Goal: Transaction & Acquisition: Purchase product/service

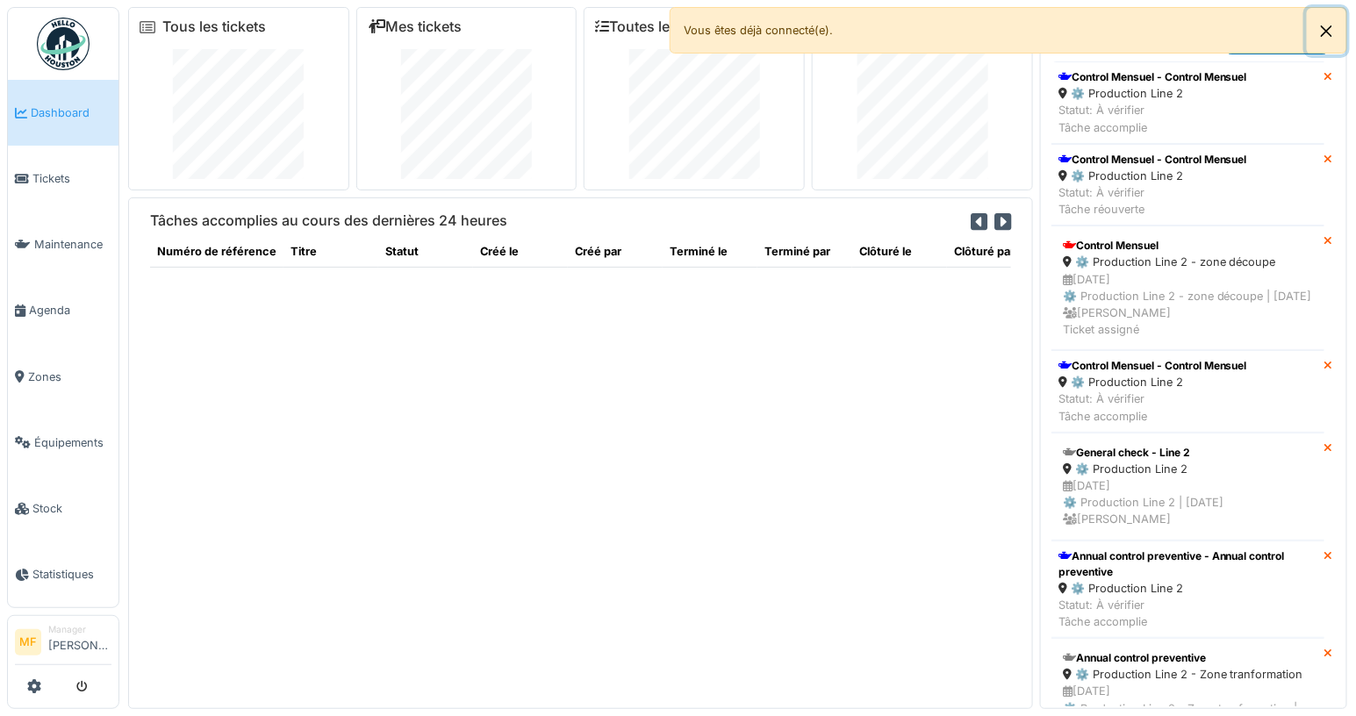
click at [1327, 28] on button "Close" at bounding box center [1325, 31] width 39 height 47
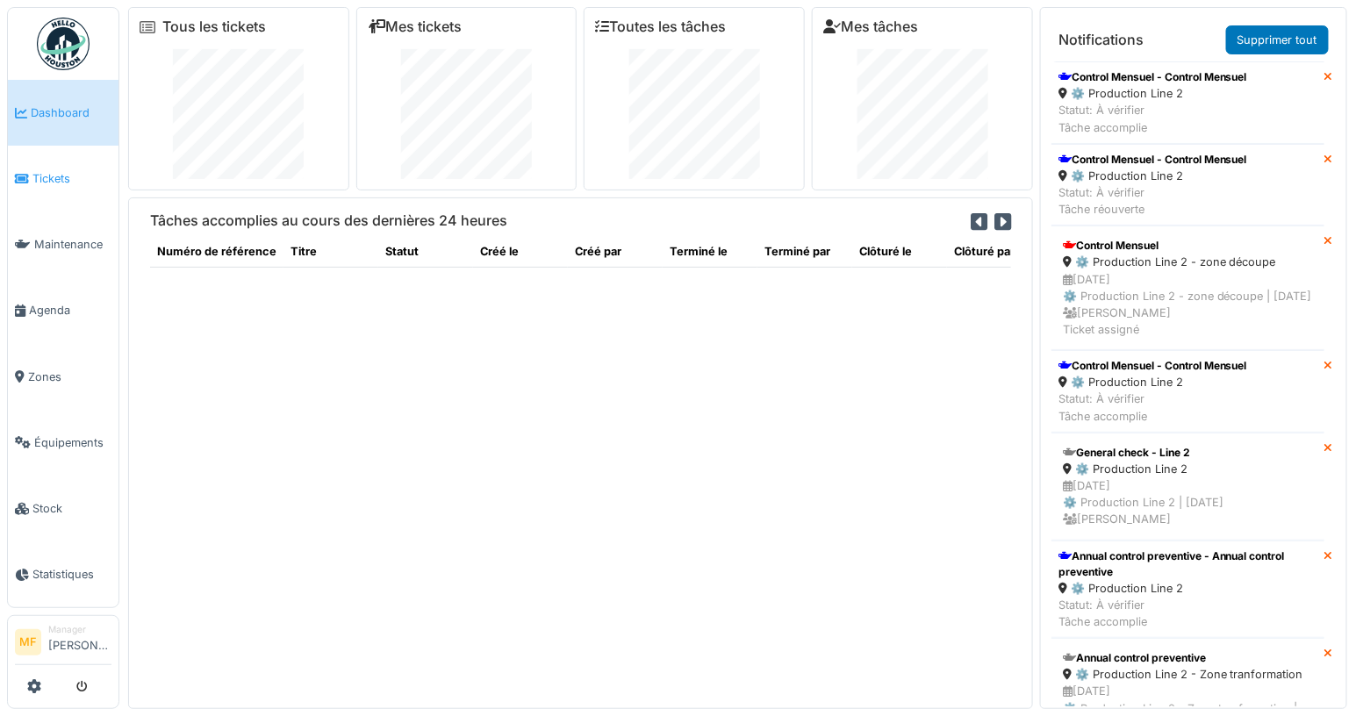
click at [70, 183] on span "Tickets" at bounding box center [71, 178] width 79 height 17
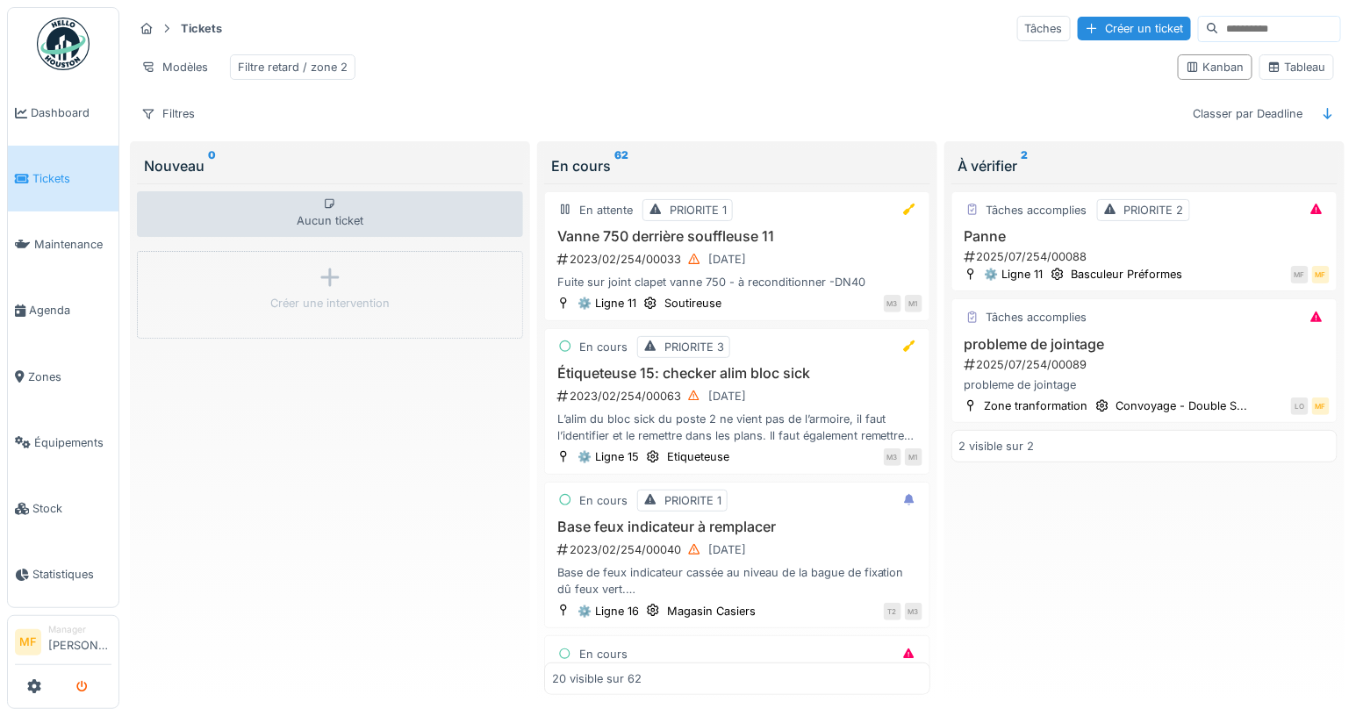
click at [89, 689] on button "submit" at bounding box center [82, 686] width 34 height 29
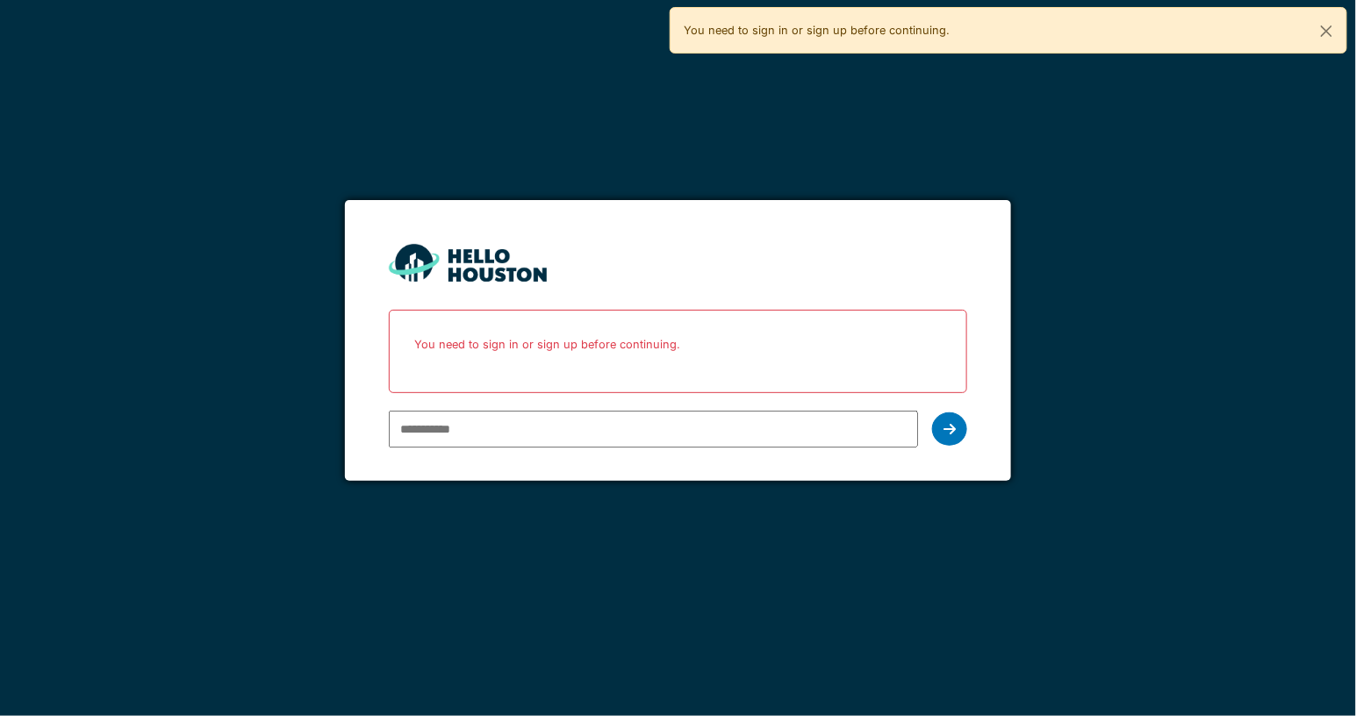
click at [443, 426] on input "email" at bounding box center [654, 429] width 530 height 37
type input "**********"
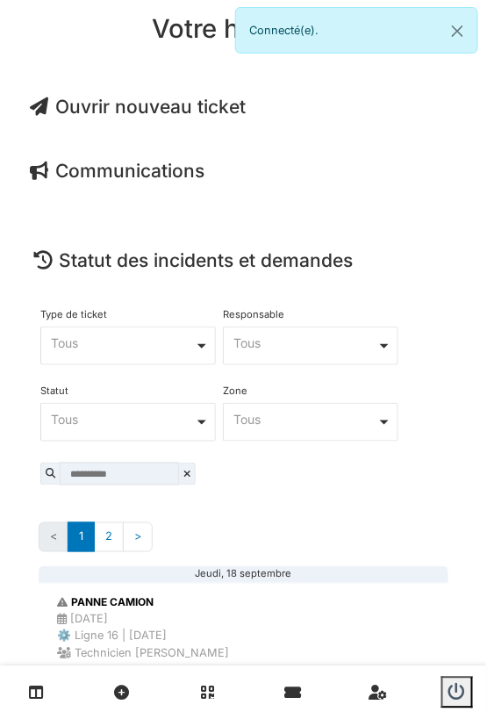
click at [207, 102] on span "Ouvrir nouveau ticket" at bounding box center [138, 107] width 216 height 22
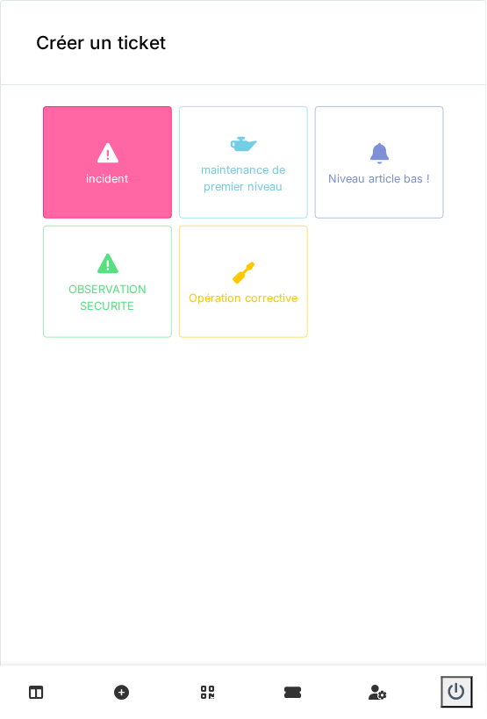
click at [105, 165] on div at bounding box center [108, 155] width 26 height 32
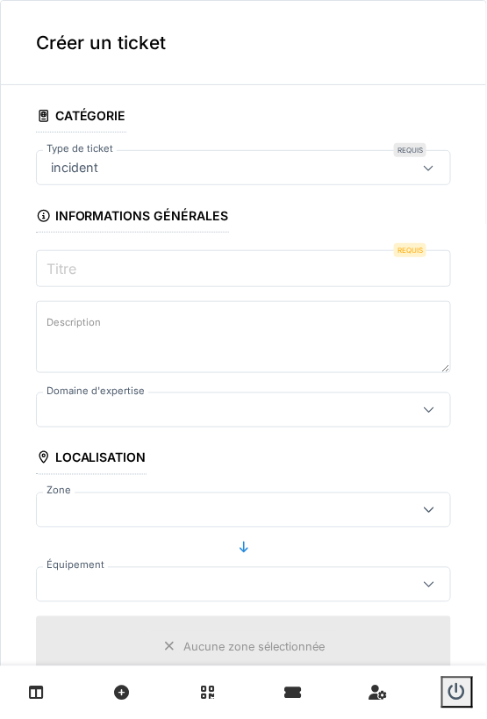
scroll to position [2, 0]
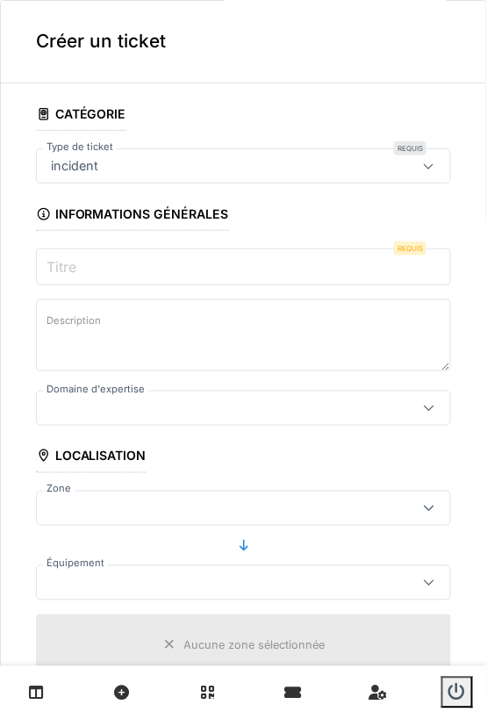
click at [140, 268] on input "Titre" at bounding box center [243, 266] width 415 height 37
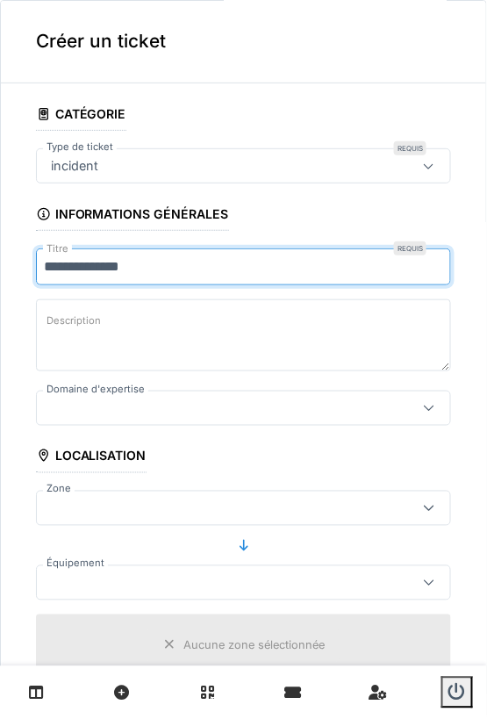
type input "**********"
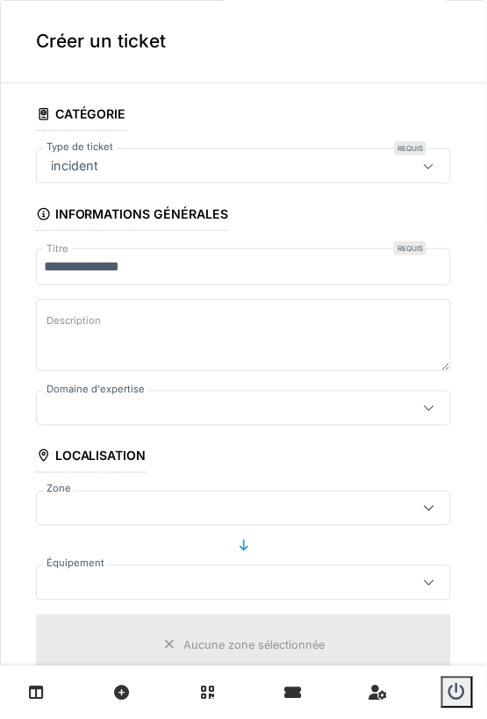
click at [131, 408] on div at bounding box center [217, 407] width 346 height 19
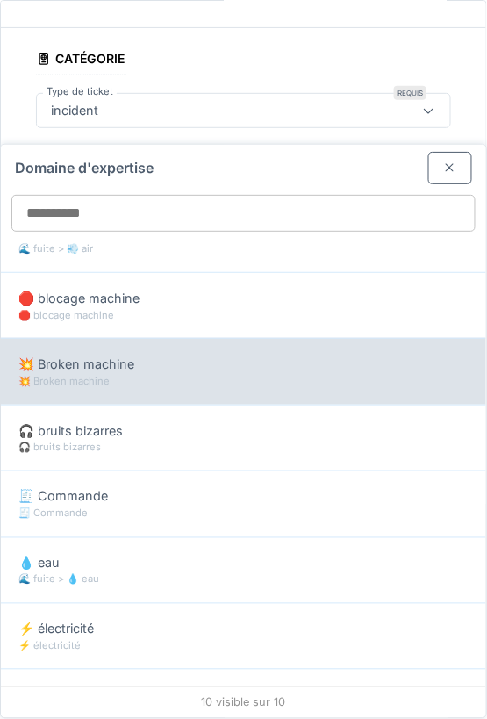
scroll to position [128, 0]
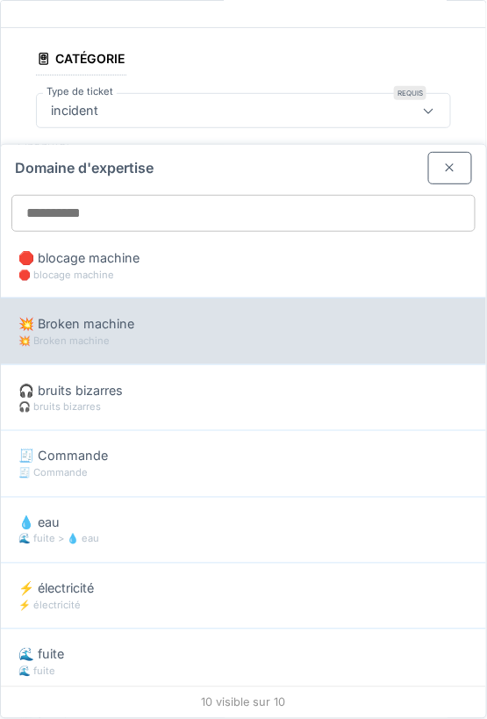
click at [107, 354] on div "💥 Broken machine 💥 Broken machine" at bounding box center [243, 330] width 485 height 66
type input "***"
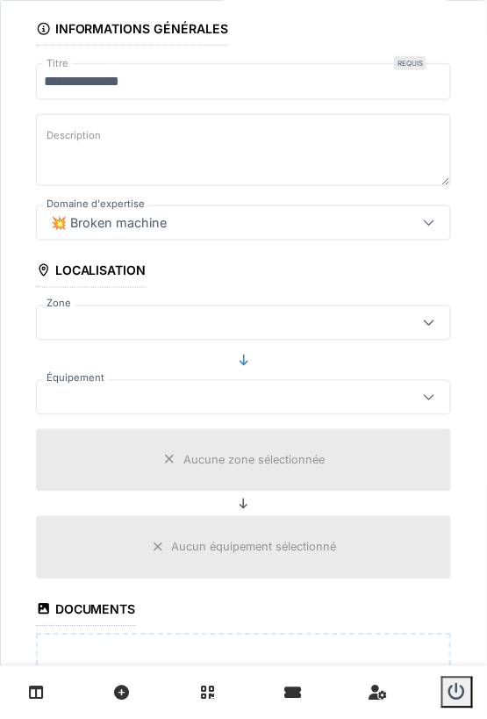
click at [179, 406] on div at bounding box center [243, 397] width 415 height 35
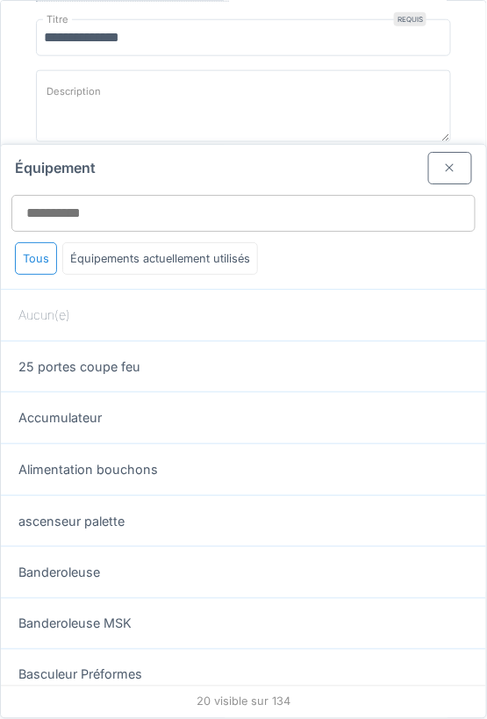
click at [444, 176] on div at bounding box center [450, 168] width 44 height 32
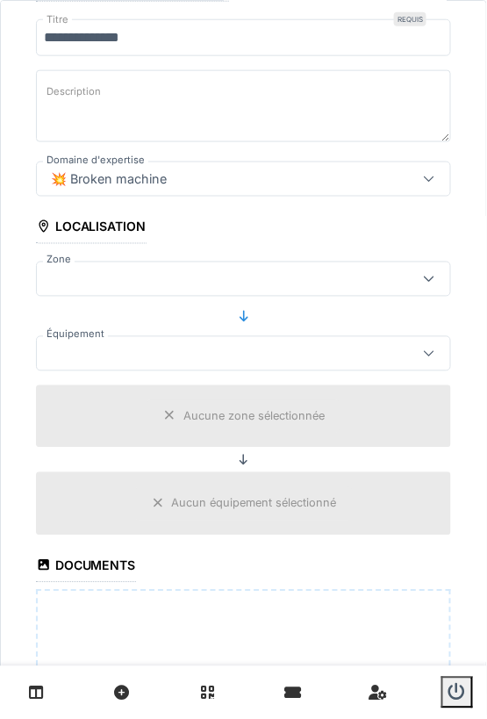
click at [181, 278] on div at bounding box center [217, 278] width 346 height 19
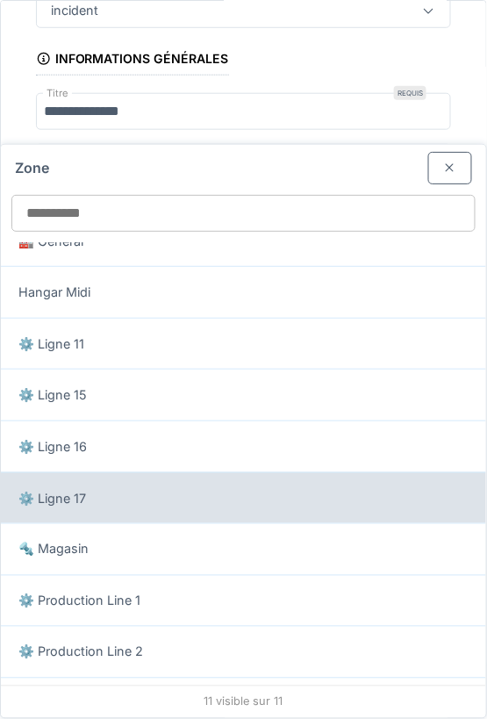
scroll to position [139, 0]
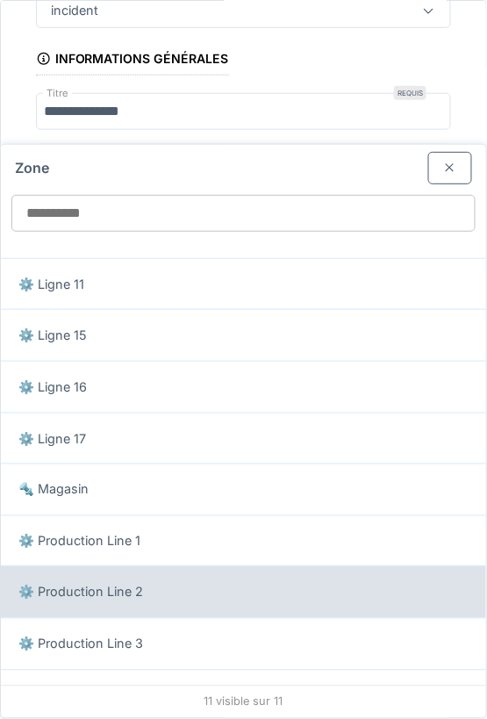
click at [174, 583] on div "⚙️ Production Line 2" at bounding box center [243, 592] width 450 height 19
type input "*****"
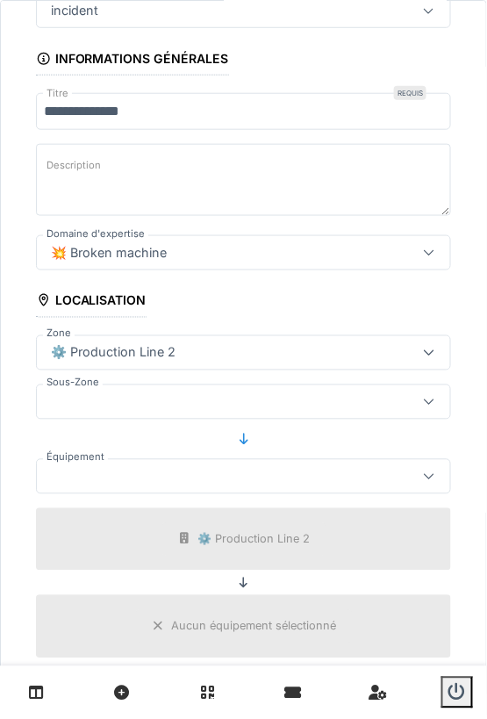
click at [410, 446] on fieldset "**********" at bounding box center [243, 498] width 415 height 1113
click at [441, 486] on div at bounding box center [429, 476] width 42 height 33
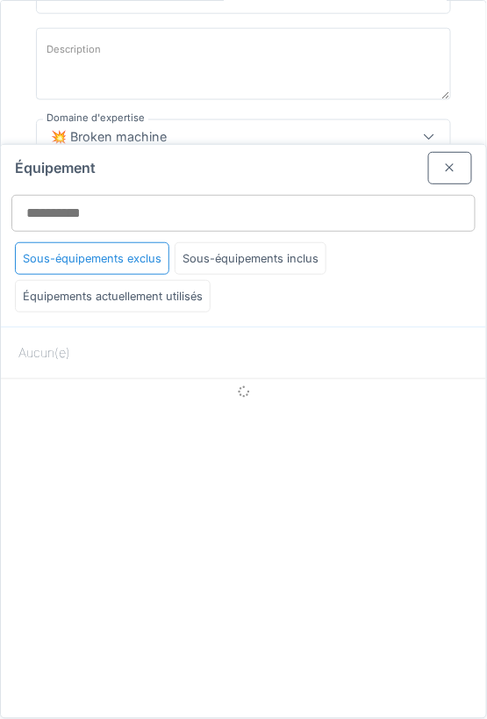
scroll to position [281, 0]
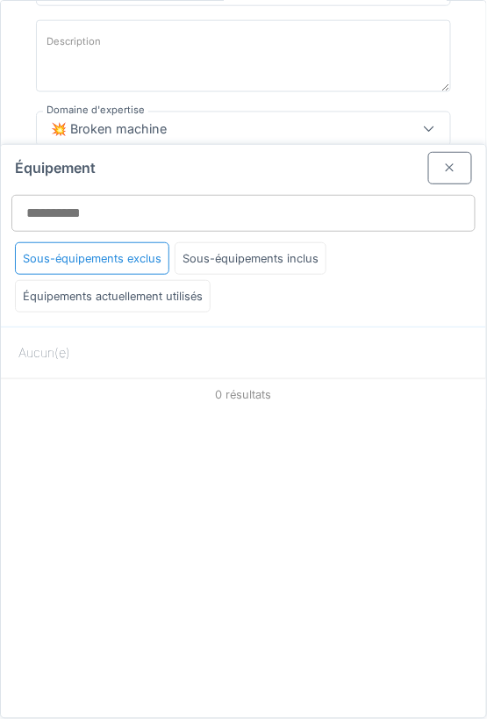
click at [459, 164] on div at bounding box center [450, 168] width 44 height 32
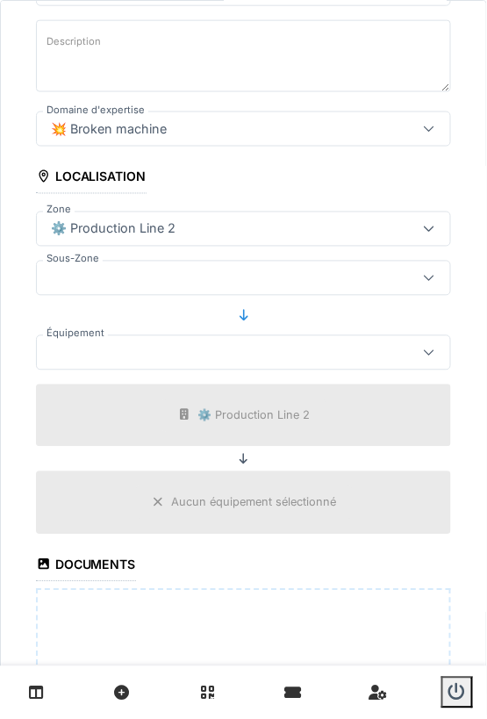
click at [433, 272] on icon at bounding box center [429, 277] width 14 height 11
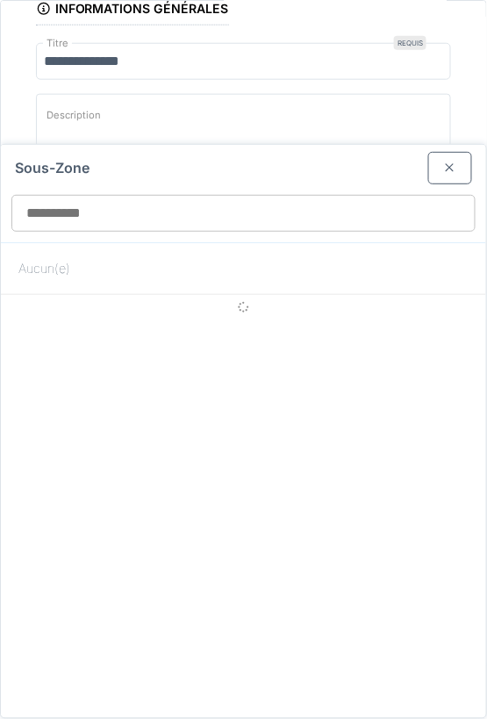
scroll to position [206, 0]
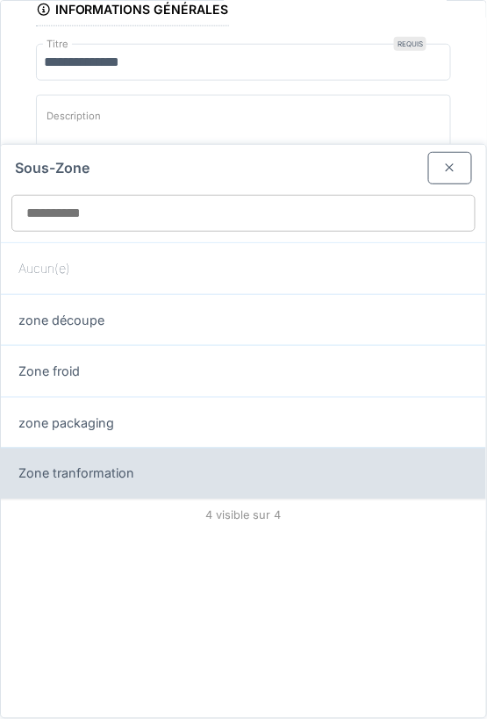
click at [304, 476] on div "Zone tranformation" at bounding box center [243, 473] width 450 height 19
type input "*****"
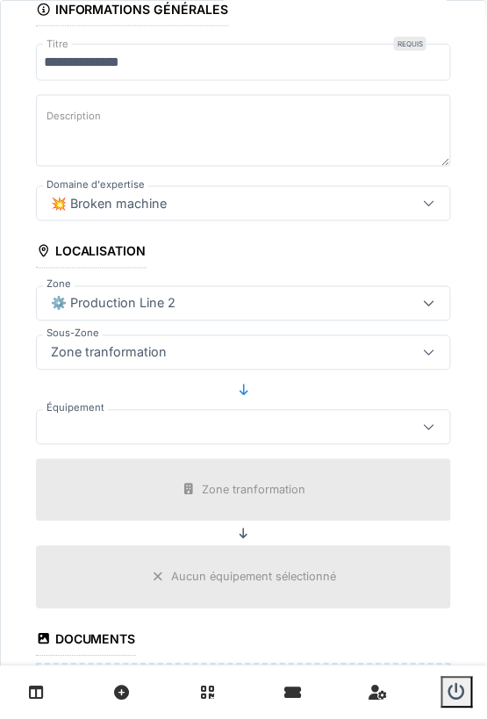
click at [408, 421] on div at bounding box center [243, 427] width 415 height 35
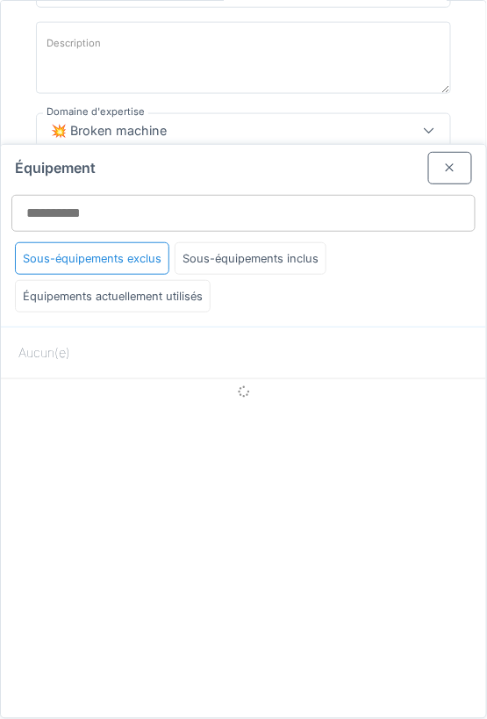
scroll to position [281, 0]
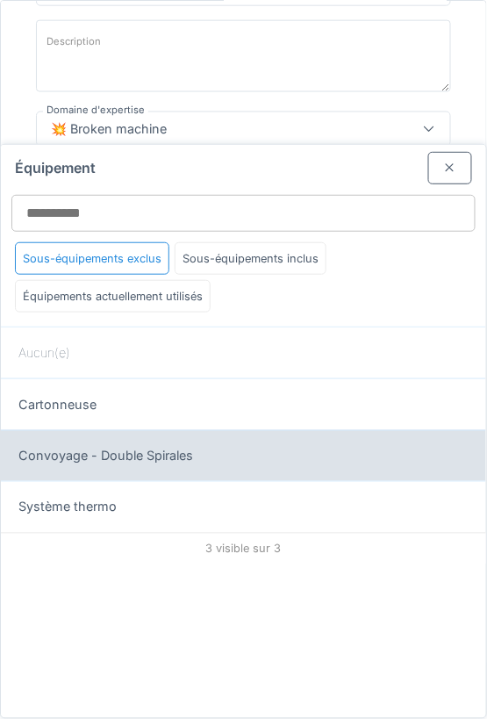
click at [184, 466] on div "Convoyage - Double Spirales" at bounding box center [243, 456] width 485 height 52
type input "******"
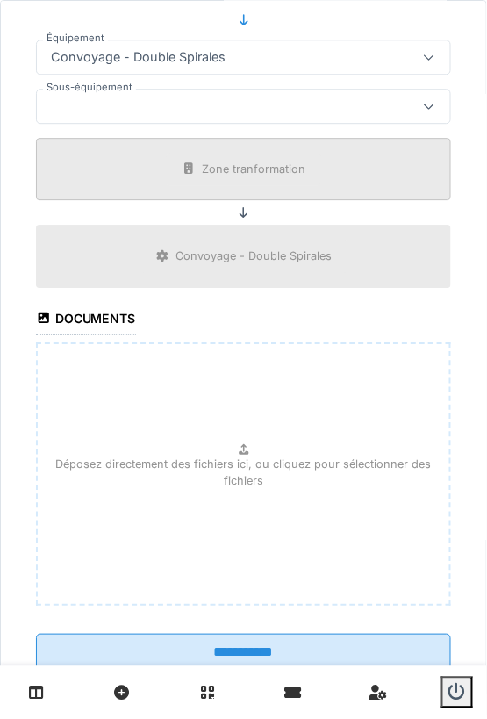
scroll to position [617, 0]
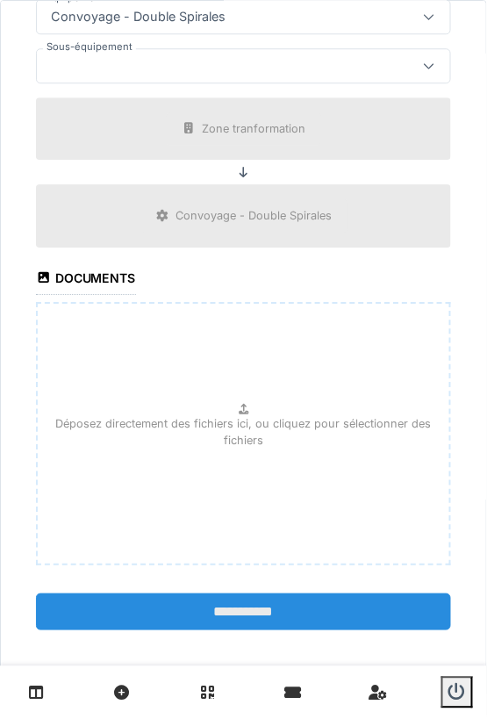
click at [251, 608] on input "**********" at bounding box center [243, 611] width 415 height 37
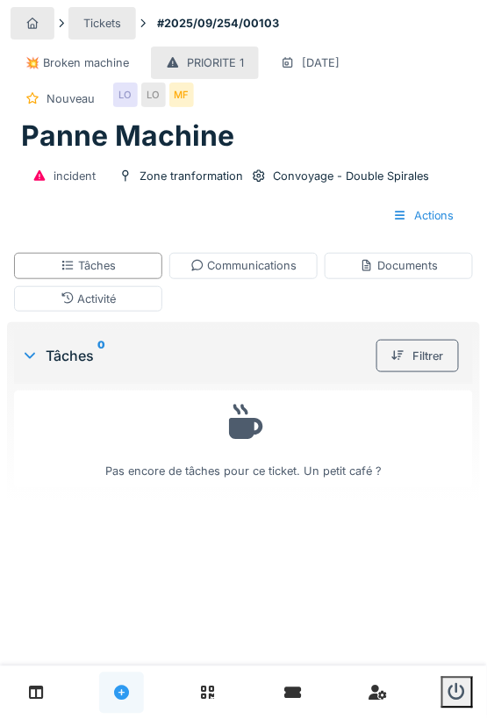
click at [127, 691] on icon at bounding box center [121, 692] width 15 height 15
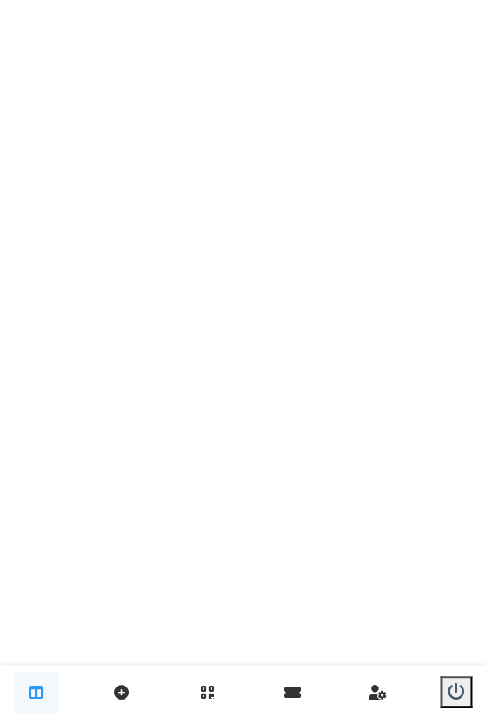
click at [35, 691] on icon at bounding box center [36, 692] width 15 height 15
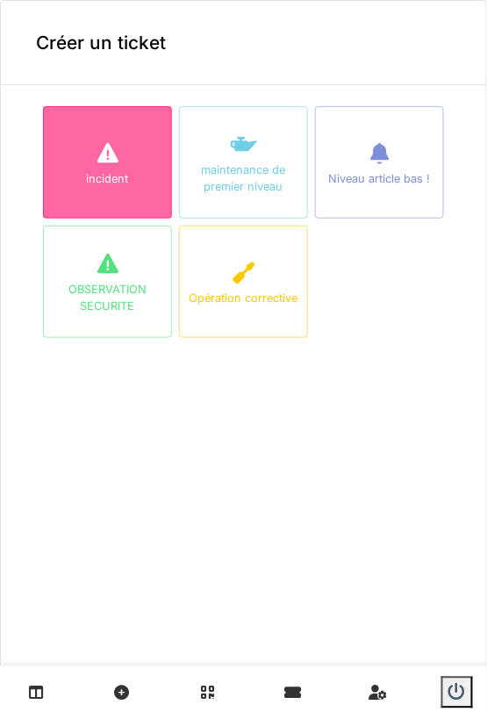
click at [125, 157] on div "incident" at bounding box center [107, 162] width 129 height 112
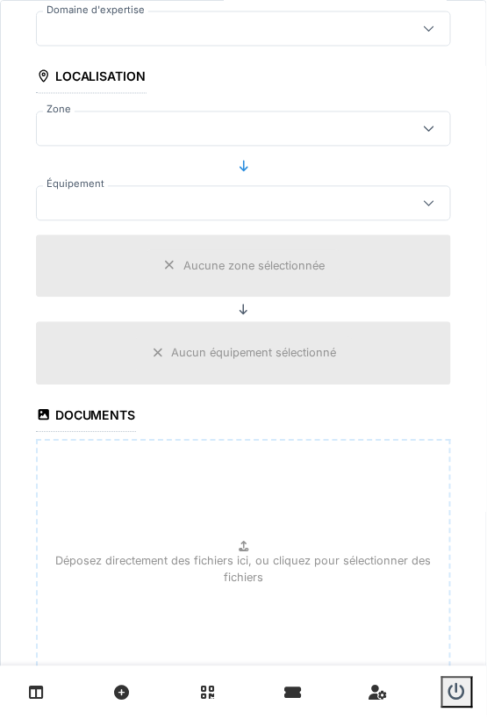
scroll to position [383, 0]
click at [240, 540] on icon at bounding box center [244, 545] width 14 height 11
click at [471, 691] on button "submit" at bounding box center [457, 692] width 32 height 32
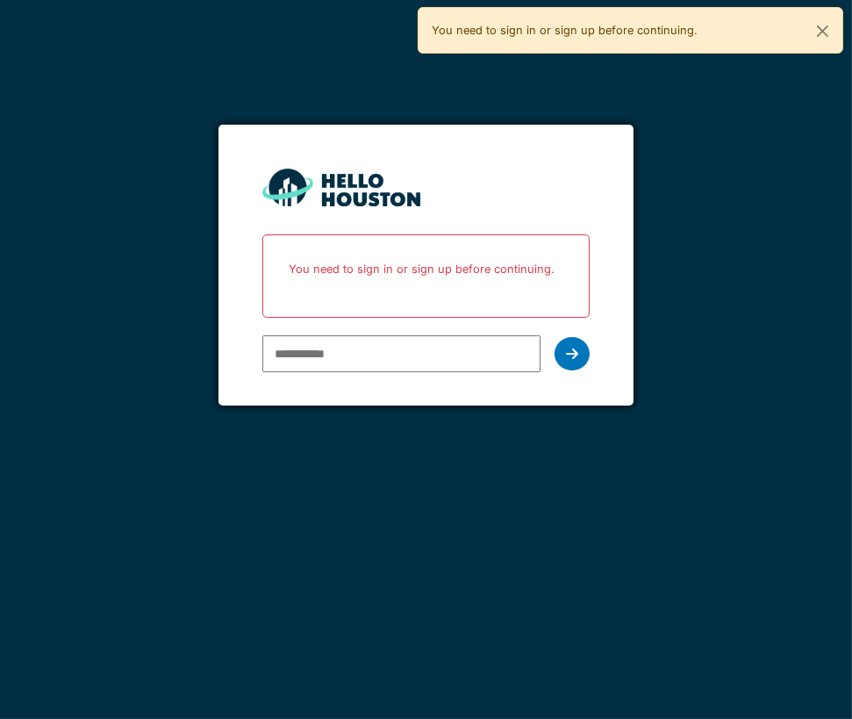
type input "**********"
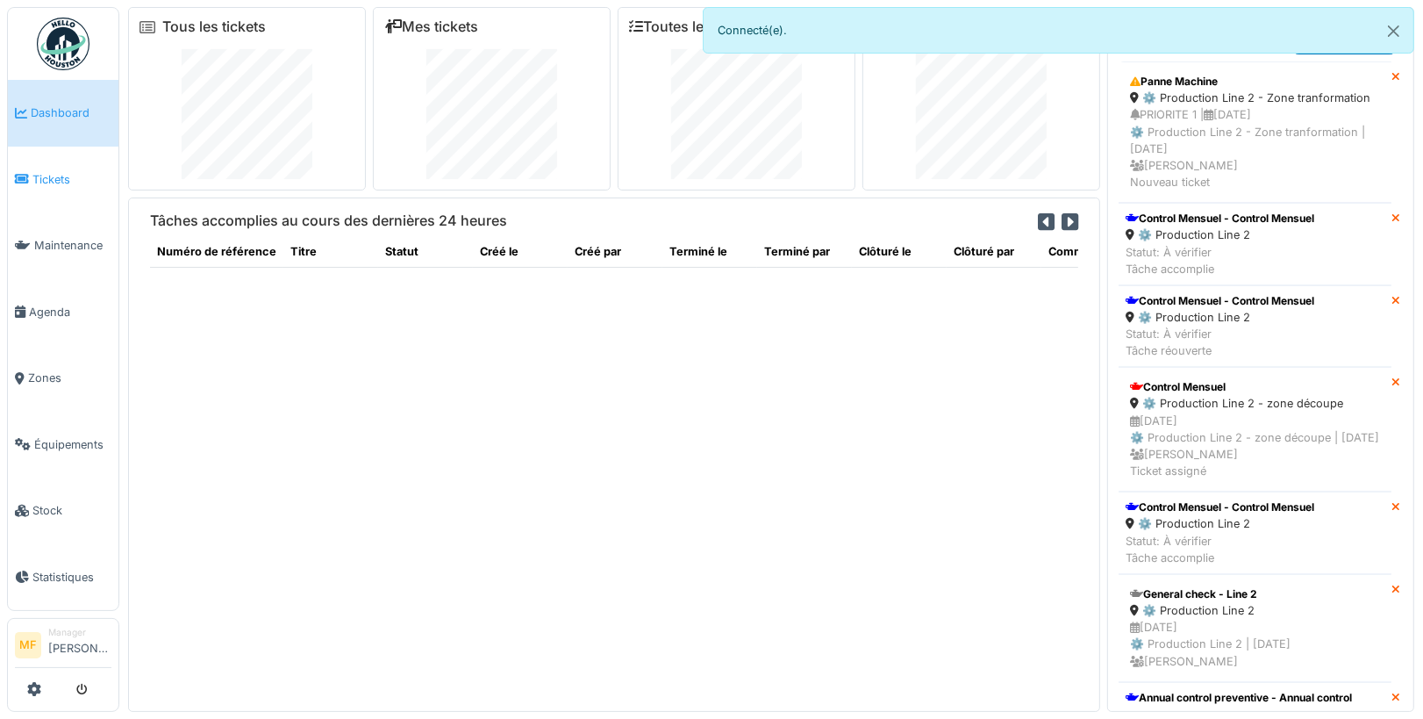
click at [48, 174] on span "Tickets" at bounding box center [71, 179] width 79 height 17
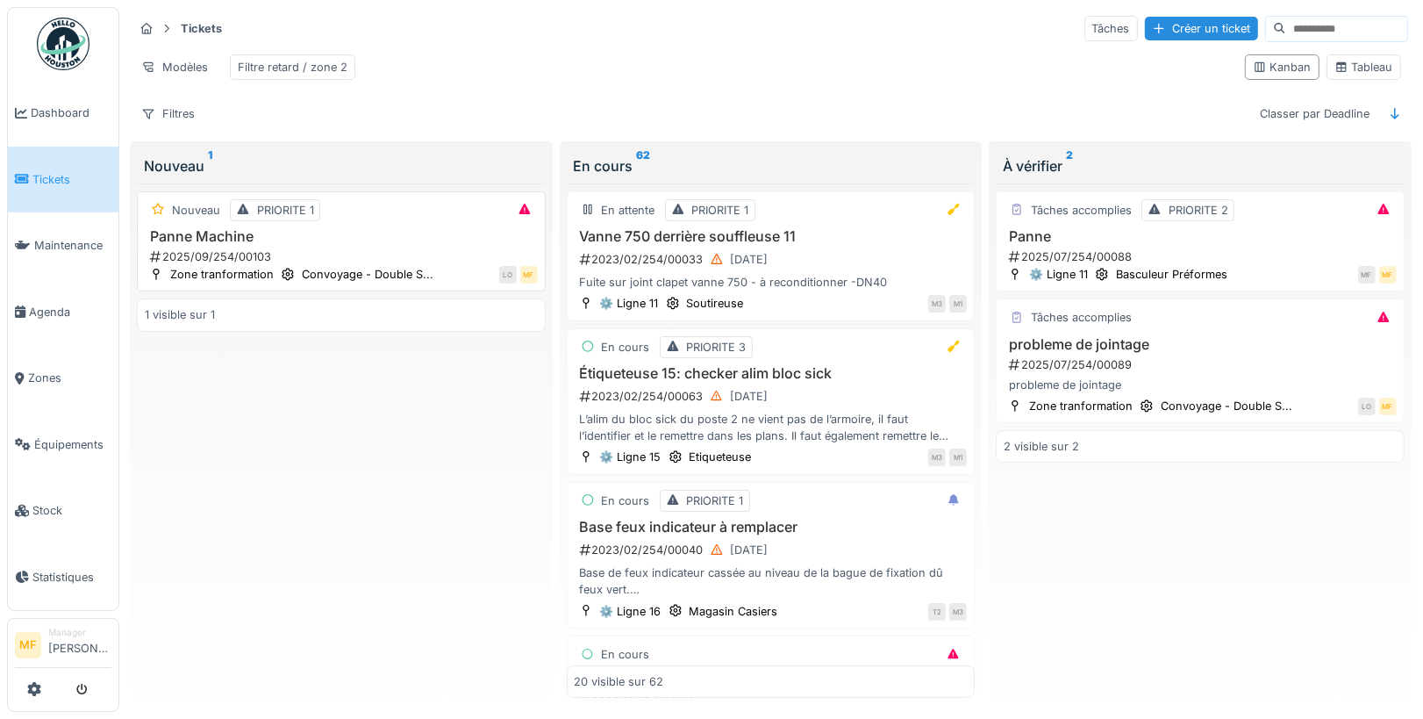
click at [240, 228] on h3 "Panne Machine" at bounding box center [341, 236] width 393 height 17
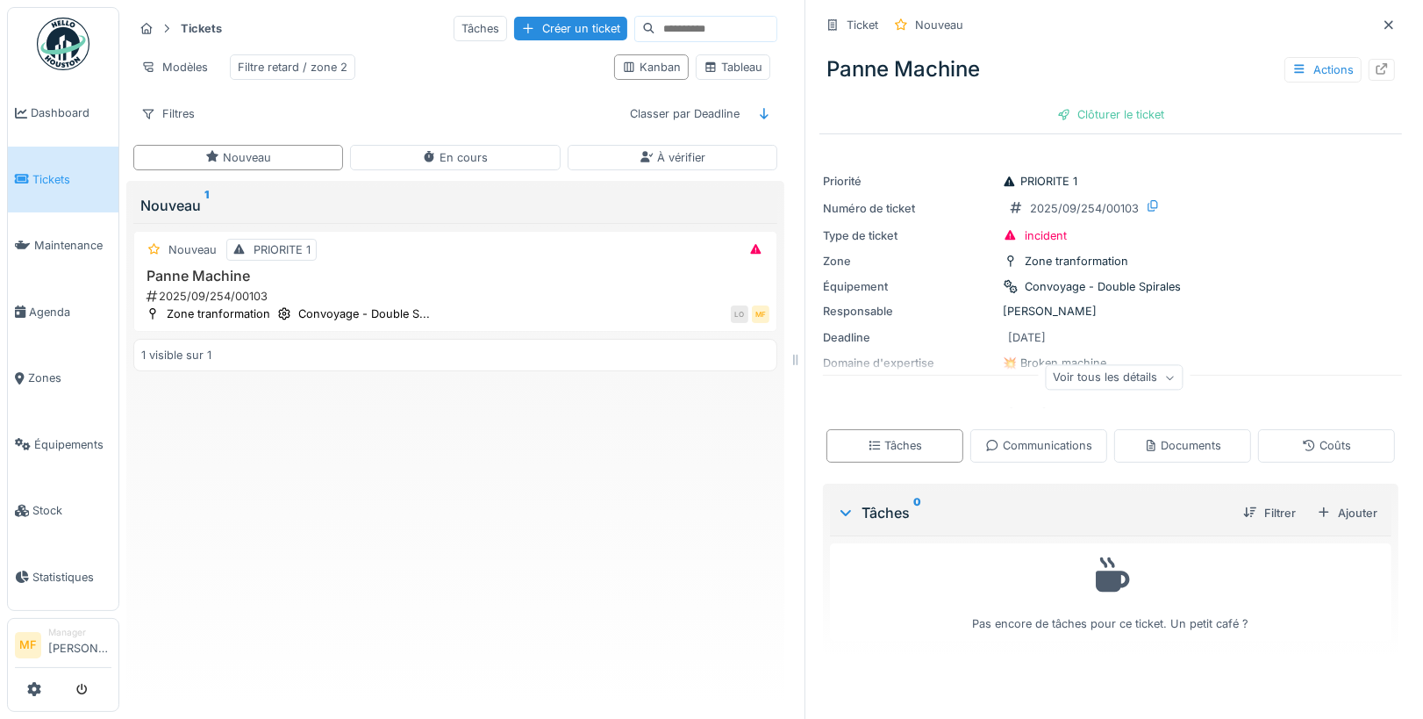
click at [1082, 379] on div "Voir tous les détails" at bounding box center [1115, 377] width 138 height 25
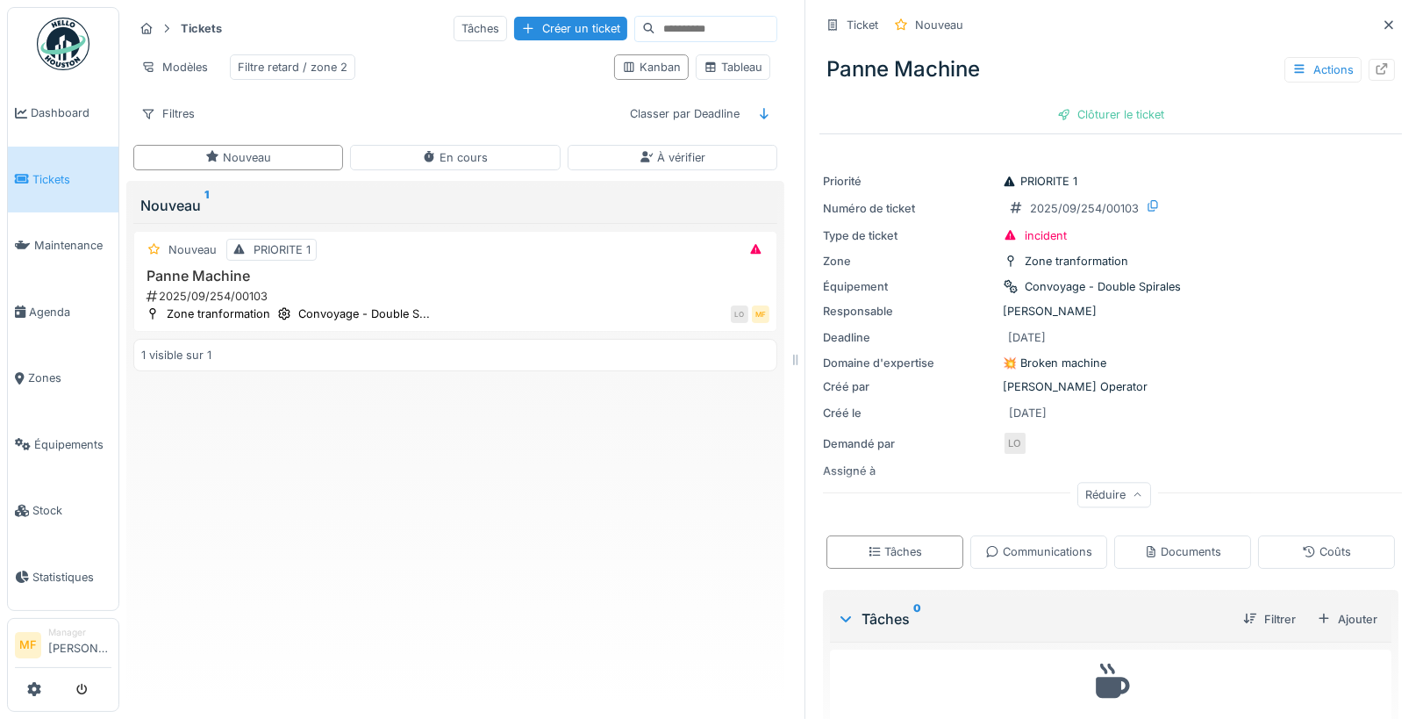
click at [1110, 487] on div "Réduire" at bounding box center [1114, 494] width 74 height 25
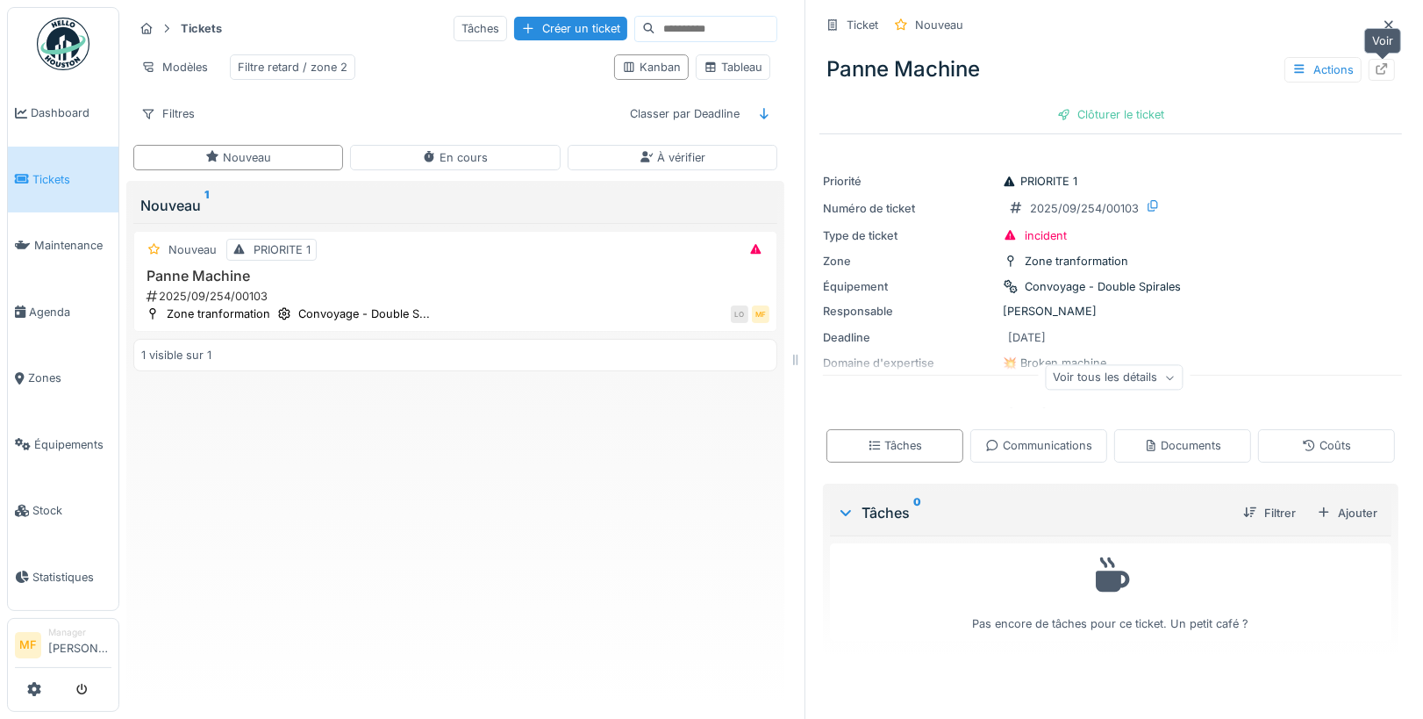
click at [1379, 75] on div at bounding box center [1382, 69] width 14 height 17
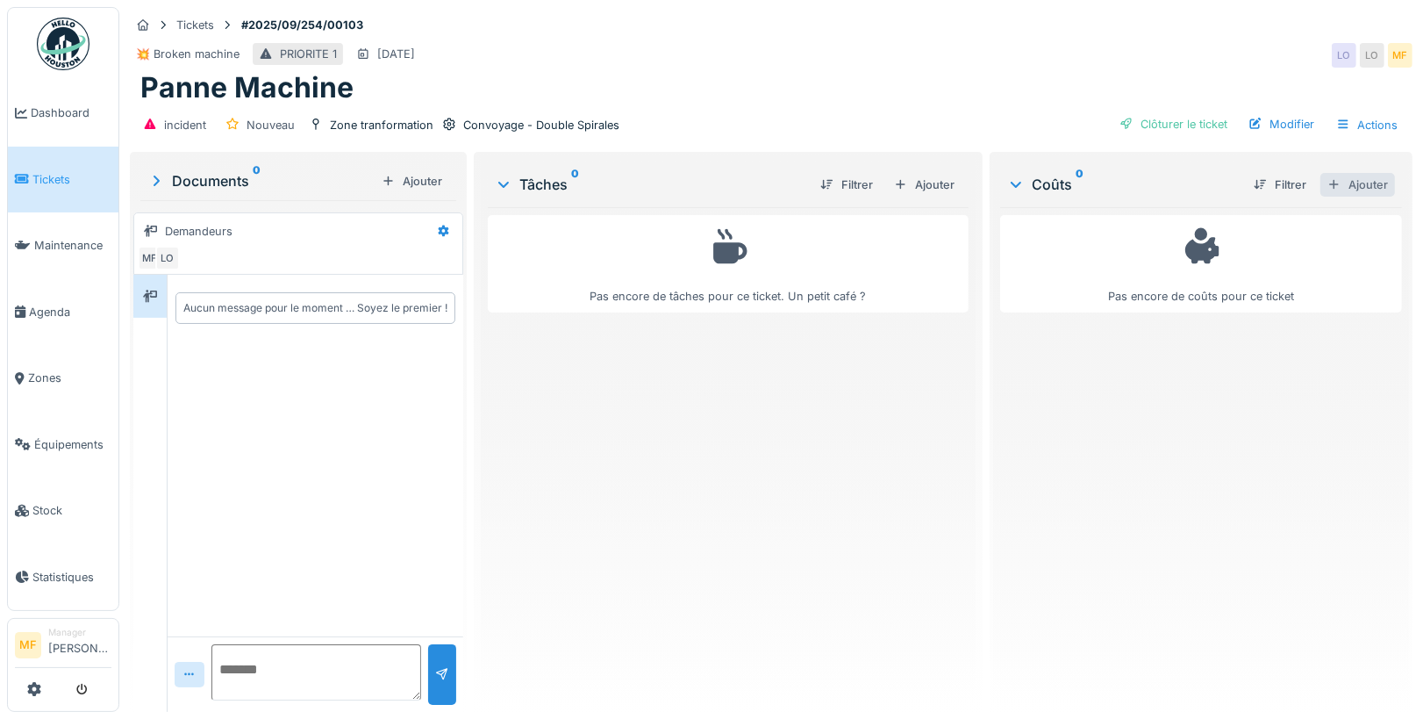
click at [1368, 182] on div "Ajouter" at bounding box center [1358, 185] width 75 height 24
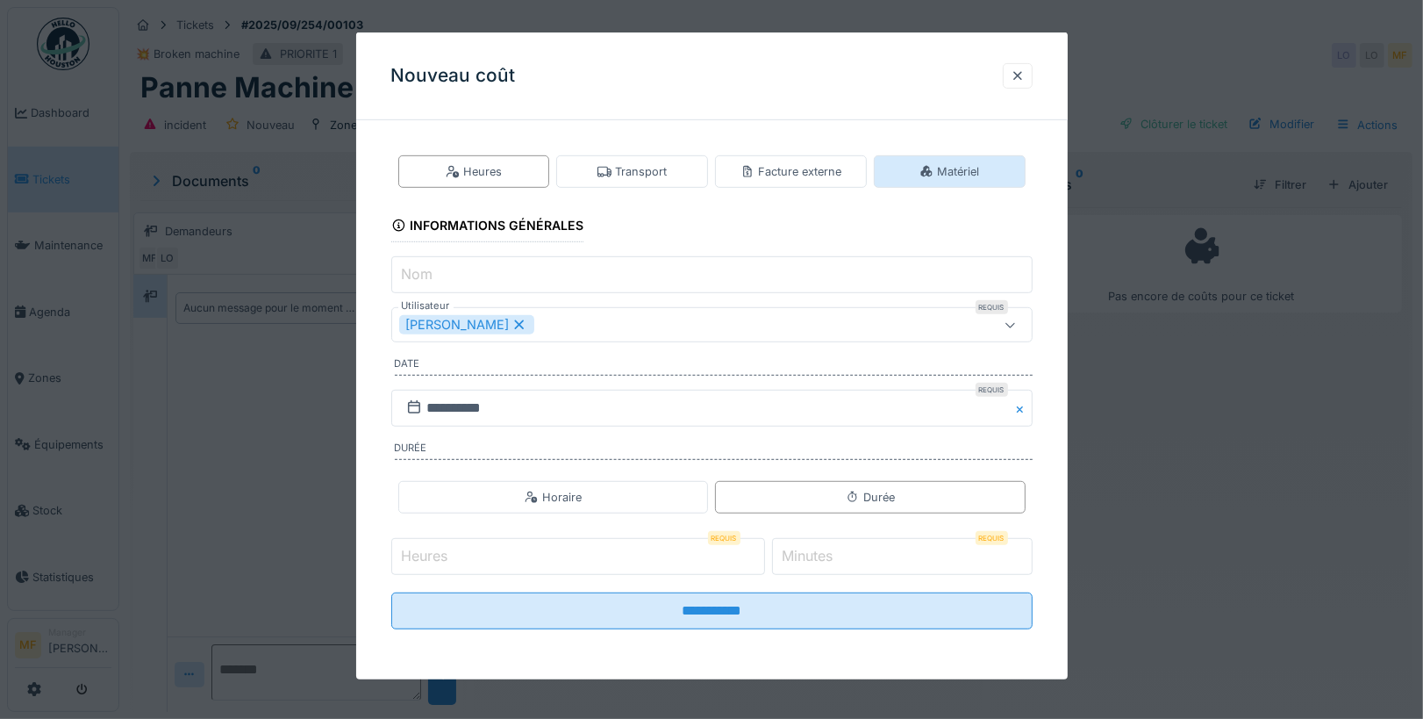
click at [943, 168] on div "Matériel" at bounding box center [950, 171] width 60 height 17
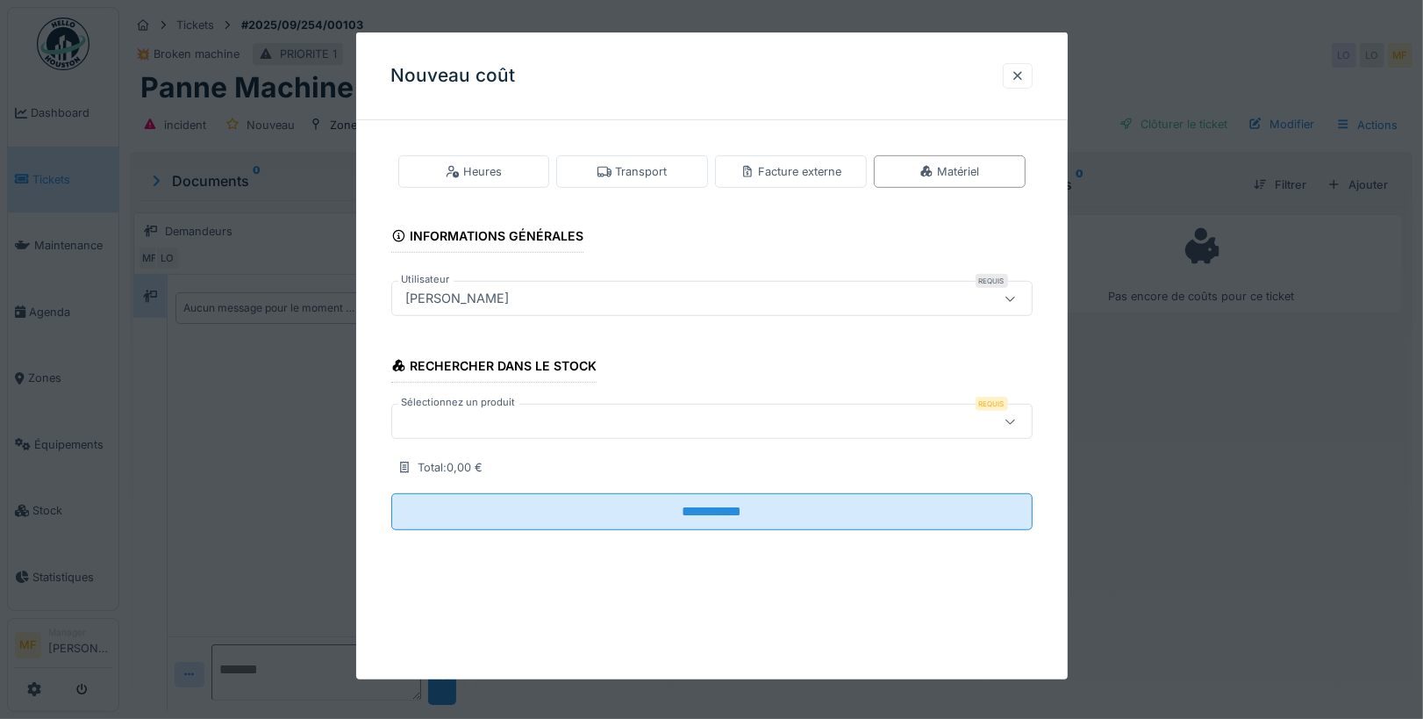
click at [588, 419] on div at bounding box center [673, 421] width 549 height 19
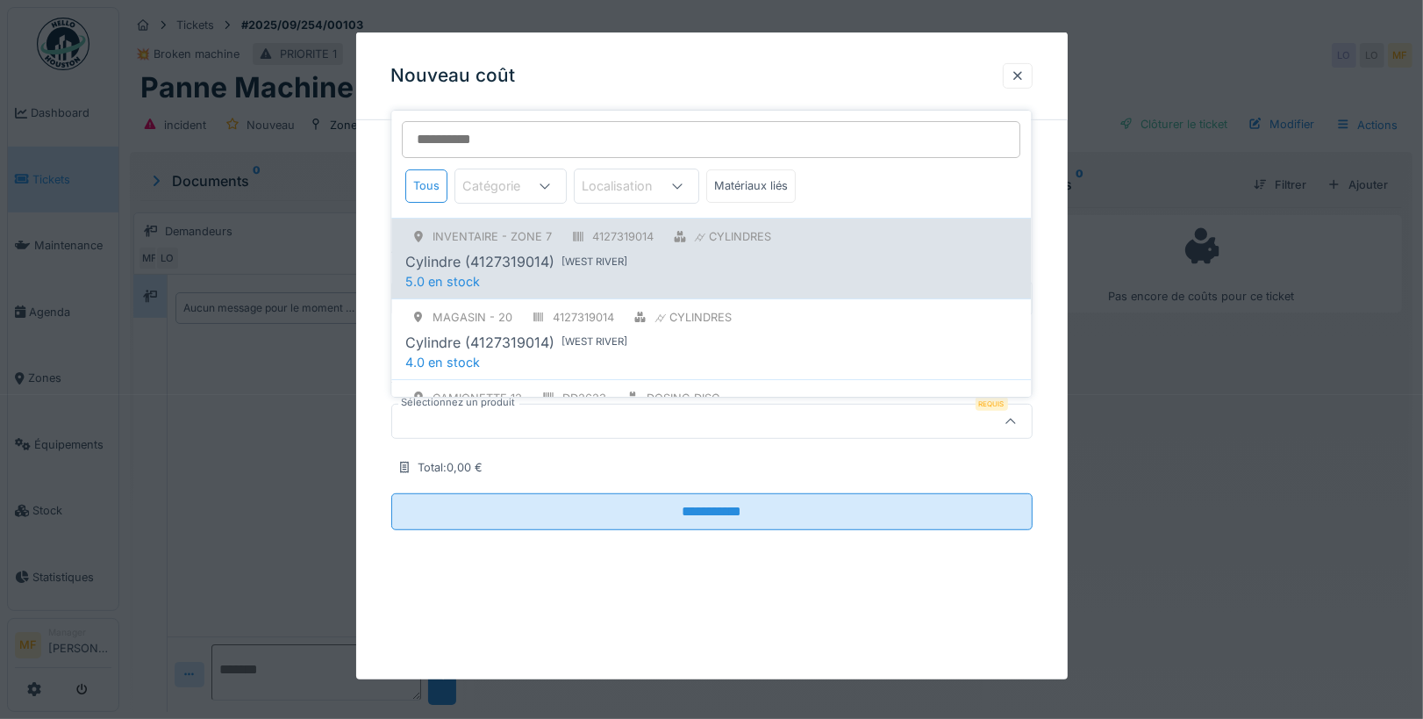
click at [588, 258] on div "[ West River ]" at bounding box center [595, 261] width 66 height 15
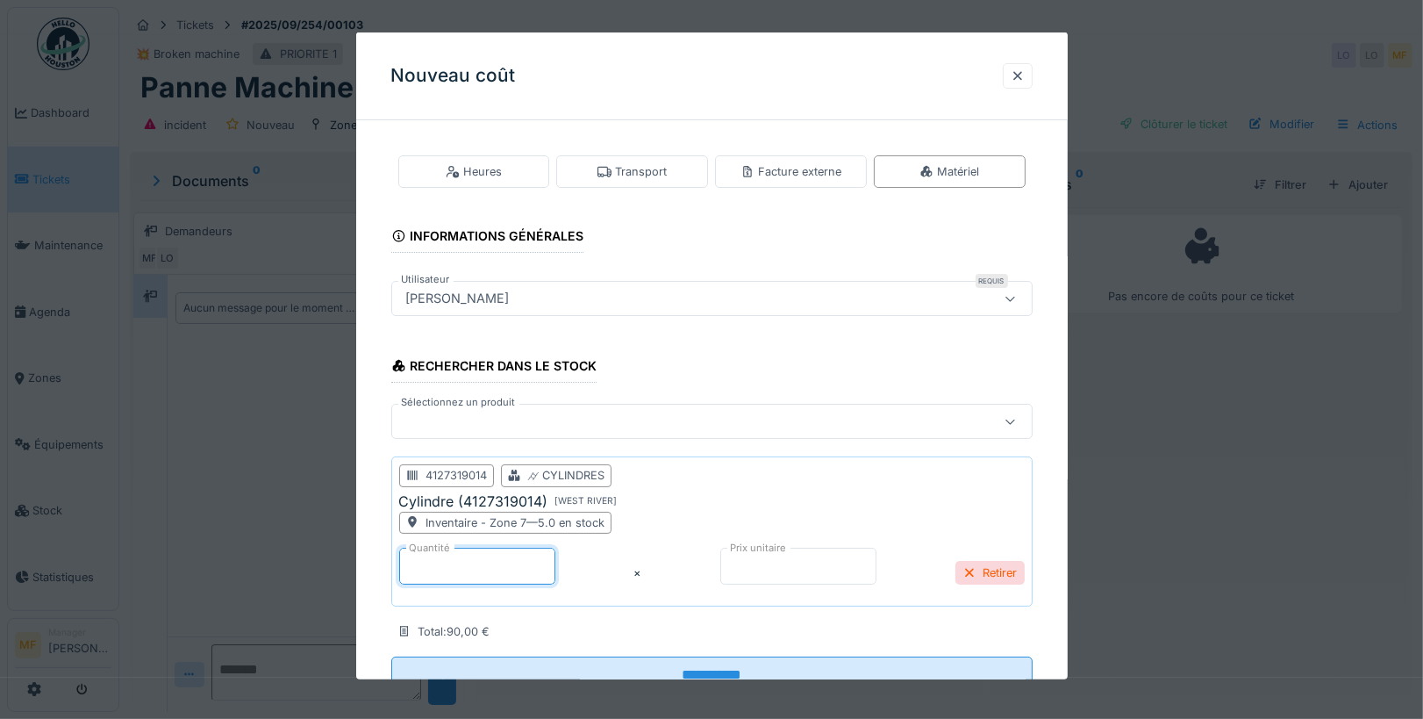
click at [420, 556] on input "*" at bounding box center [477, 566] width 156 height 37
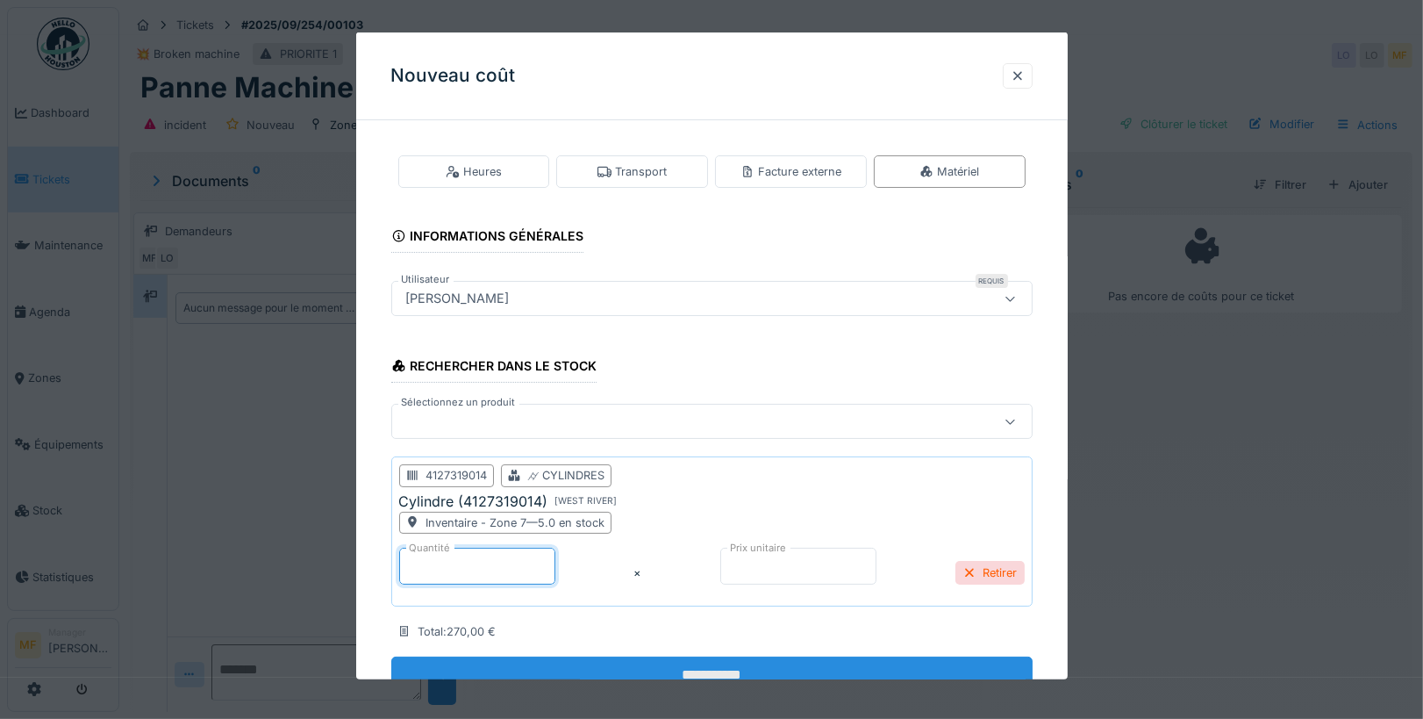
type input "*"
click at [776, 667] on input "**********" at bounding box center [711, 674] width 641 height 37
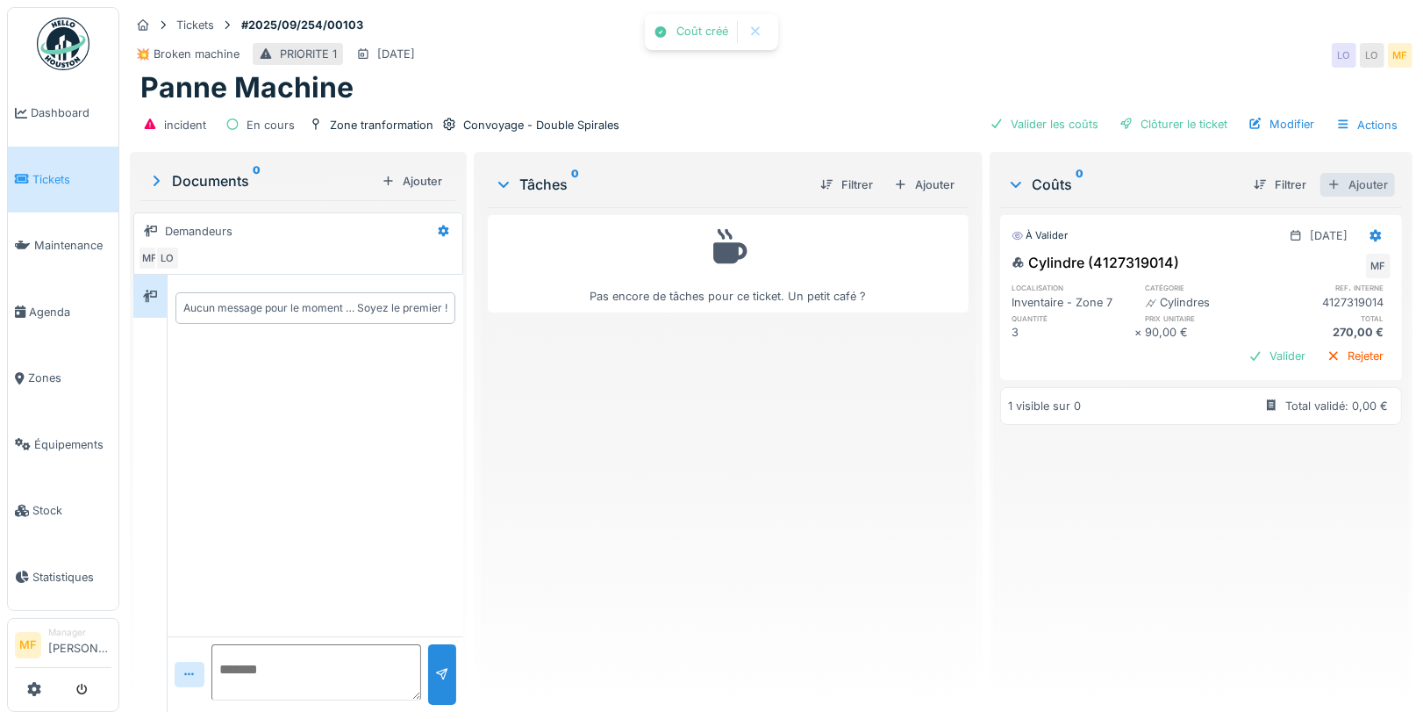
click at [1356, 188] on div "Ajouter" at bounding box center [1358, 185] width 75 height 24
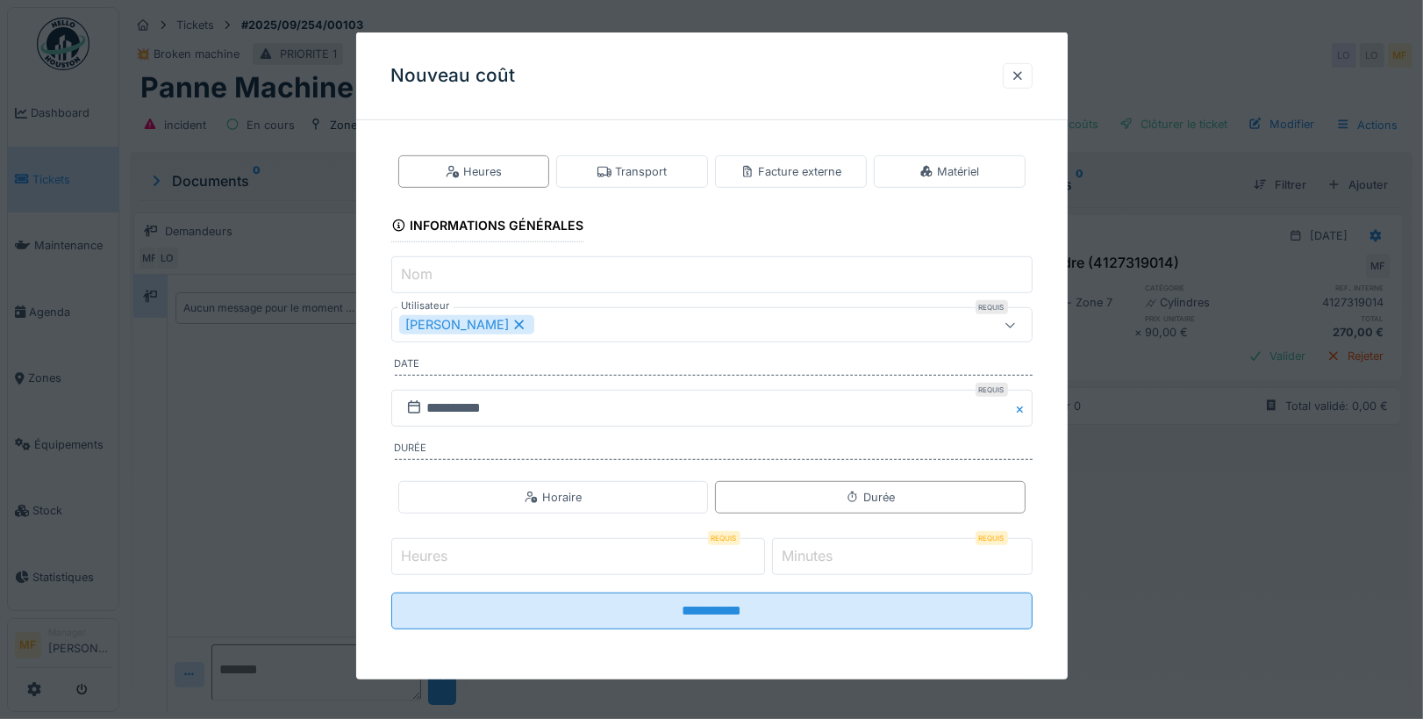
click at [477, 555] on input "Heures" at bounding box center [578, 556] width 374 height 37
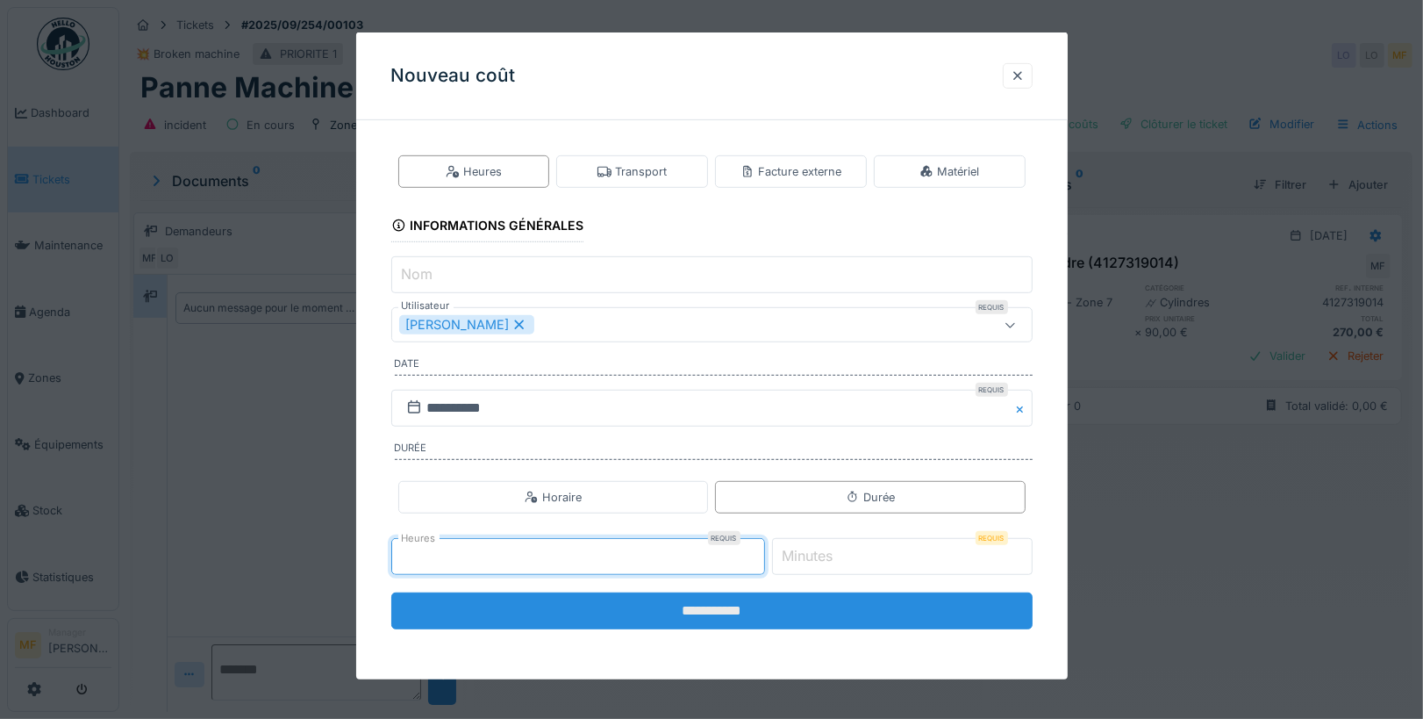
type input "*"
click at [749, 610] on input "**********" at bounding box center [711, 610] width 641 height 37
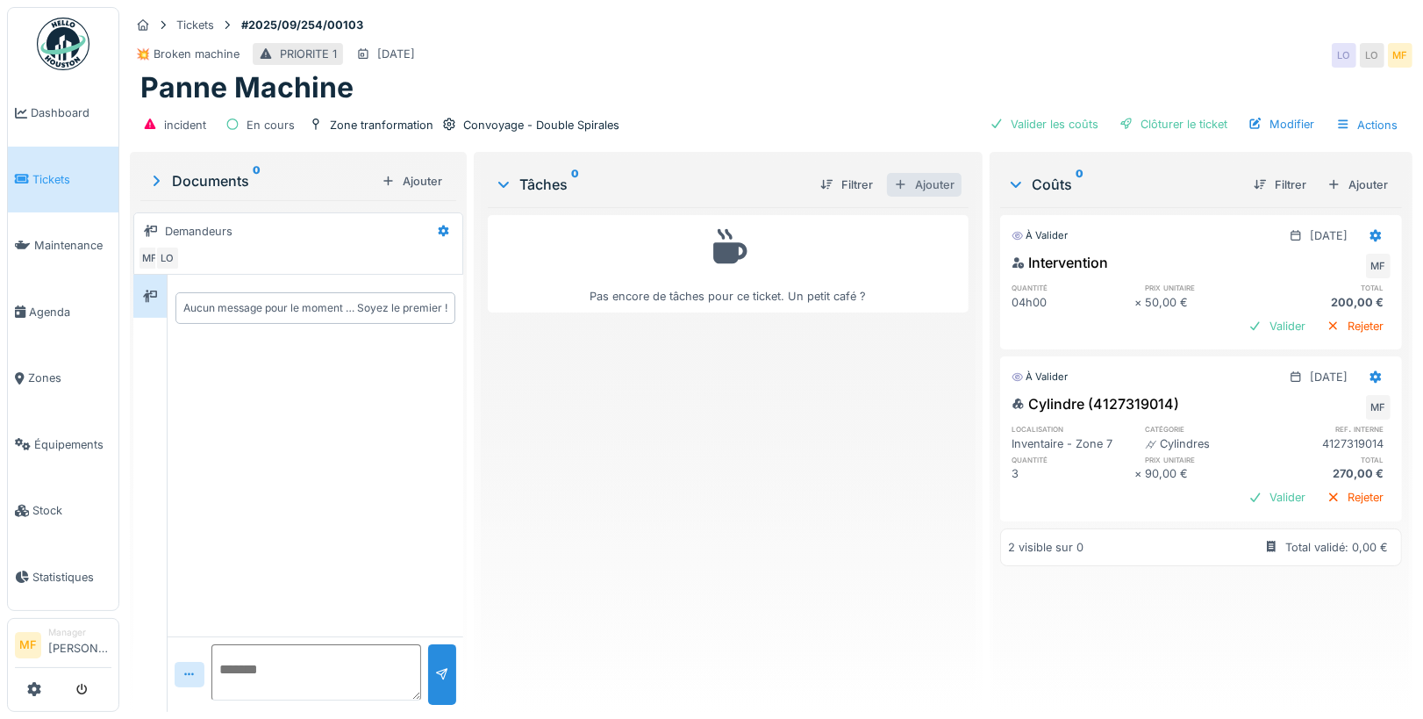
click at [929, 193] on div "Ajouter" at bounding box center [924, 185] width 75 height 24
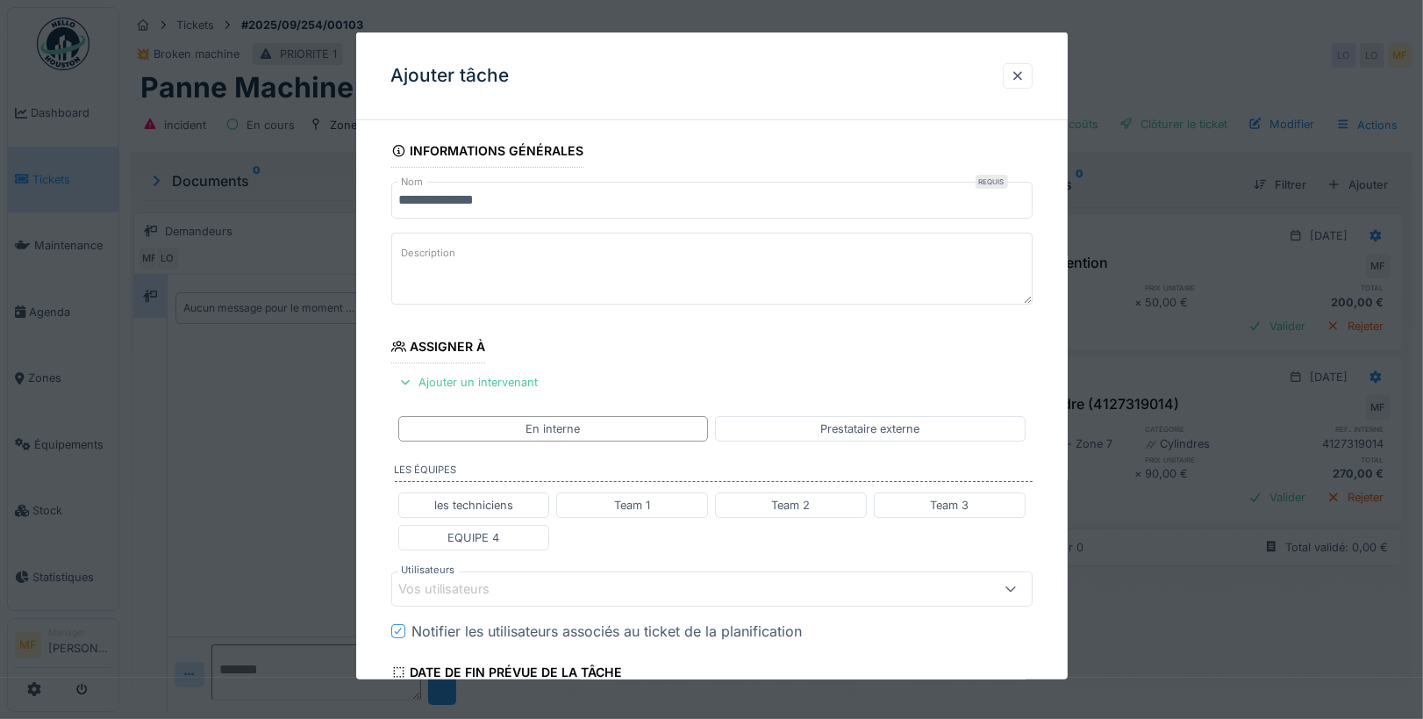
click at [506, 204] on input "**********" at bounding box center [711, 200] width 641 height 37
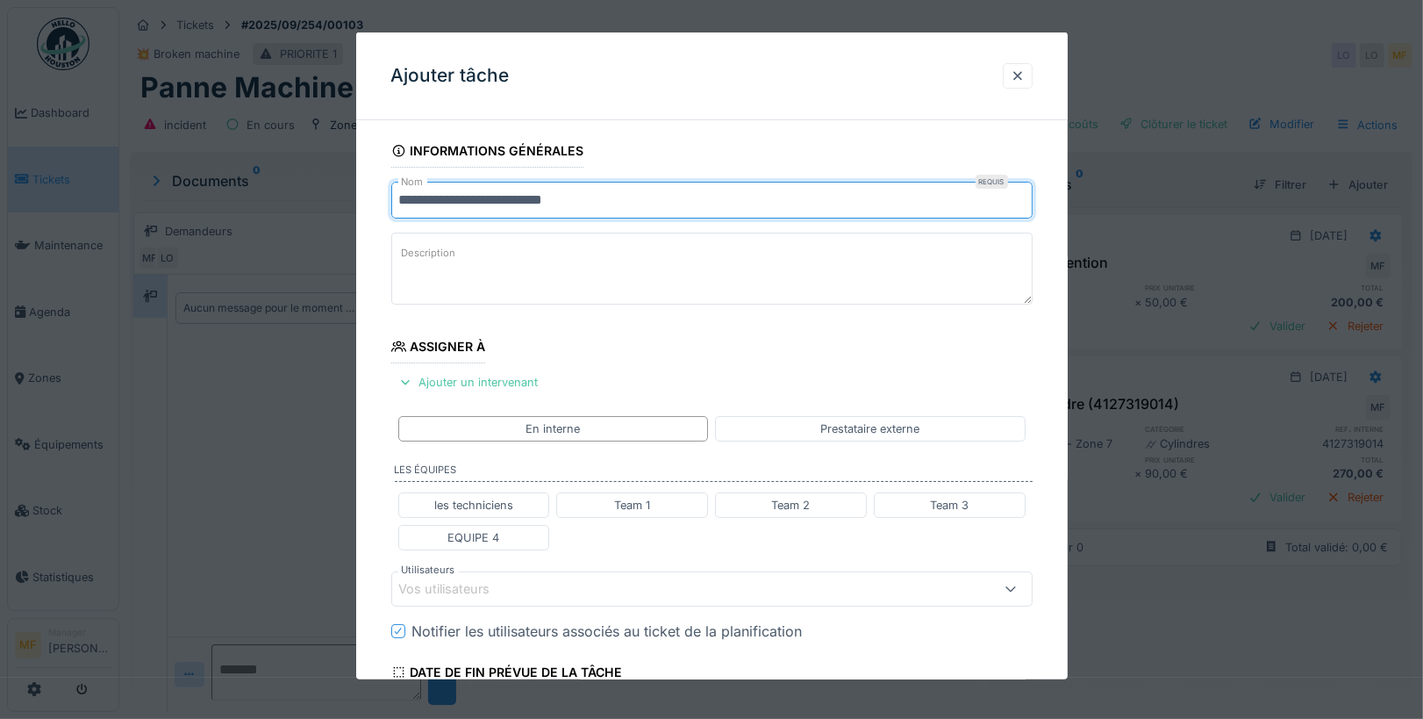
scroll to position [387, 0]
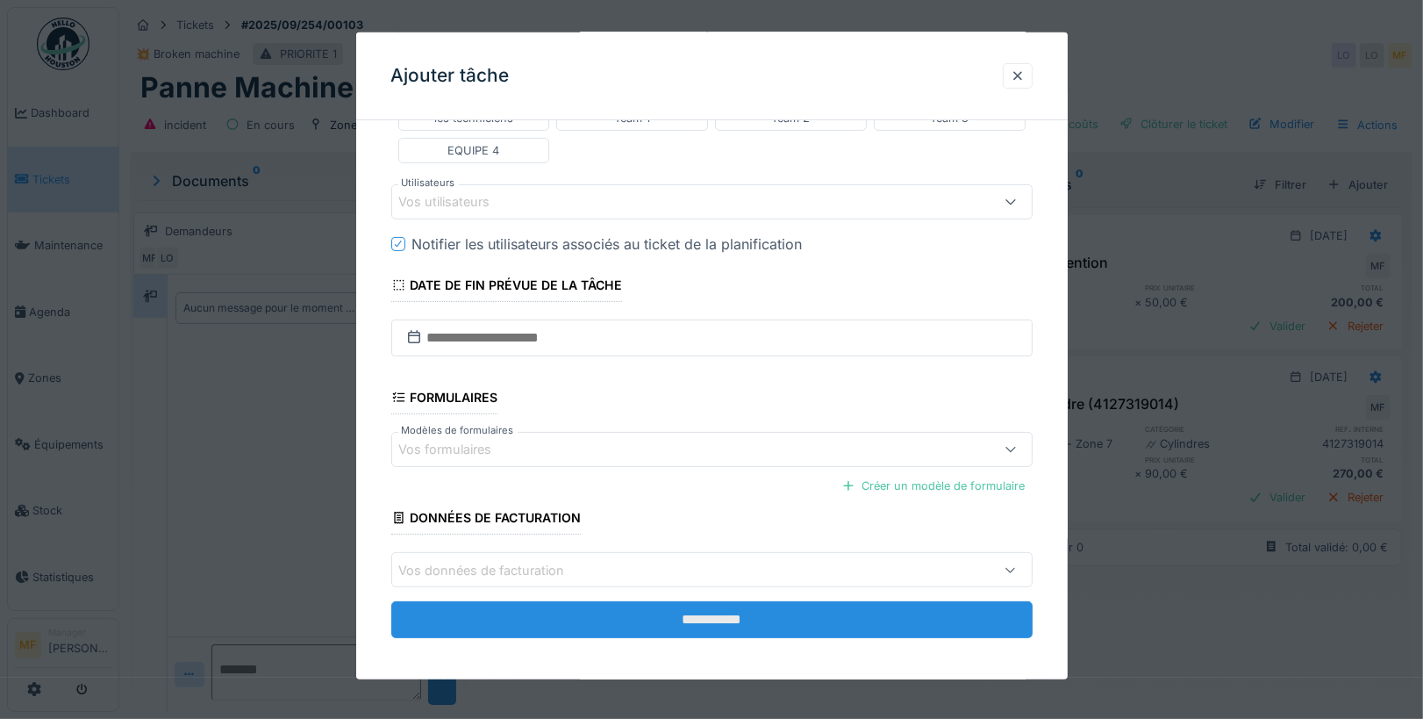
type input "**********"
click at [676, 625] on input "**********" at bounding box center [711, 619] width 641 height 37
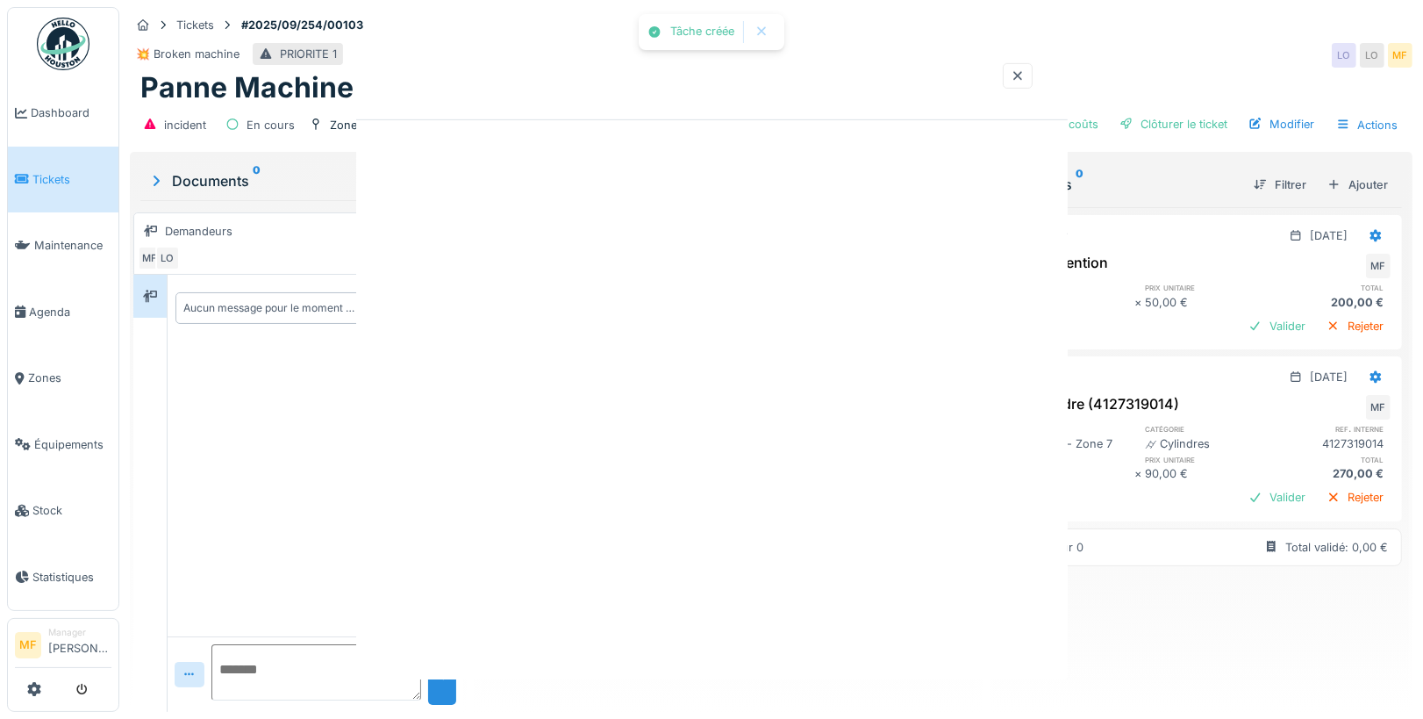
scroll to position [0, 0]
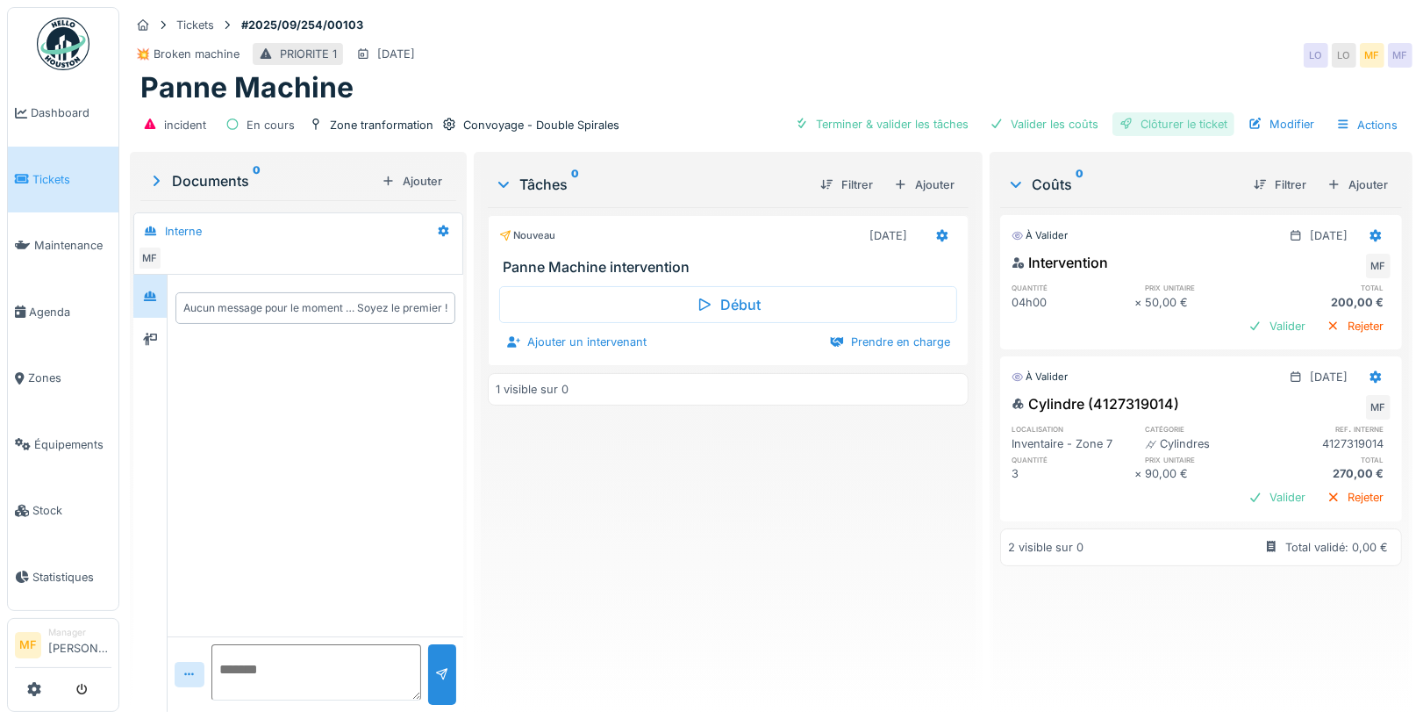
click at [1166, 116] on div "Clôturer le ticket" at bounding box center [1174, 124] width 122 height 24
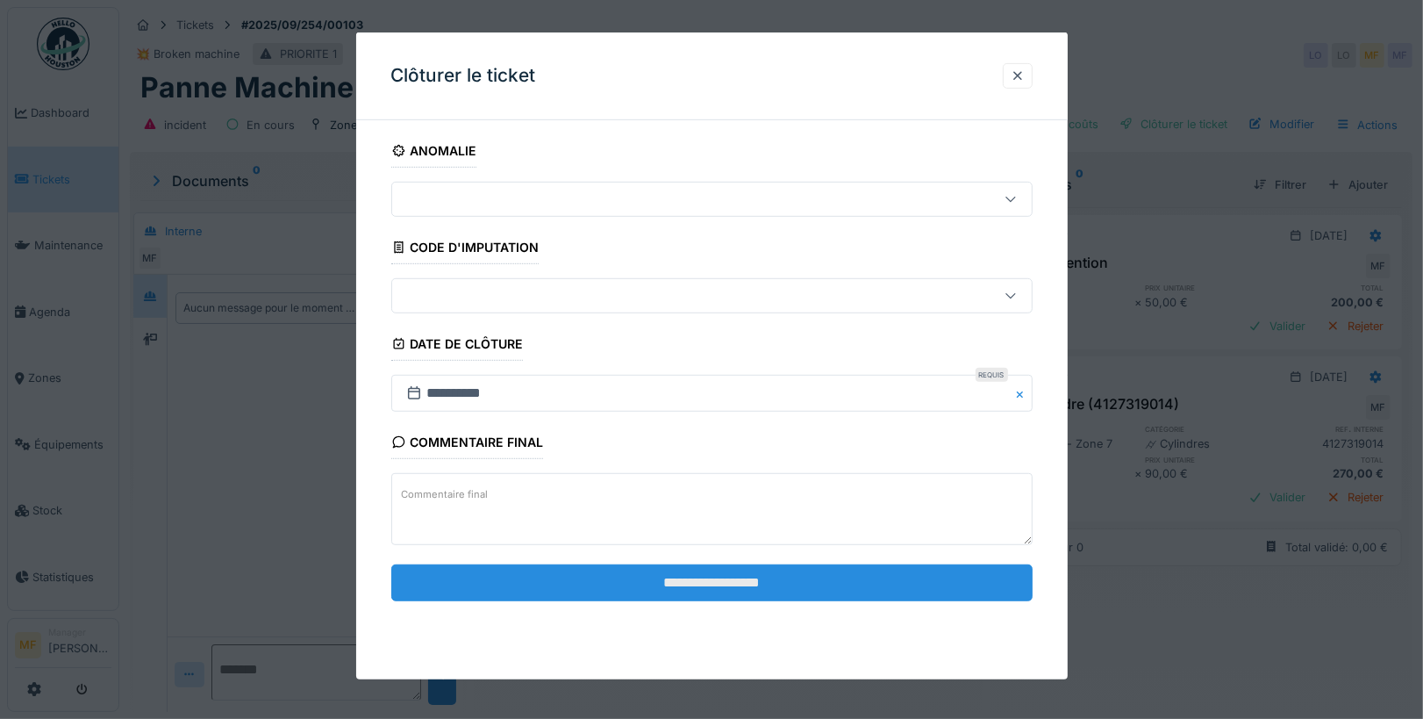
click at [606, 564] on input "**********" at bounding box center [711, 581] width 641 height 37
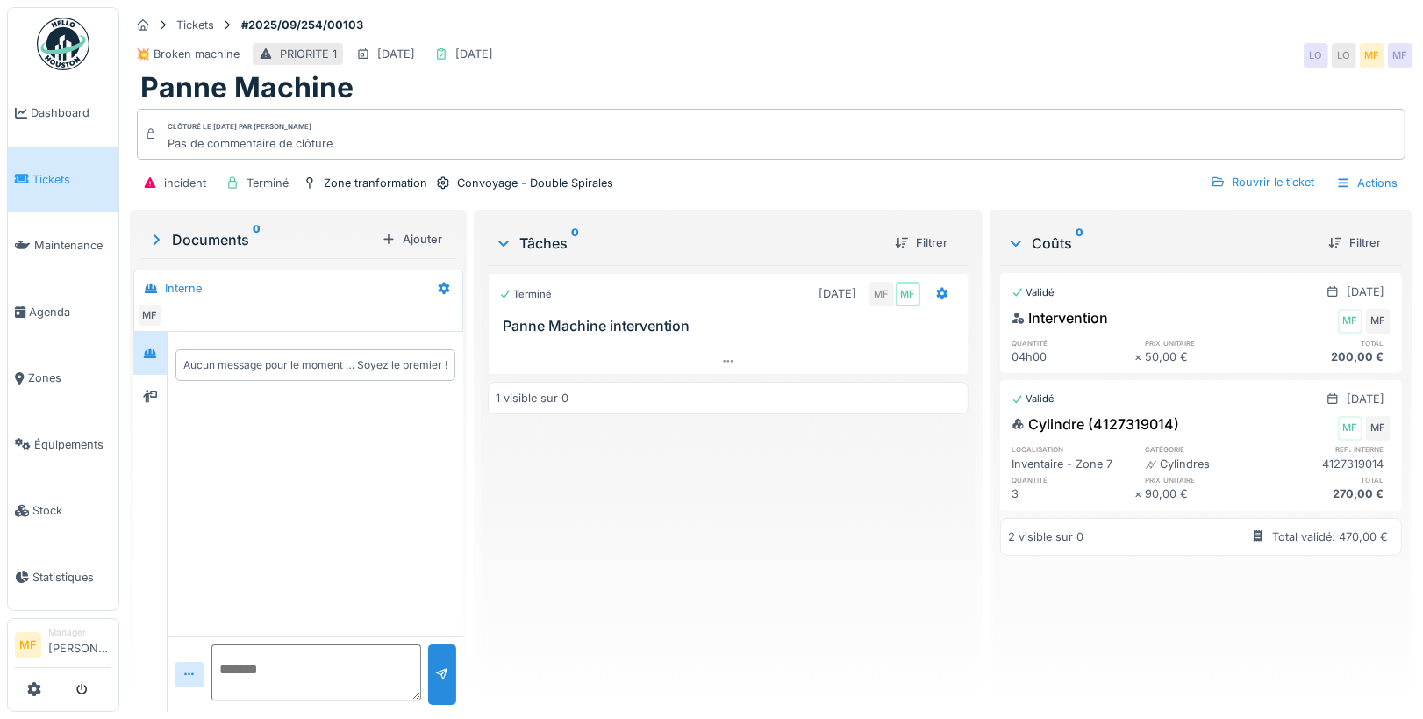
click at [26, 175] on icon at bounding box center [22, 179] width 14 height 12
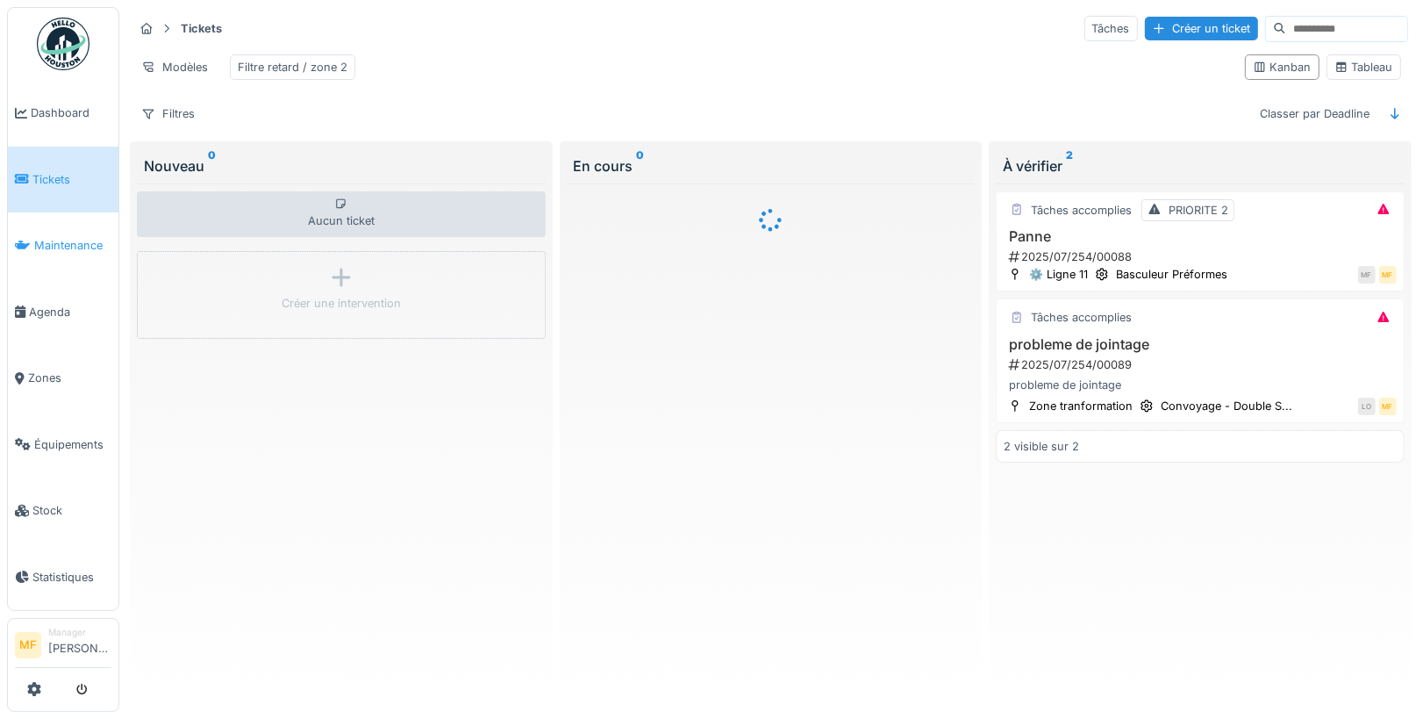
click at [69, 242] on span "Maintenance" at bounding box center [72, 245] width 77 height 17
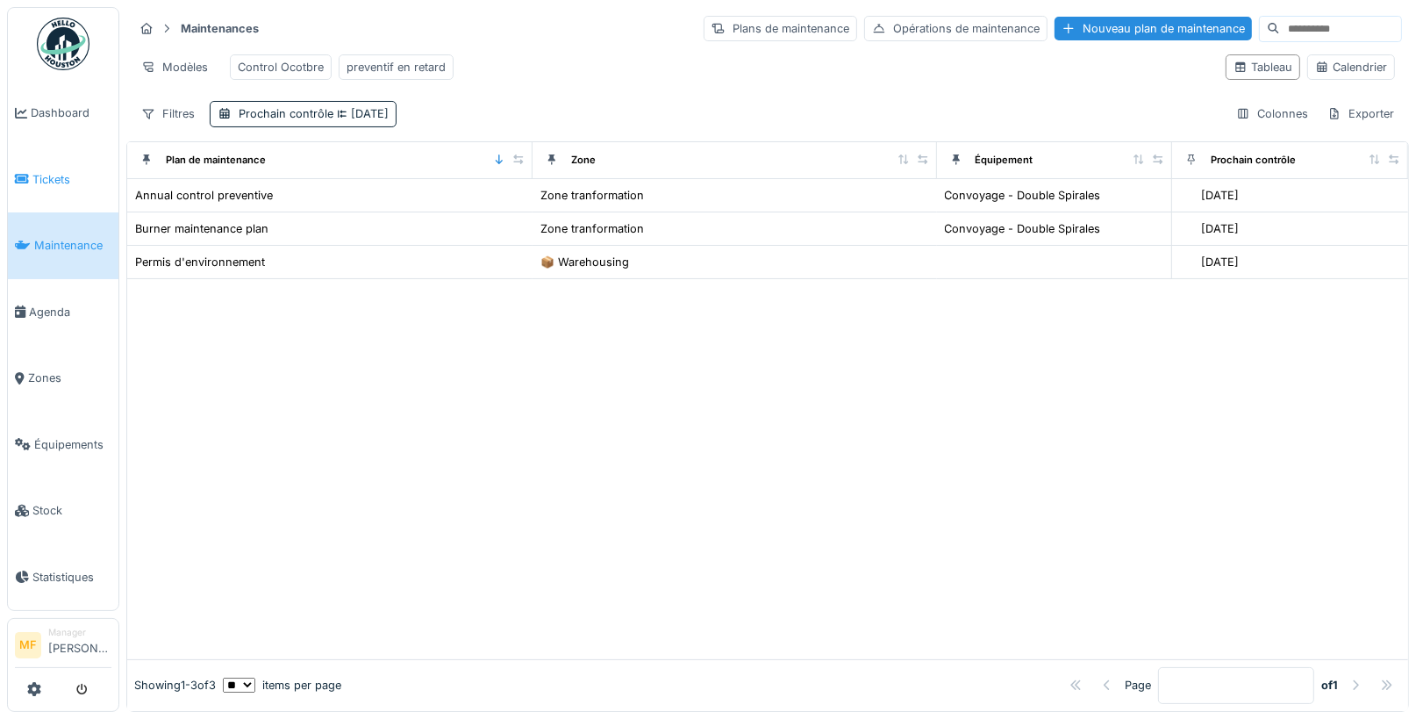
click at [37, 177] on span "Tickets" at bounding box center [71, 179] width 79 height 17
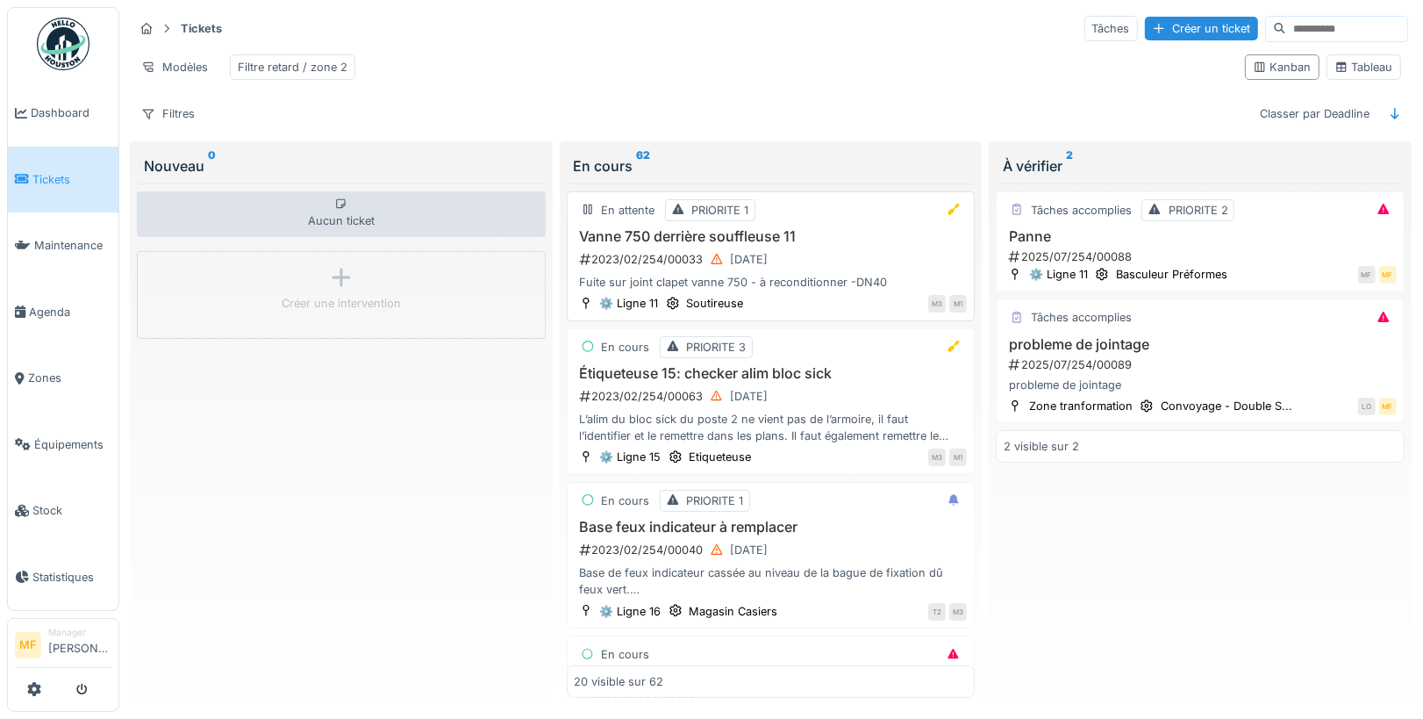
click at [738, 240] on div "Vanne 750 derrière souffleuse 11 2023/02/254/00033 [DATE] Fuite sur joint clape…" at bounding box center [771, 259] width 393 height 63
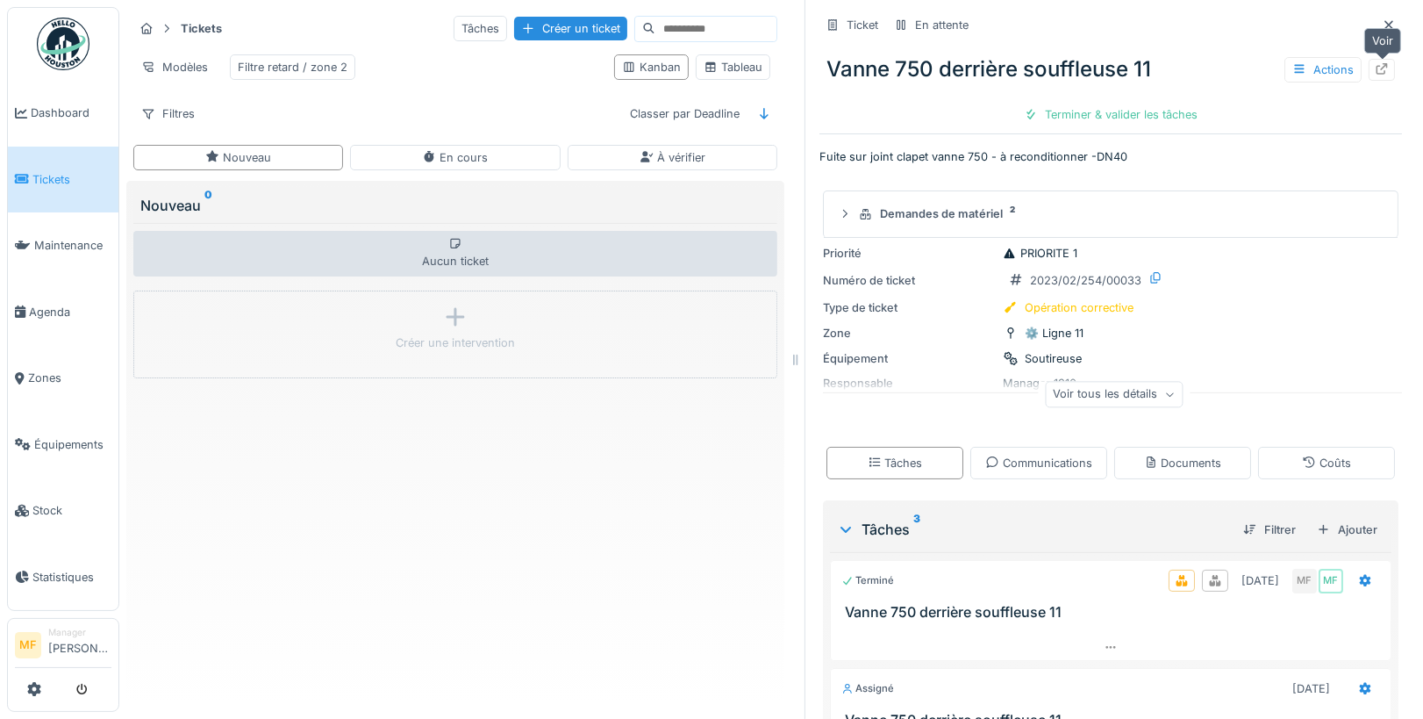
click at [1386, 67] on icon at bounding box center [1382, 68] width 14 height 11
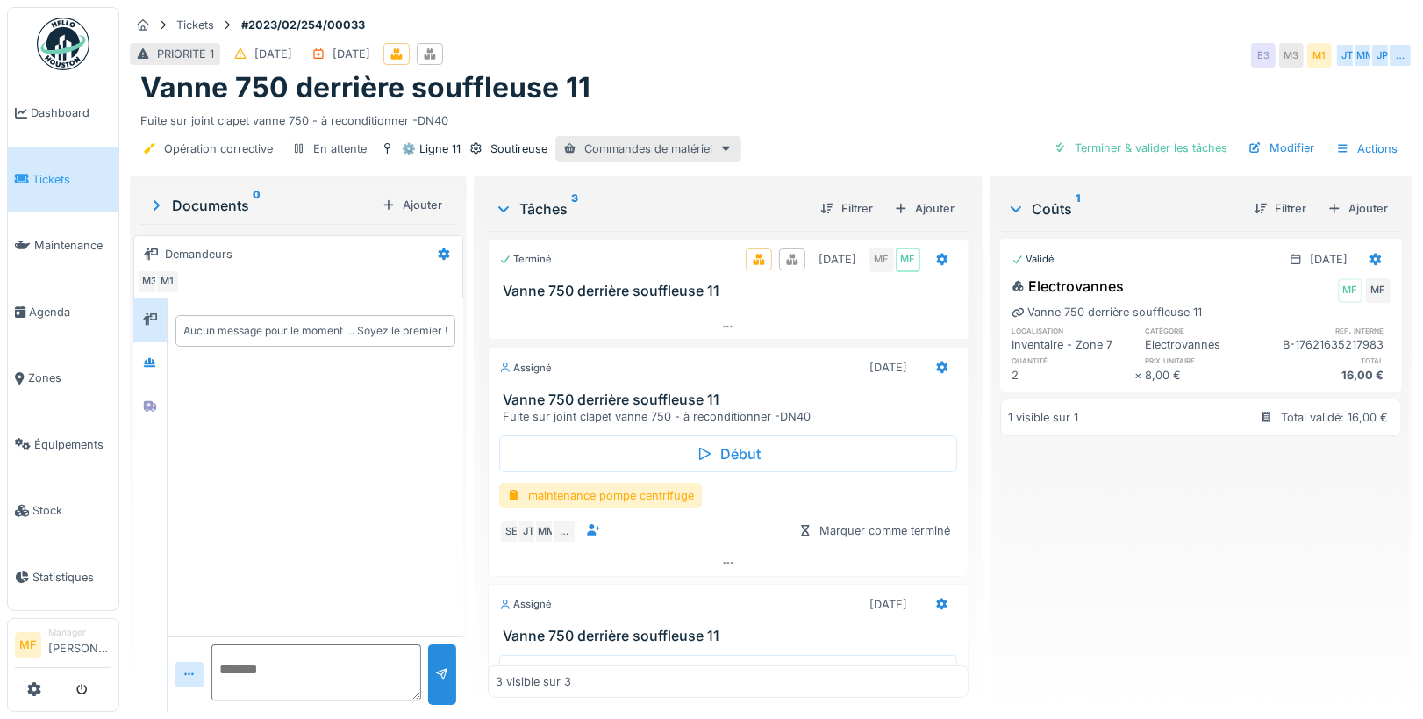
click at [247, 684] on textarea at bounding box center [316, 672] width 210 height 56
type textarea "**********"
click at [454, 664] on div at bounding box center [442, 674] width 28 height 61
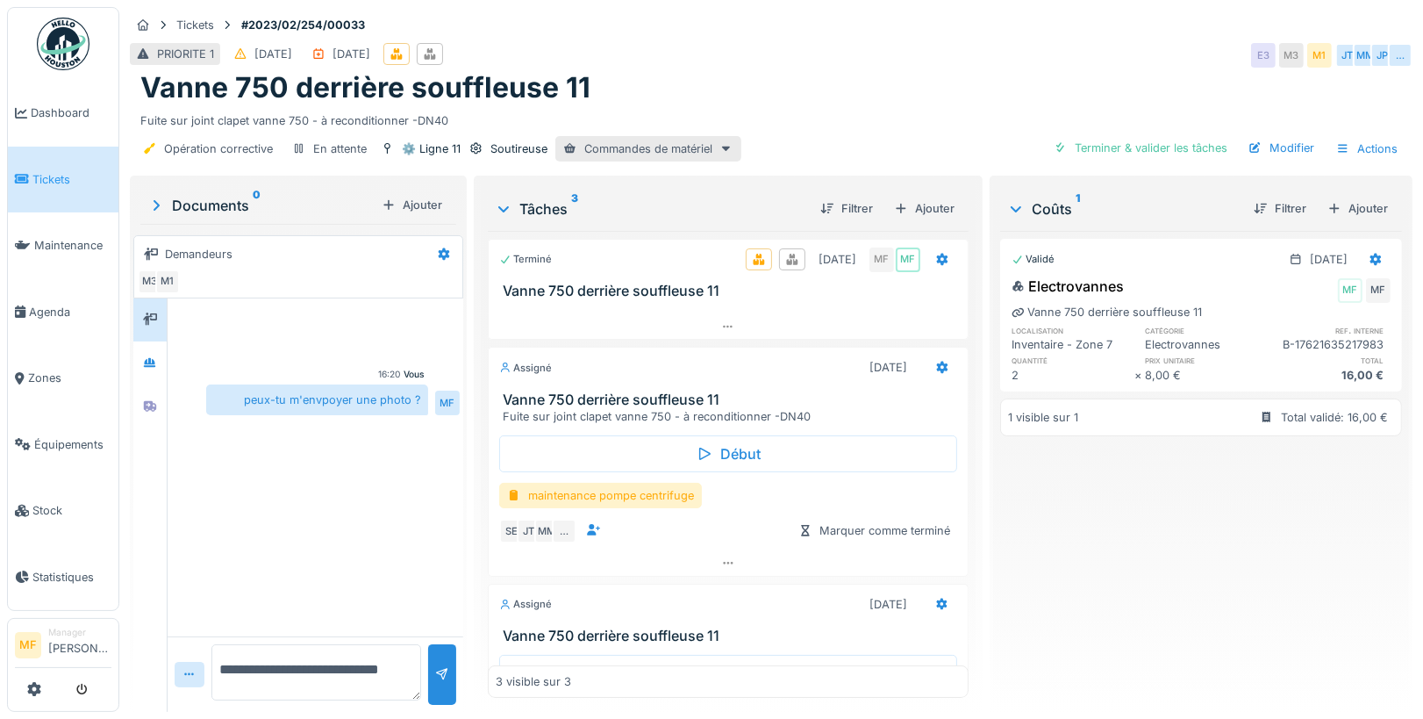
click at [64, 175] on span "Tickets" at bounding box center [71, 179] width 79 height 17
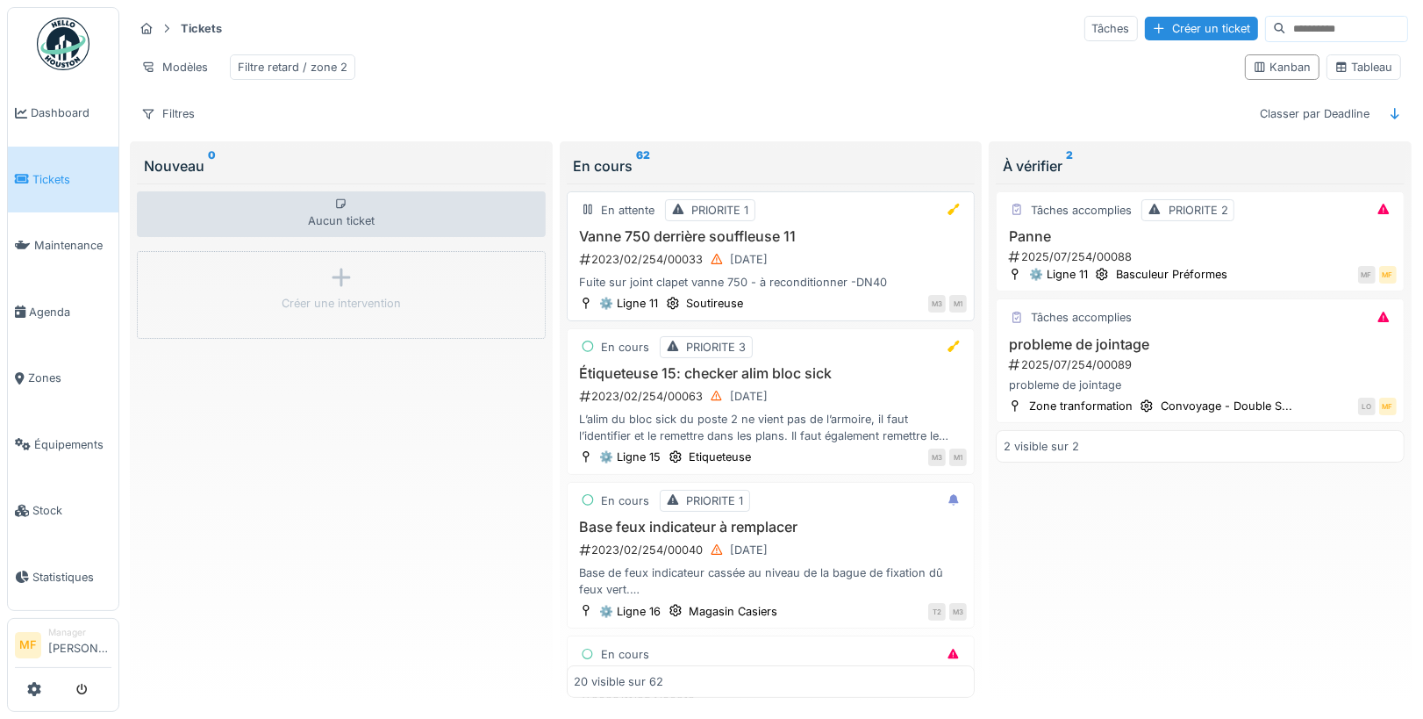
click at [740, 240] on h3 "Vanne 750 derrière souffleuse 11" at bounding box center [771, 236] width 393 height 17
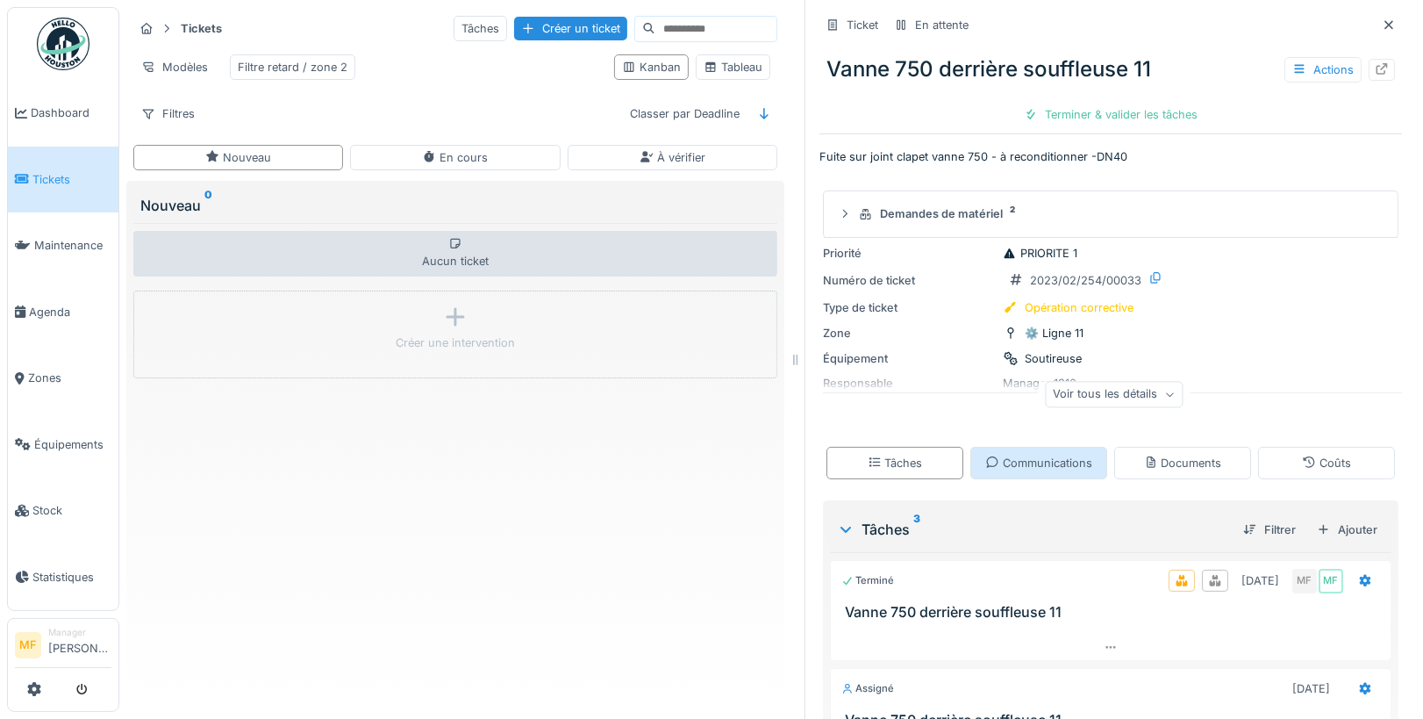
click at [1030, 470] on div "Communications" at bounding box center [1038, 462] width 107 height 17
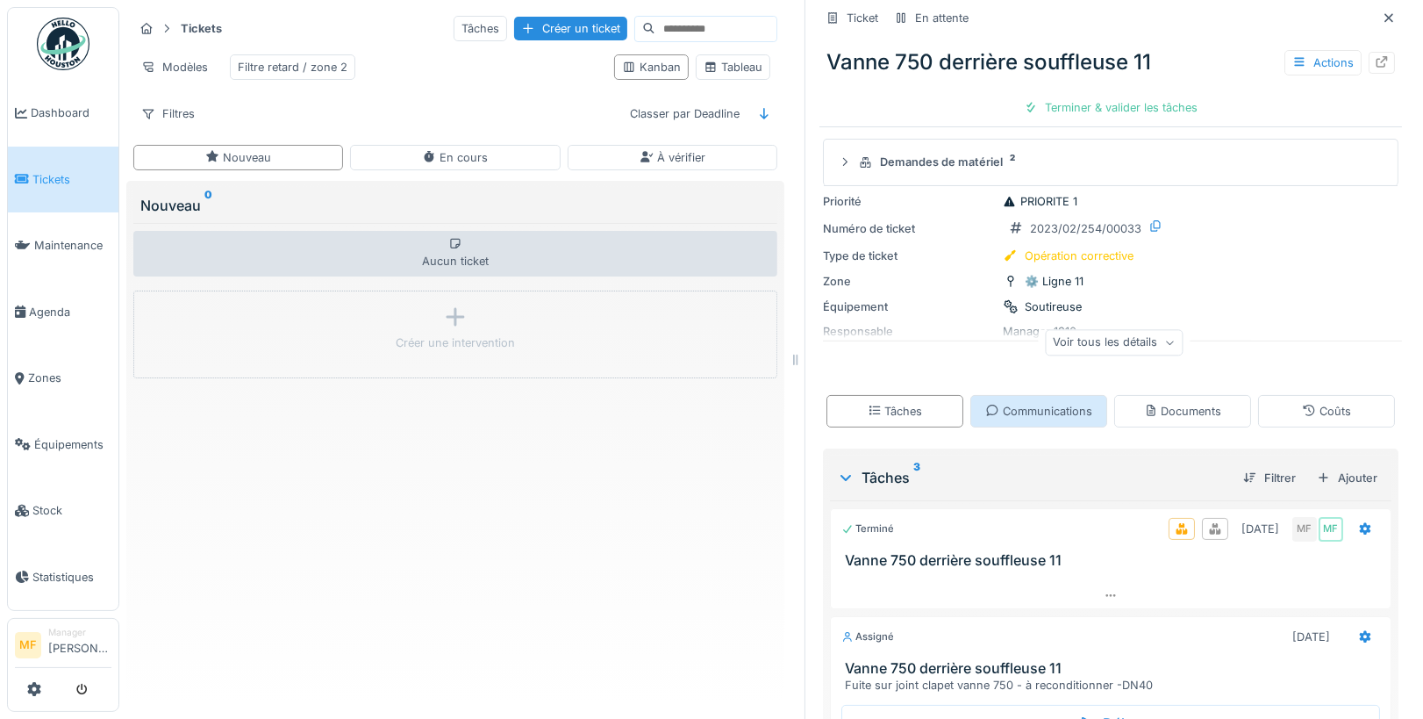
scroll to position [173, 0]
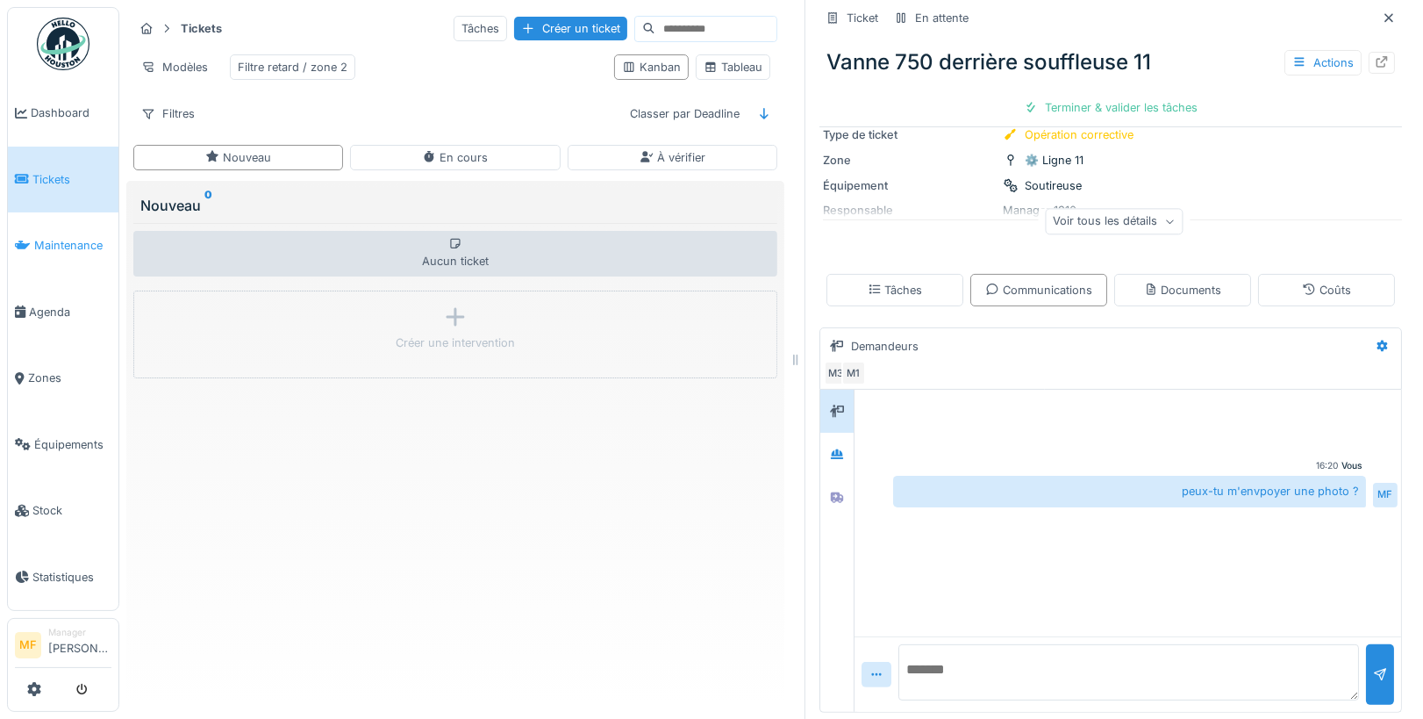
click at [54, 243] on span "Maintenance" at bounding box center [72, 245] width 77 height 17
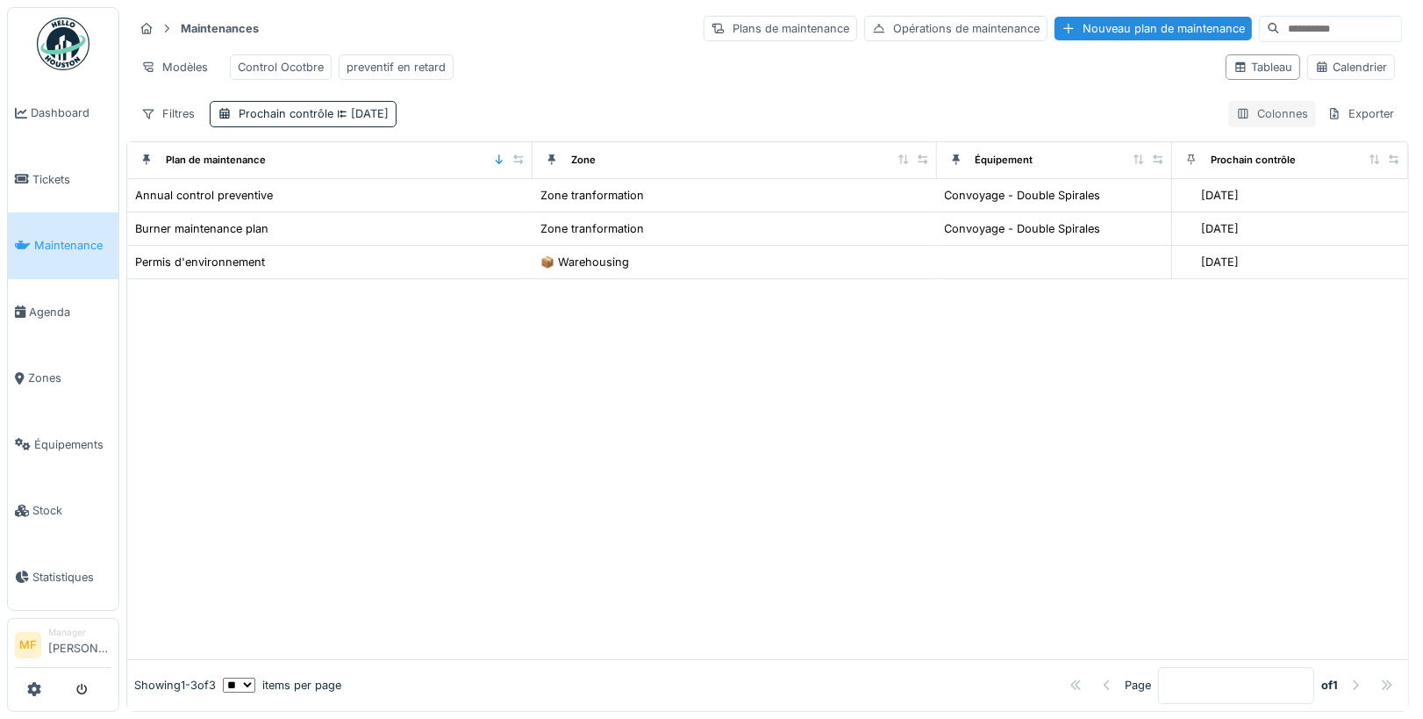
click at [1247, 111] on icon at bounding box center [1243, 114] width 10 height 10
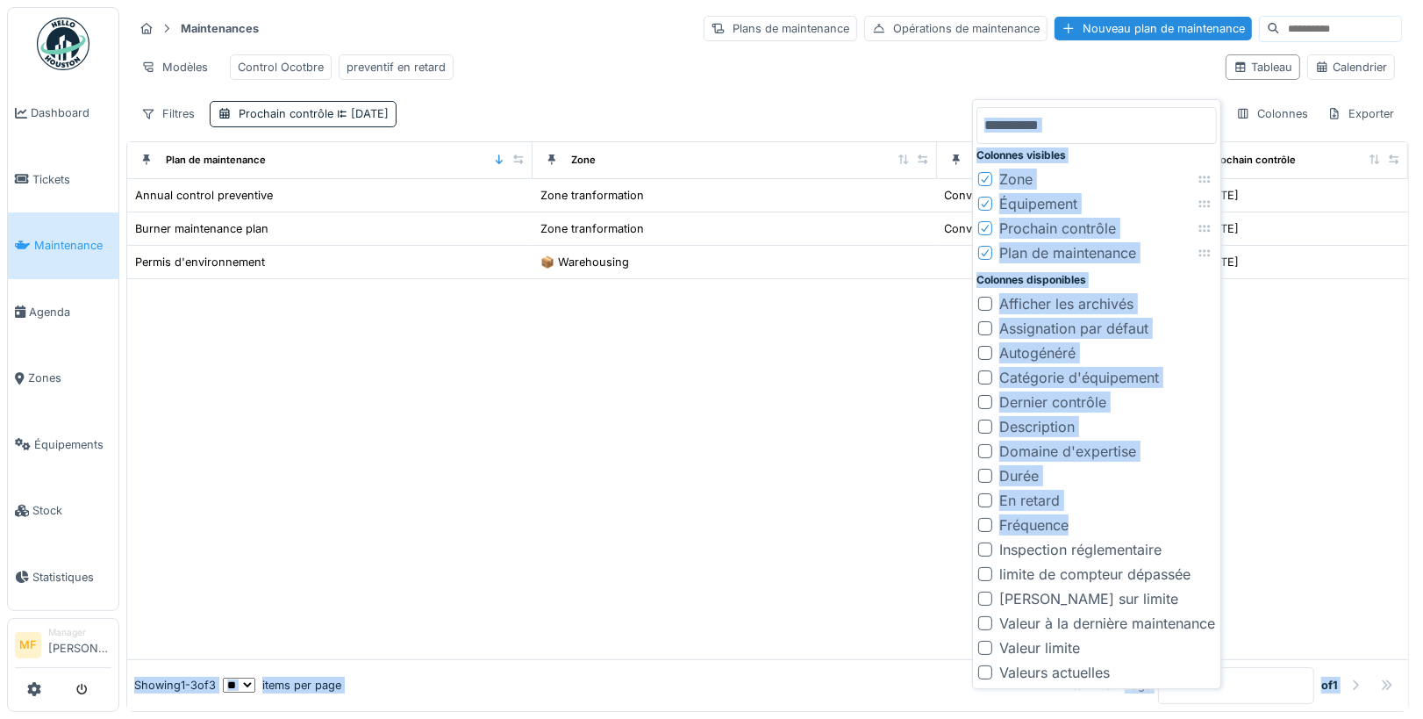
drag, startPoint x: 987, startPoint y: 551, endPoint x: 1242, endPoint y: 544, distance: 254.5
click at [1242, 544] on body "Dashboard Tickets Maintenance Agenda Zones Équipements Stock Statistiques MF Ma…" at bounding box center [711, 359] width 1423 height 719
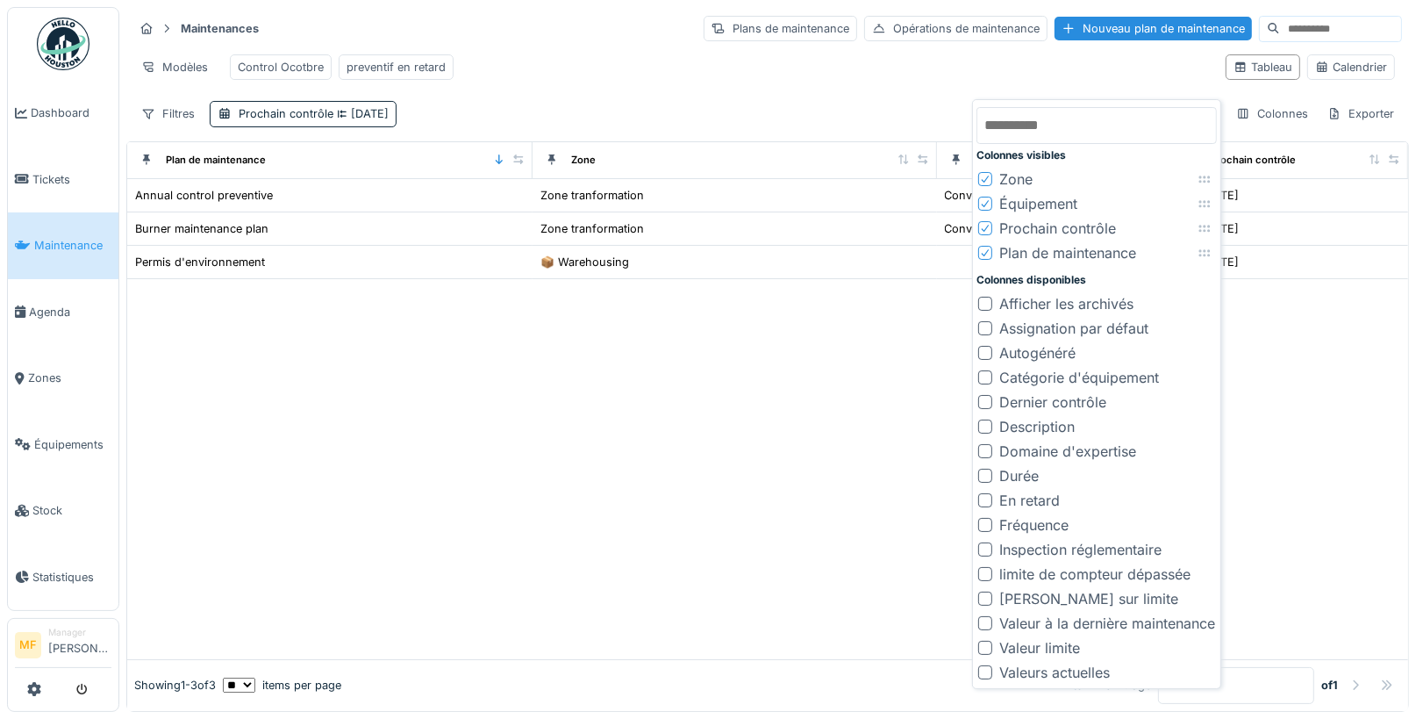
click at [1117, 61] on div "Modèles Control Ocotbre preventif en retard" at bounding box center [672, 66] width 1078 height 39
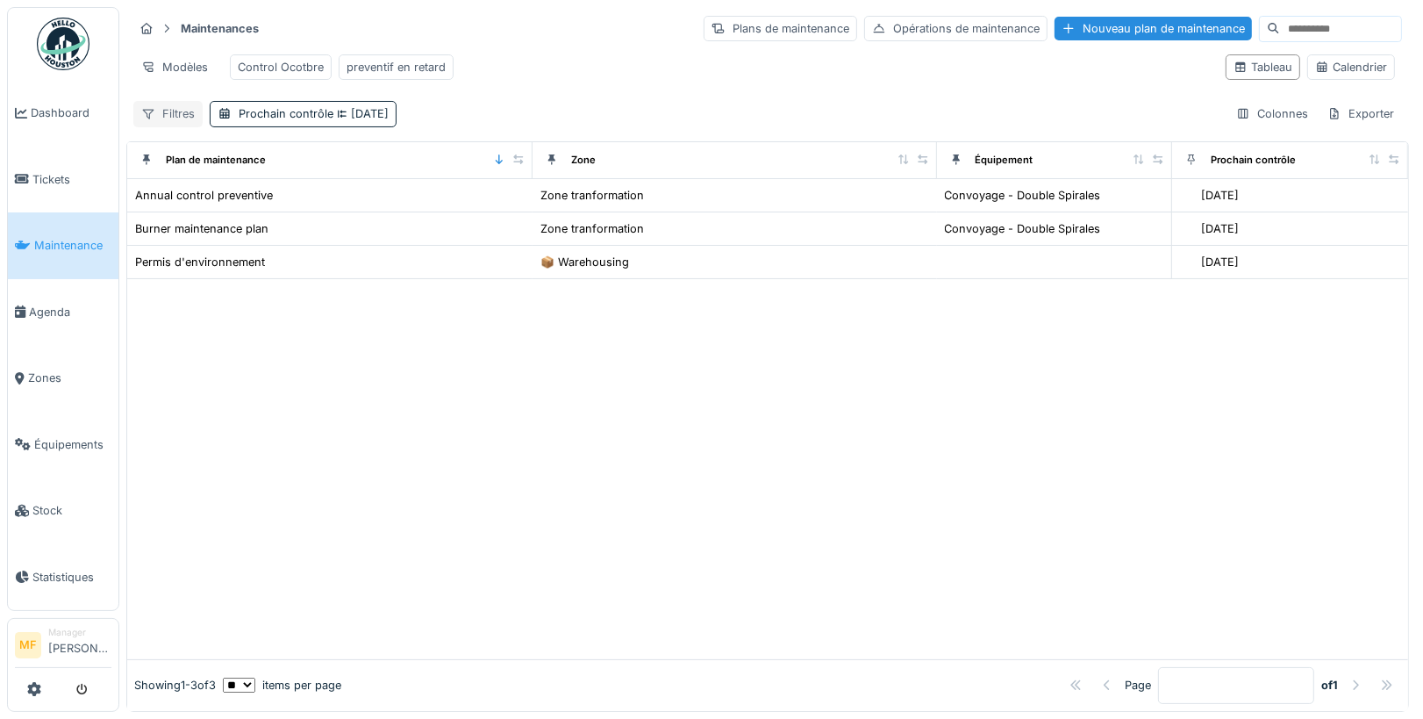
click at [176, 113] on div "Filtres" at bounding box center [167, 113] width 69 height 25
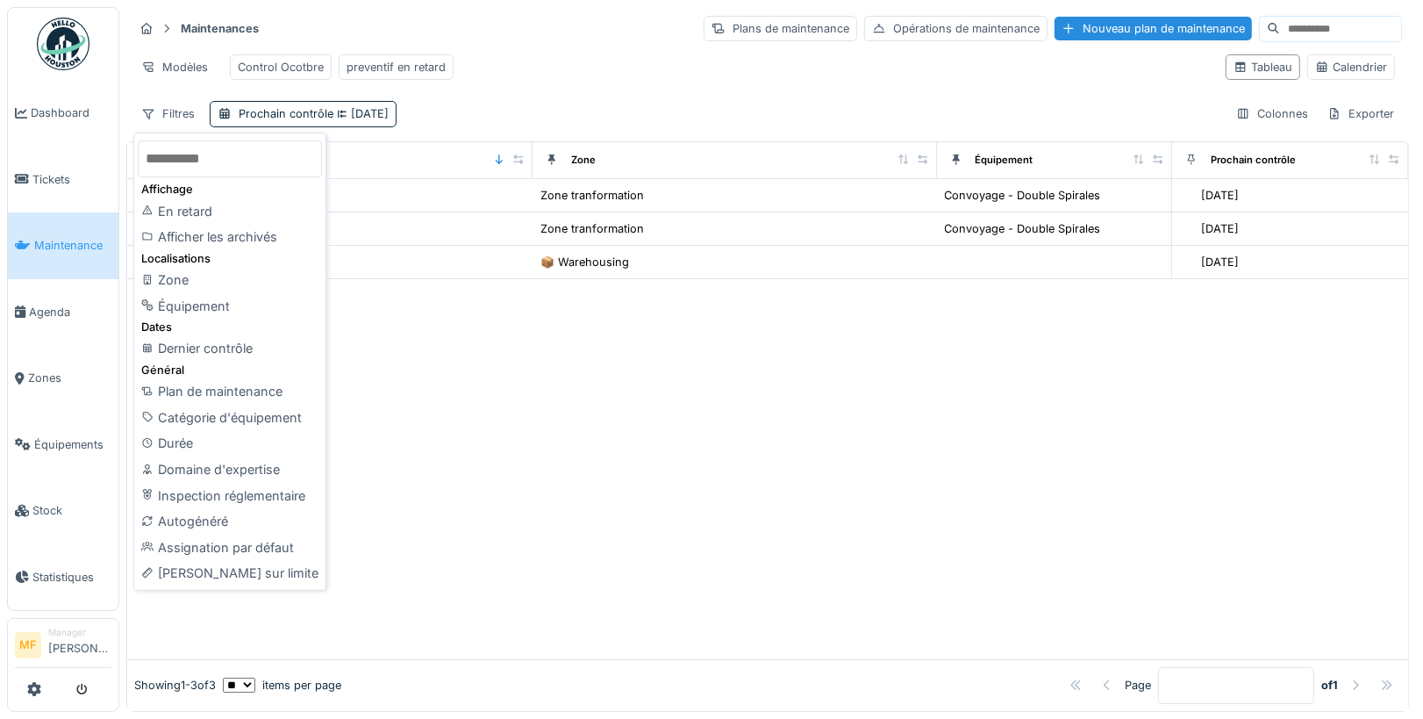
click at [578, 61] on div "Modèles Control Ocotbre preventif en retard" at bounding box center [672, 66] width 1078 height 39
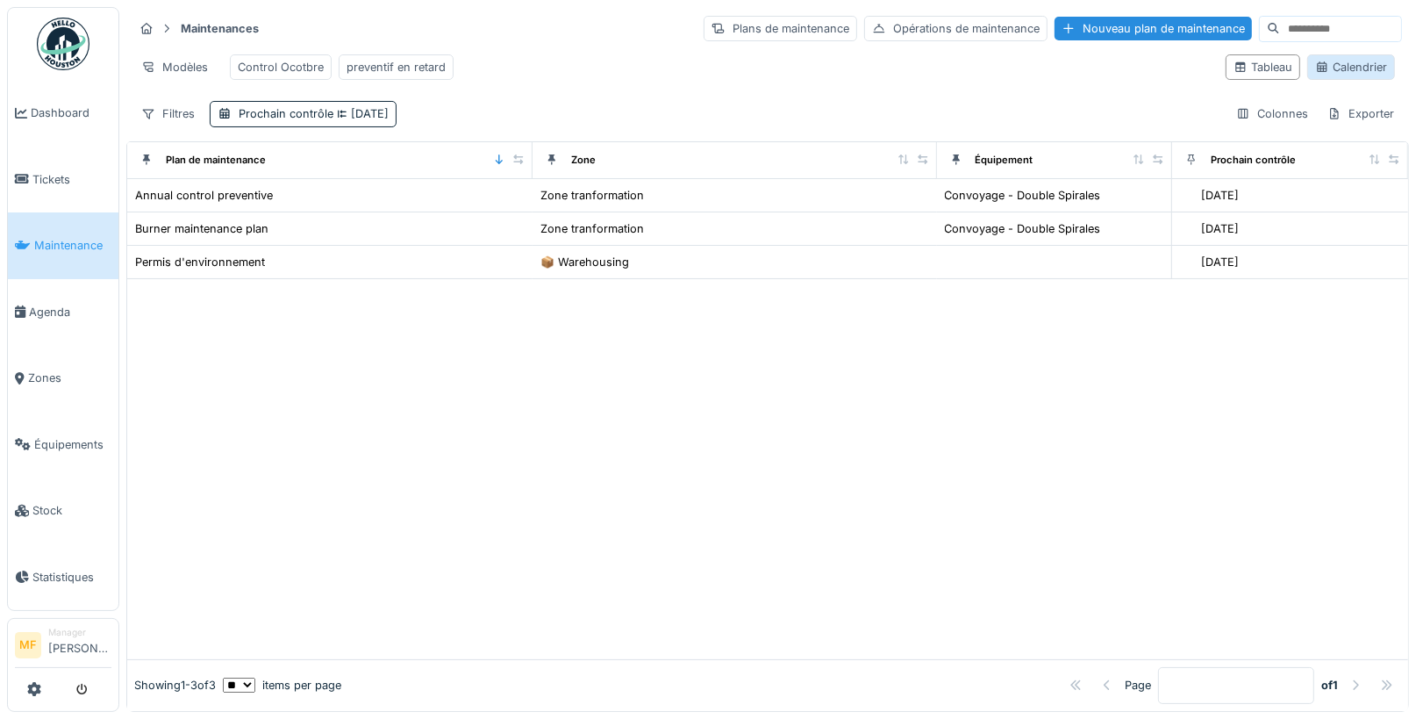
click at [1360, 69] on div "Calendrier" at bounding box center [1351, 67] width 72 height 17
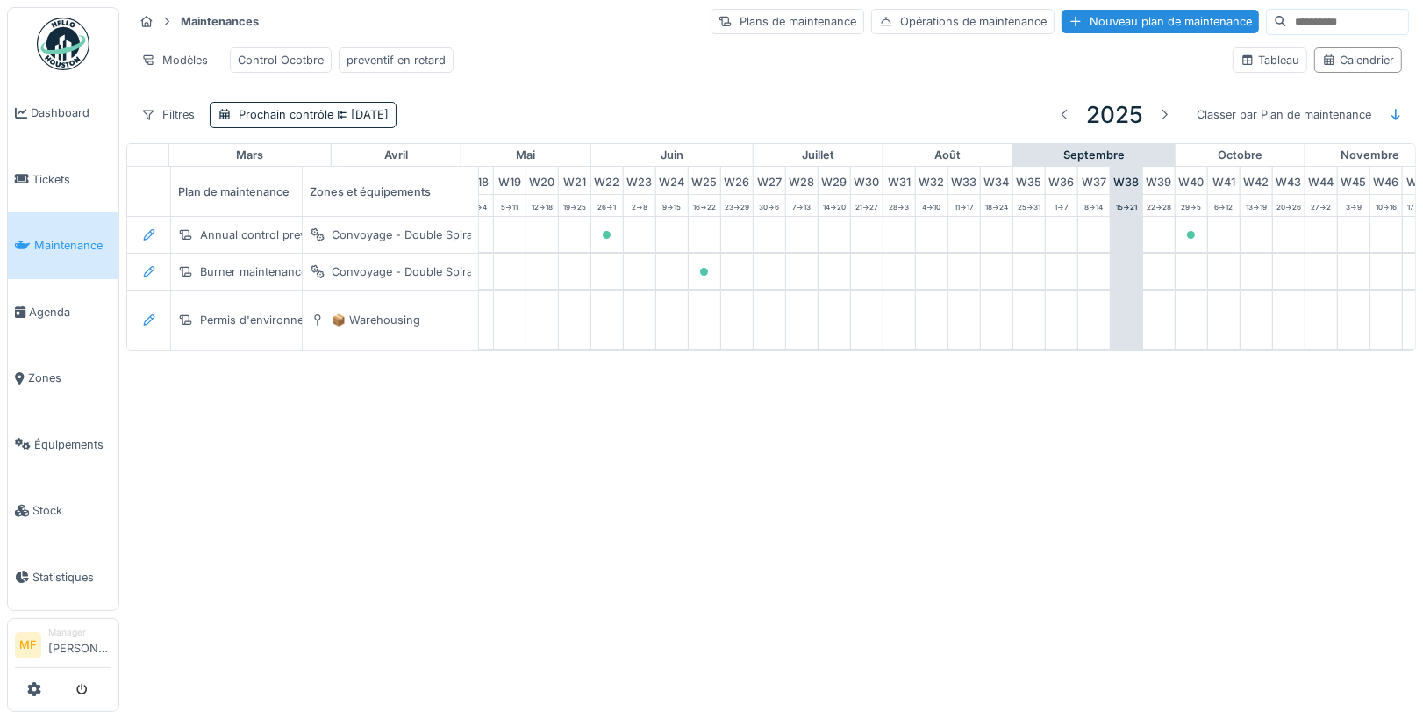
scroll to position [0, 795]
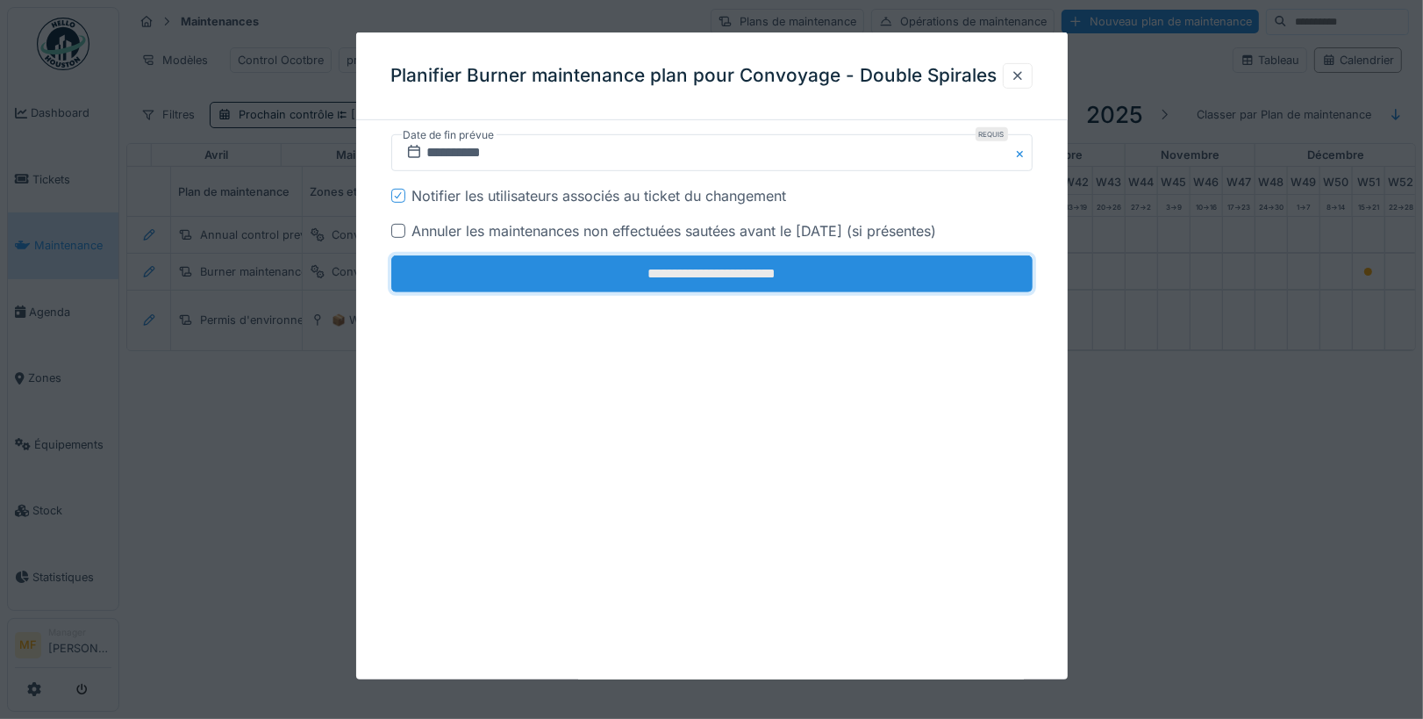
click at [733, 270] on input "**********" at bounding box center [711, 273] width 641 height 37
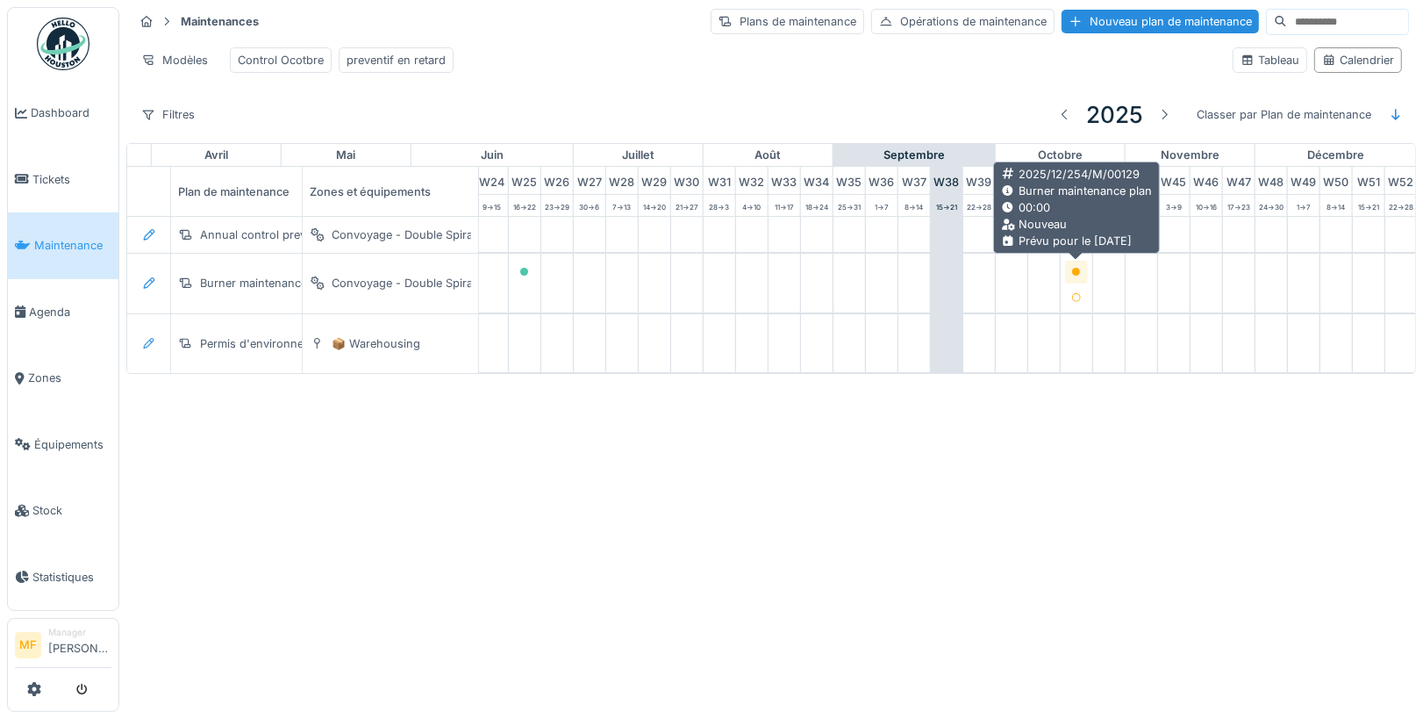
click at [1077, 268] on icon at bounding box center [1076, 272] width 9 height 9
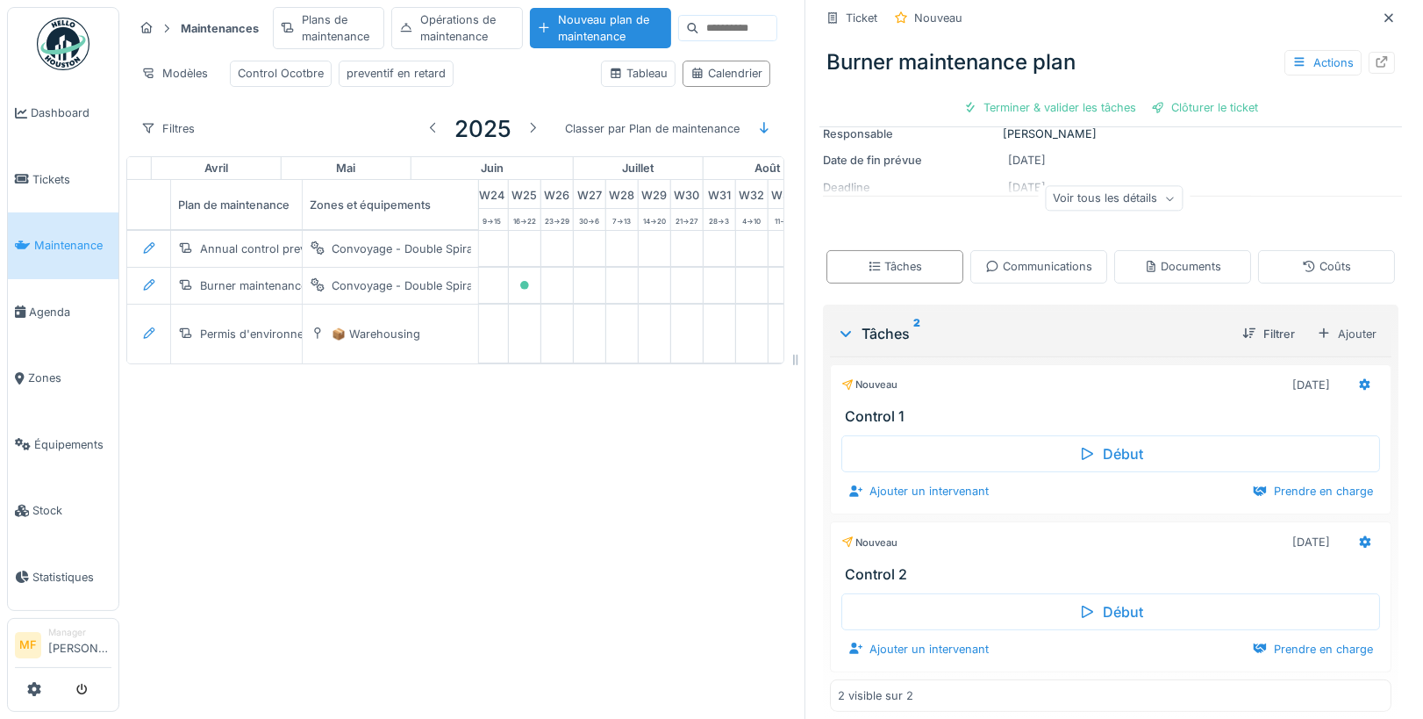
scroll to position [188, 0]
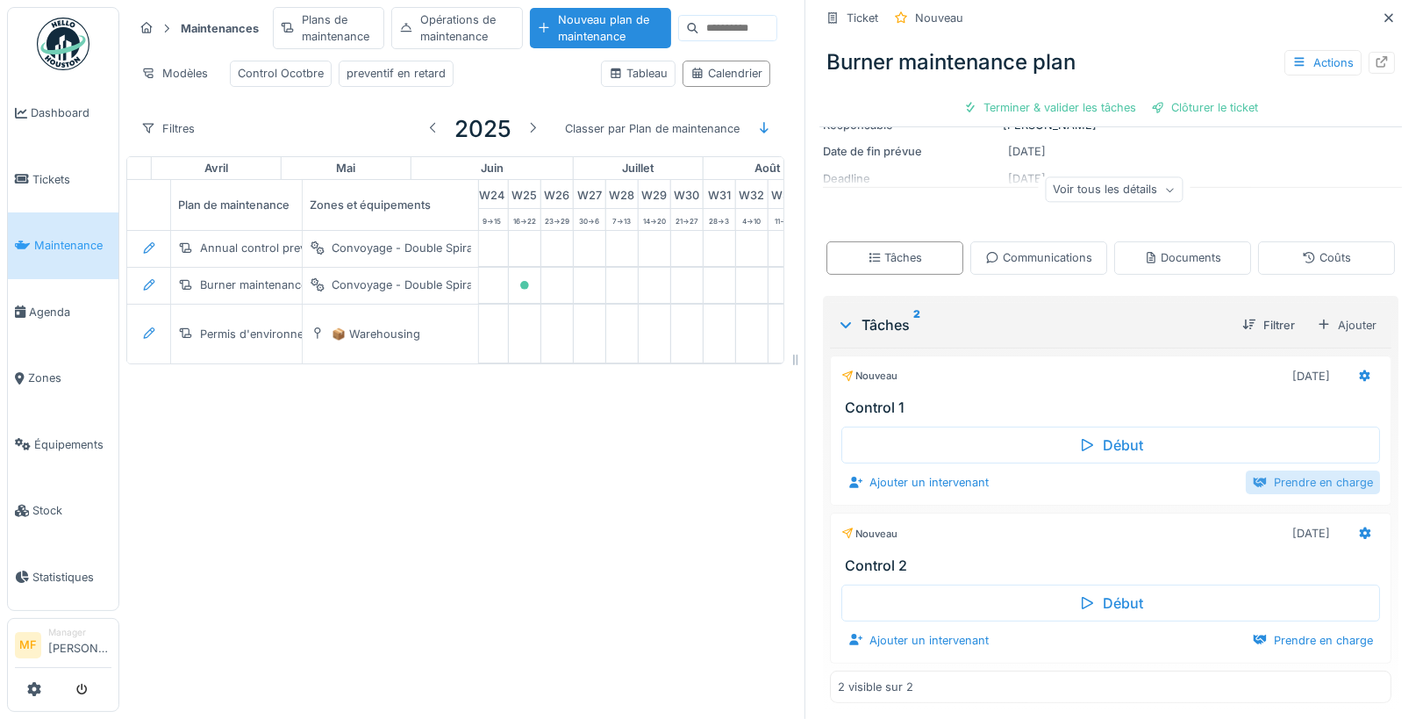
click at [1312, 470] on div "Prendre en charge" at bounding box center [1313, 482] width 134 height 24
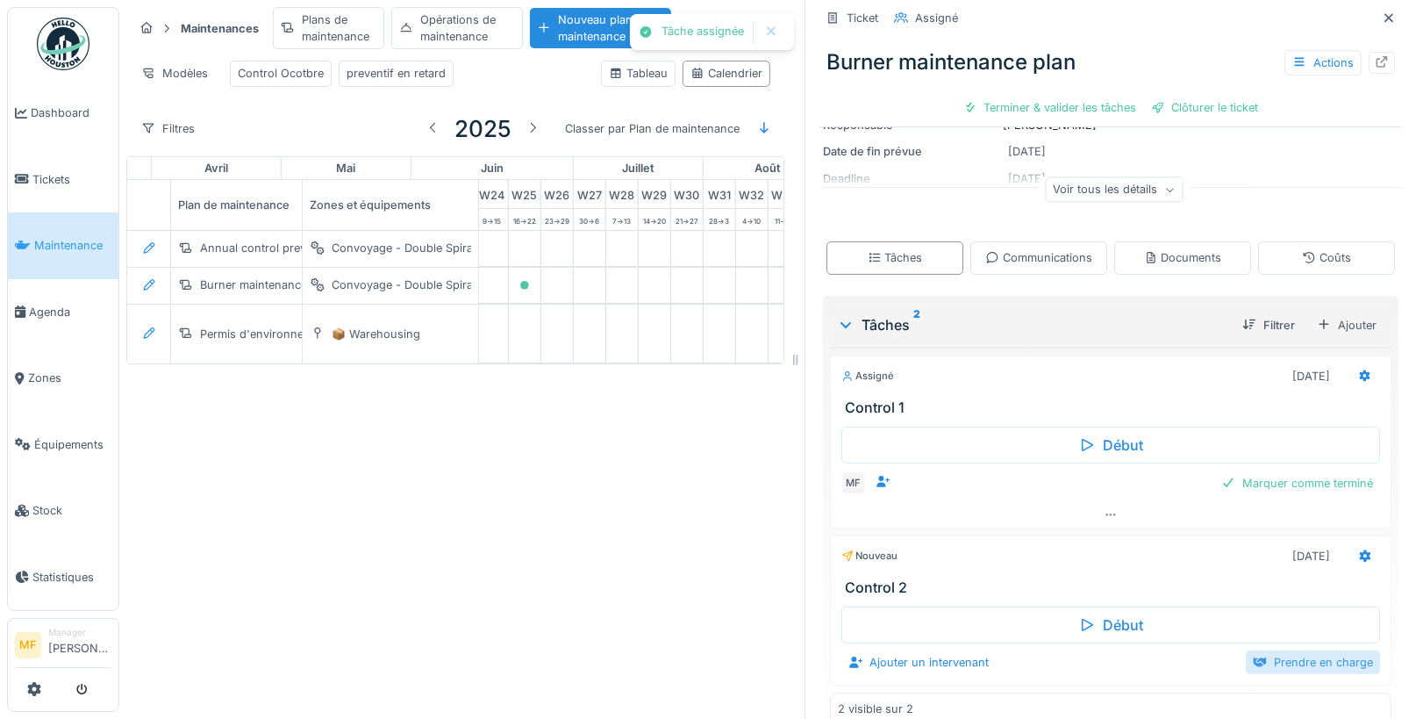
click at [1307, 658] on div "Prendre en charge" at bounding box center [1313, 662] width 134 height 24
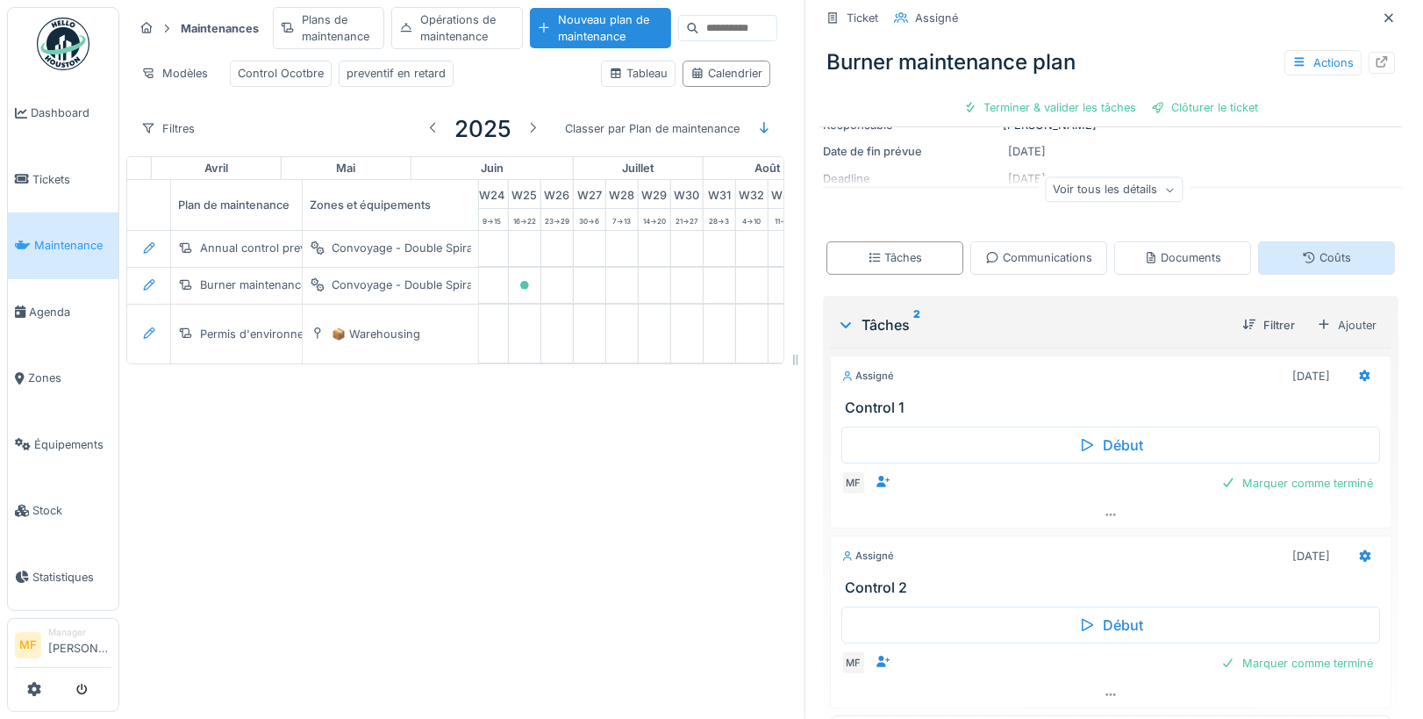
click at [1333, 256] on div "Coûts" at bounding box center [1326, 257] width 49 height 17
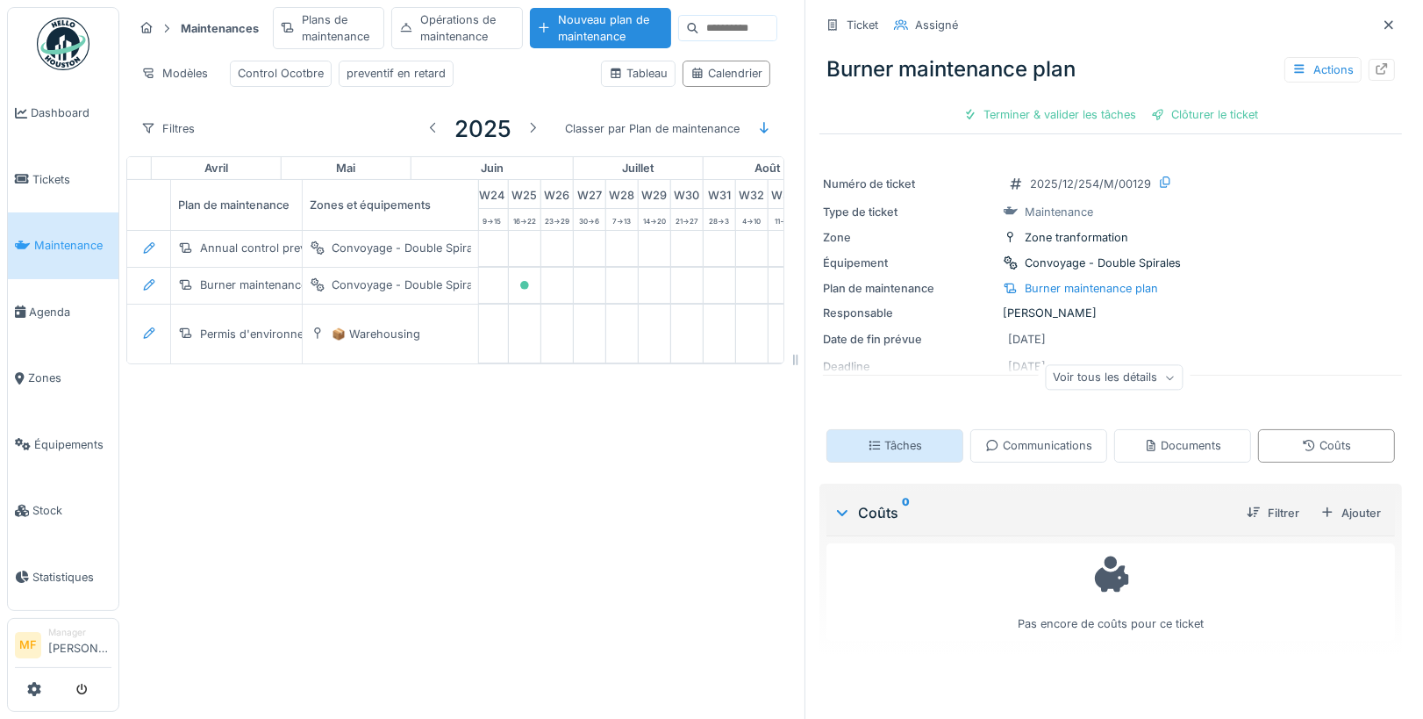
click at [897, 449] on div "Tâches" at bounding box center [895, 445] width 55 height 17
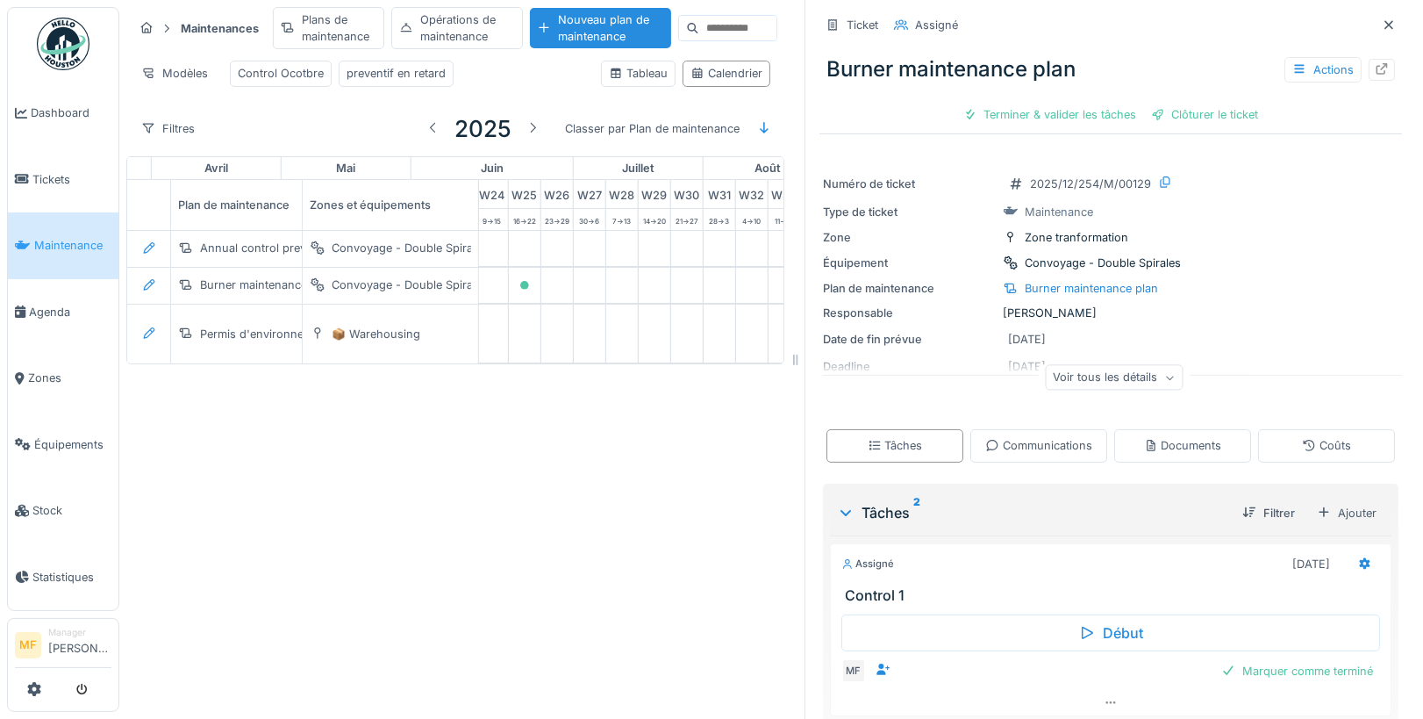
scroll to position [233, 0]
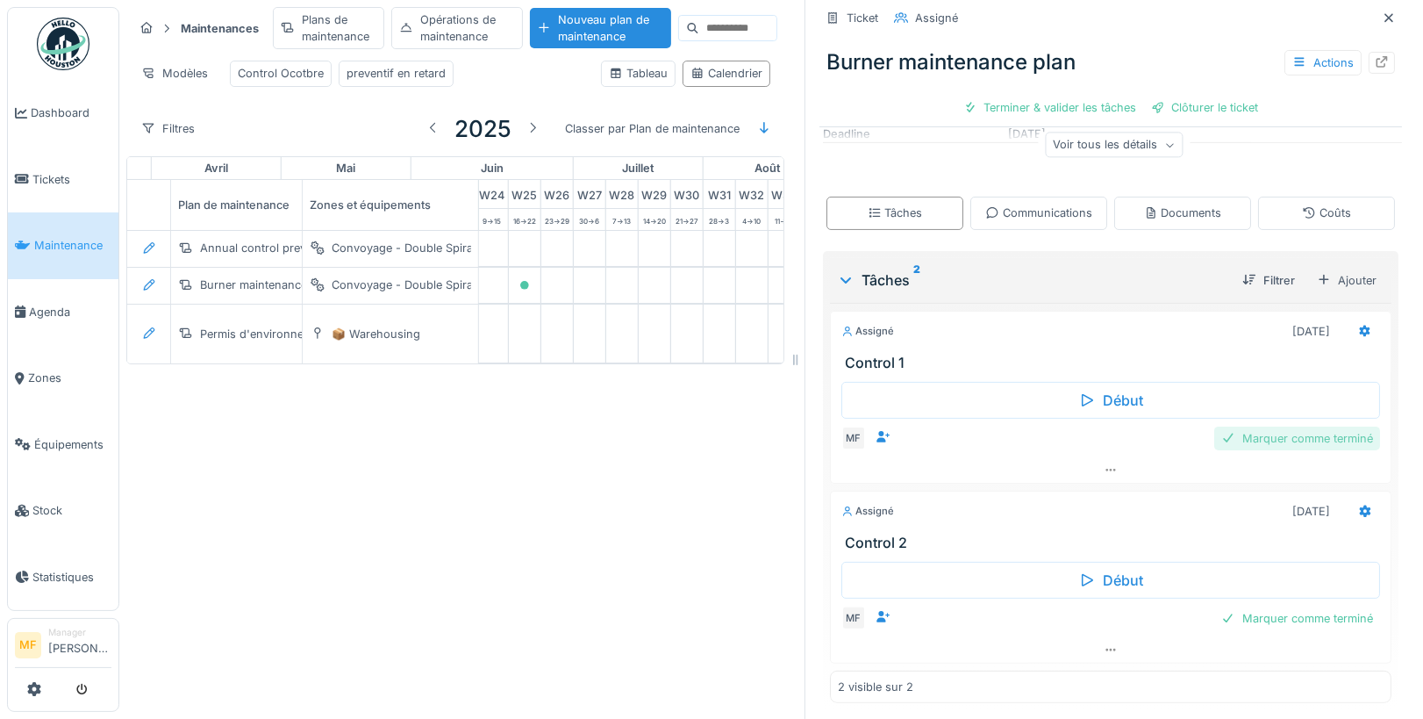
click at [1329, 436] on div "Marquer comme terminé" at bounding box center [1297, 438] width 166 height 24
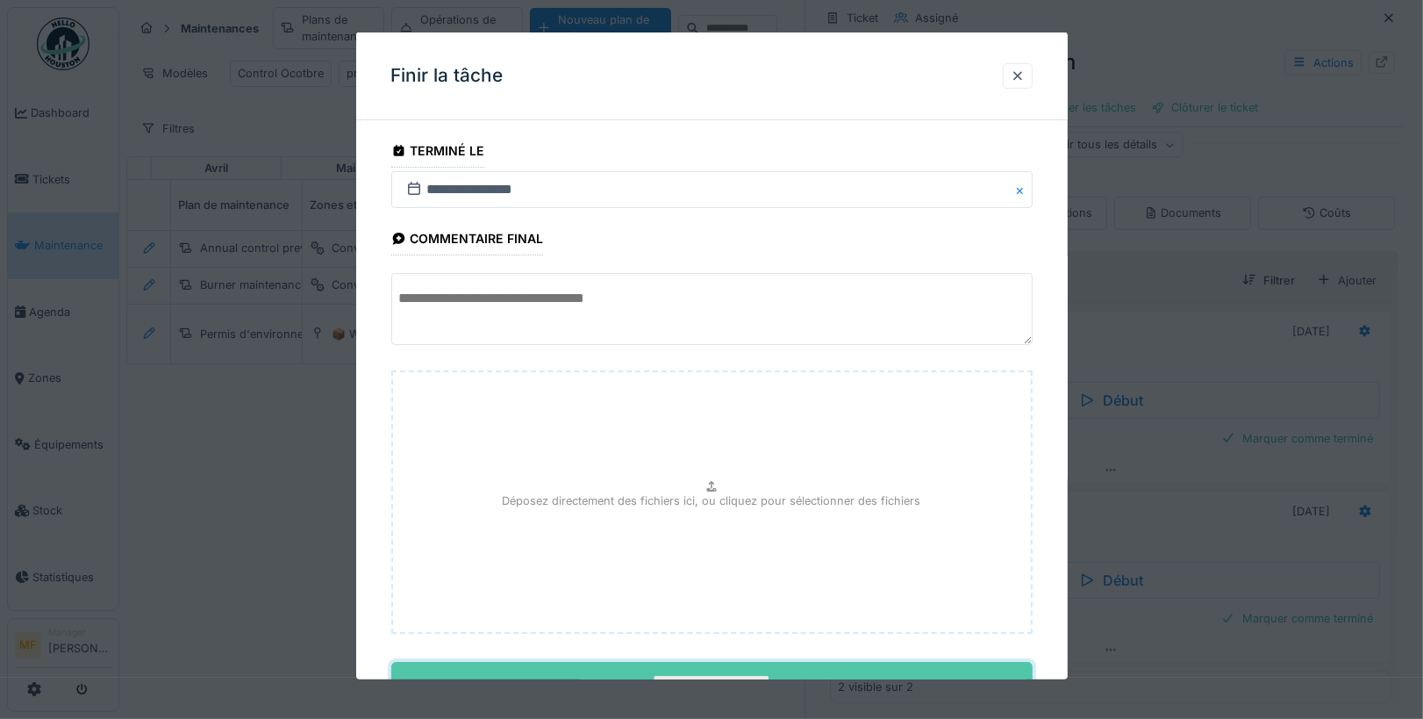
click at [881, 665] on input "**********" at bounding box center [711, 680] width 641 height 37
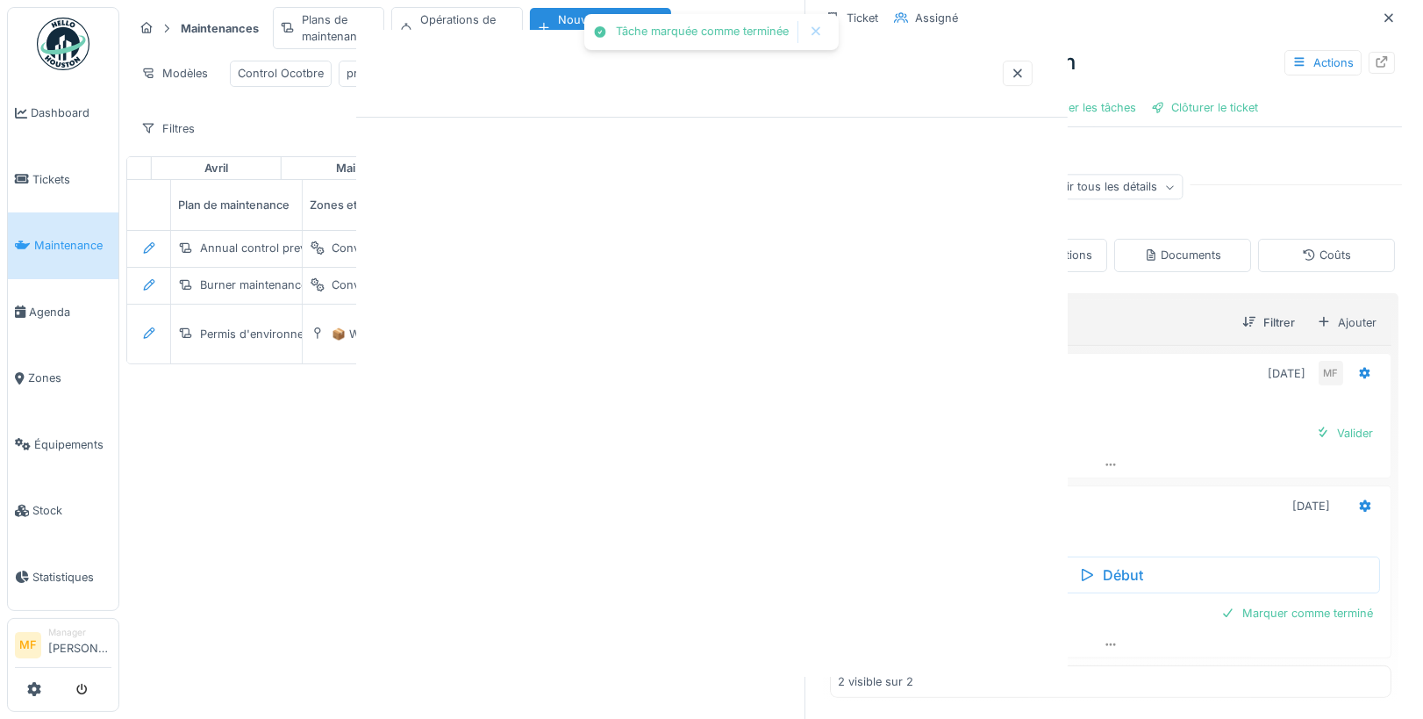
scroll to position [185, 0]
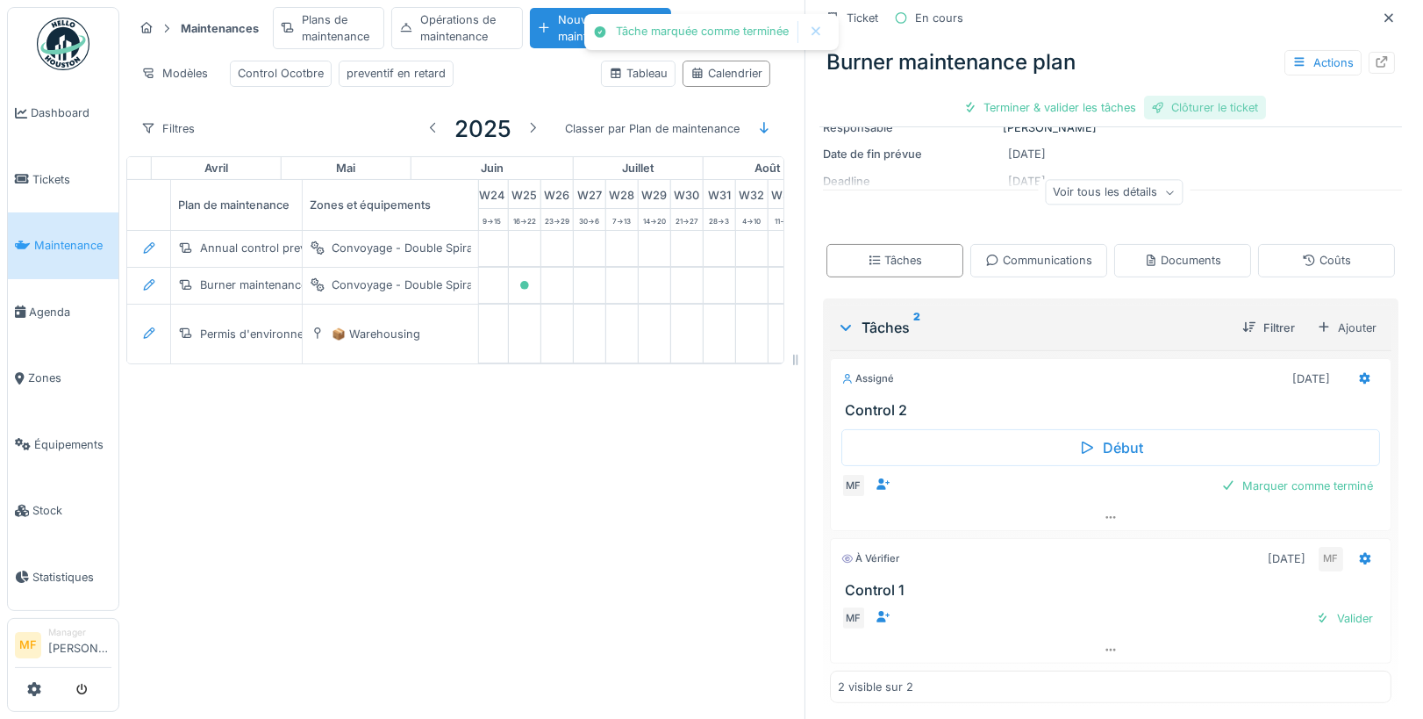
click at [1224, 105] on div "Clôturer le ticket" at bounding box center [1205, 108] width 122 height 24
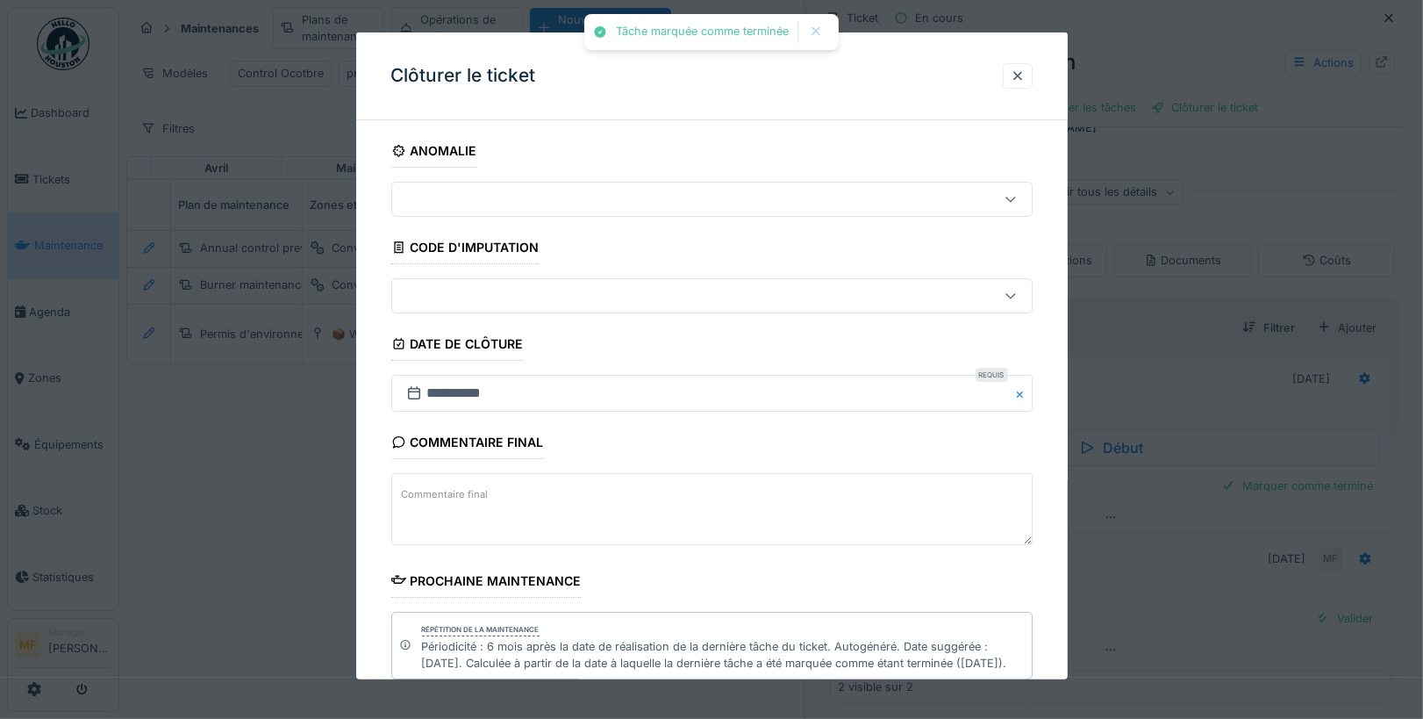
scroll to position [225, 0]
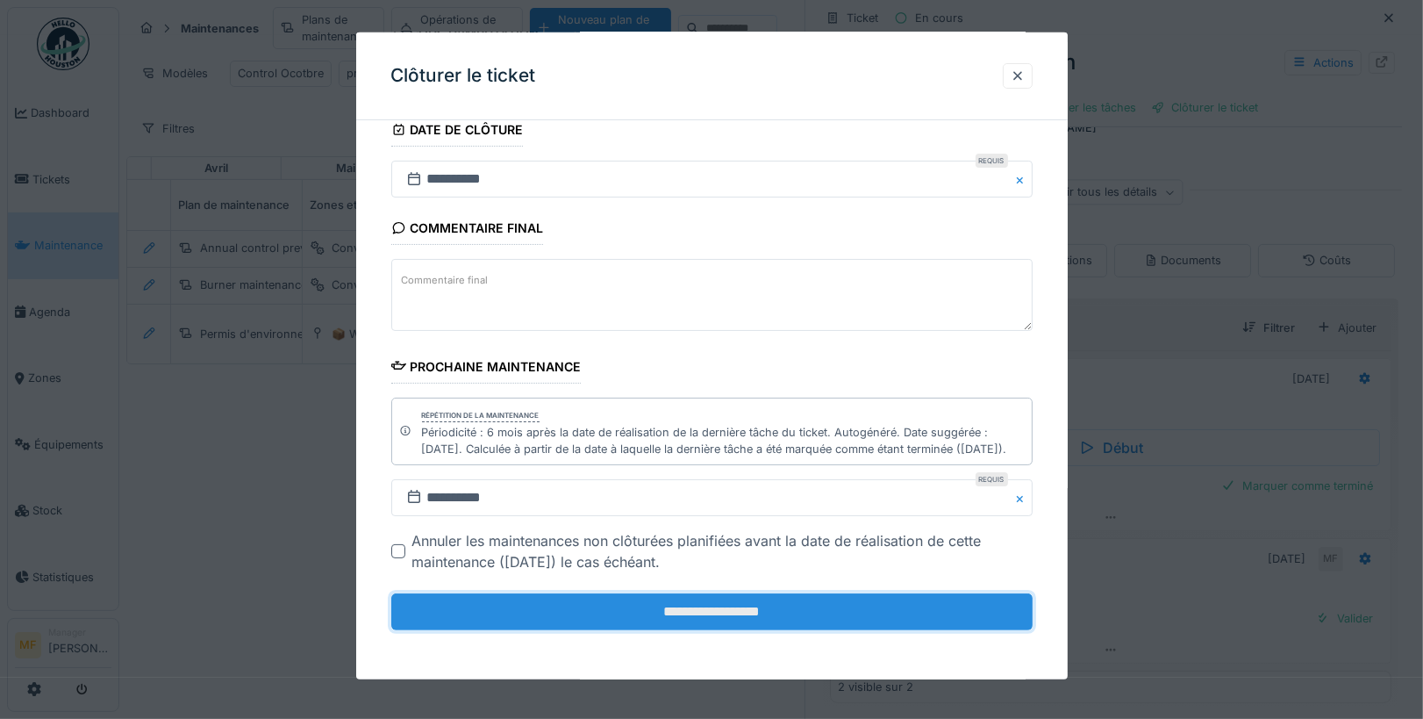
click at [804, 619] on input "**********" at bounding box center [711, 611] width 641 height 37
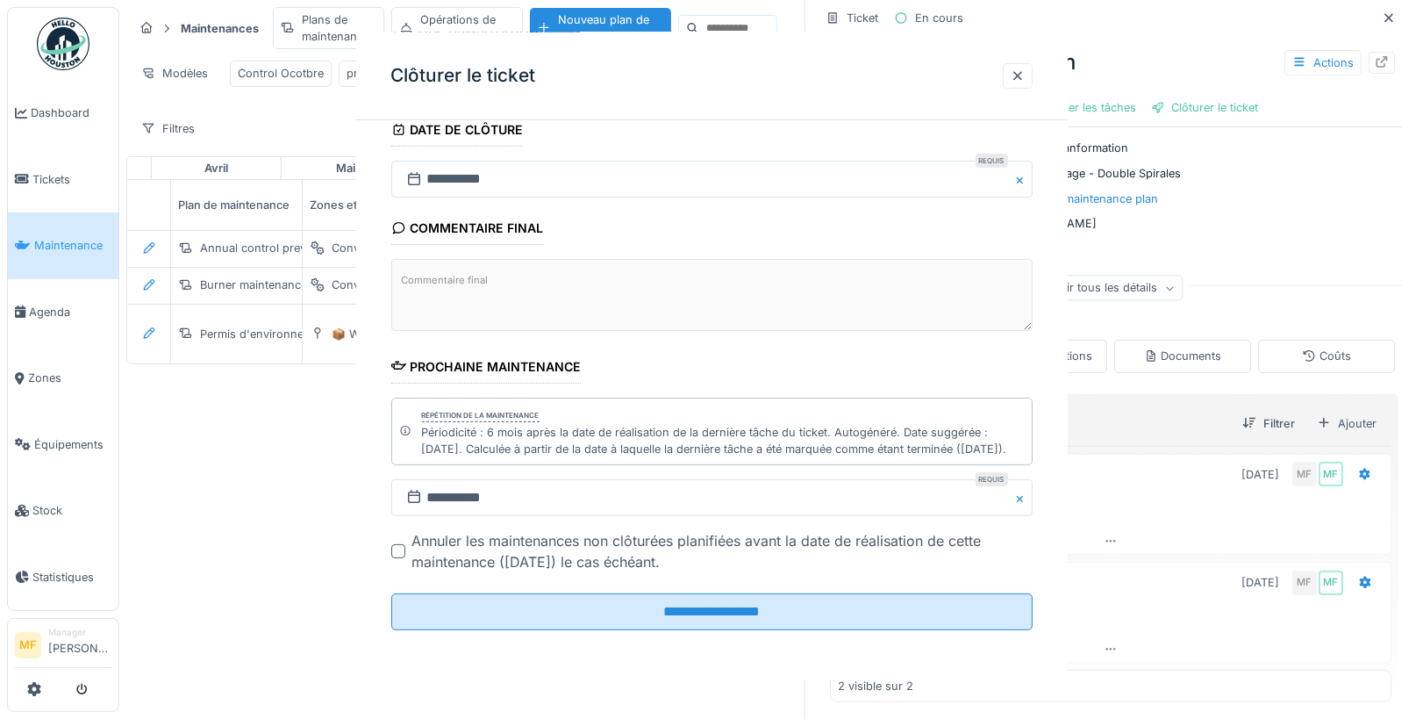
scroll to position [0, 0]
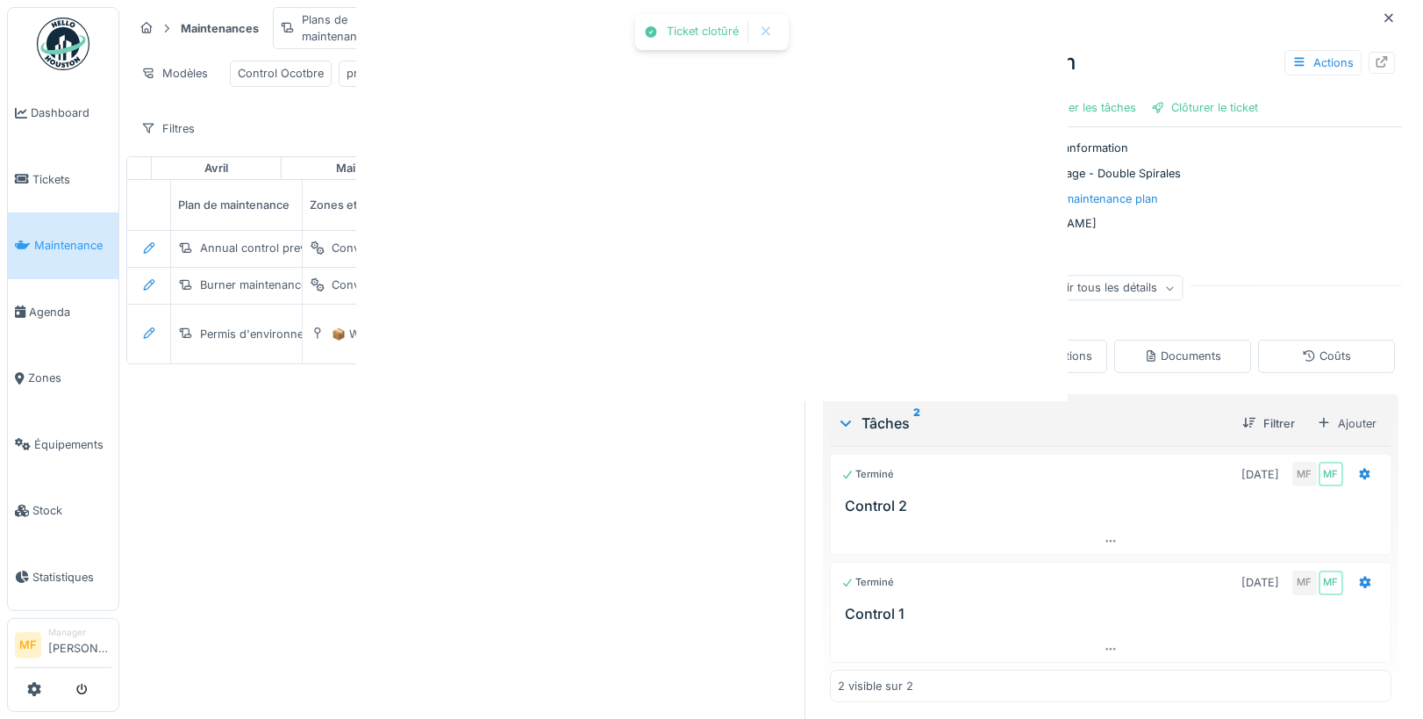
click at [741, 620] on div "Ticket clotûré Annuler Maintenances Plans de maintenance Opérations de maintena…" at bounding box center [771, 359] width 1304 height 719
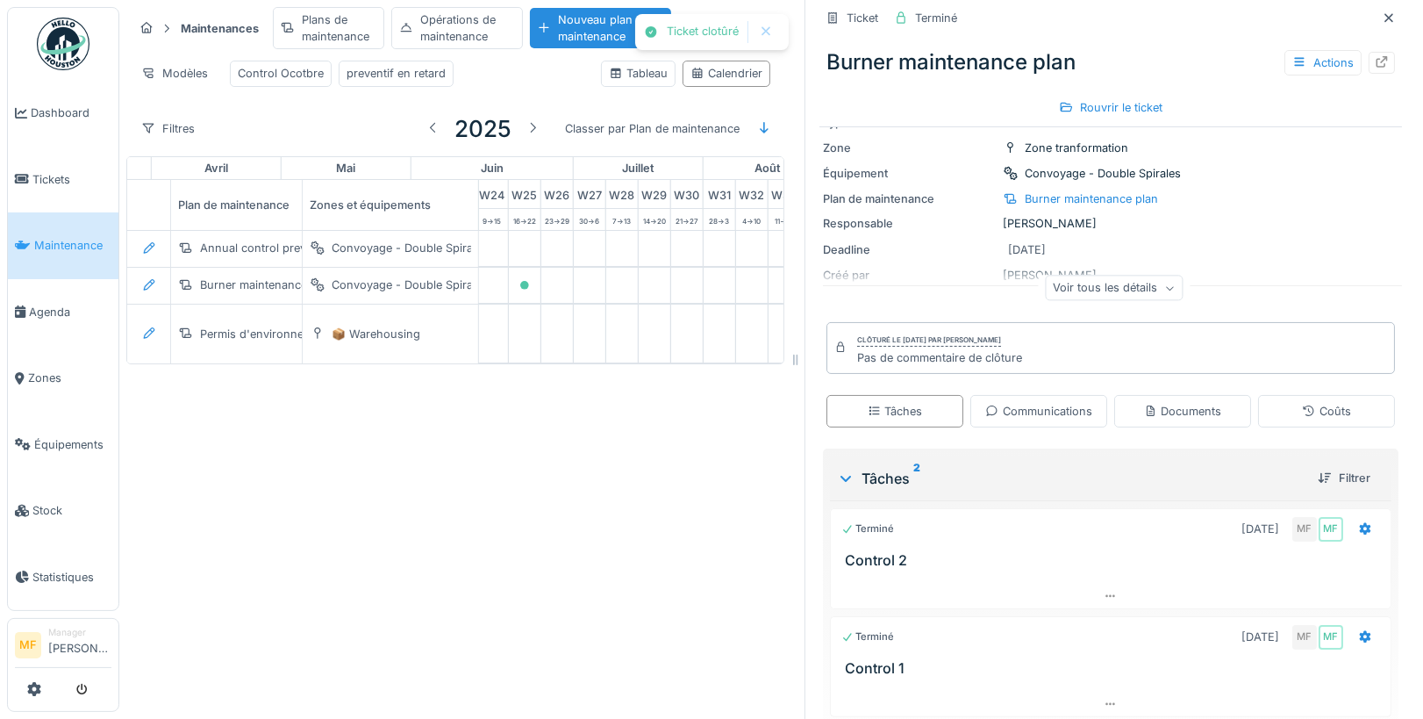
scroll to position [144, 0]
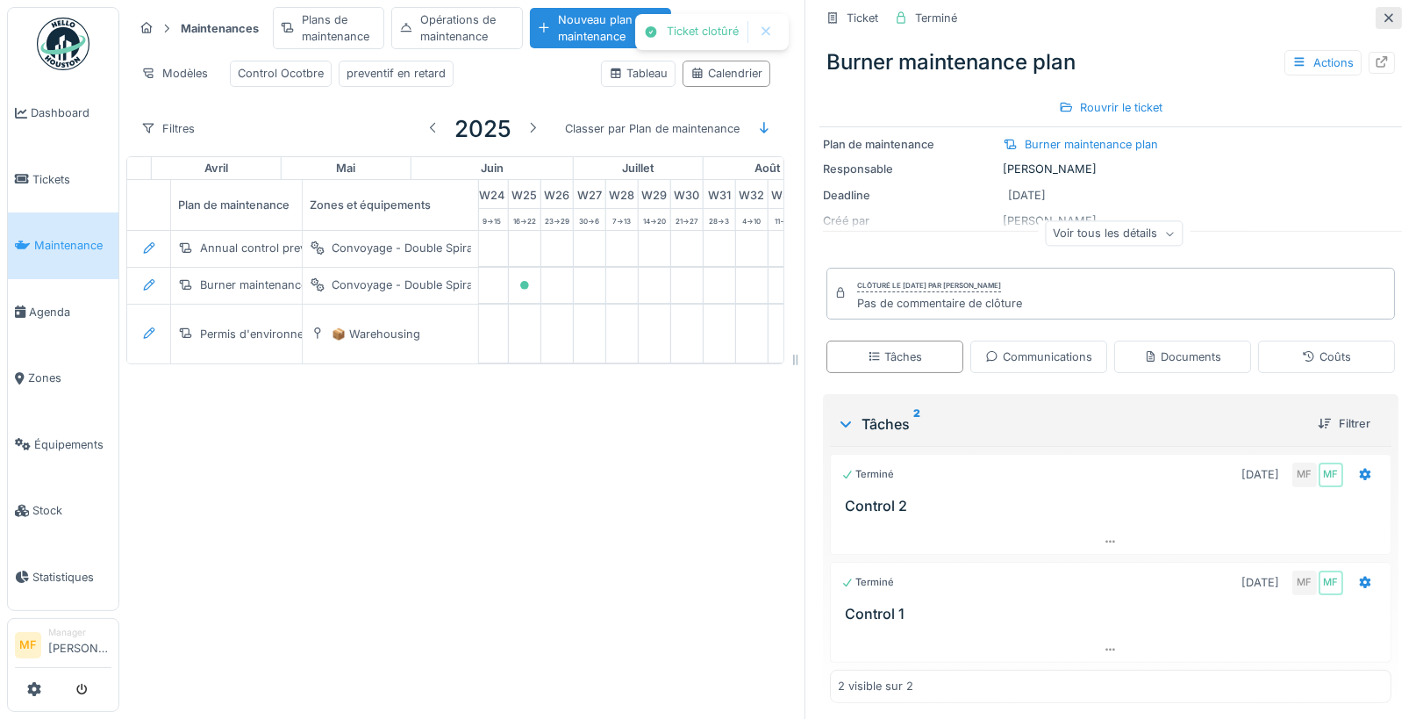
click at [1385, 16] on icon at bounding box center [1389, 17] width 14 height 11
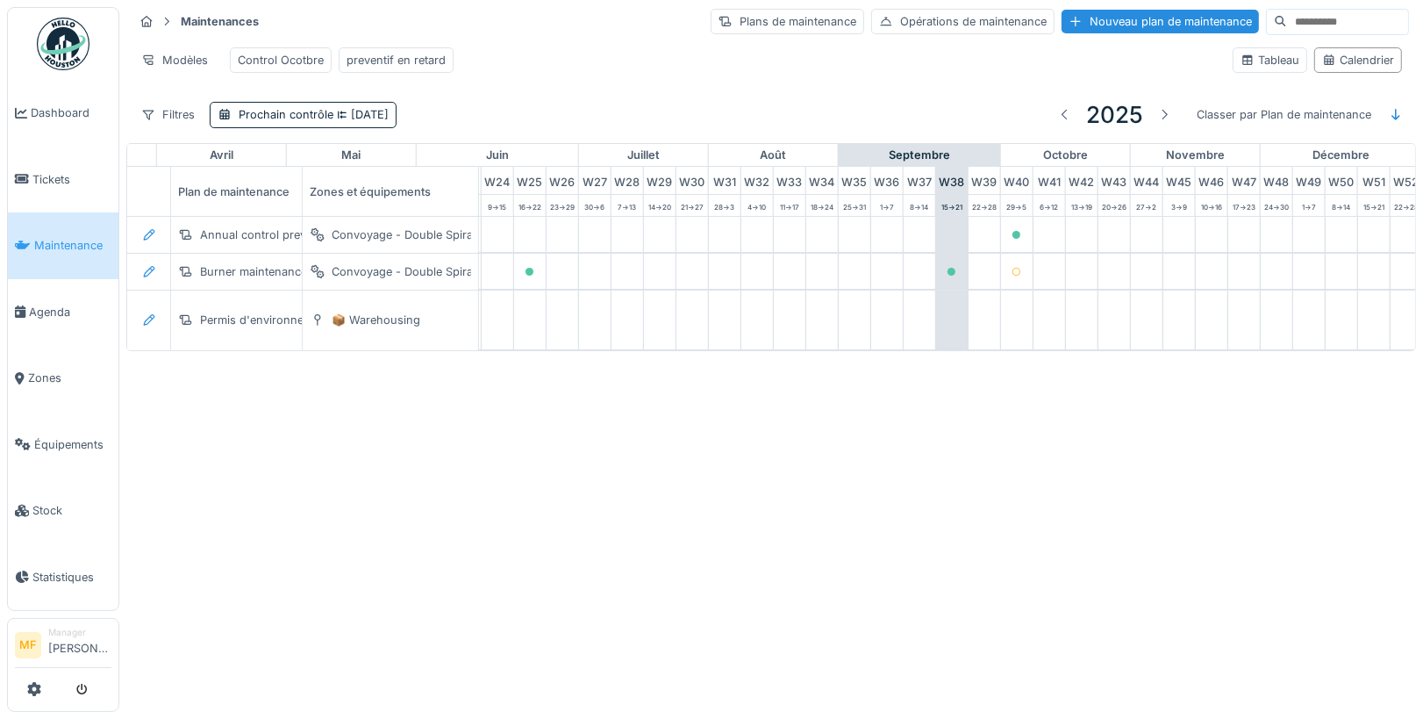
scroll to position [0, 795]
click at [436, 104] on div "Filtres Prochain contrôle 01/10/2025 2025 Classer par Plan de maintenance" at bounding box center [771, 114] width 1276 height 41
click at [371, 110] on span "01/10/2025" at bounding box center [360, 114] width 55 height 13
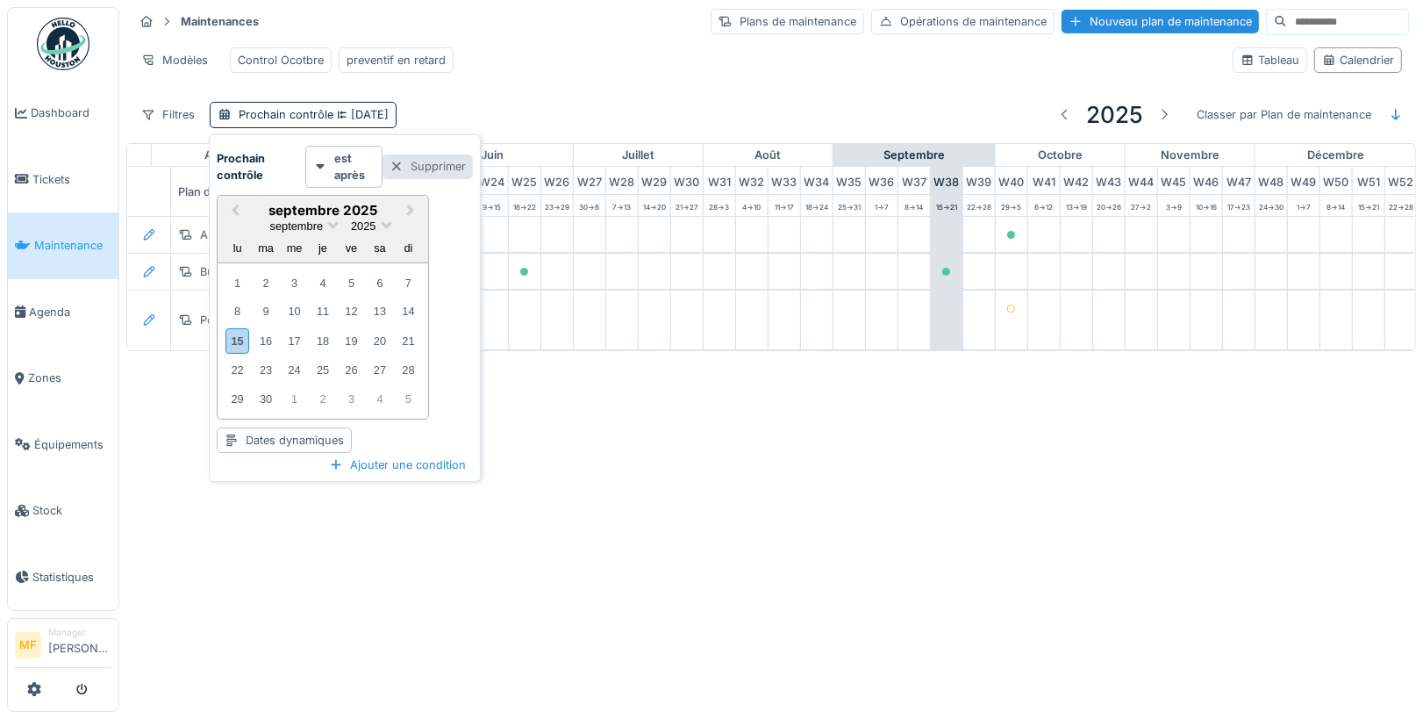
click at [430, 166] on div "Supprimer" at bounding box center [428, 166] width 90 height 24
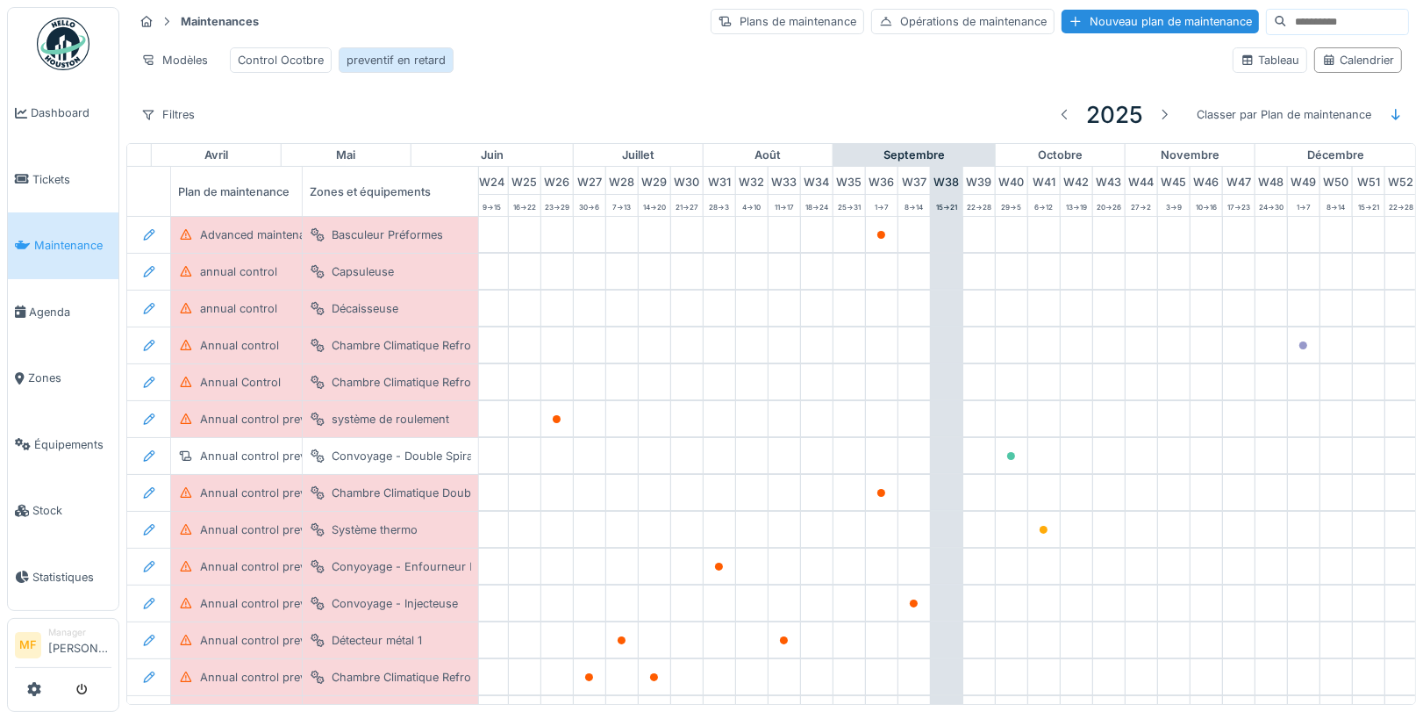
click at [399, 49] on div "preventif en retard" at bounding box center [396, 59] width 115 height 25
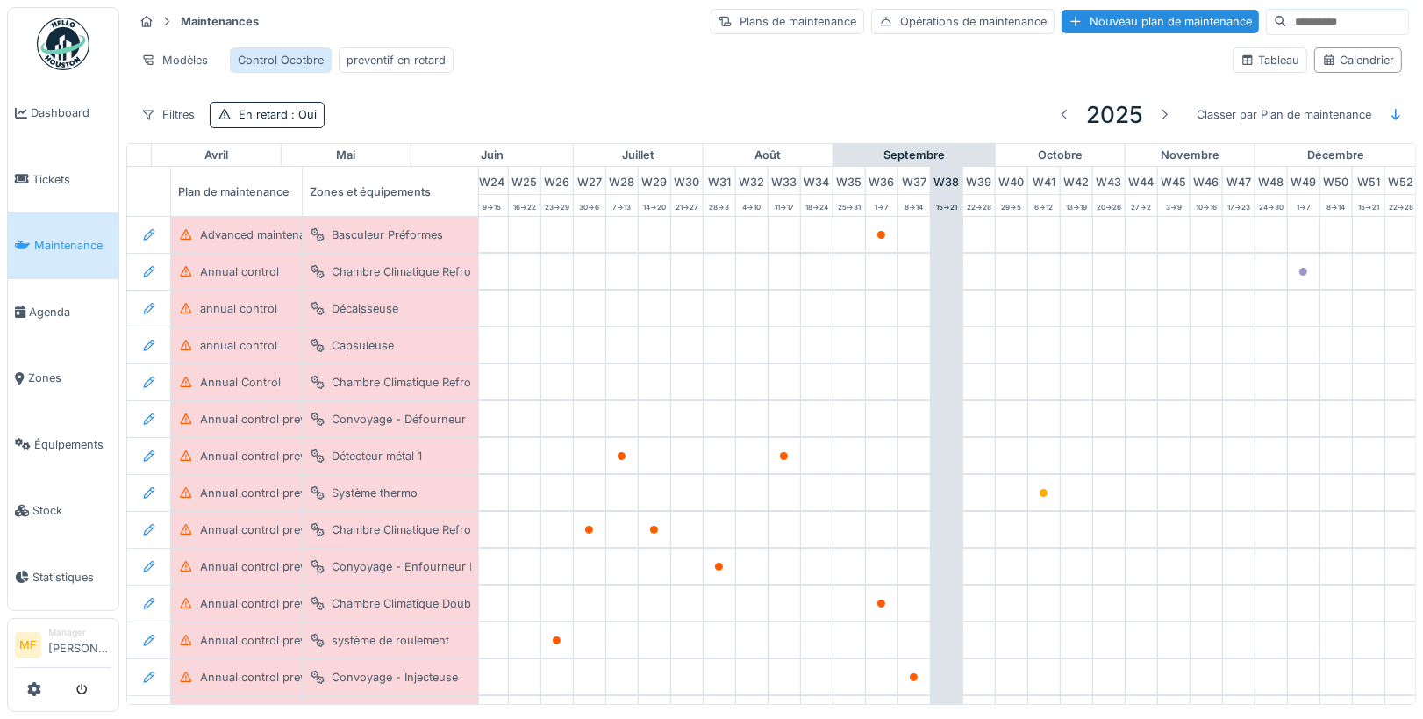
click at [279, 56] on div "Control Ocotbre" at bounding box center [281, 60] width 86 height 17
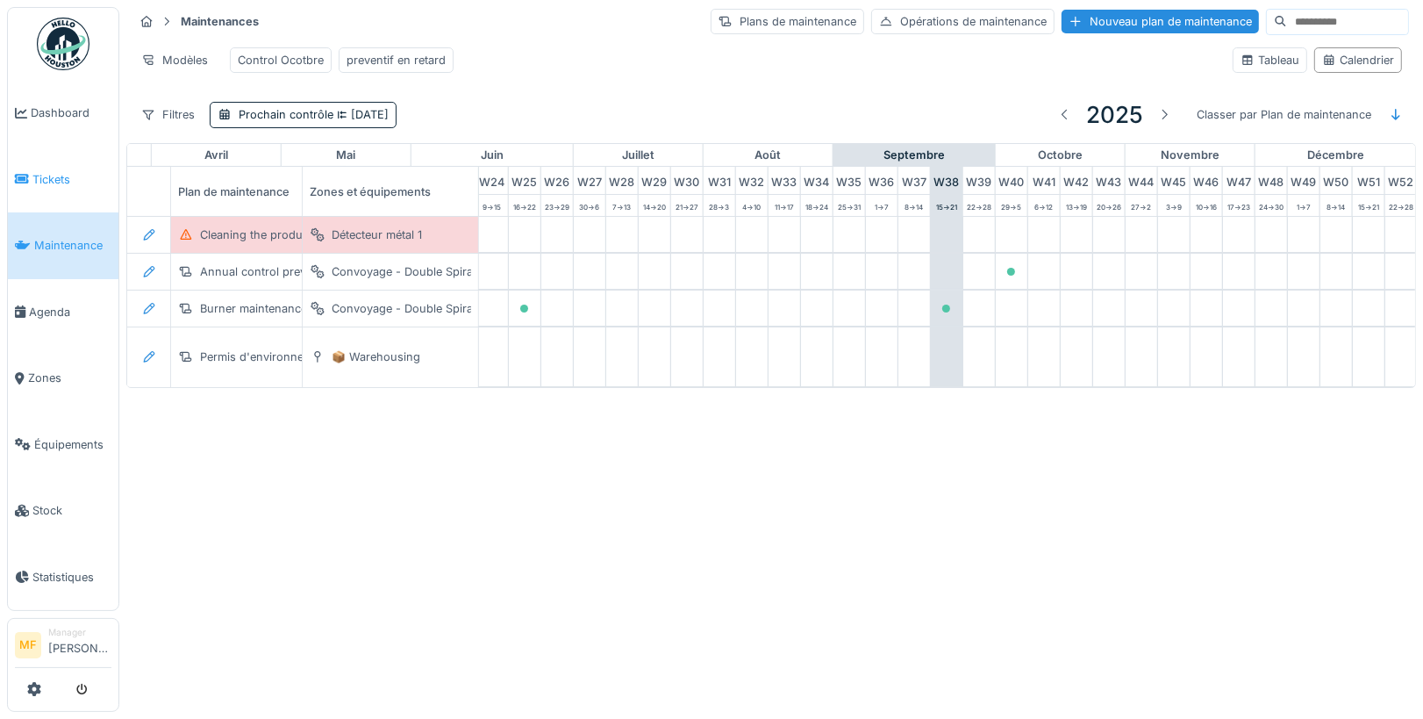
click at [68, 165] on link "Tickets" at bounding box center [63, 180] width 111 height 67
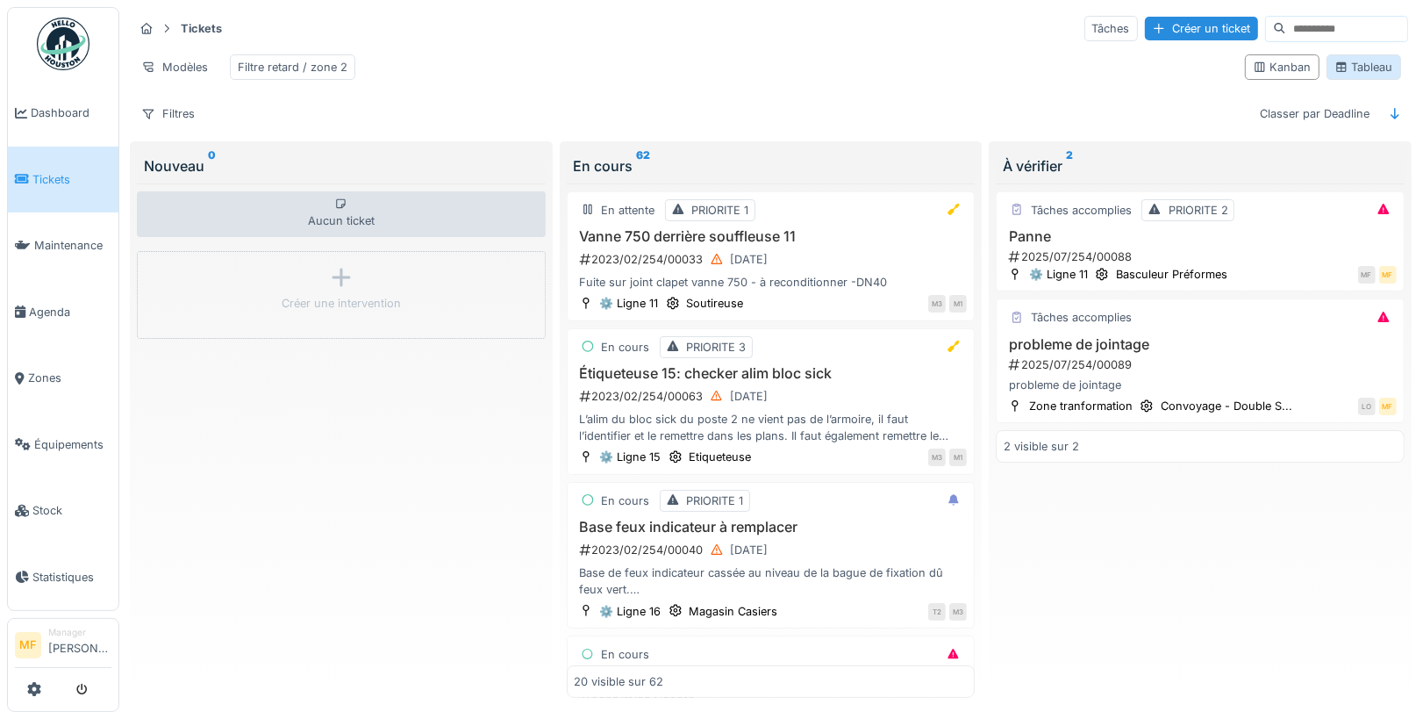
click at [1363, 68] on div "Tableau" at bounding box center [1364, 67] width 59 height 17
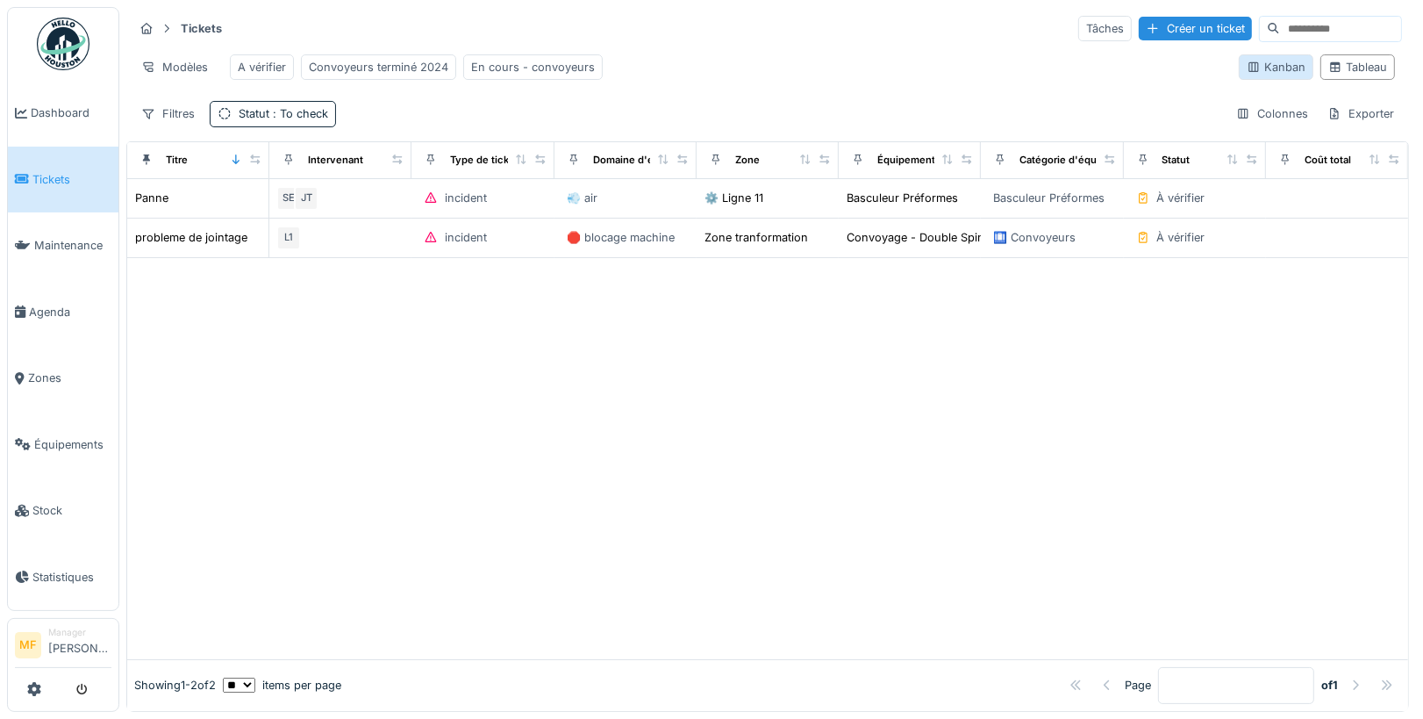
click at [1288, 63] on div "Kanban" at bounding box center [1276, 67] width 59 height 17
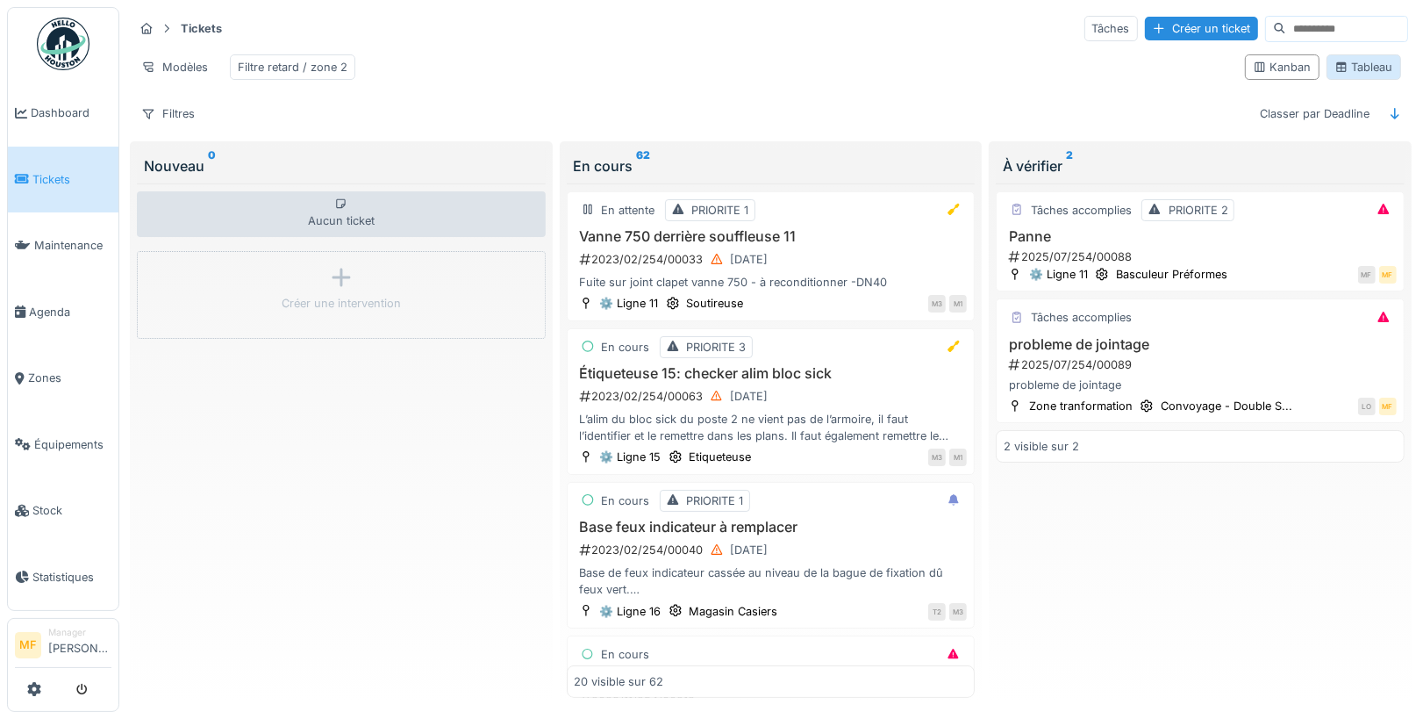
click at [1352, 63] on div "Tableau" at bounding box center [1364, 67] width 59 height 17
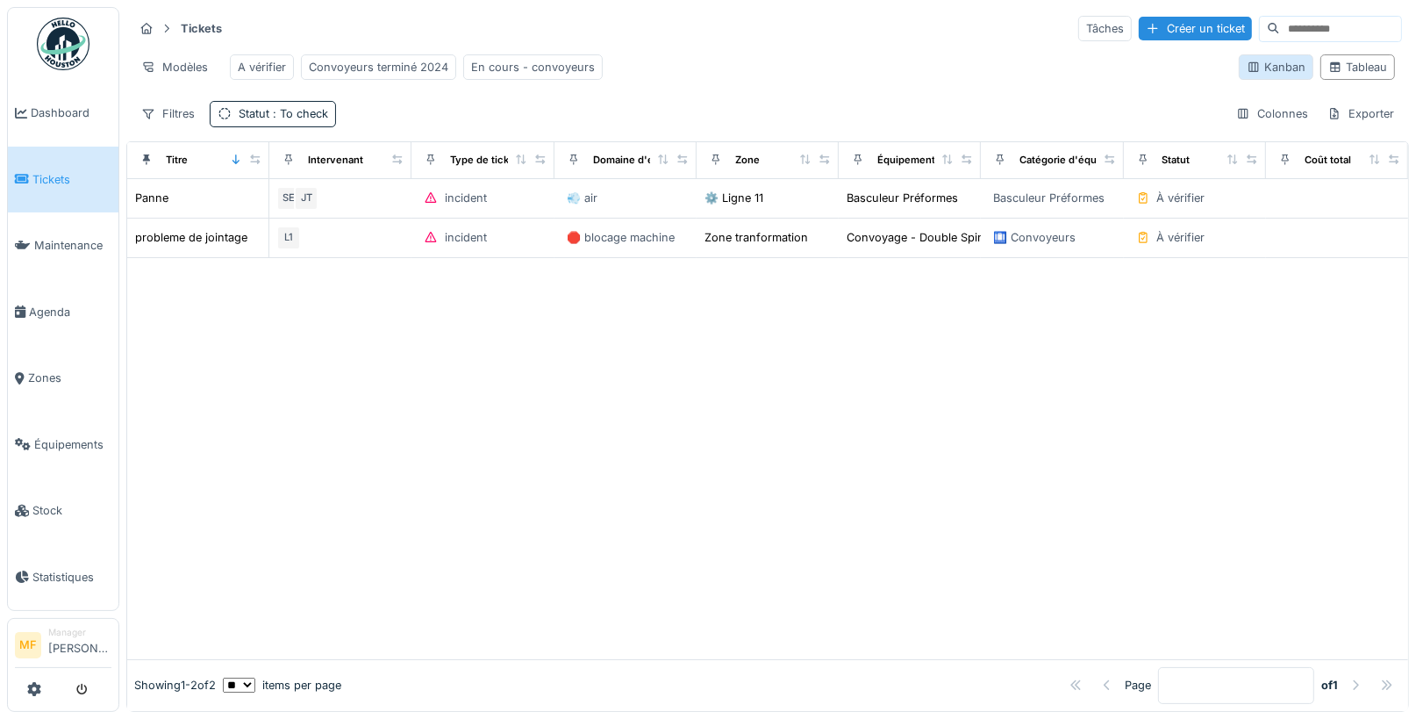
click at [1292, 71] on div "Kanban" at bounding box center [1276, 67] width 59 height 17
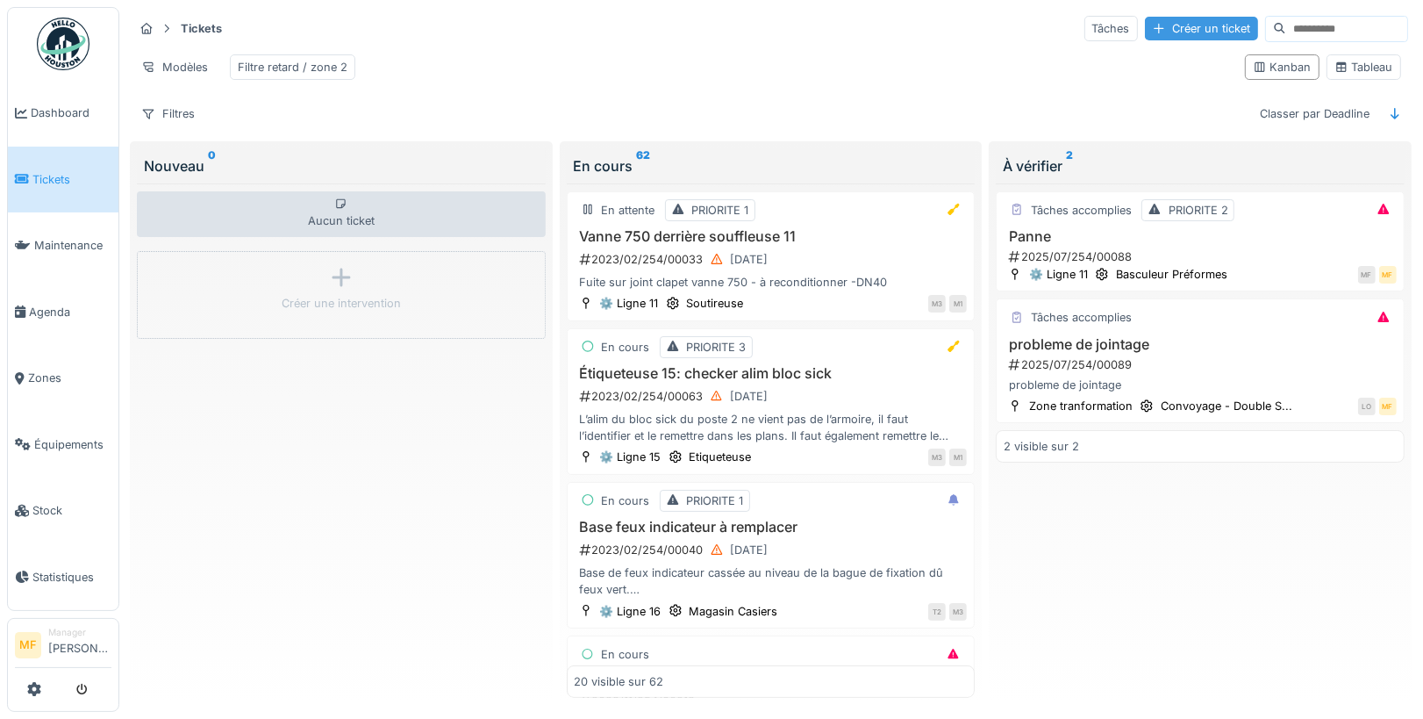
click at [1211, 18] on div "Créer un ticket" at bounding box center [1201, 29] width 113 height 24
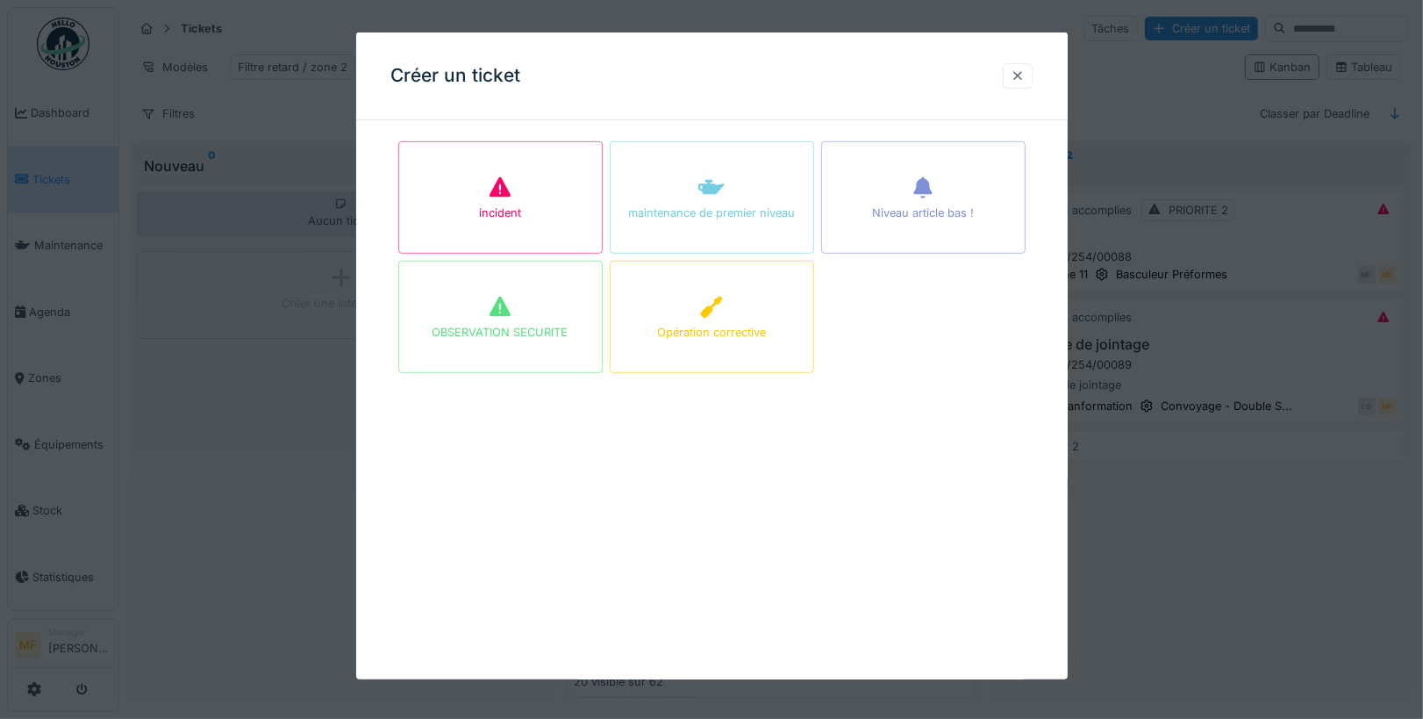
click at [1020, 78] on div at bounding box center [1018, 76] width 14 height 17
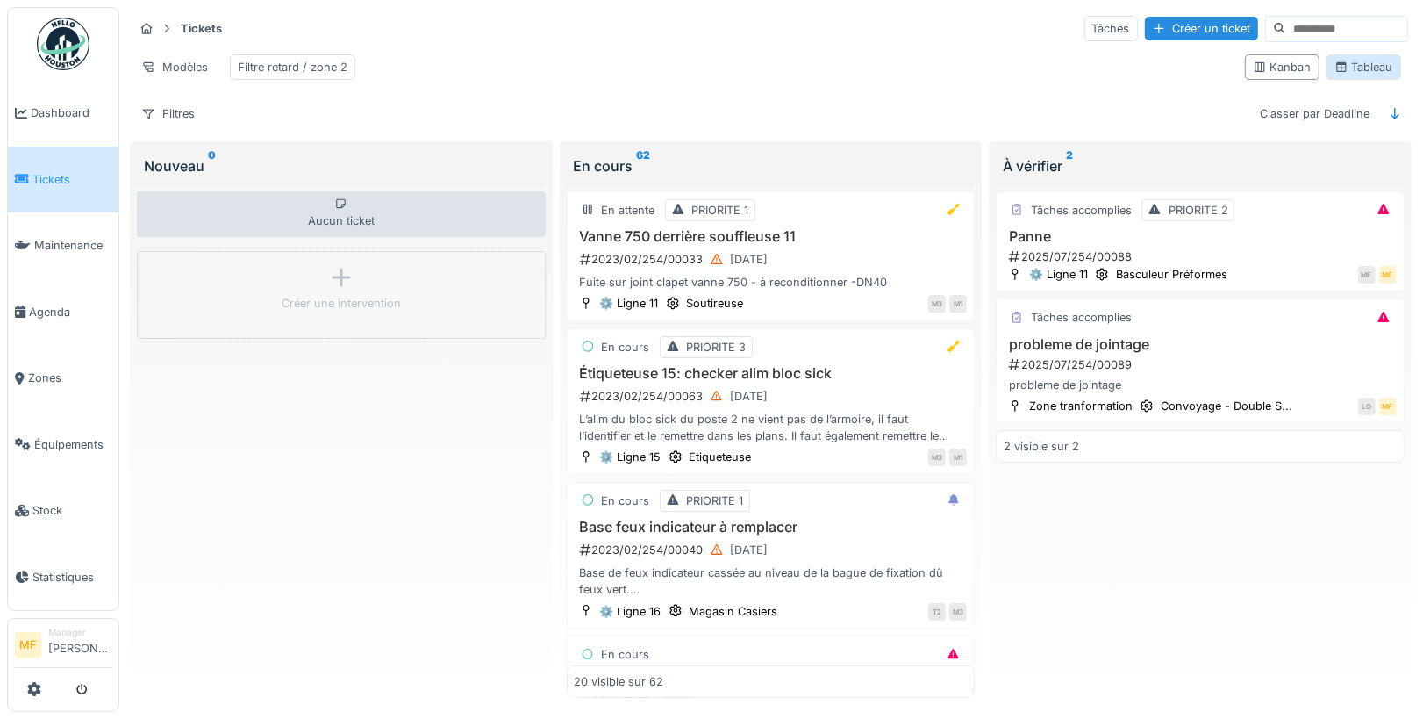
click at [1370, 72] on div "Tableau" at bounding box center [1364, 67] width 59 height 17
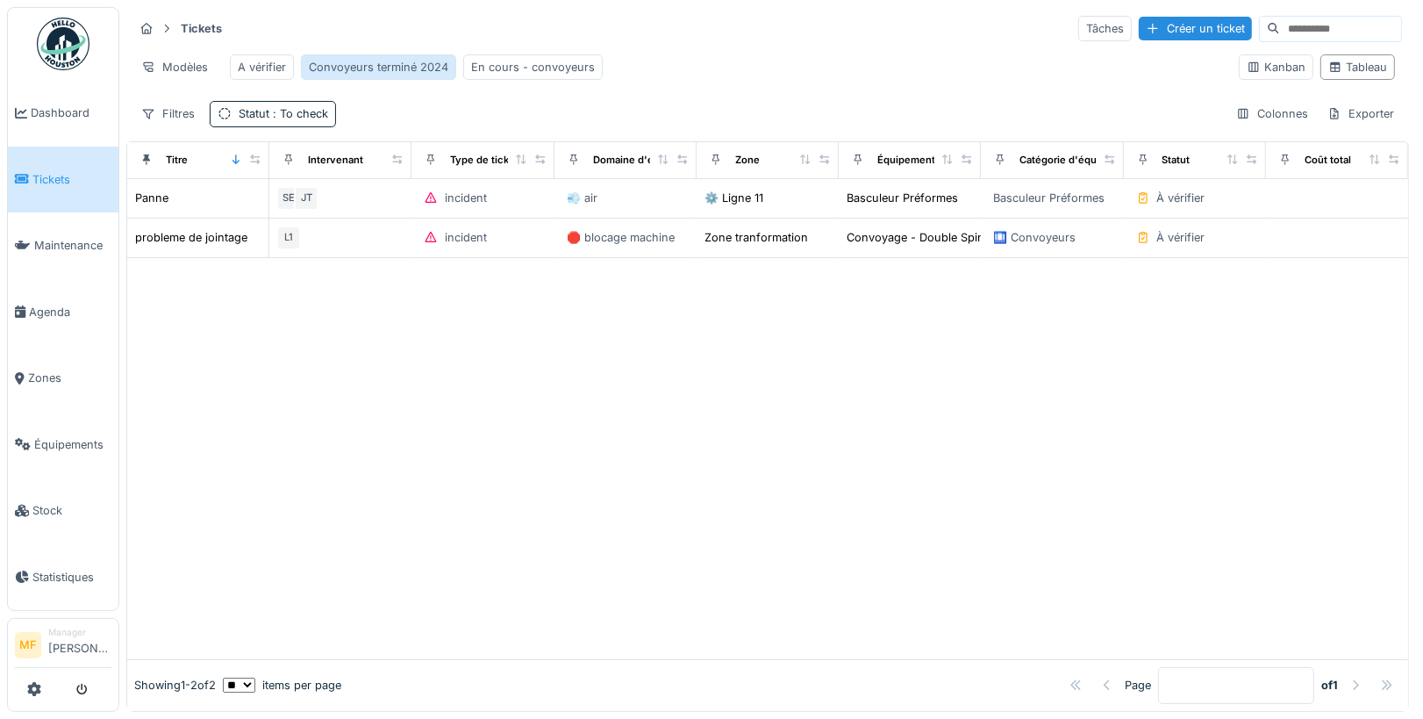
click at [390, 70] on div "Convoyeurs terminé 2024" at bounding box center [379, 67] width 140 height 17
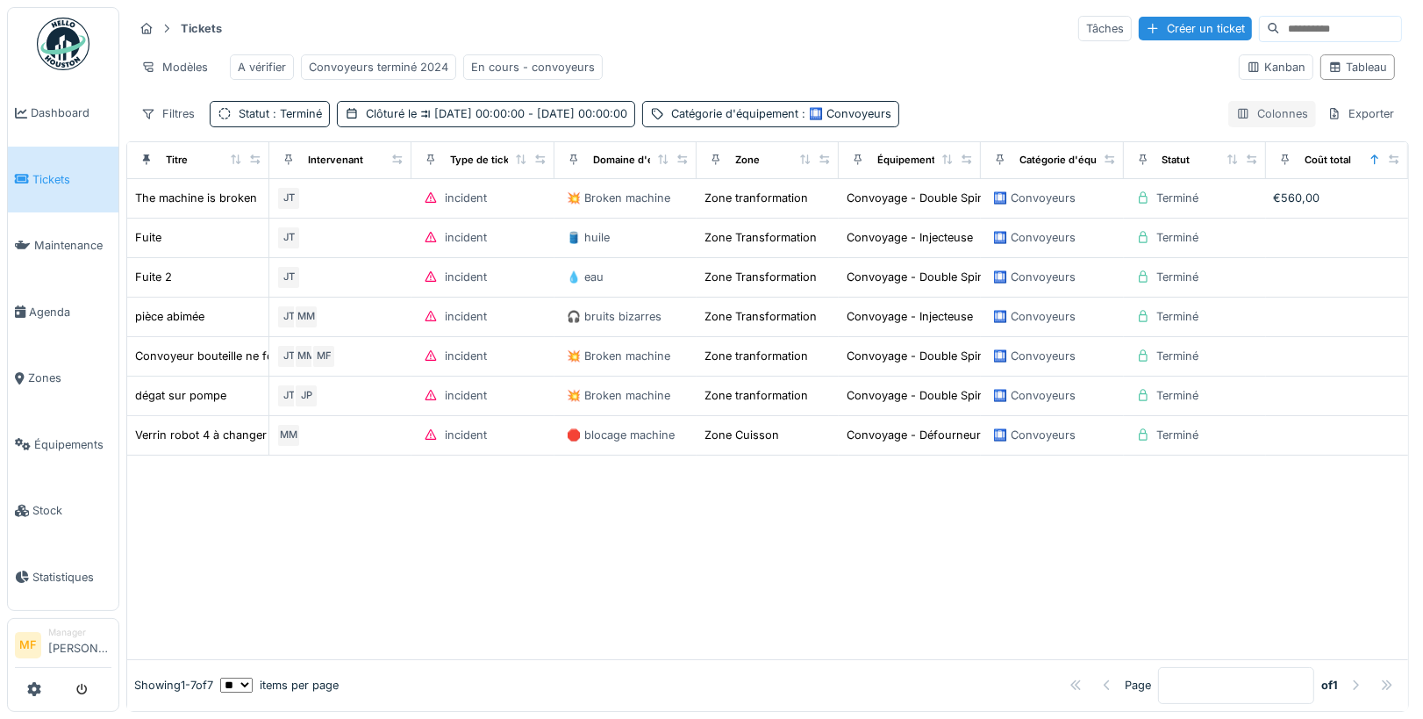
click at [1263, 111] on div "Colonnes" at bounding box center [1272, 113] width 88 height 25
click at [979, 54] on div "Modèles A vérifier Convoyeurs terminé 2024 En cours - convoyeurs" at bounding box center [678, 66] width 1091 height 39
click at [1361, 112] on div "Exporter" at bounding box center [1361, 113] width 82 height 25
click at [1073, 89] on div "Tickets Tâches Créer un ticket Modèles A vérifier Convoyeurs terminé 2024 En co…" at bounding box center [767, 70] width 1283 height 127
click at [54, 304] on span "Agenda" at bounding box center [70, 312] width 82 height 17
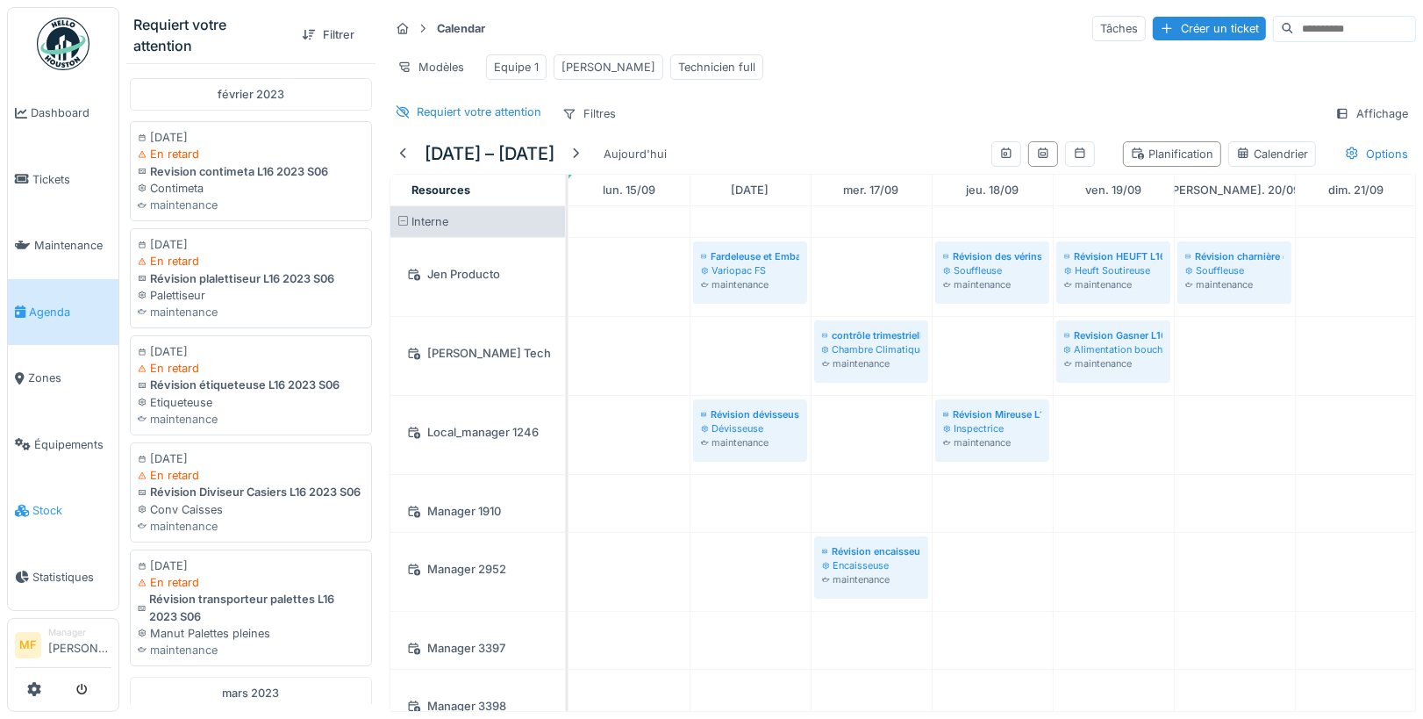
click at [27, 505] on icon at bounding box center [22, 511] width 14 height 12
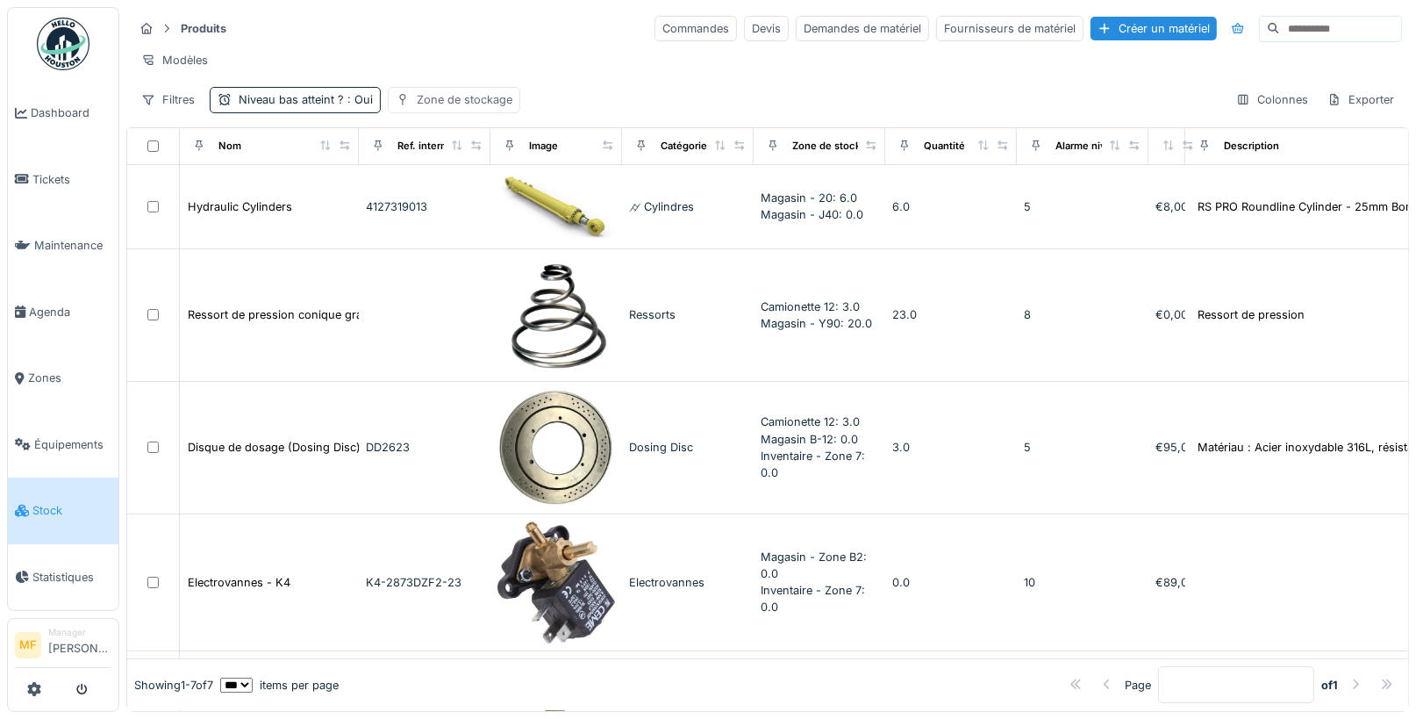
click at [465, 92] on div "Zone de stockage" at bounding box center [465, 99] width 96 height 17
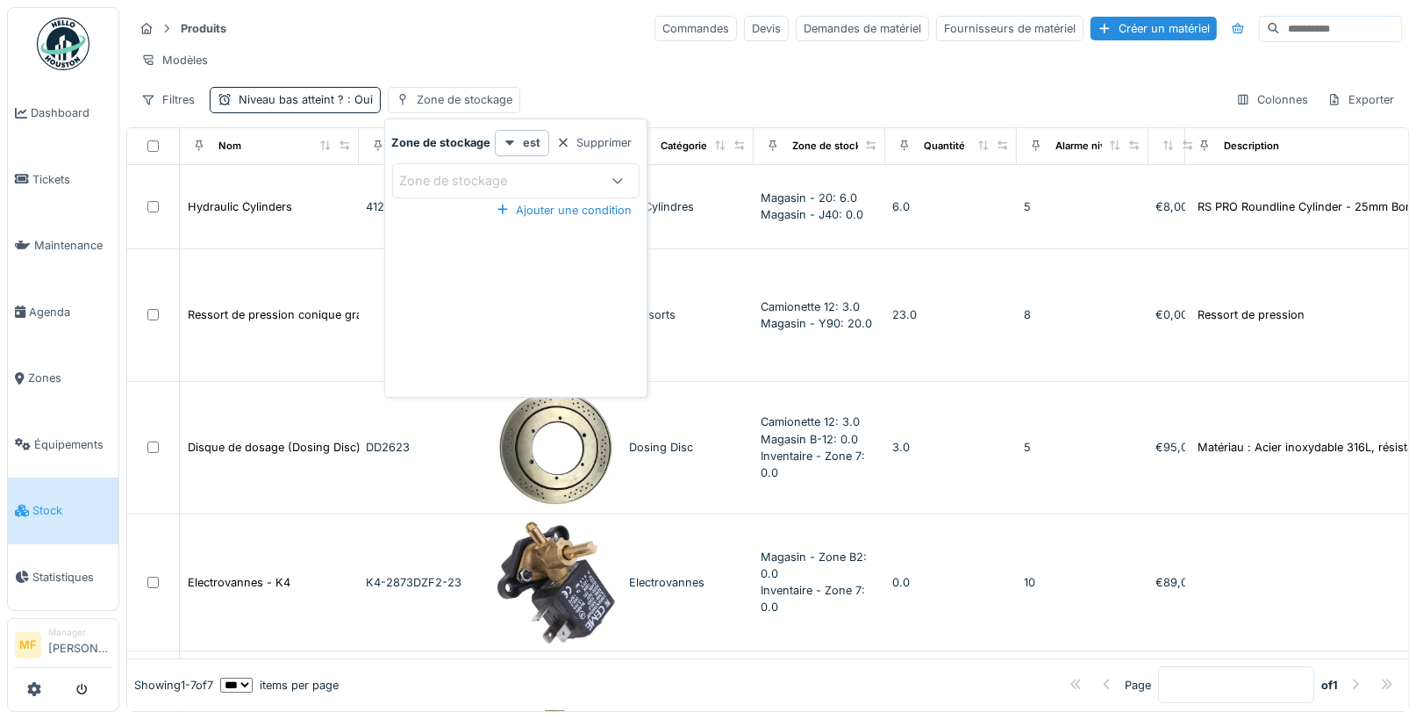
click at [490, 189] on div "Zone de stockage" at bounding box center [515, 180] width 247 height 35
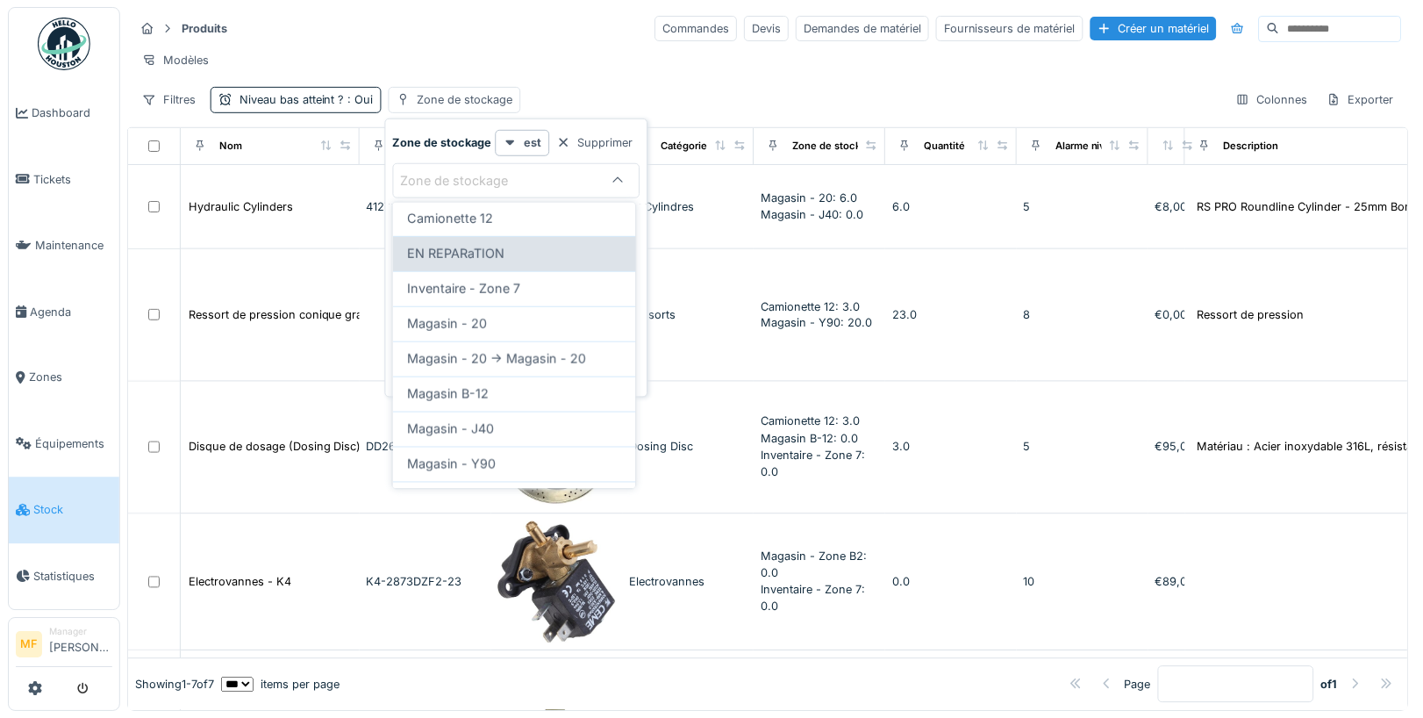
scroll to position [97, 0]
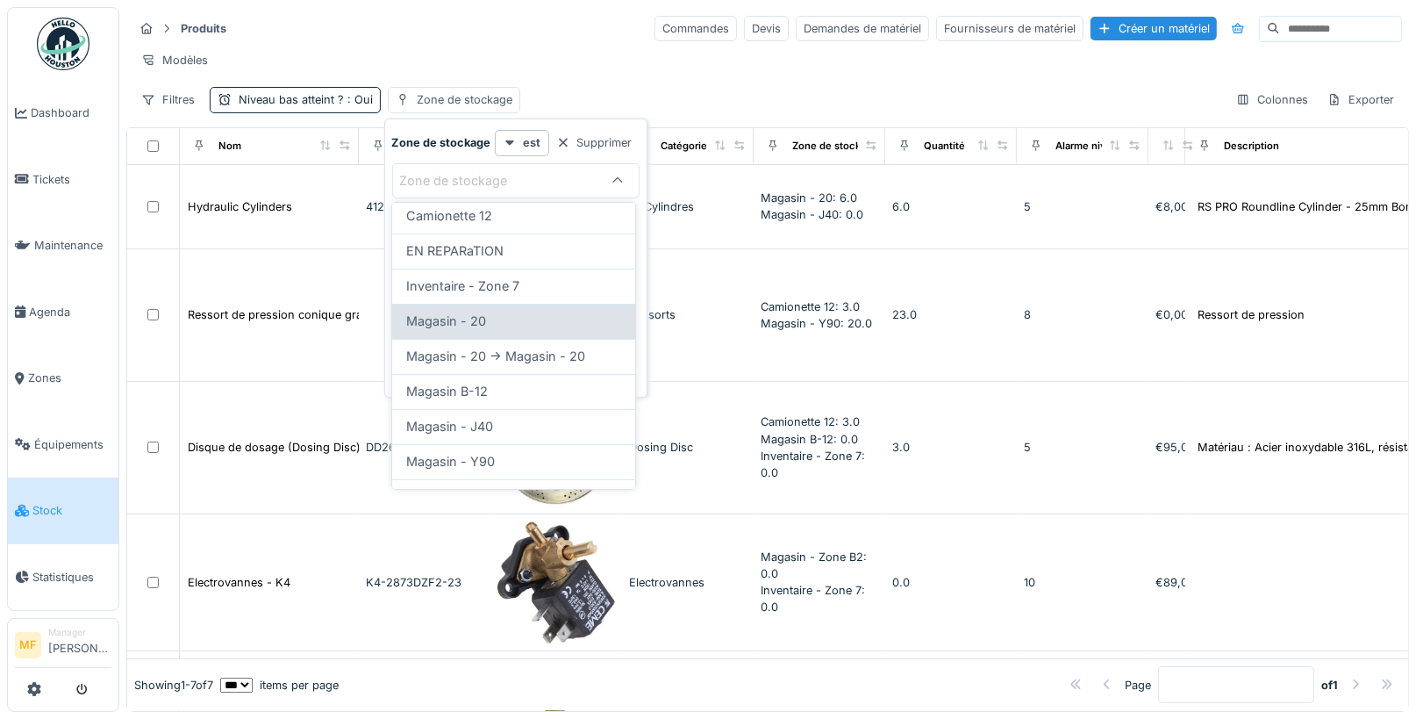
click at [521, 326] on div "Magasin - 20" at bounding box center [513, 320] width 215 height 19
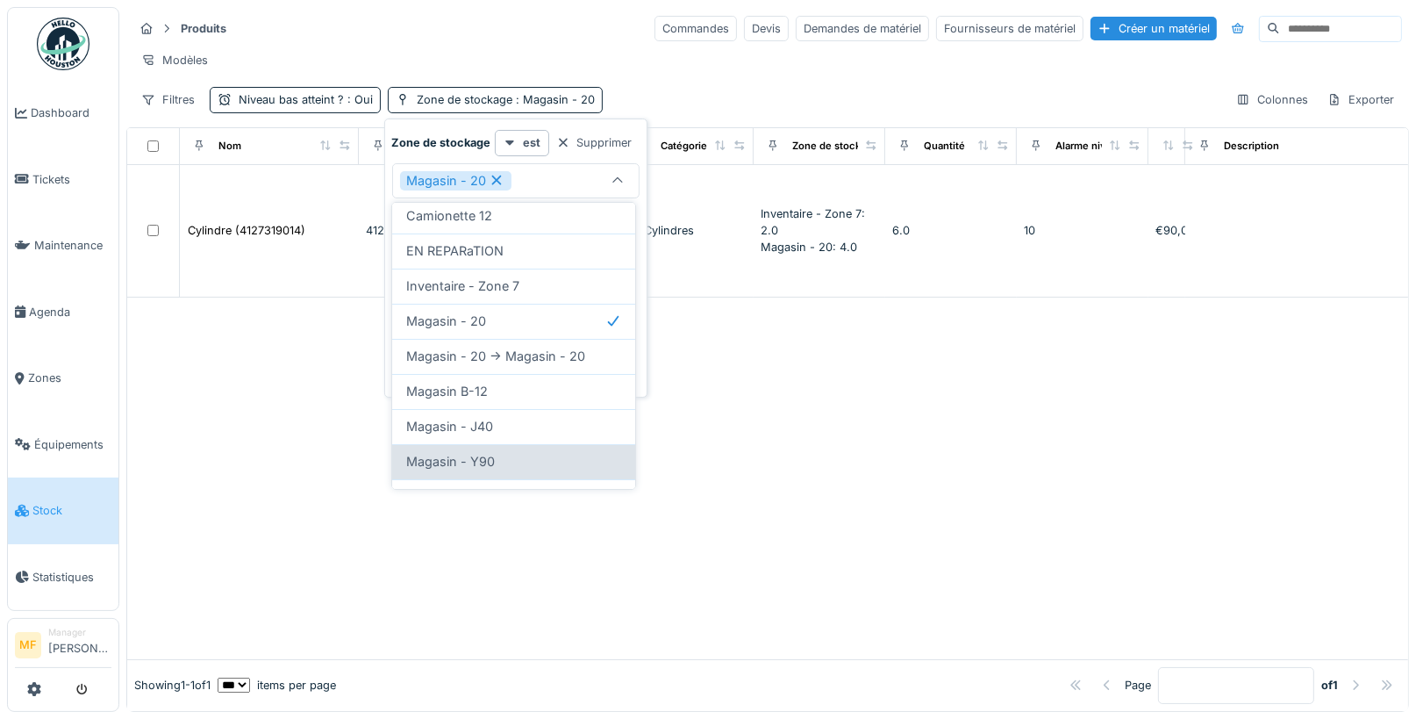
click at [493, 447] on div "Magasin - Y90" at bounding box center [513, 461] width 243 height 35
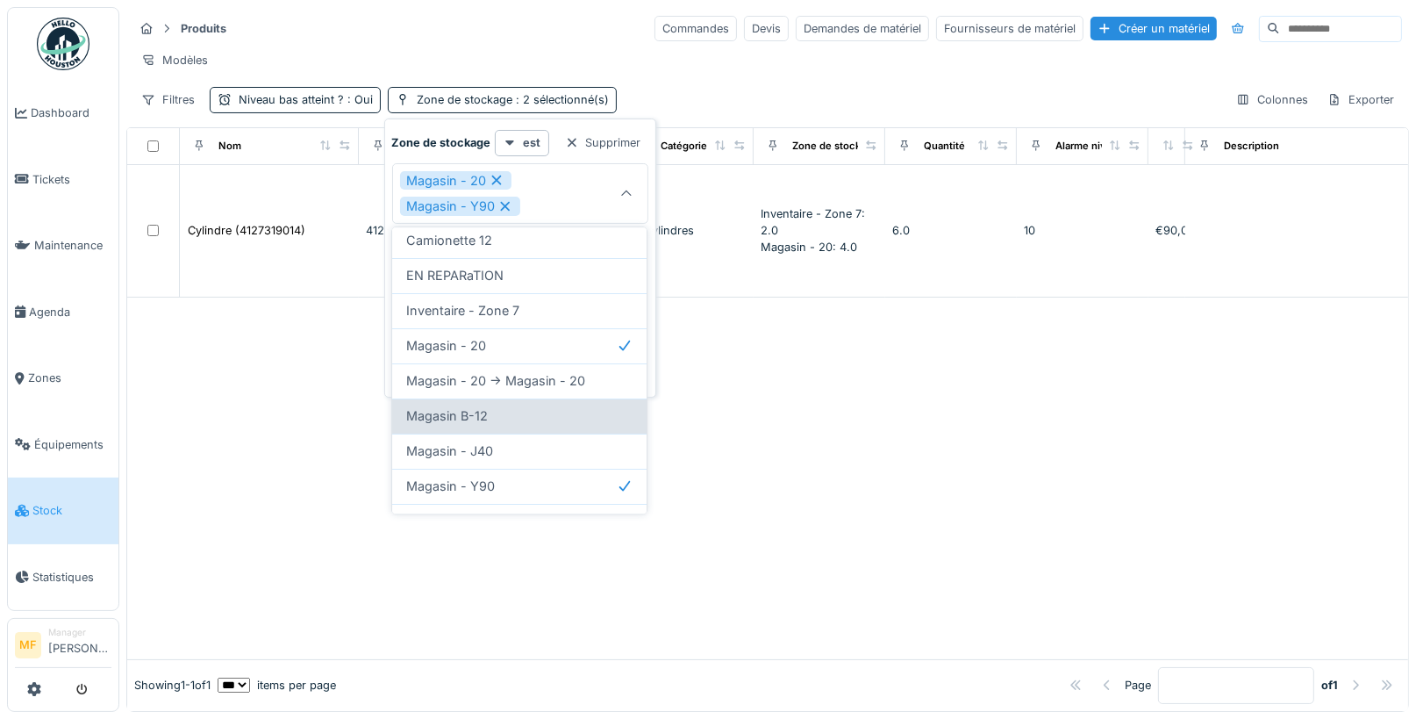
click at [493, 417] on div "Magasin B-12" at bounding box center [519, 415] width 226 height 19
type input "**********"
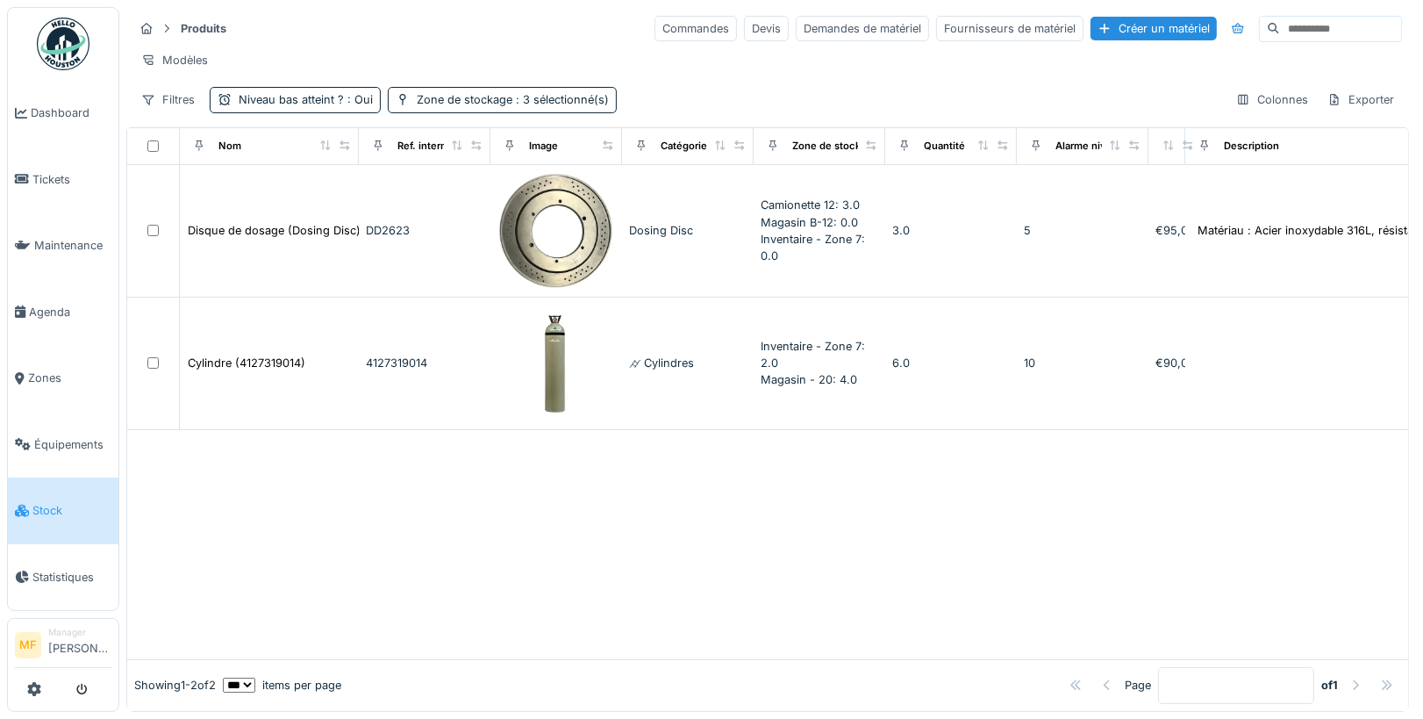
click at [569, 46] on div "Produits Commandes Devis Demandes de matériel Fournisseurs de matériel Créer un…" at bounding box center [767, 63] width 1283 height 113
click at [323, 98] on div "Niveau bas atteint ? : Oui" at bounding box center [306, 99] width 134 height 17
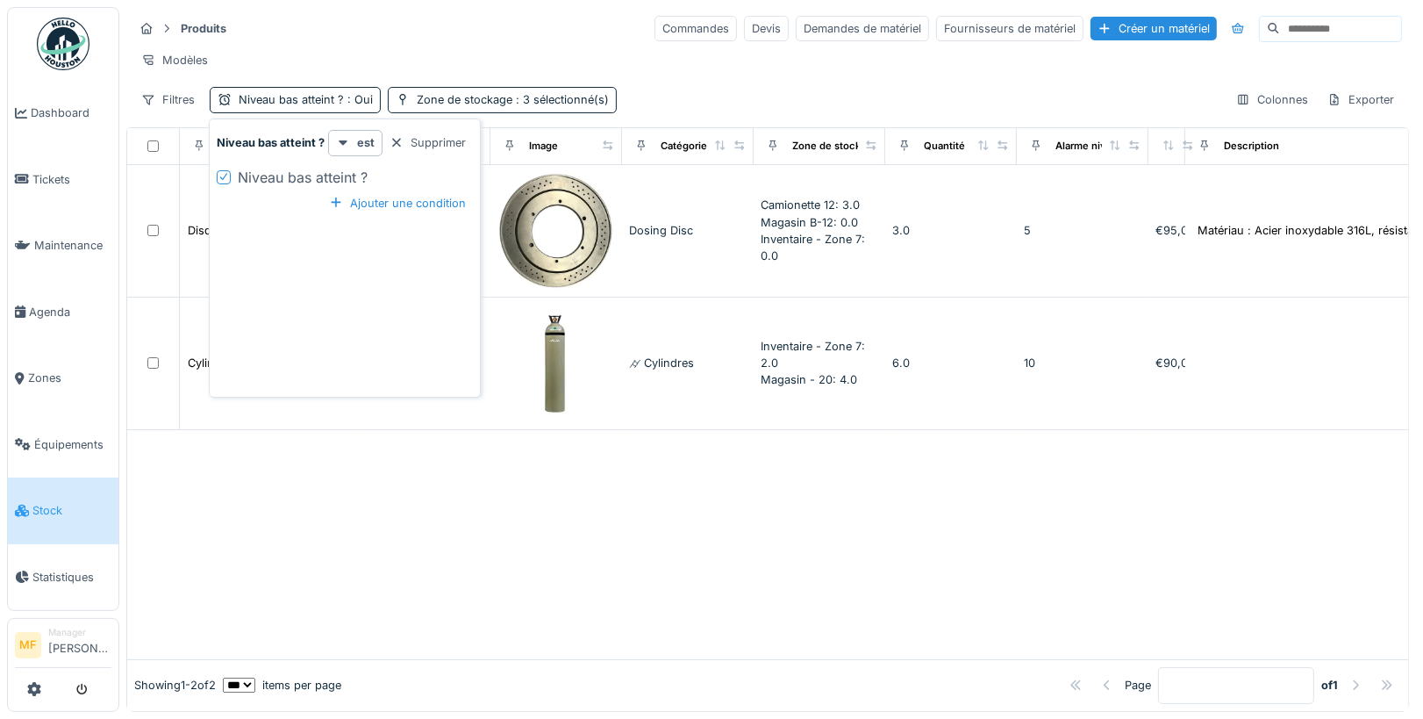
click at [385, 33] on div "Produits Commandes Devis Demandes de matériel Fournisseurs de matériel Créer un…" at bounding box center [767, 28] width 1269 height 29
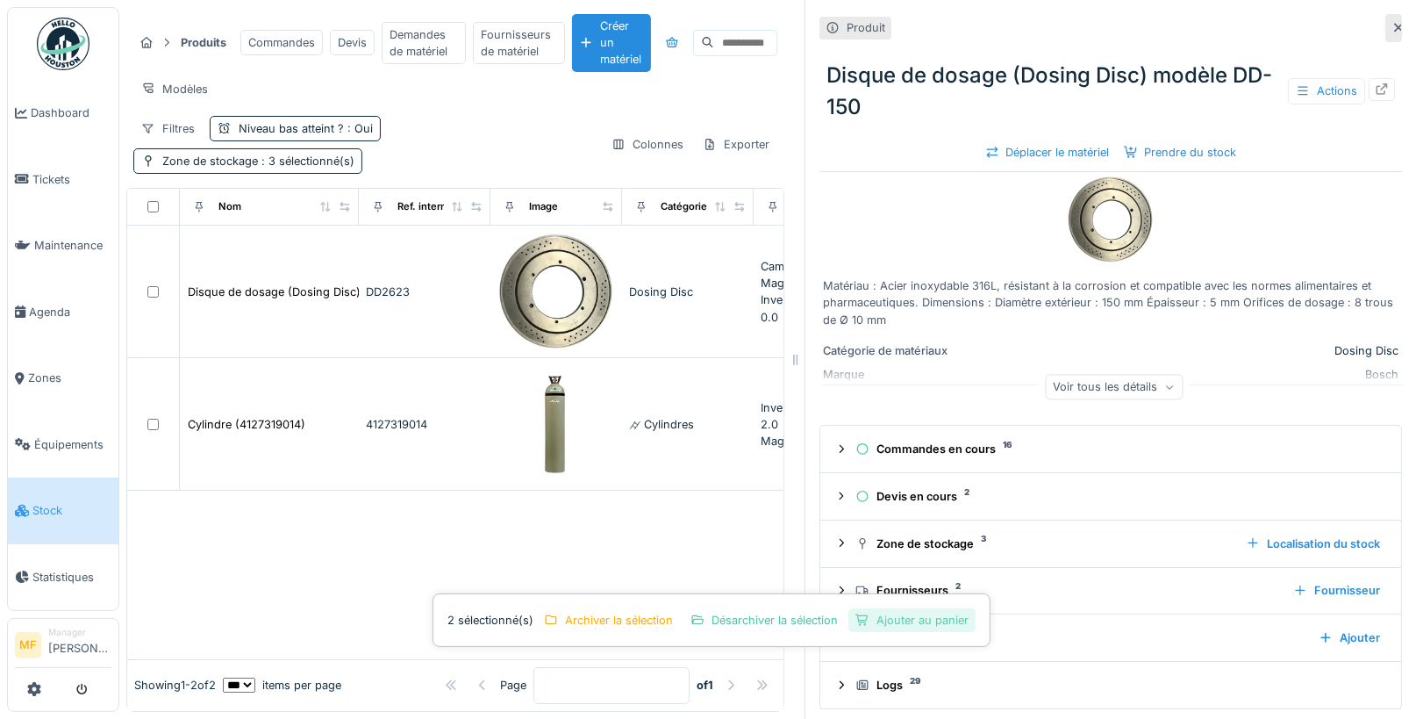
click at [919, 623] on div "Ajouter au panier" at bounding box center [911, 620] width 127 height 24
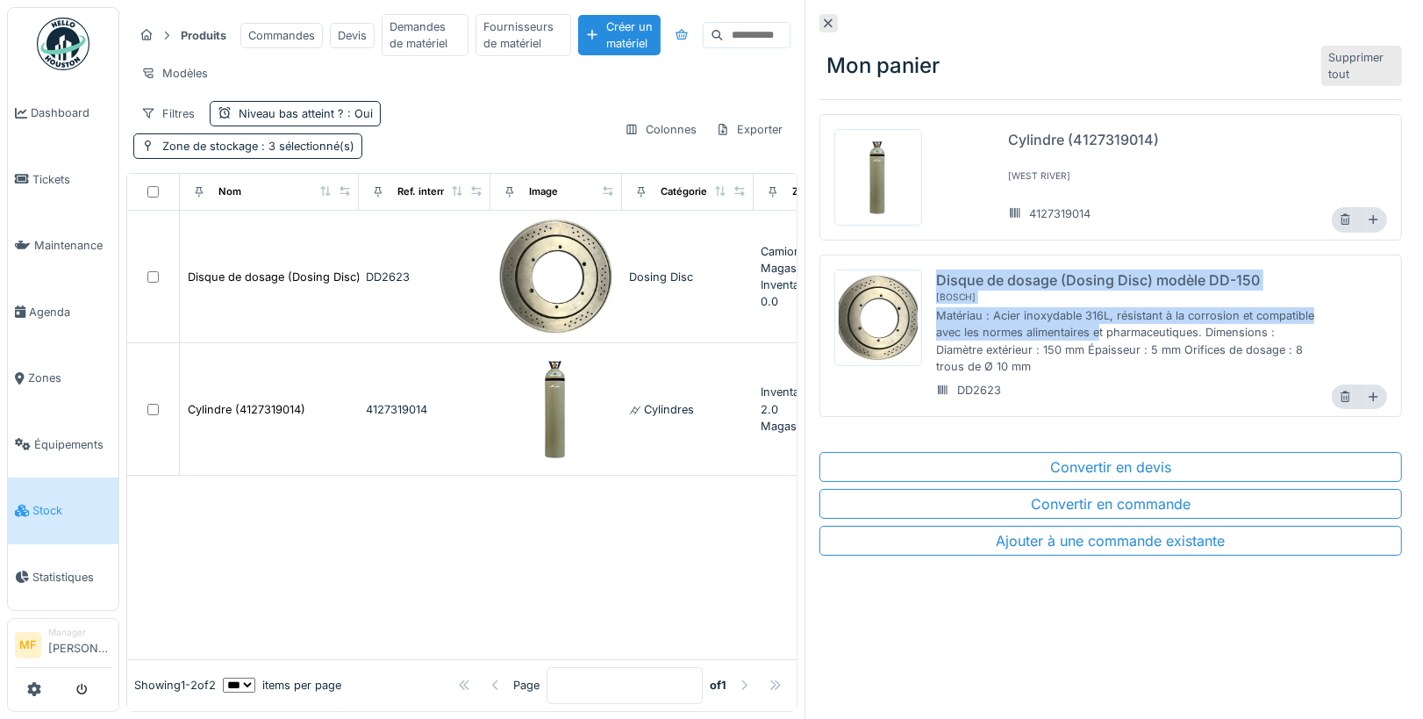
drag, startPoint x: 1230, startPoint y: 254, endPoint x: 1098, endPoint y: 337, distance: 156.5
click at [1097, 337] on div "Disque de dosage (Dosing Disc) modèle DD-150 [ Bosch ] Matériau : Acier inoxyda…" at bounding box center [1111, 335] width 583 height 162
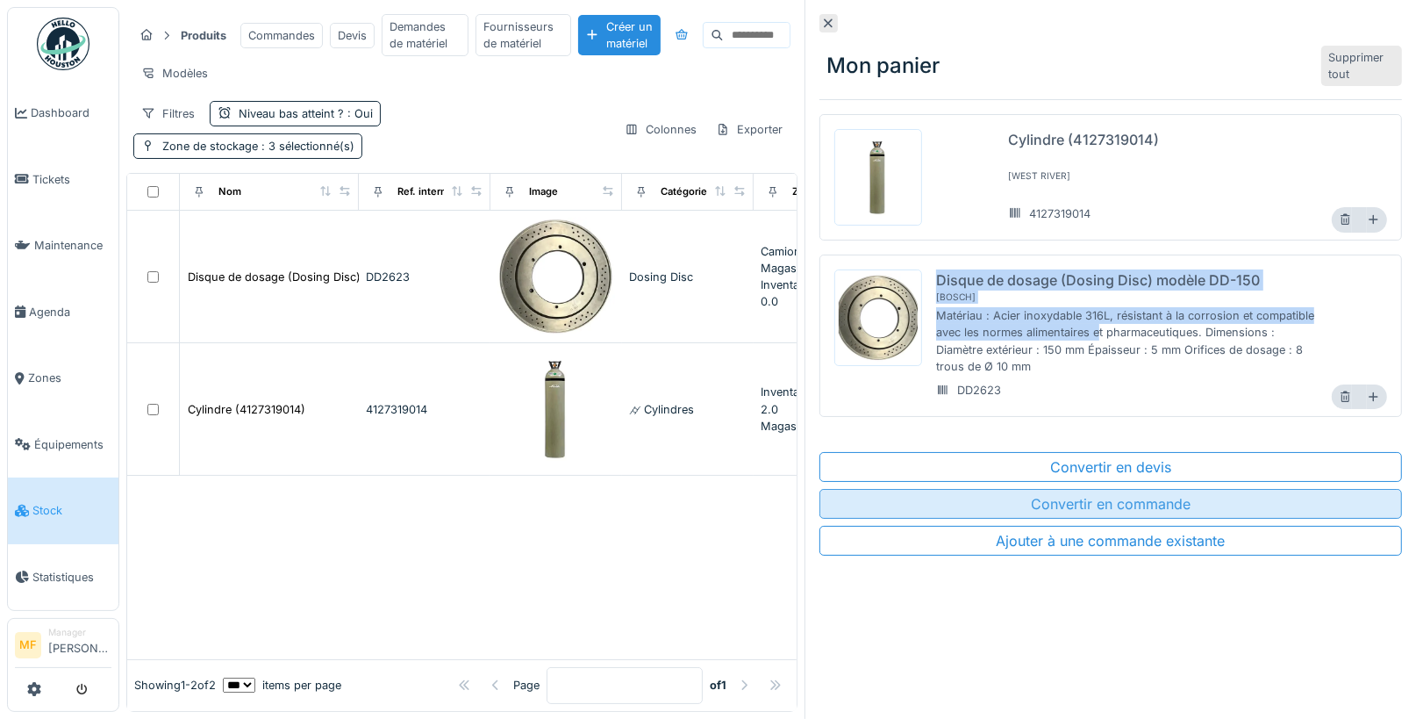
click at [1163, 499] on div "Convertir en commande" at bounding box center [1111, 504] width 583 height 30
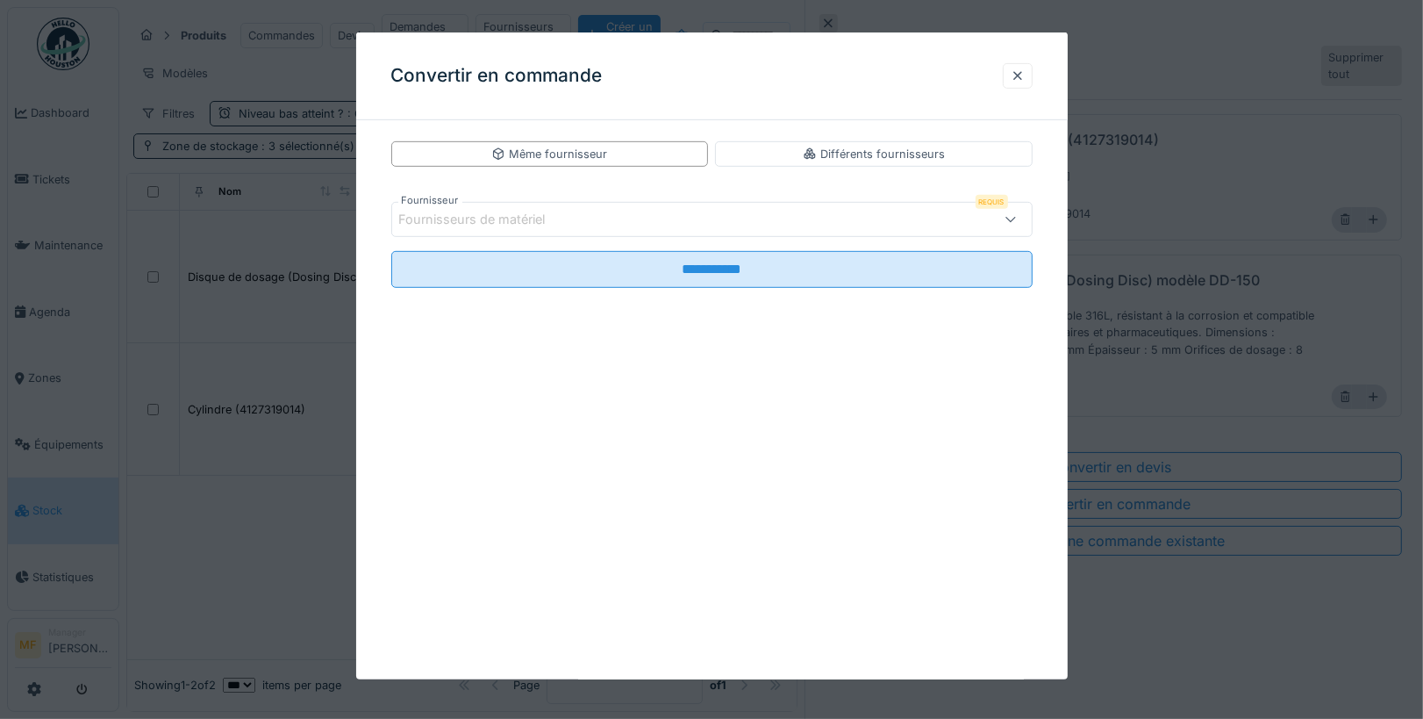
click at [591, 227] on div "Fournisseurs de matériel" at bounding box center [673, 219] width 549 height 19
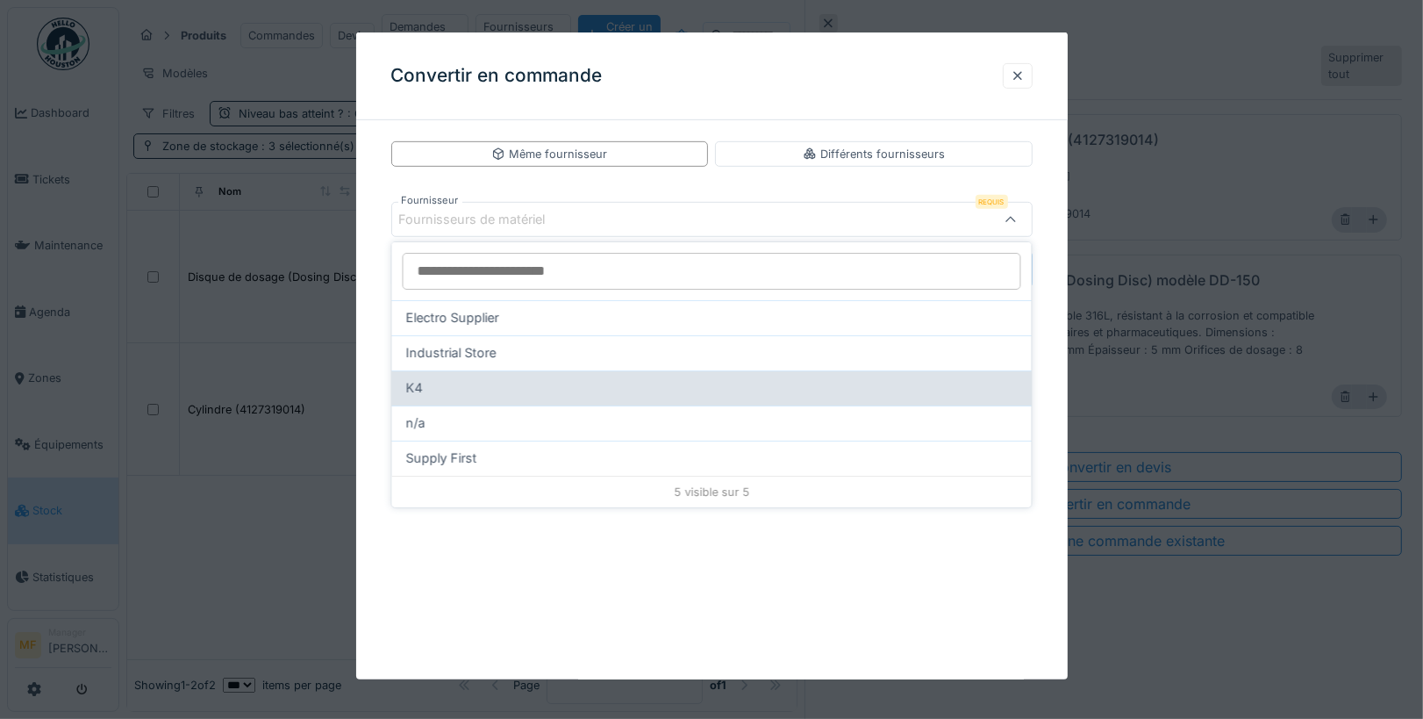
click at [465, 392] on div "K4" at bounding box center [712, 387] width 612 height 19
type input "***"
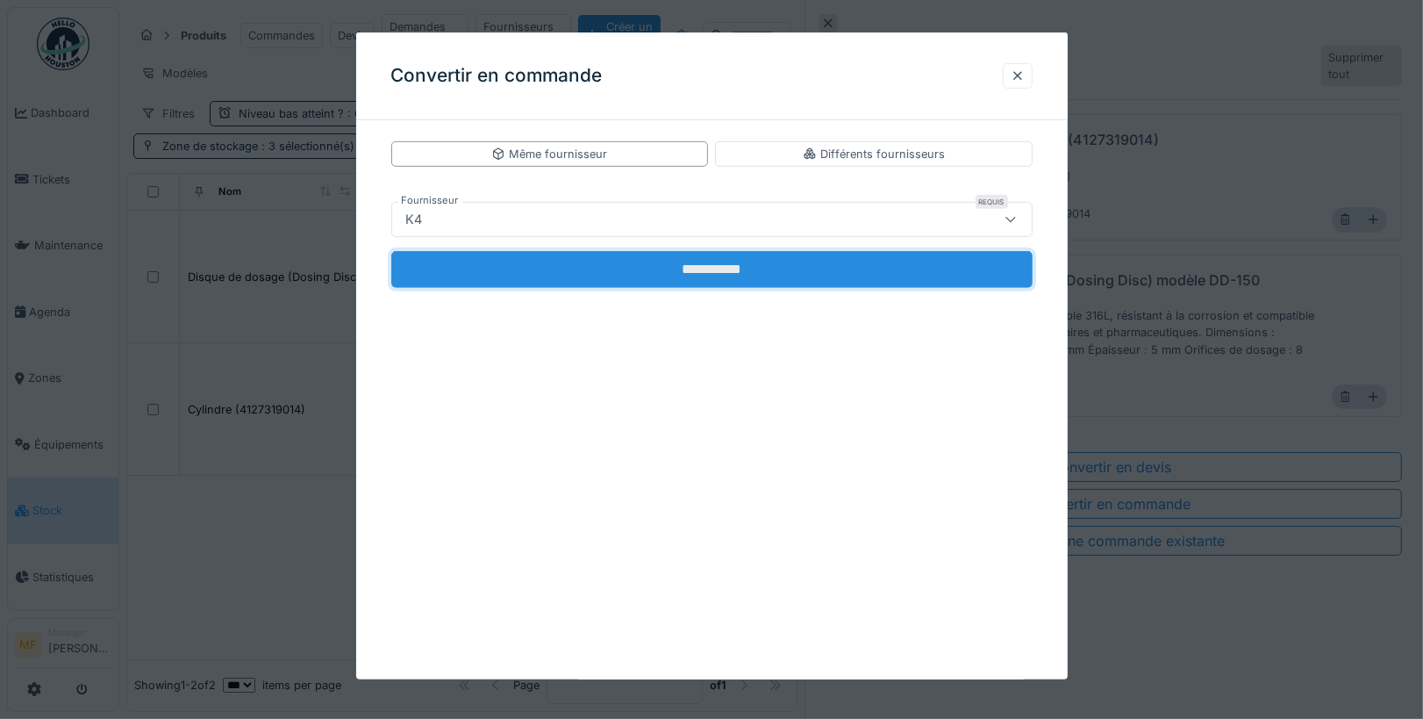
click at [779, 252] on input "**********" at bounding box center [711, 269] width 641 height 37
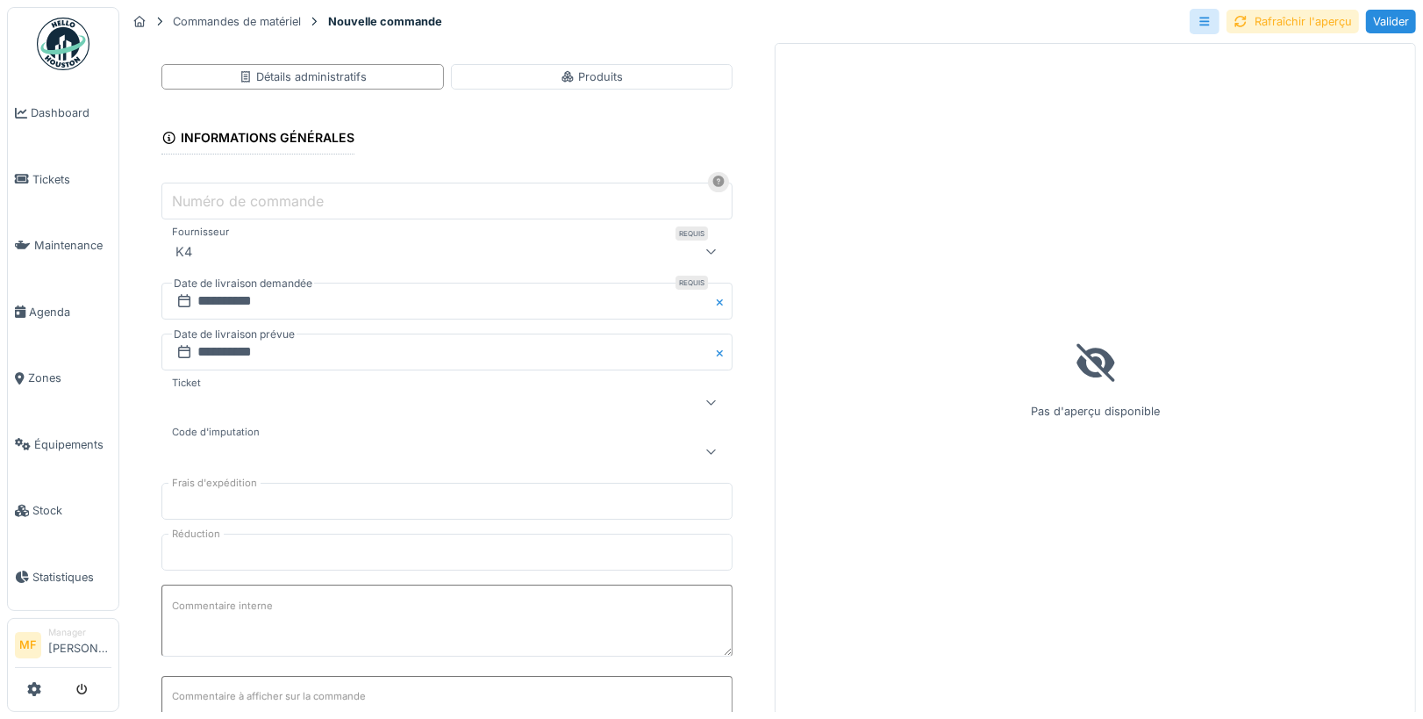
click at [1326, 24] on div "Rafraîchir l'aperçu" at bounding box center [1293, 22] width 132 height 24
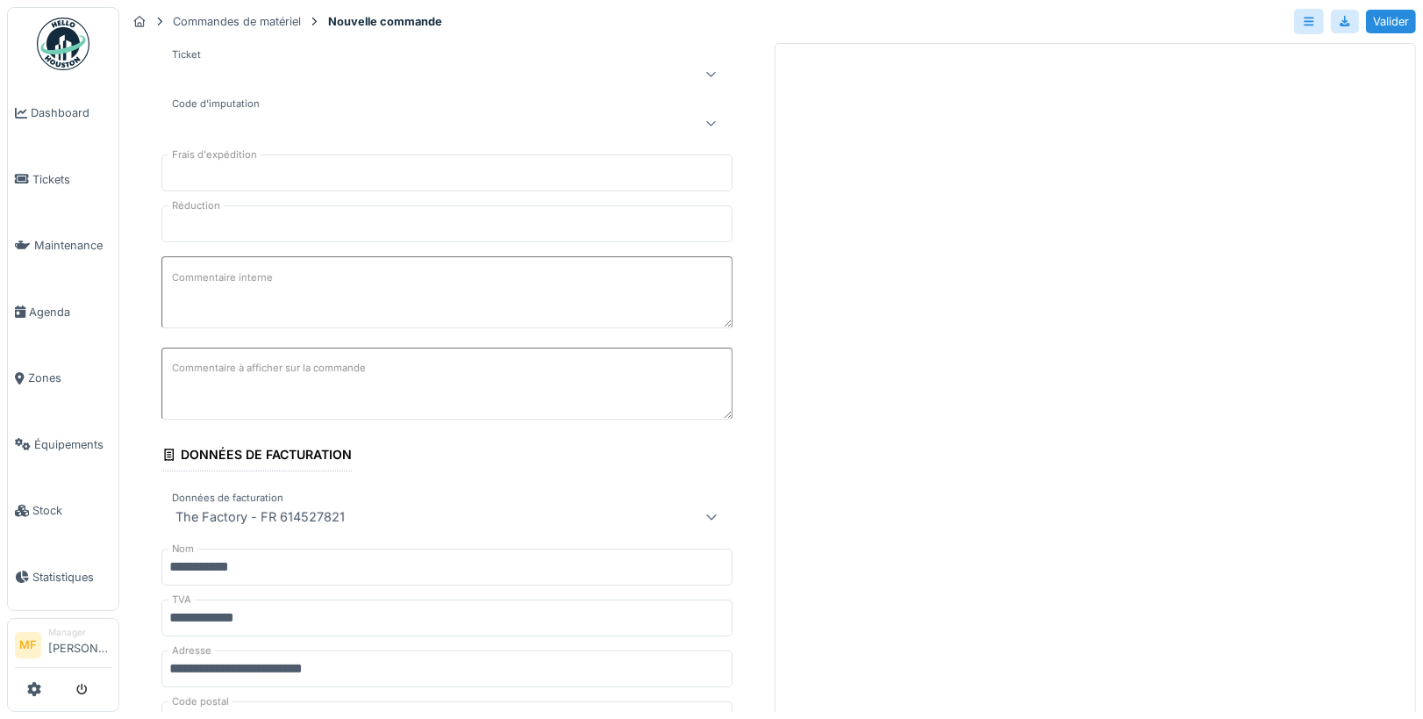
scroll to position [282, 0]
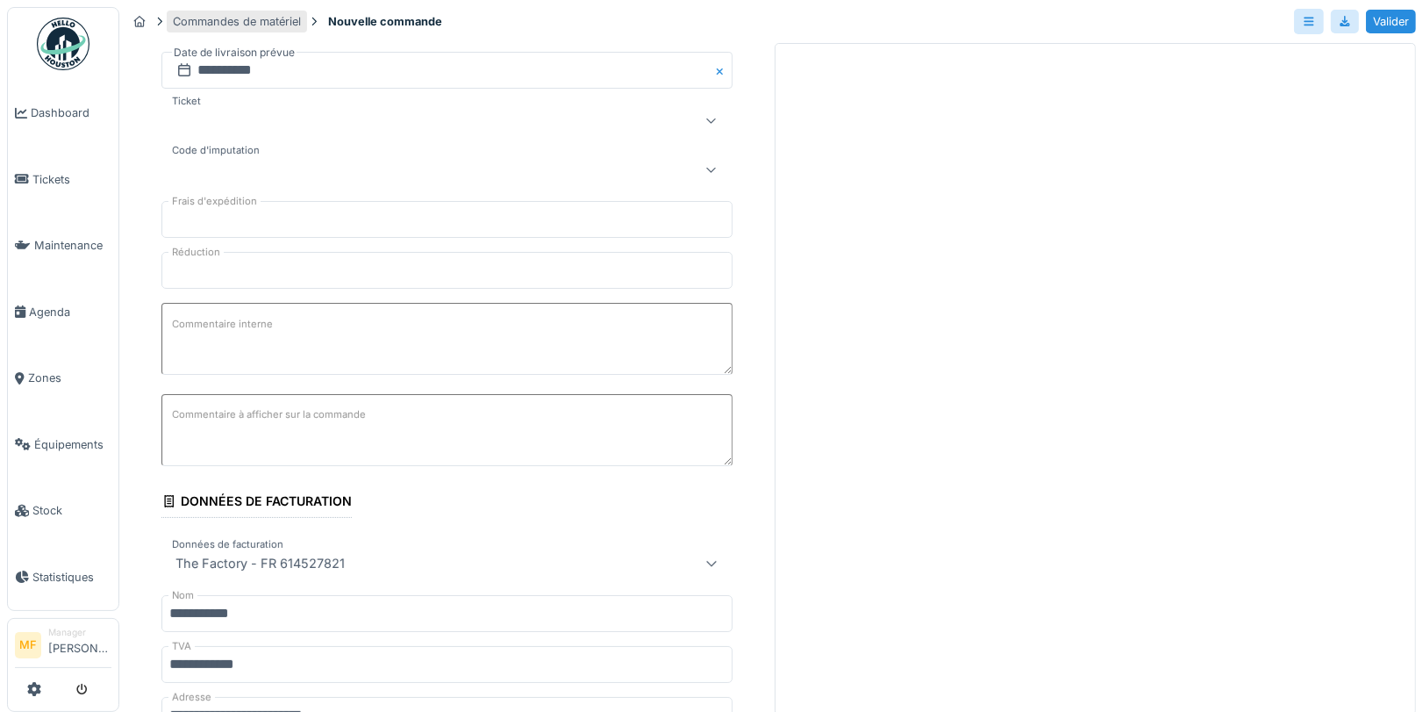
click at [222, 21] on div "Commandes de matériel" at bounding box center [237, 21] width 128 height 17
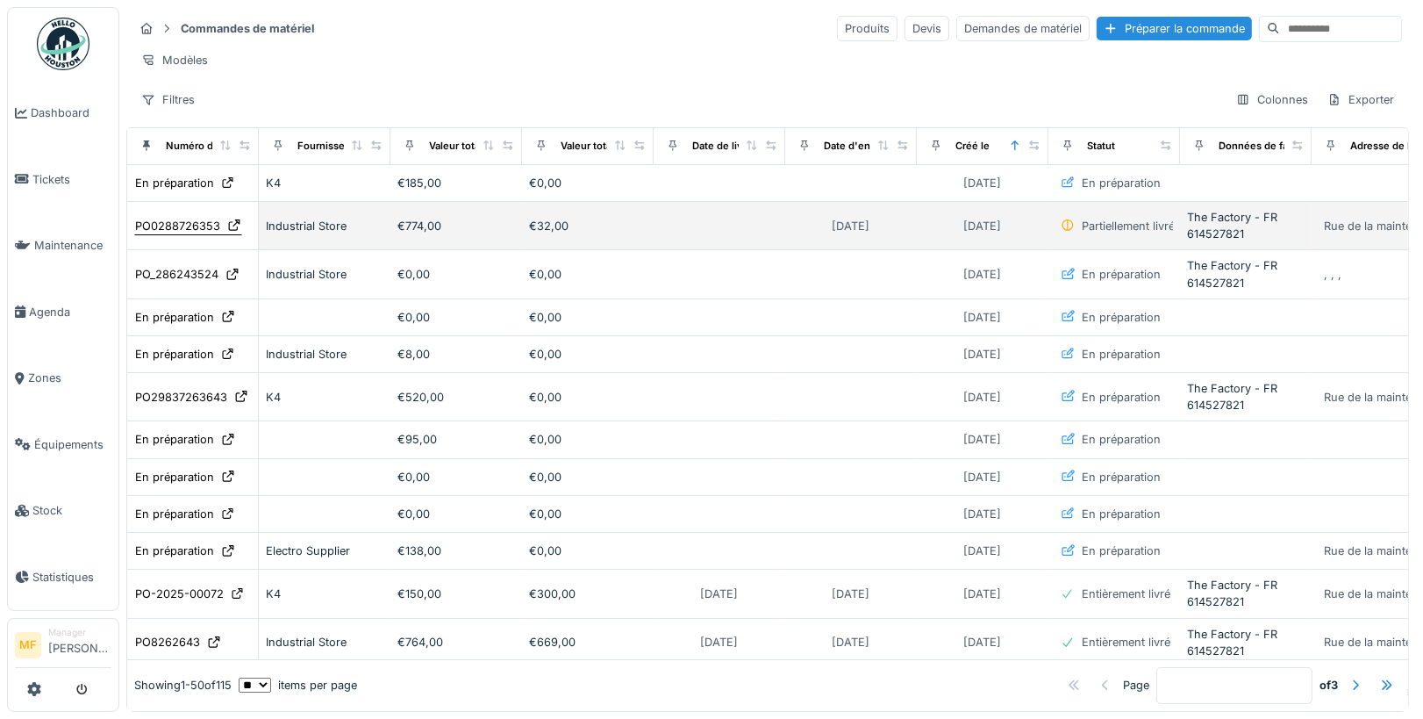
click at [196, 221] on div "PO0288726353" at bounding box center [177, 226] width 85 height 17
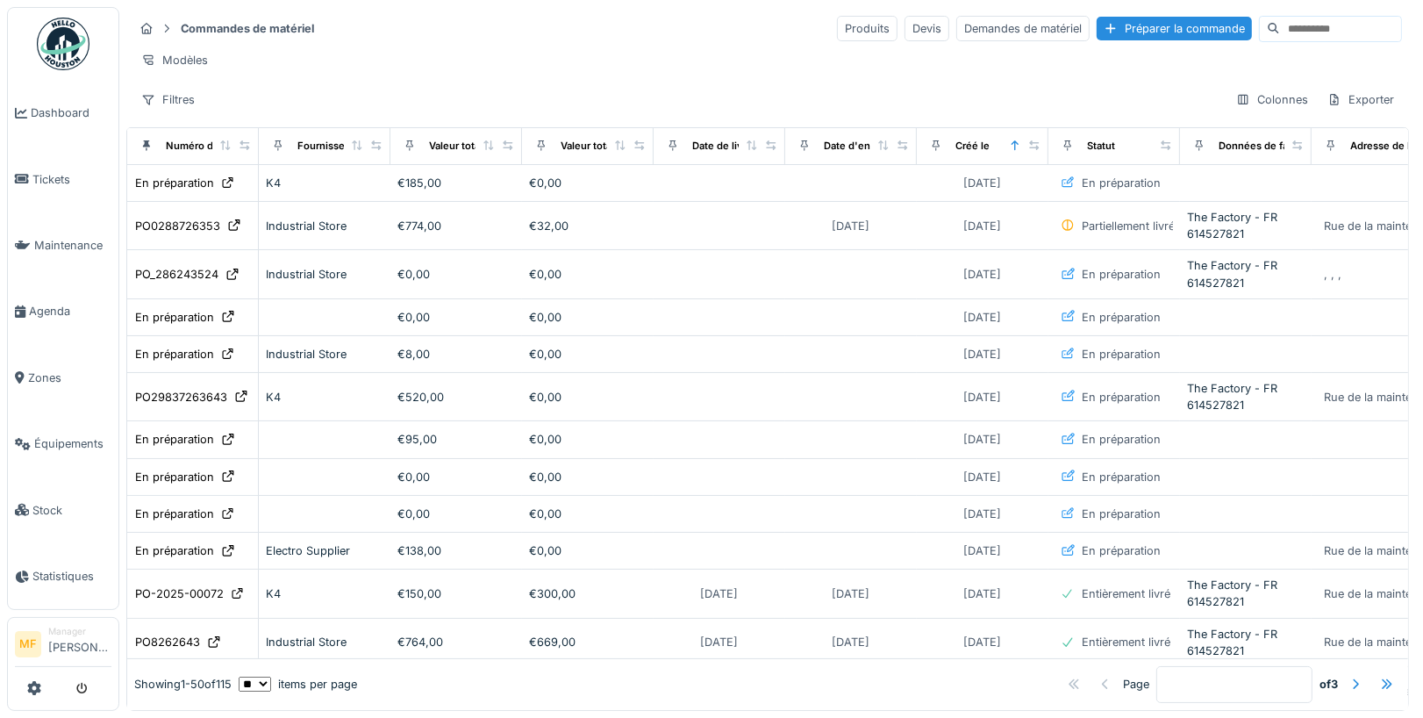
click at [715, 36] on div "Commandes de matériel Produits Devis Demandes de matériel Préparer la commande" at bounding box center [767, 28] width 1269 height 29
click at [915, 19] on div "Devis" at bounding box center [927, 28] width 45 height 25
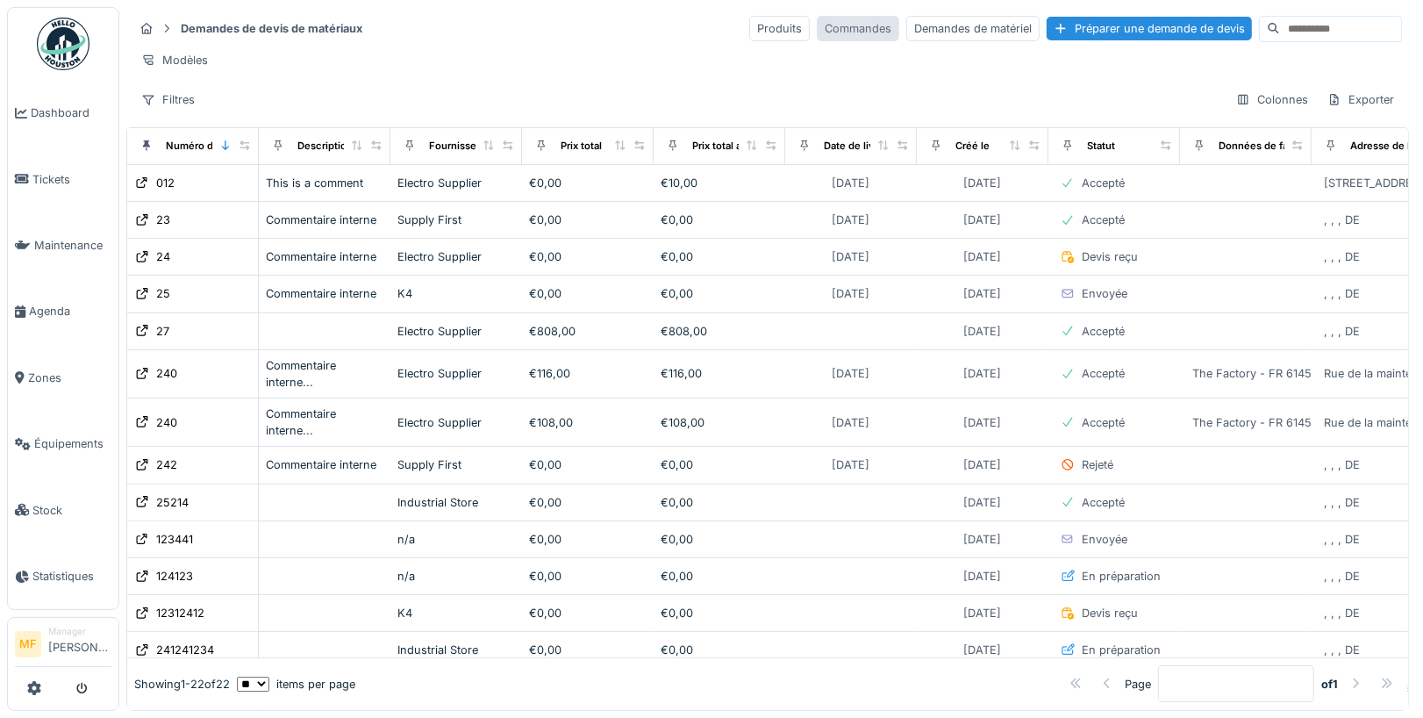
click at [839, 28] on div "Commandes" at bounding box center [858, 28] width 82 height 25
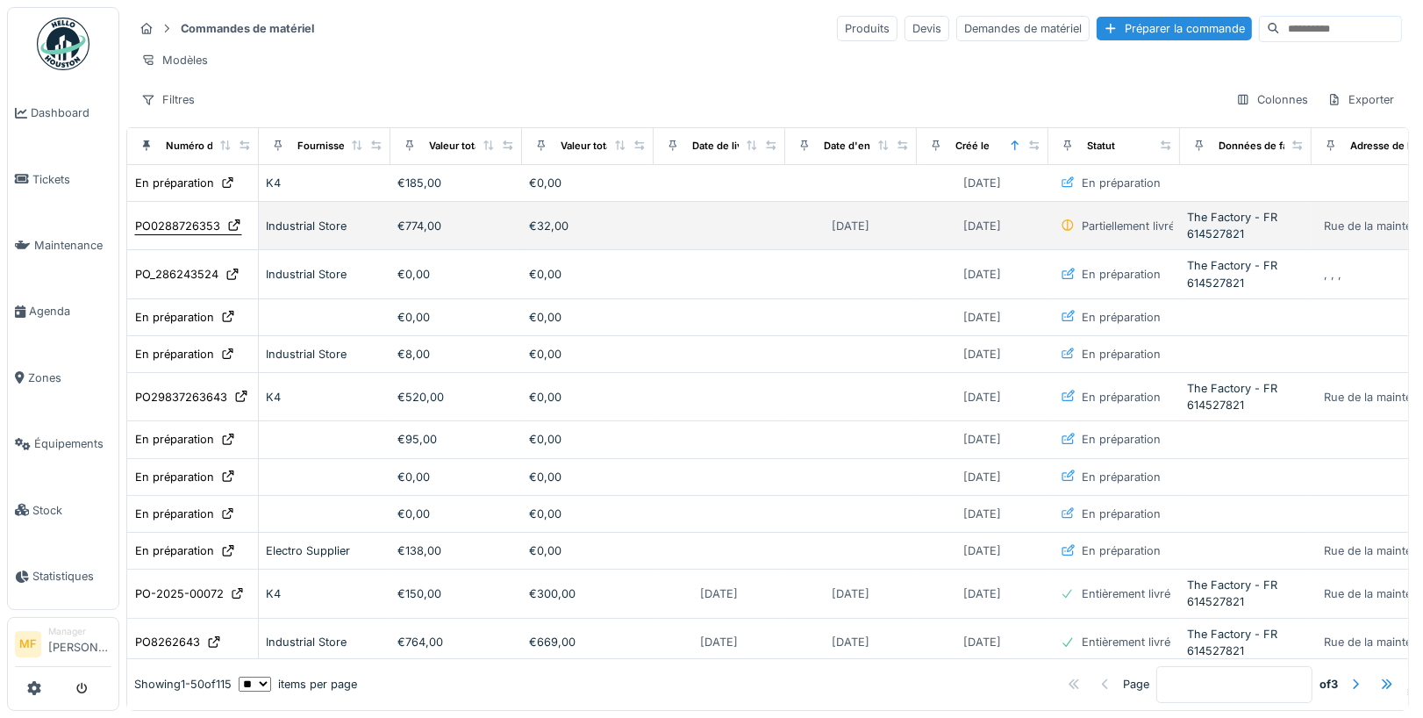
click at [192, 219] on div "PO0288726353" at bounding box center [177, 226] width 85 height 17
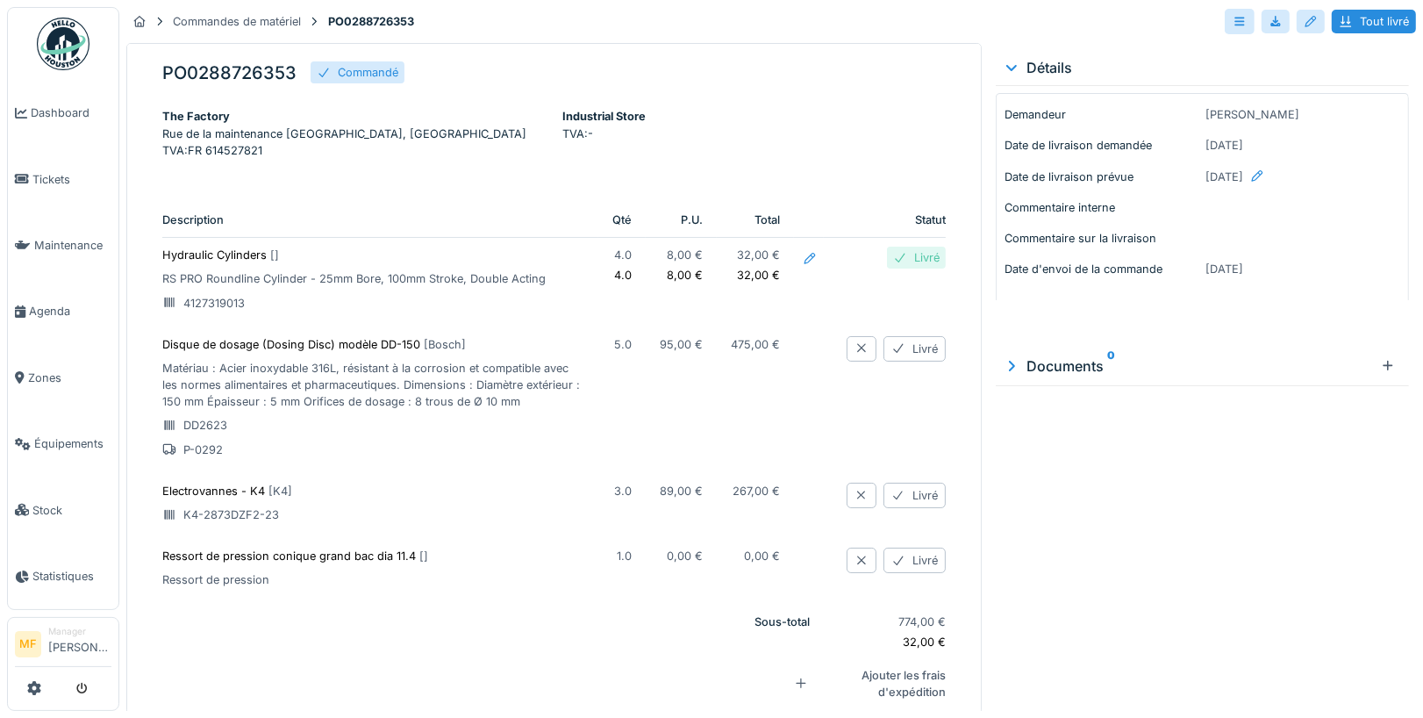
click at [717, 362] on td "95,00 €" at bounding box center [681, 400] width 71 height 147
click at [920, 361] on div "Livré" at bounding box center [915, 348] width 62 height 25
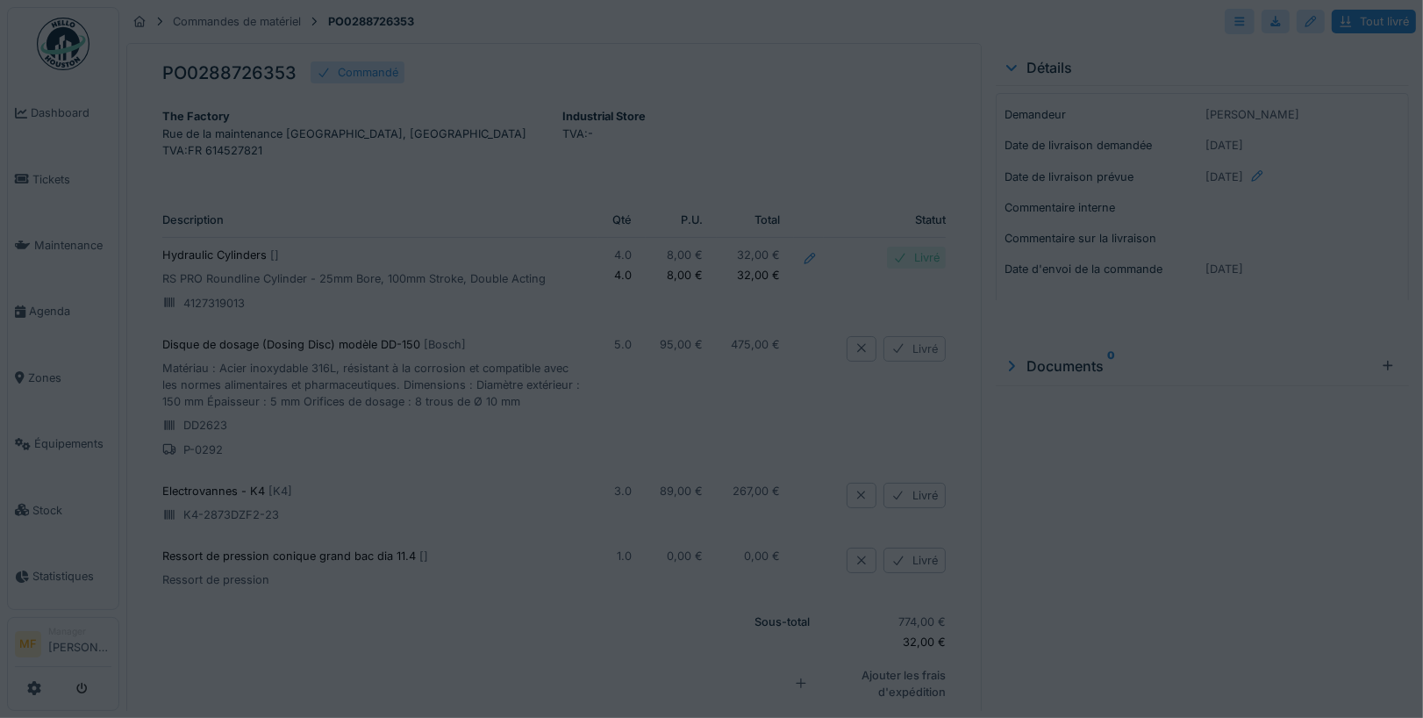
type input "******"
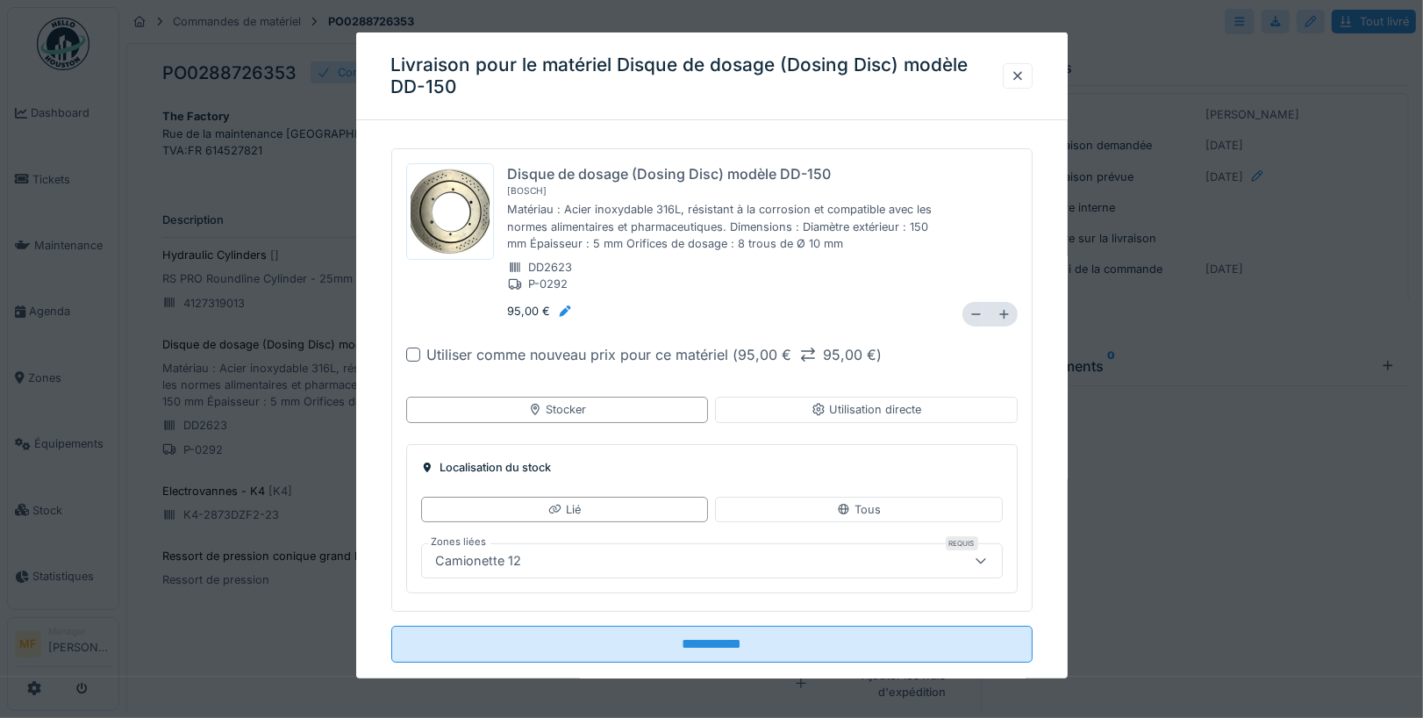
scroll to position [29, 0]
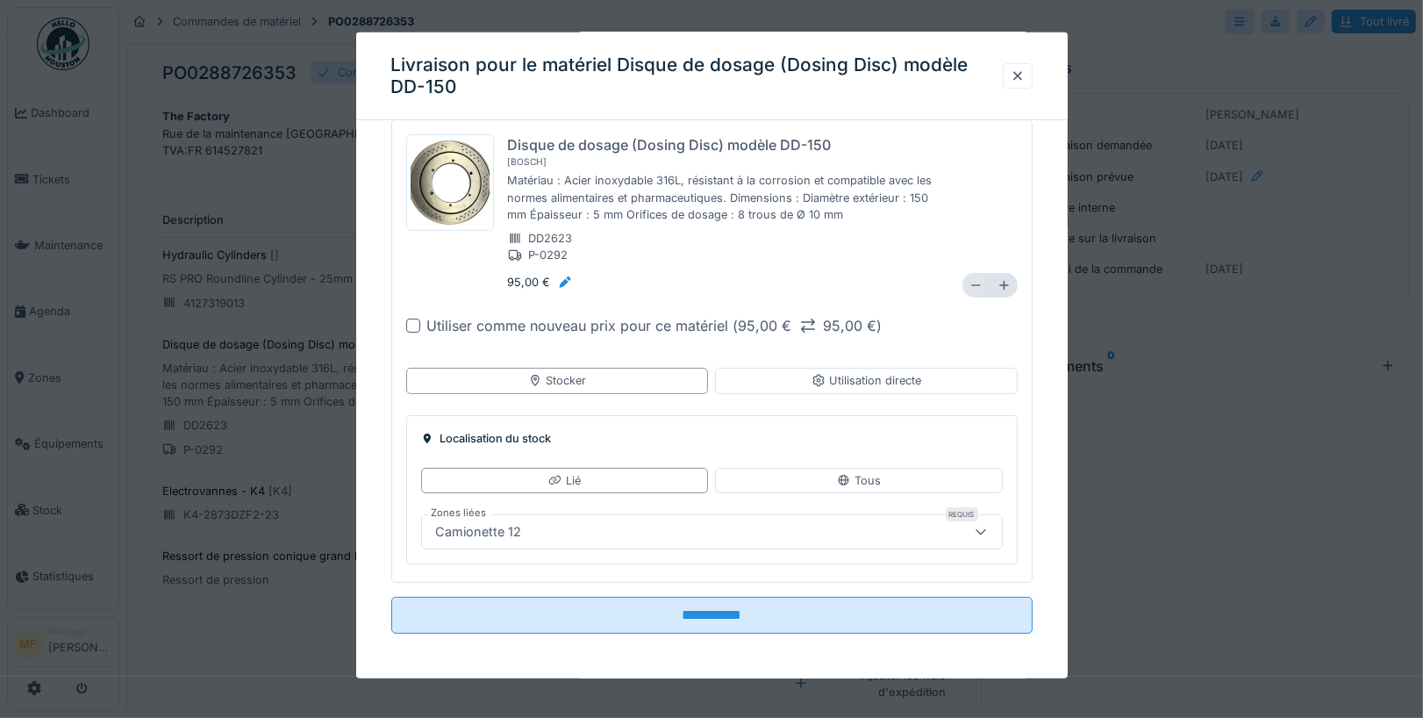
click at [970, 283] on icon at bounding box center [976, 285] width 13 height 11
type input "*"
click at [561, 276] on div at bounding box center [565, 282] width 14 height 17
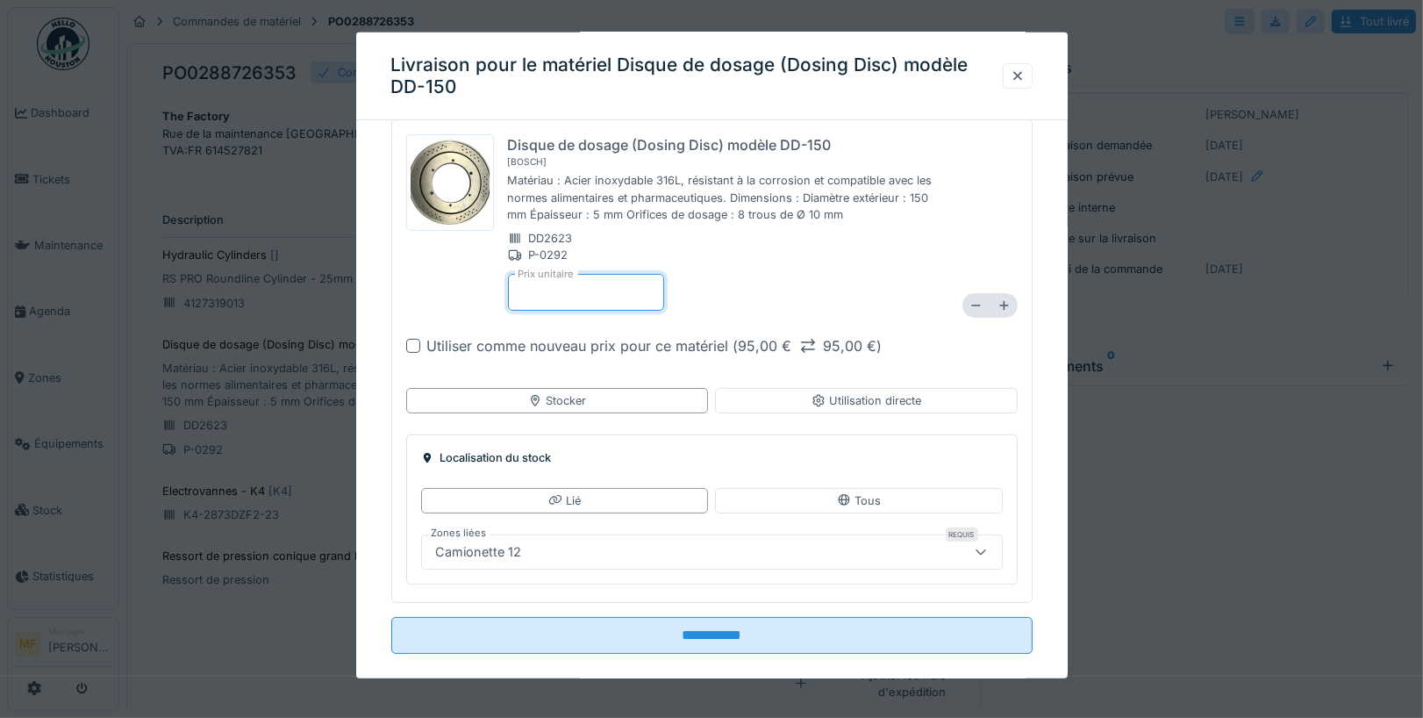
type input "*"
type input "****"
click at [823, 244] on div "Disque de dosage (Dosing Disc) modèle DD-150 [ Bosch ] Matériau : Acier inoxyda…" at bounding box center [728, 222] width 440 height 176
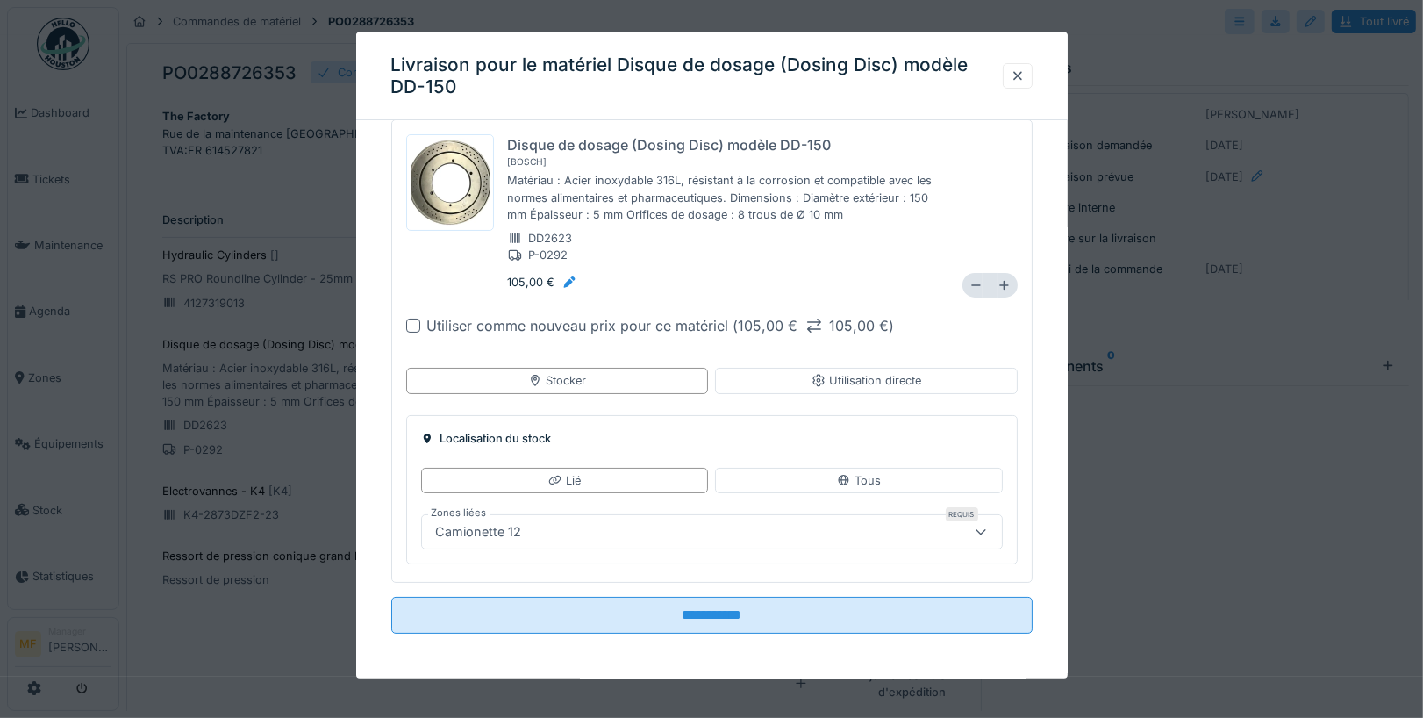
click at [555, 522] on div "Camionette 12" at bounding box center [677, 531] width 496 height 19
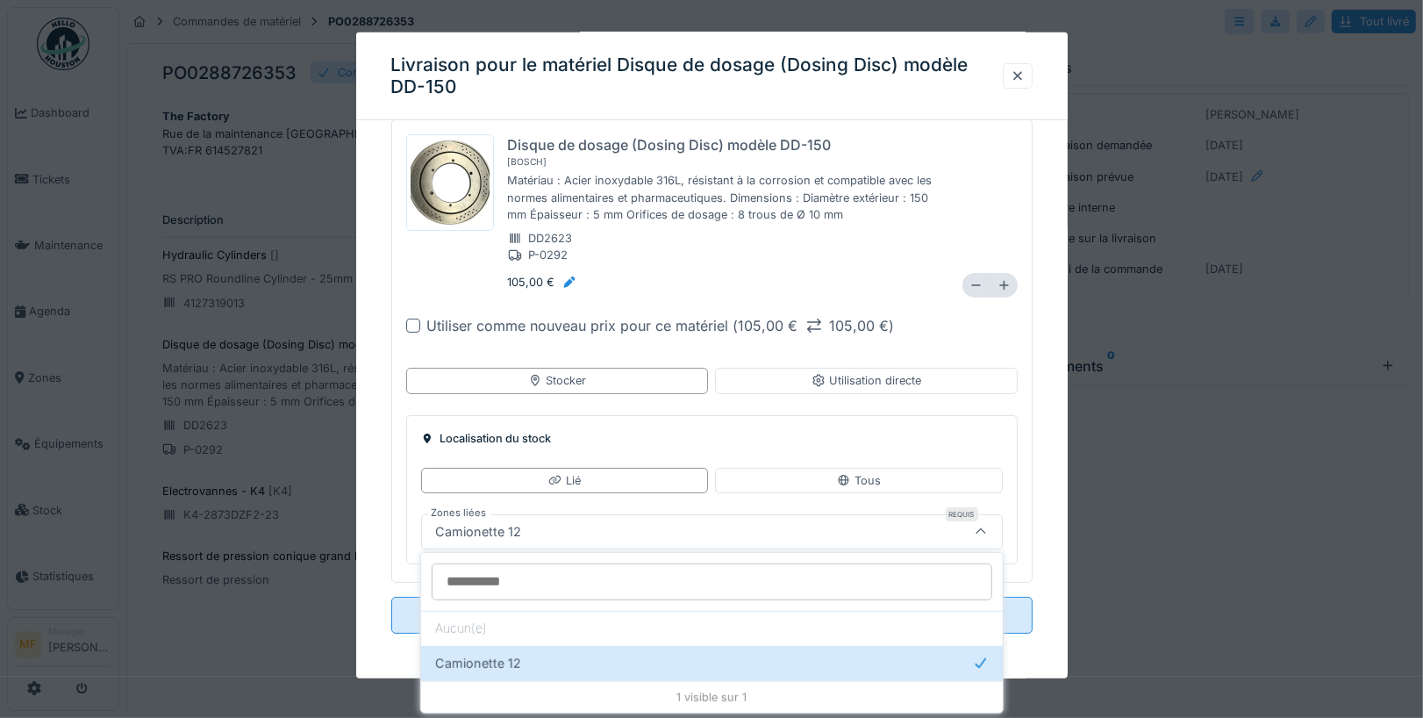
click at [683, 683] on div "1 visible sur 1" at bounding box center [712, 697] width 582 height 32
click at [633, 682] on div "1 visible sur 1" at bounding box center [712, 697] width 582 height 32
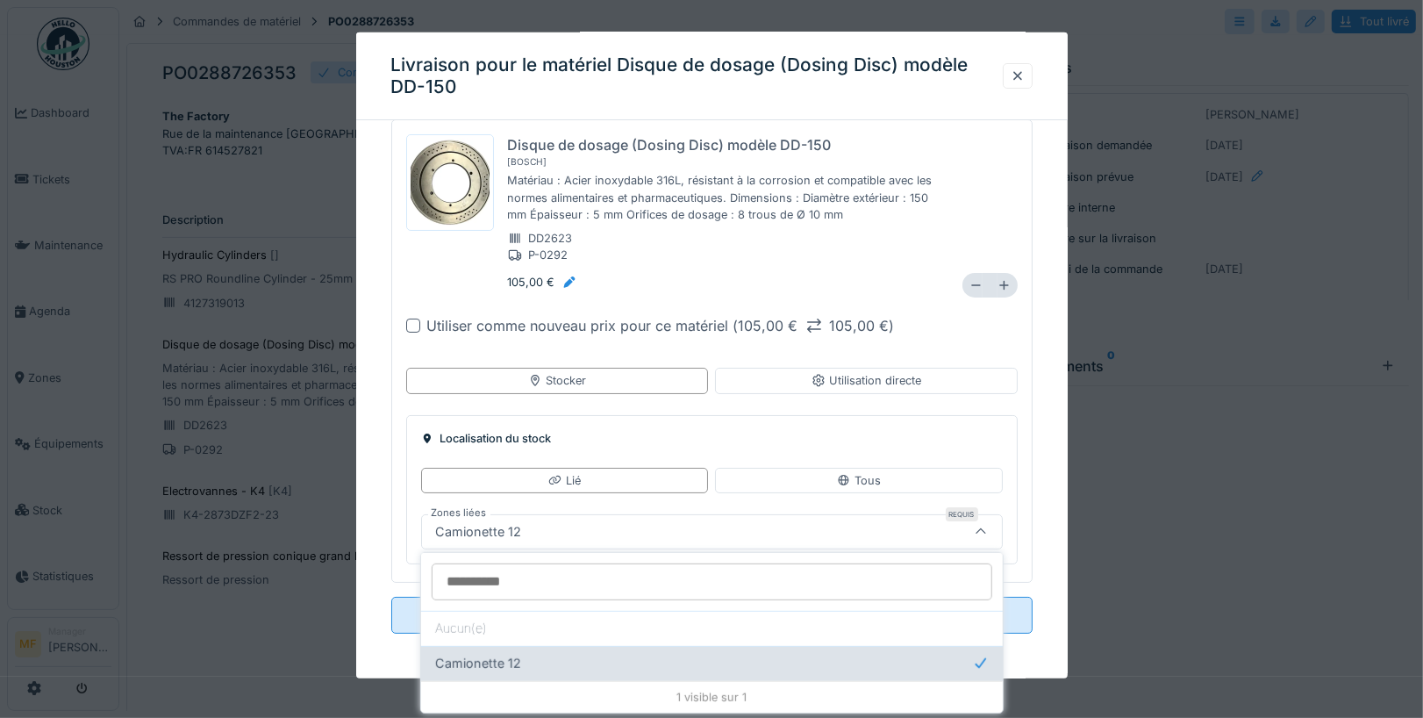
click at [569, 664] on div "Camionette 12" at bounding box center [712, 663] width 554 height 19
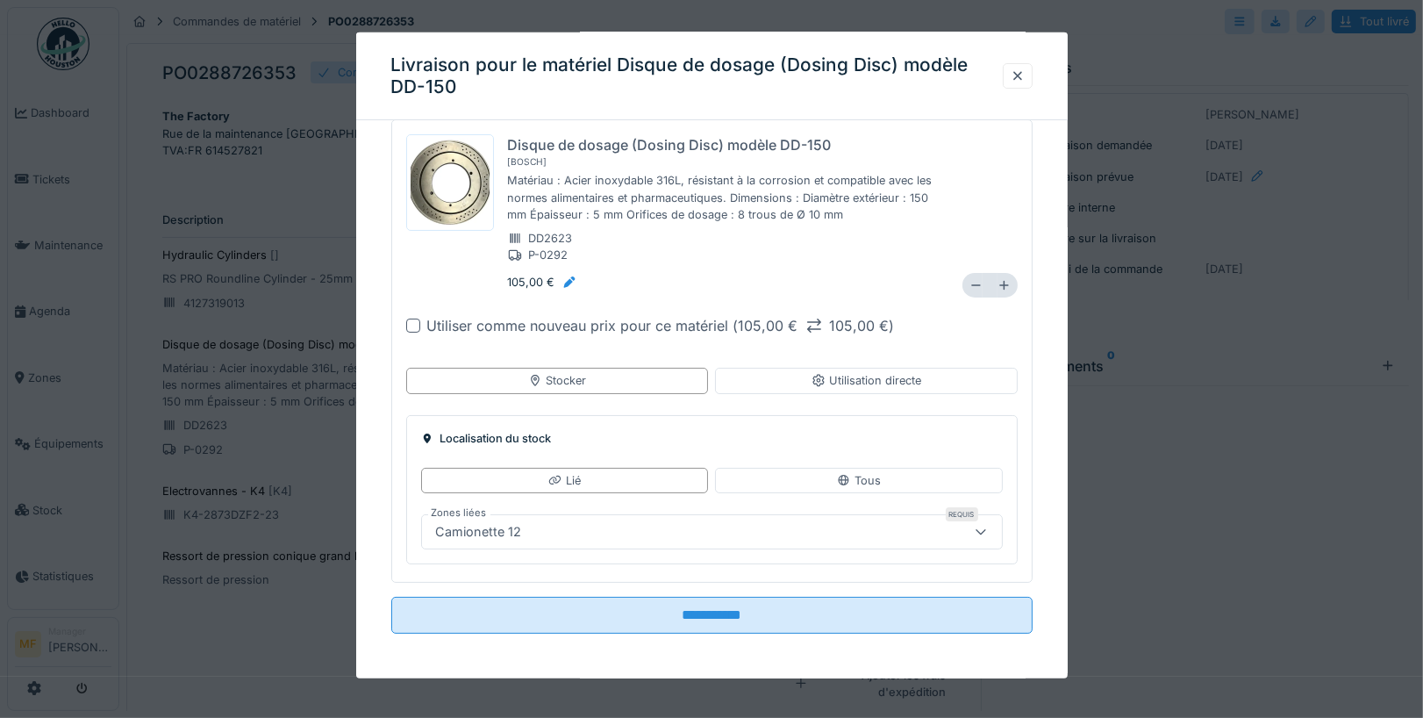
click at [752, 429] on div "Localisation du stock" at bounding box center [712, 437] width 582 height 17
click at [871, 473] on div "Tous" at bounding box center [859, 480] width 44 height 17
click at [672, 538] on div at bounding box center [677, 531] width 496 height 19
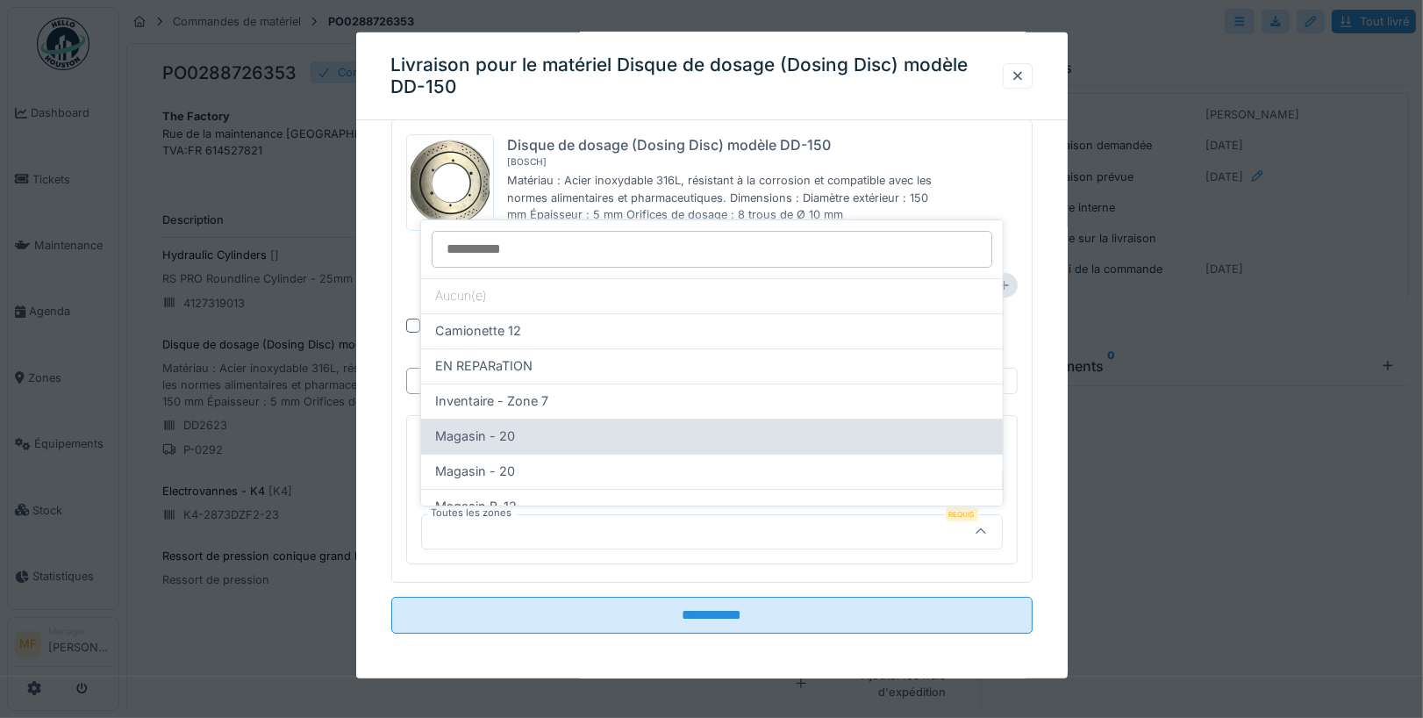
click at [647, 431] on div "Magasin - 20" at bounding box center [712, 435] width 554 height 19
type input "***"
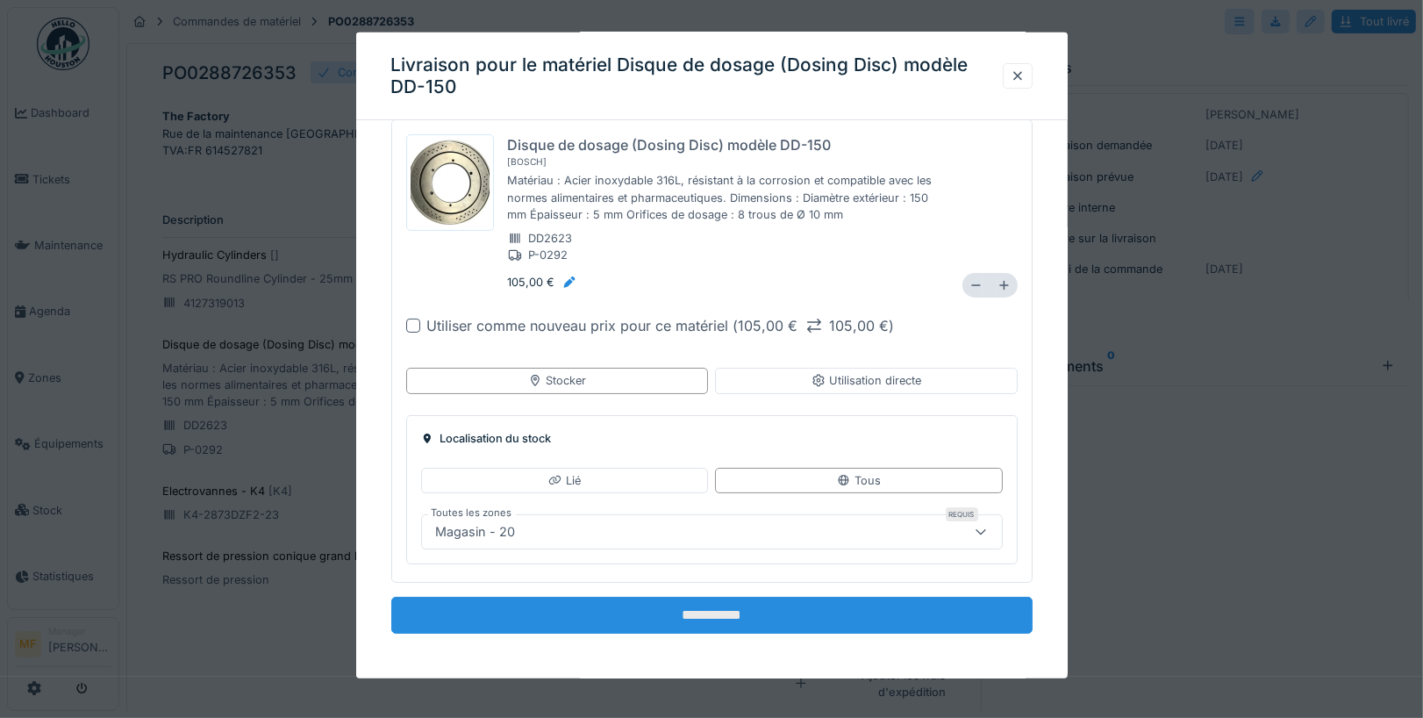
click at [753, 602] on input "**********" at bounding box center [711, 615] width 641 height 37
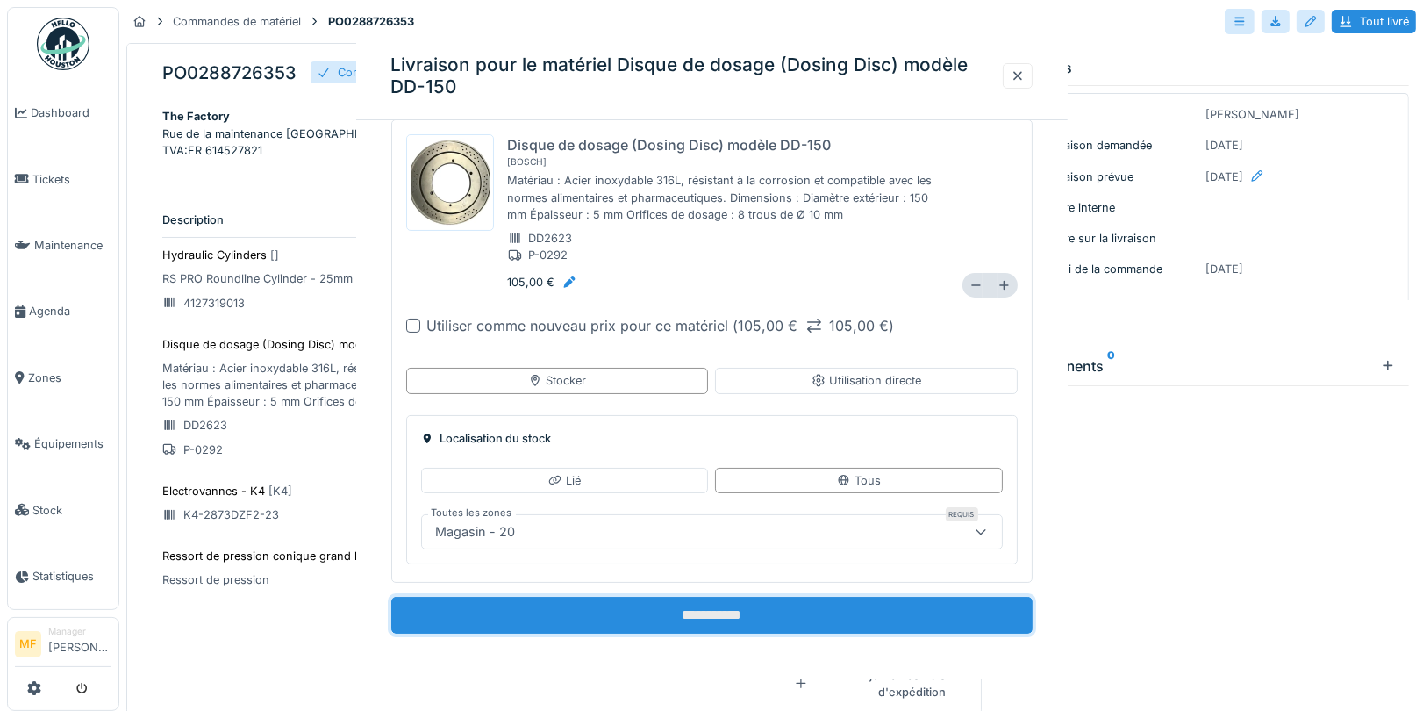
scroll to position [0, 0]
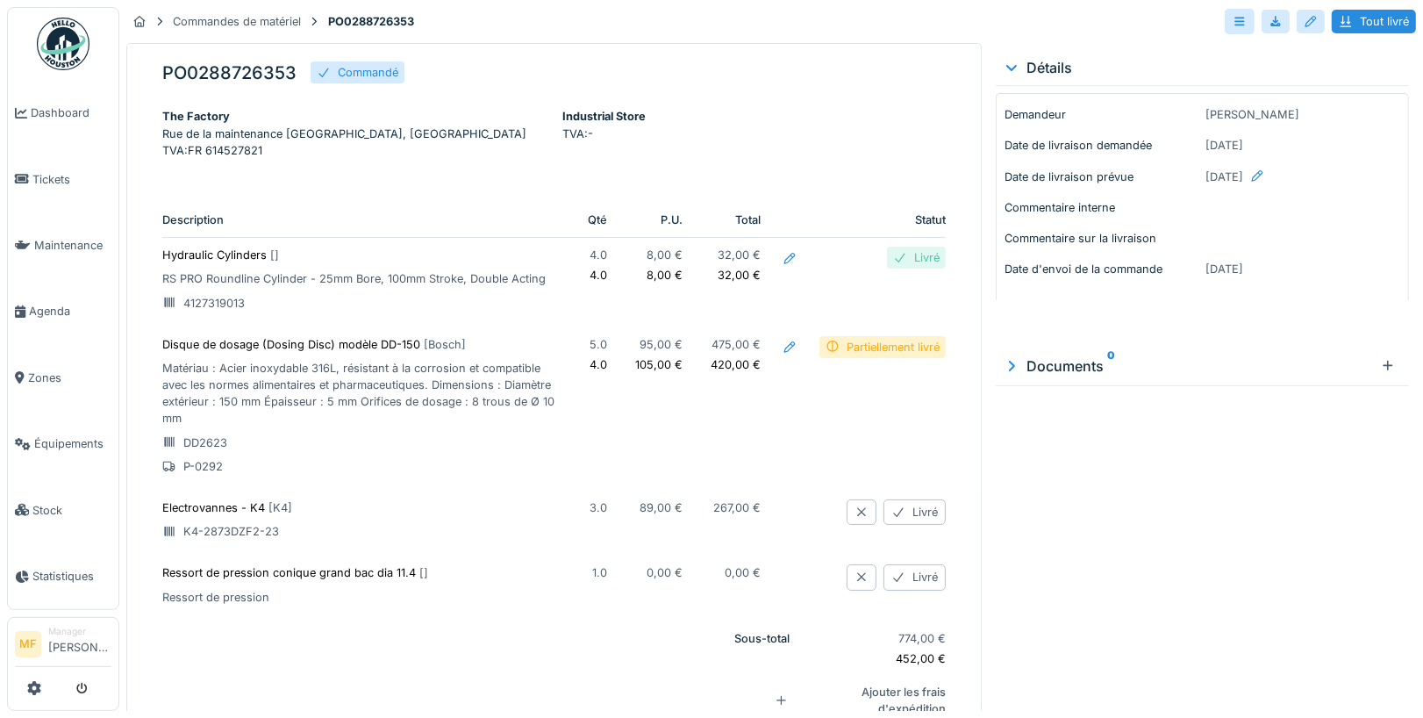
click at [226, 263] on p "Hydraulic Cylinders [ ]" at bounding box center [360, 255] width 397 height 17
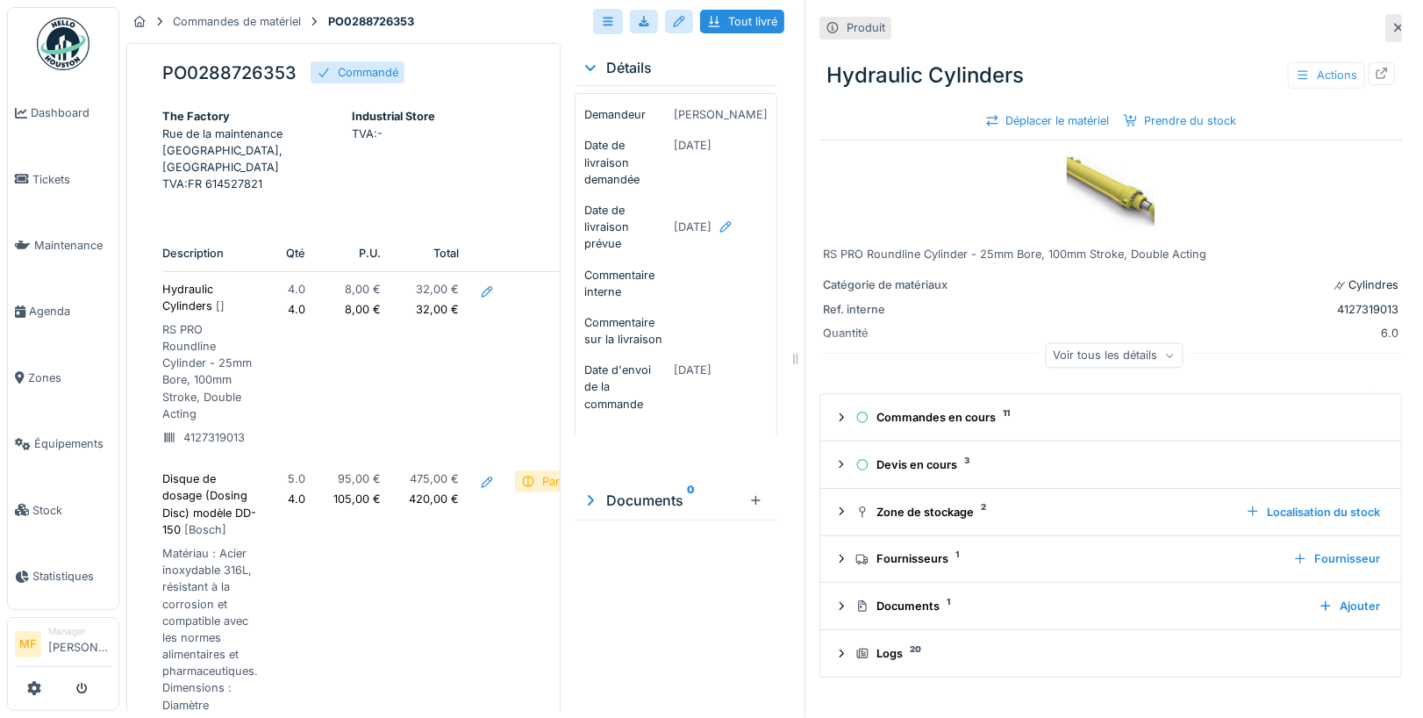
click at [1337, 82] on div "Actions" at bounding box center [1326, 74] width 77 height 25
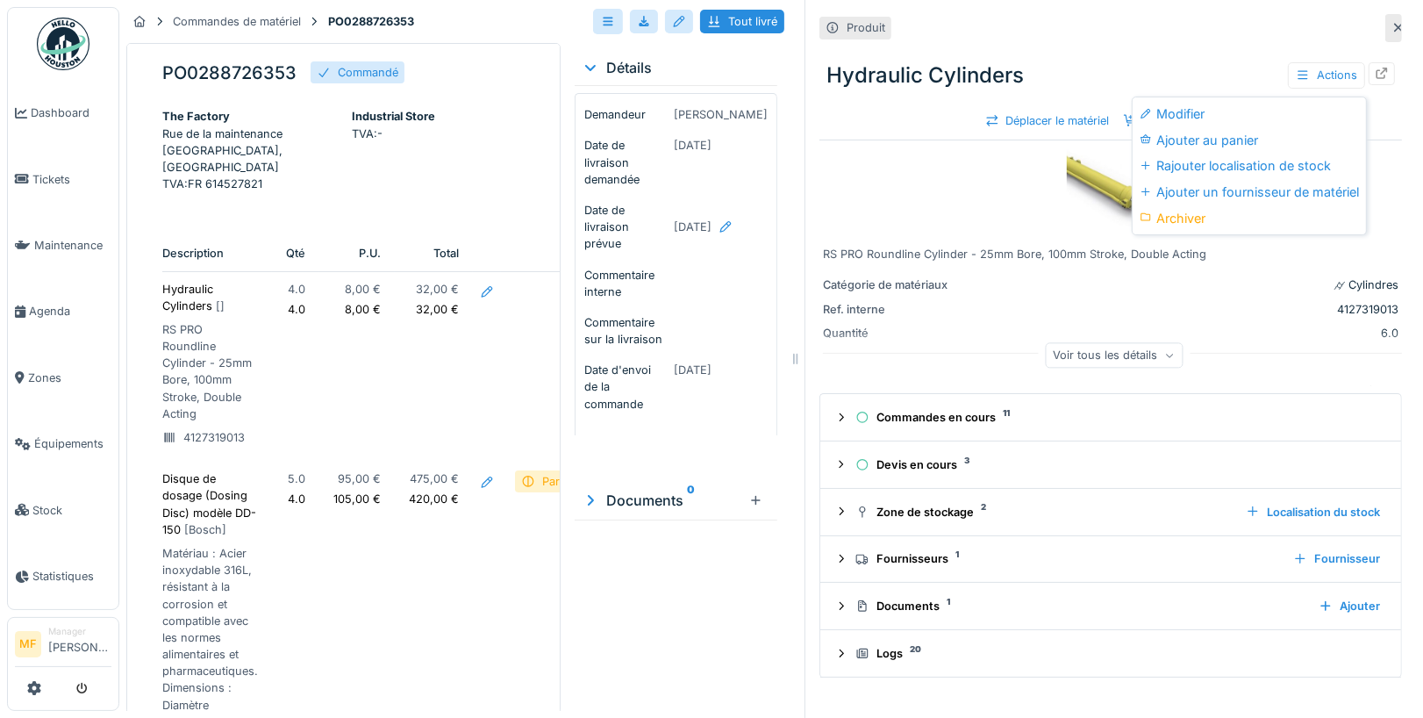
click at [1208, 70] on div "Hydraulic Cylinders Actions" at bounding box center [1111, 76] width 583 height 46
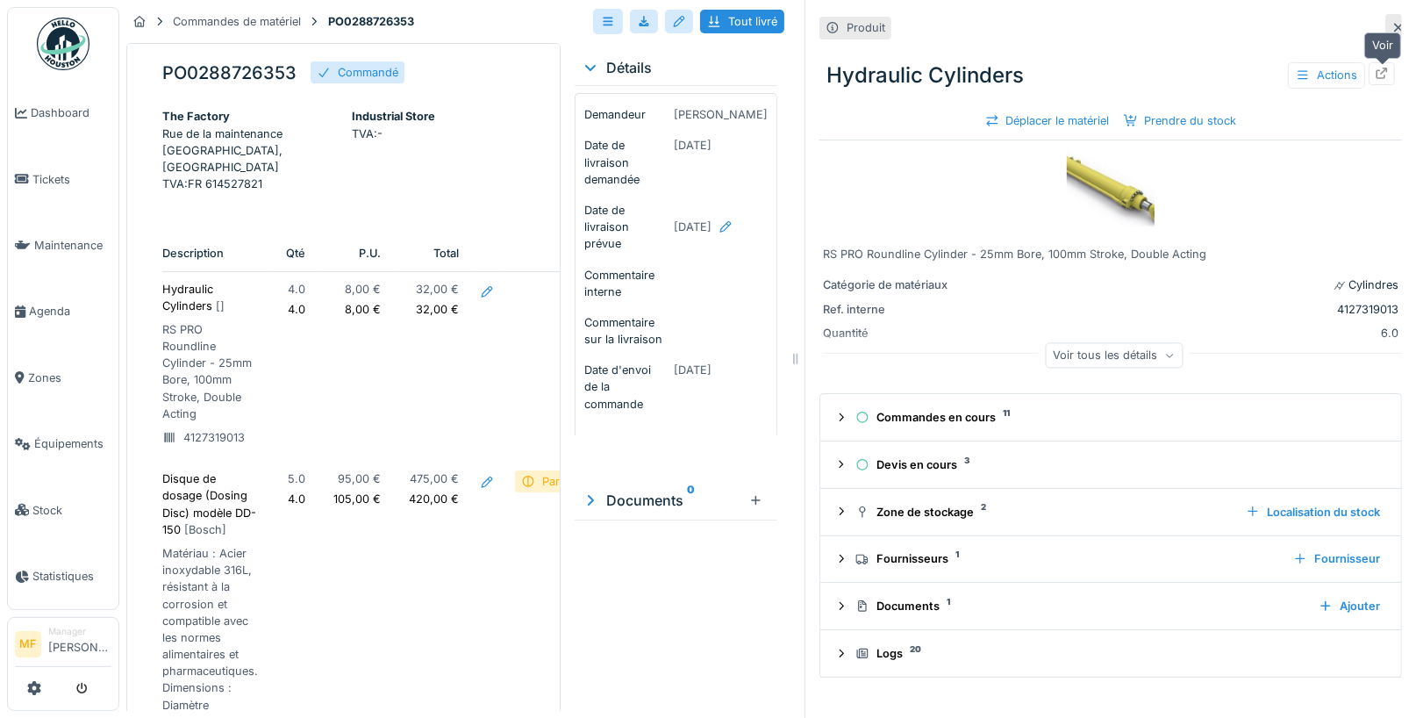
click at [1390, 81] on div at bounding box center [1382, 73] width 26 height 22
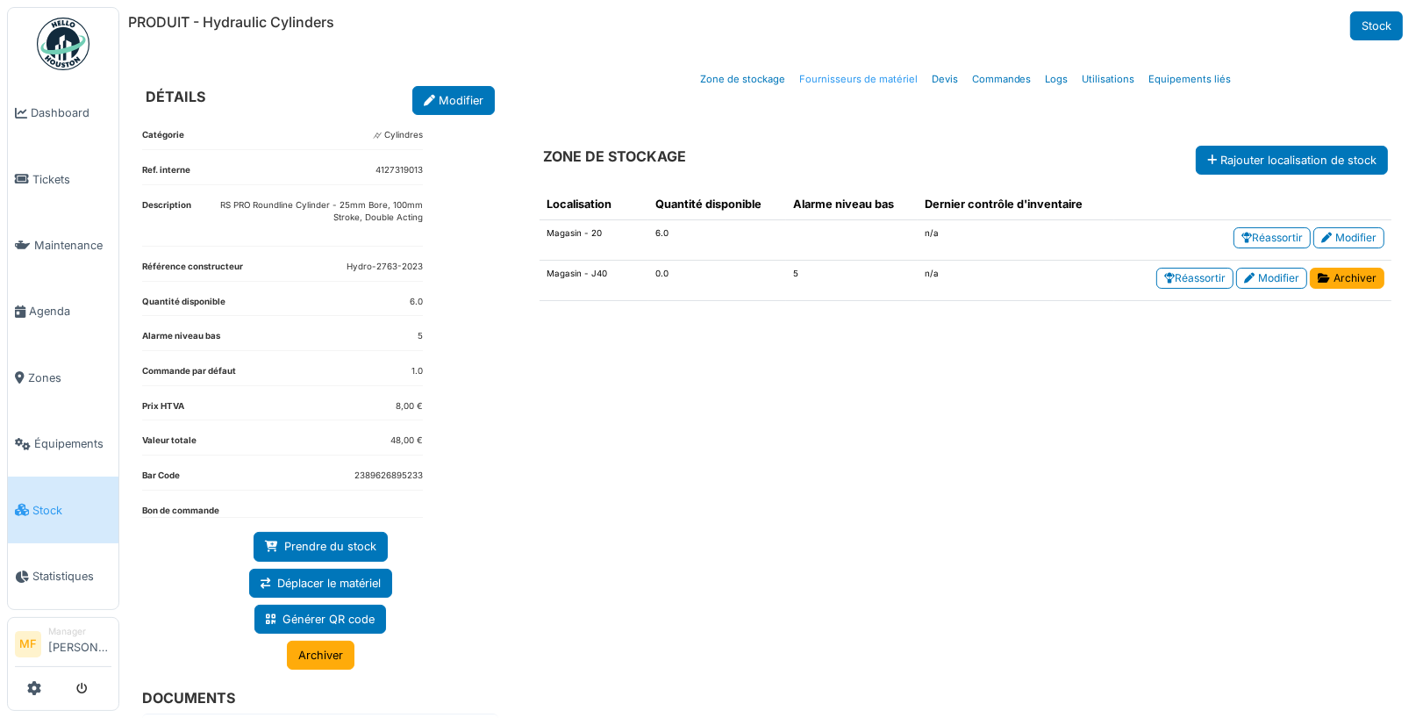
click at [862, 76] on link "Fournisseurs de matériel" at bounding box center [858, 79] width 132 height 41
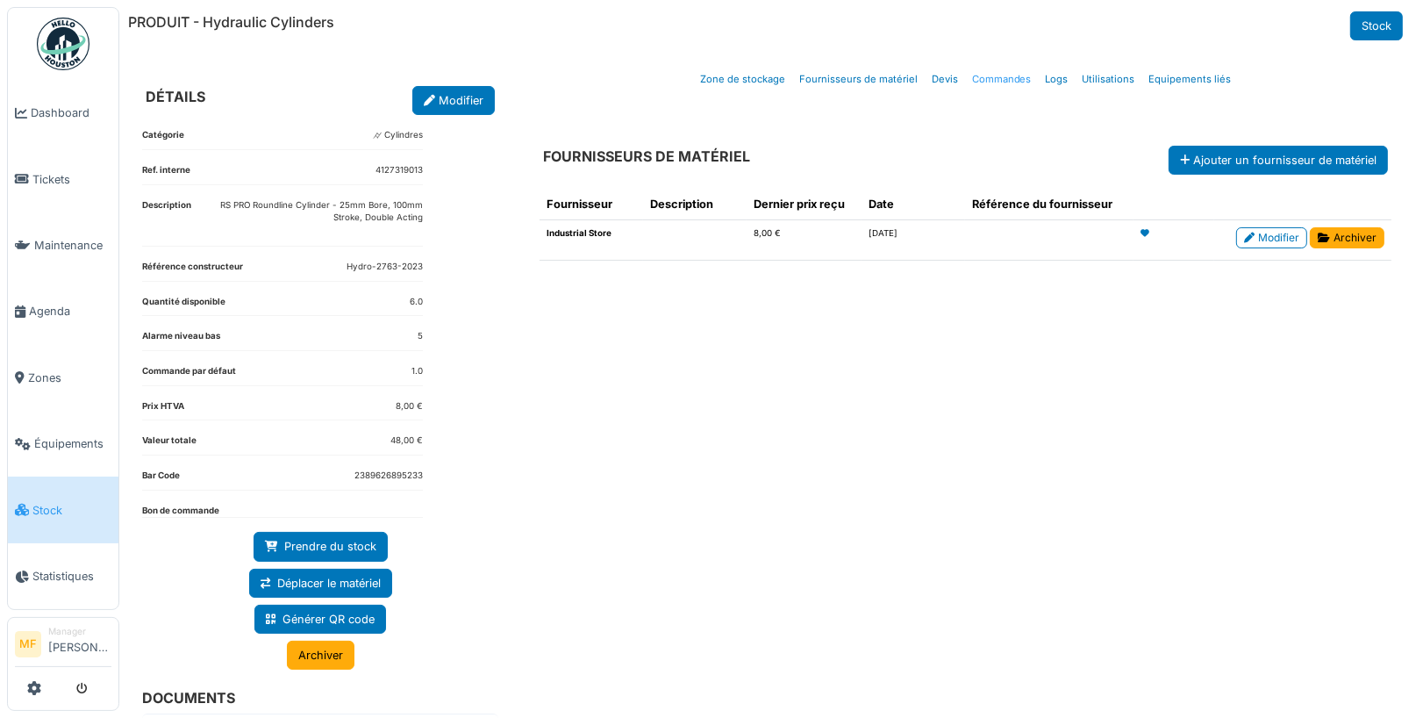
click at [1018, 78] on link "Commandes" at bounding box center [1002, 79] width 74 height 41
select select "***"
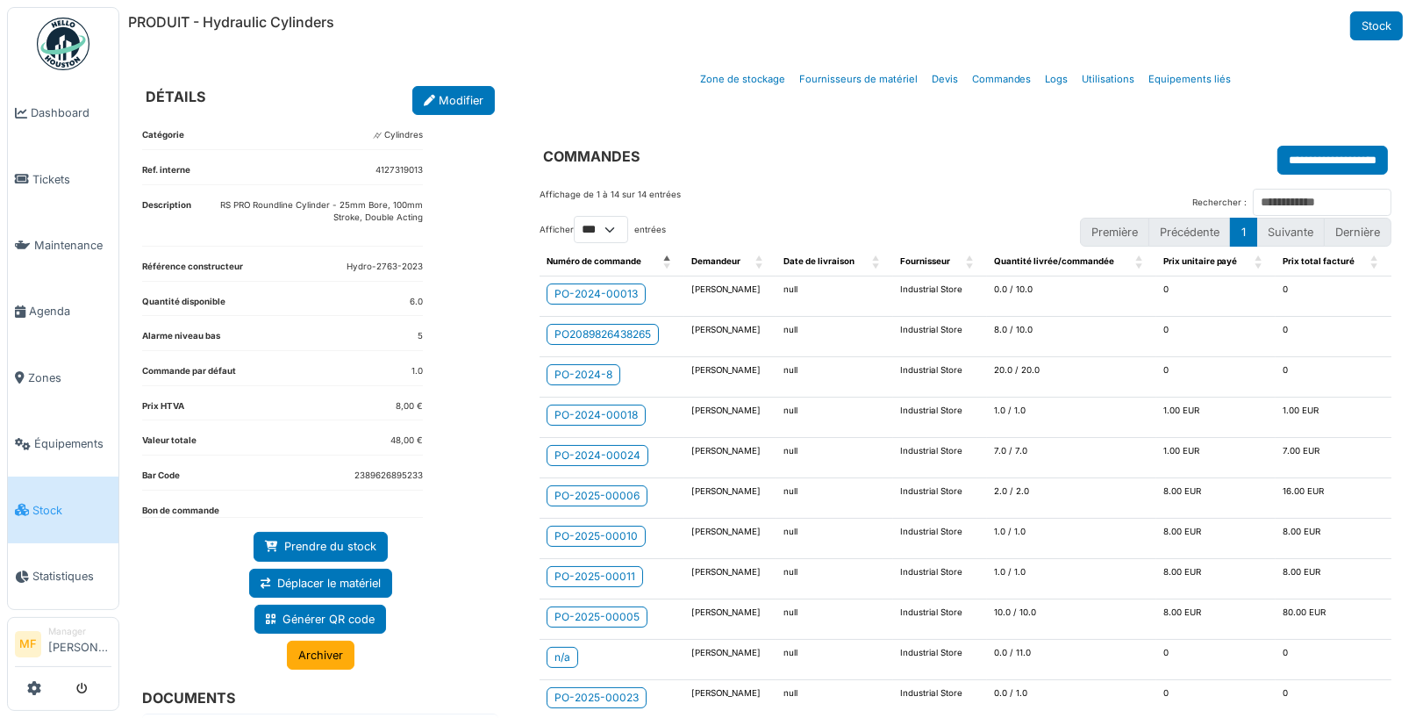
scroll to position [137, 0]
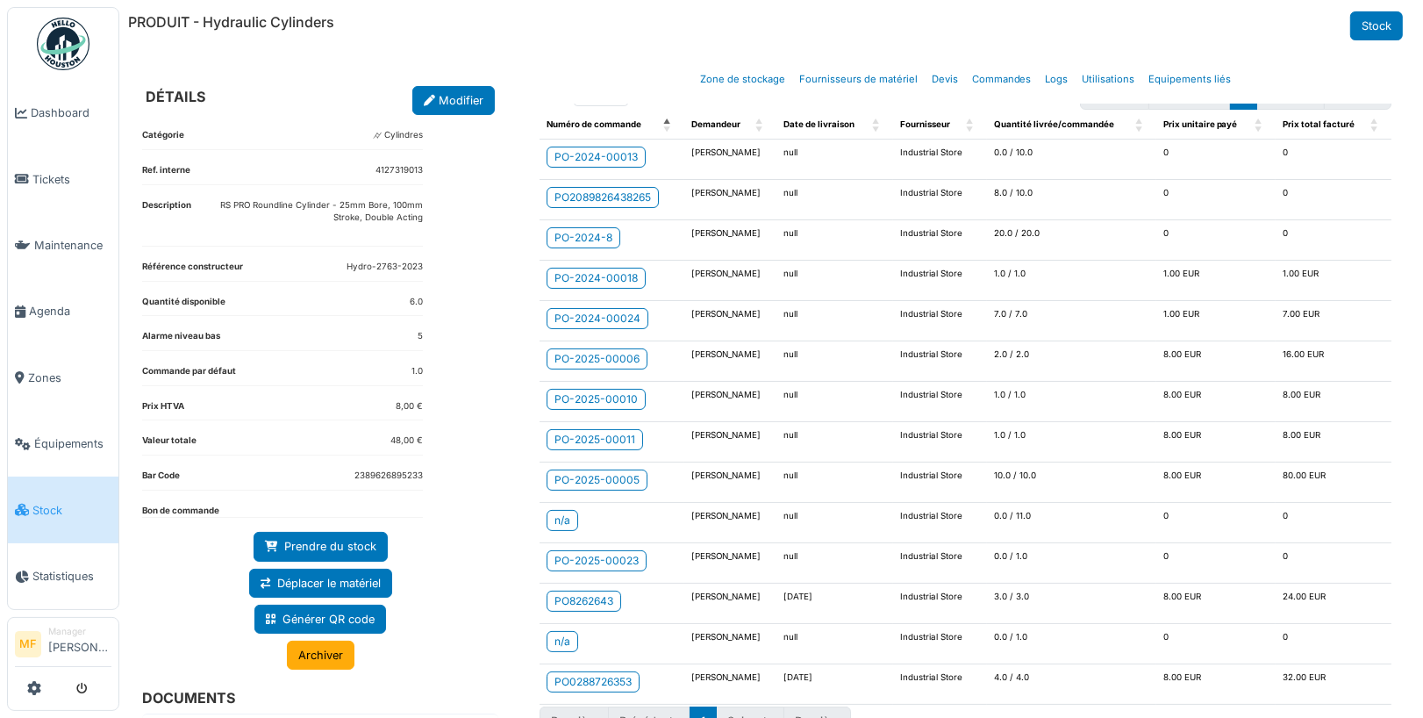
click at [43, 486] on link "Stock" at bounding box center [63, 509] width 111 height 66
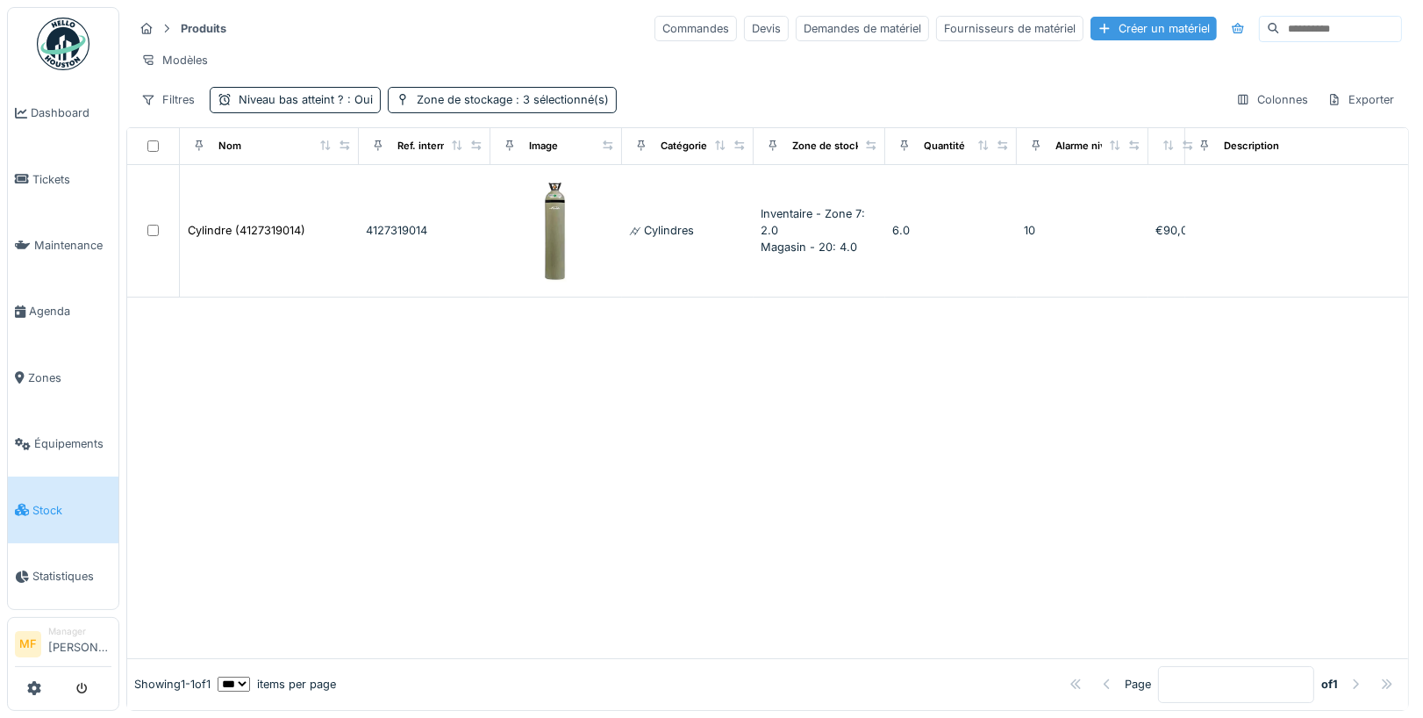
click at [1130, 35] on div "Créer un matériel" at bounding box center [1154, 29] width 126 height 24
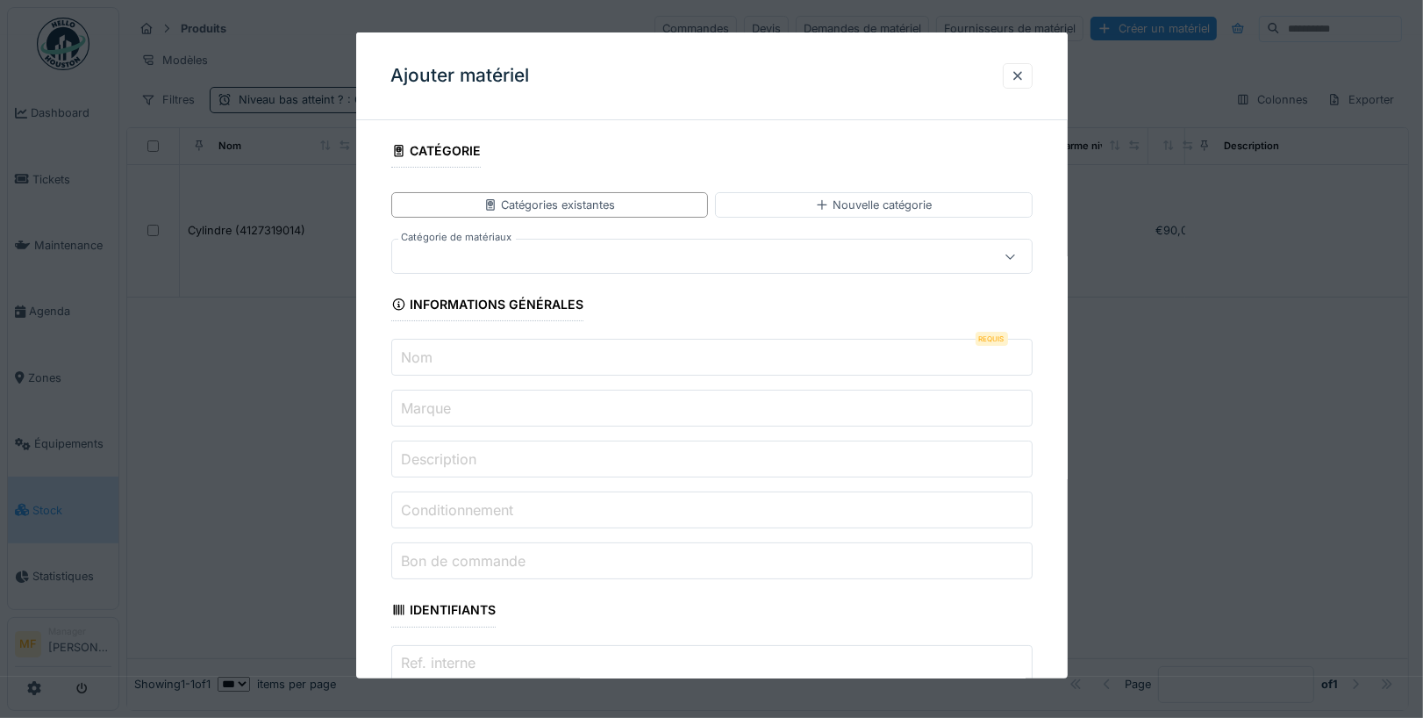
click at [477, 251] on div at bounding box center [673, 256] width 549 height 19
click at [603, 97] on div "Ajouter matériel" at bounding box center [712, 76] width 712 height 88
click at [1016, 79] on div at bounding box center [1018, 76] width 14 height 17
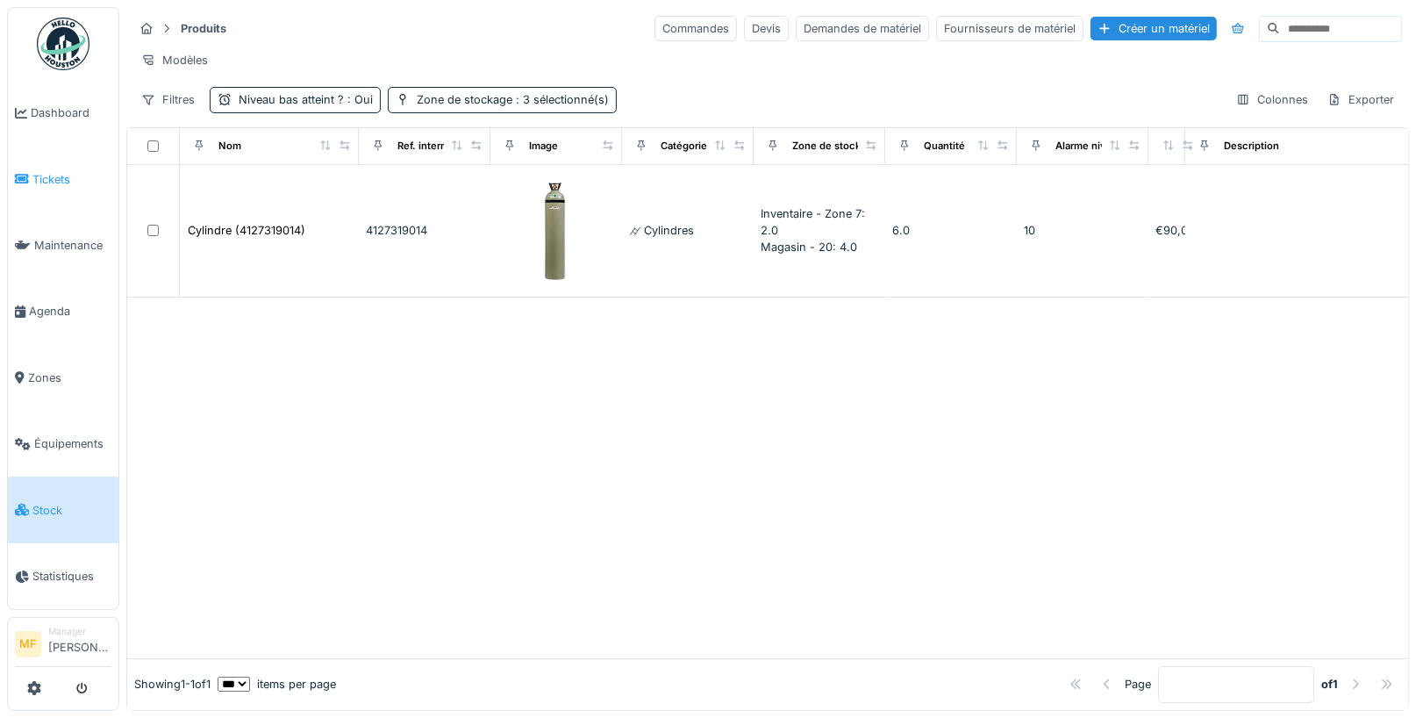
click at [64, 176] on span "Tickets" at bounding box center [71, 179] width 79 height 17
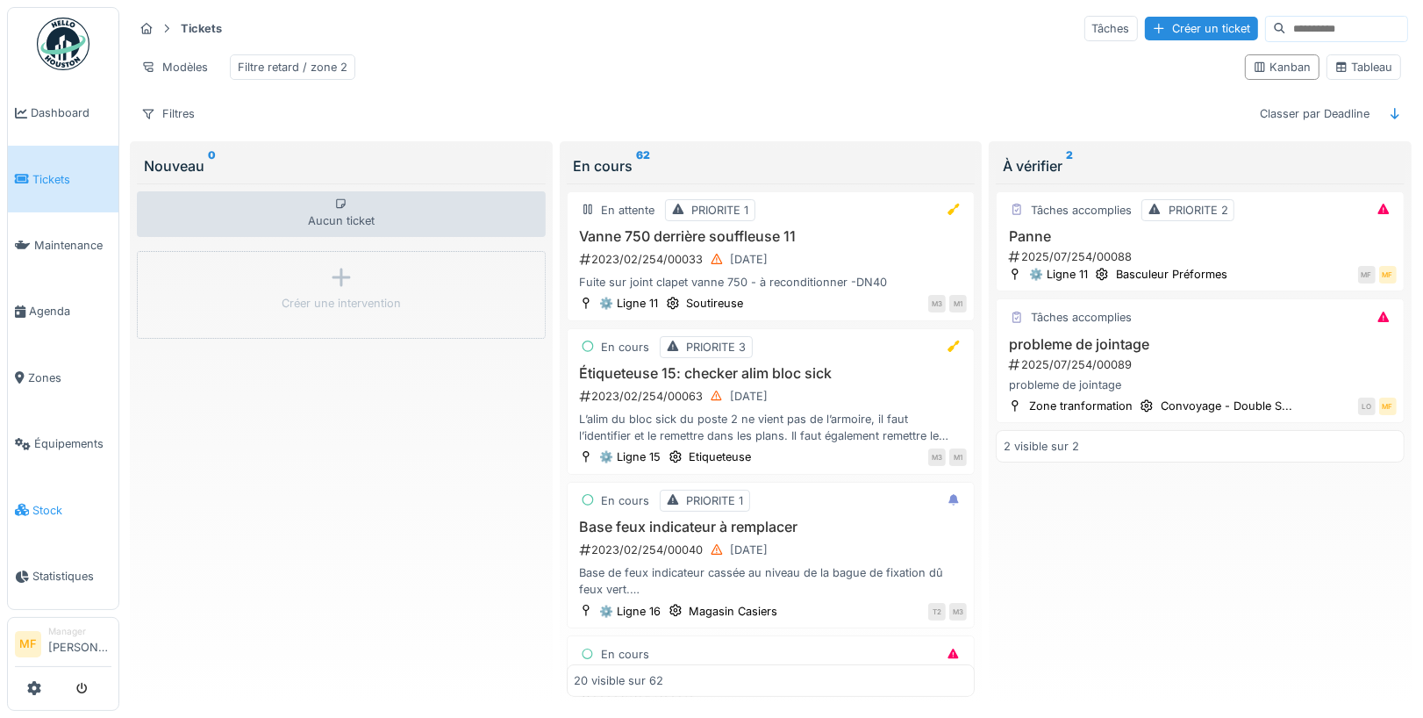
click at [52, 502] on span "Stock" at bounding box center [71, 510] width 79 height 17
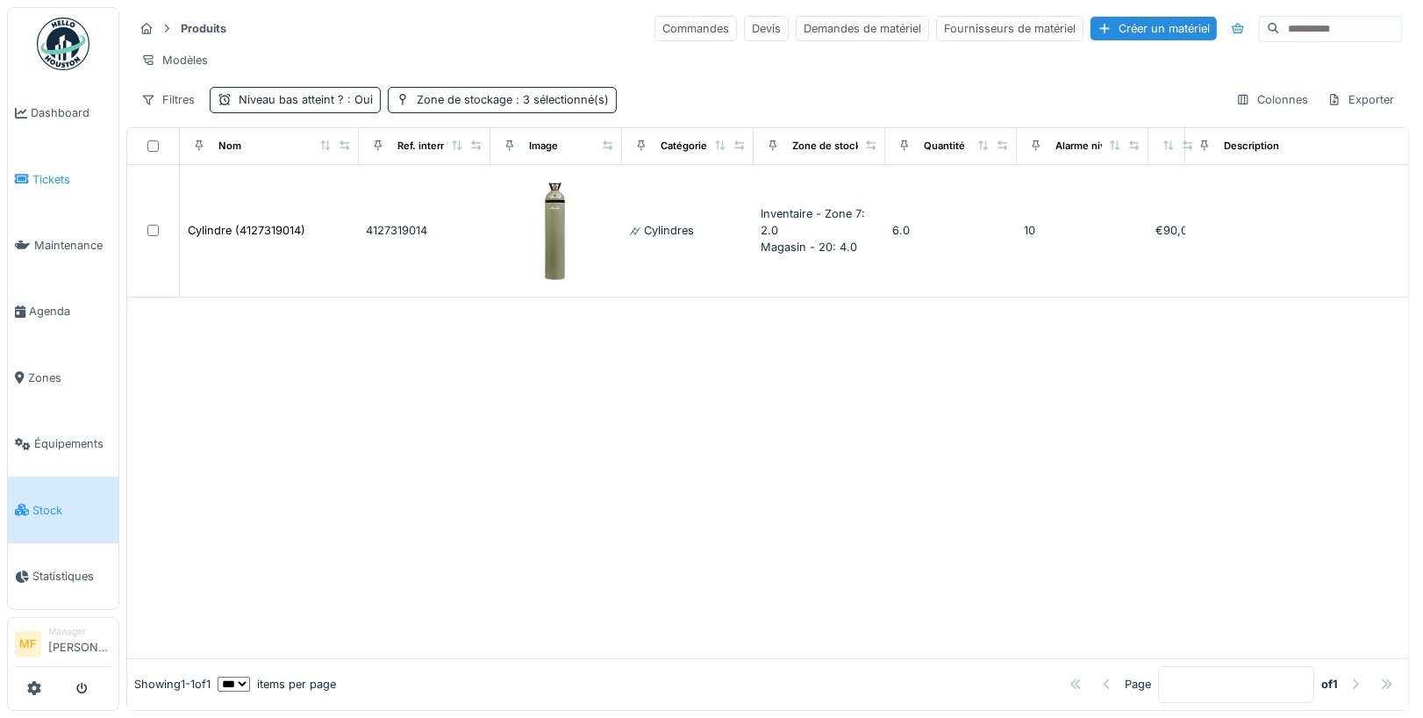
click at [57, 178] on span "Tickets" at bounding box center [71, 179] width 79 height 17
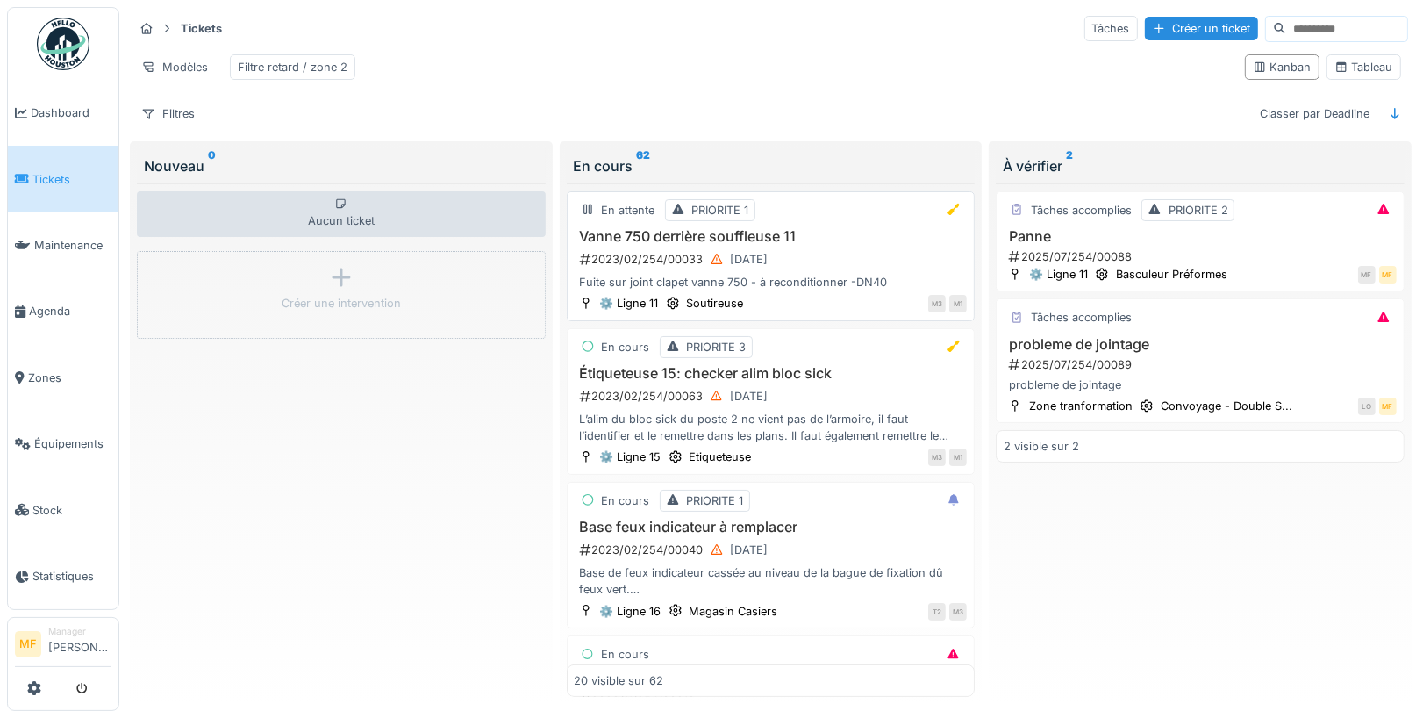
click at [688, 228] on h3 "Vanne 750 derrière souffleuse 11" at bounding box center [771, 236] width 393 height 17
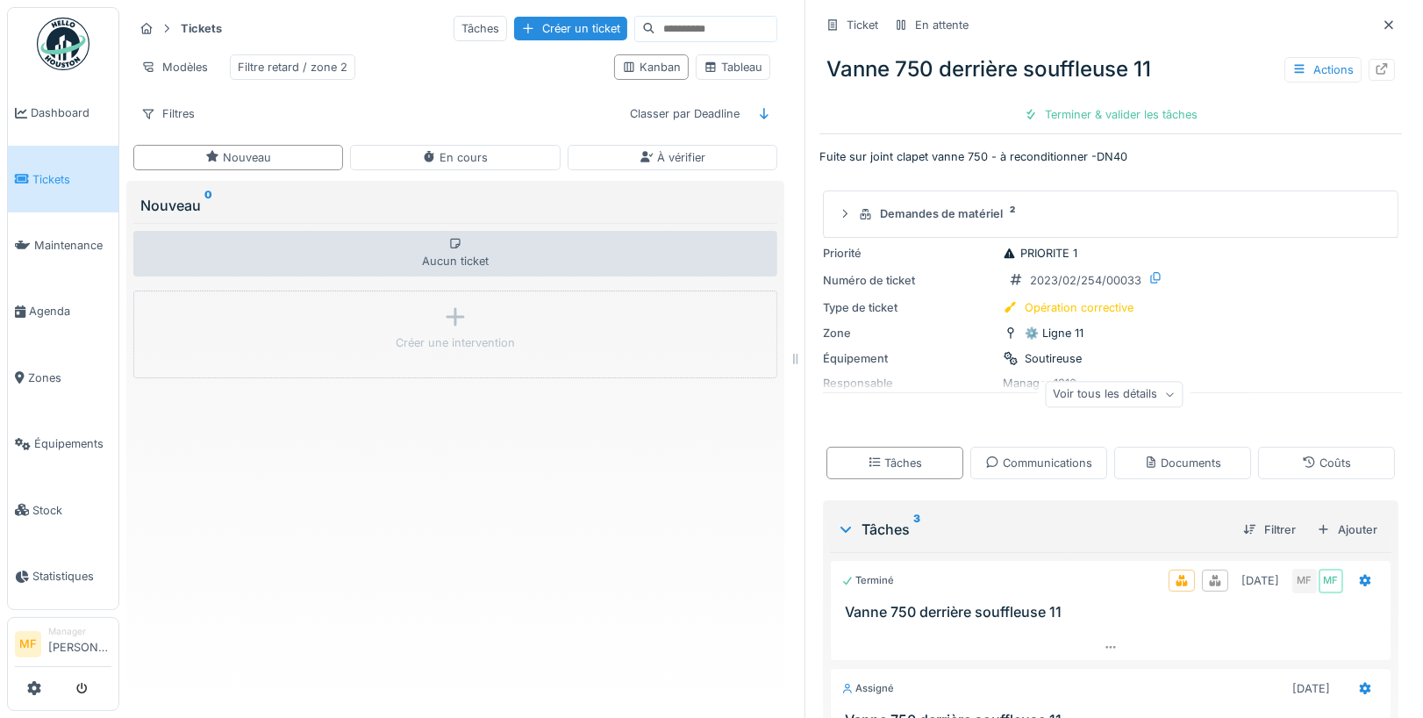
click at [63, 57] on img at bounding box center [63, 44] width 53 height 53
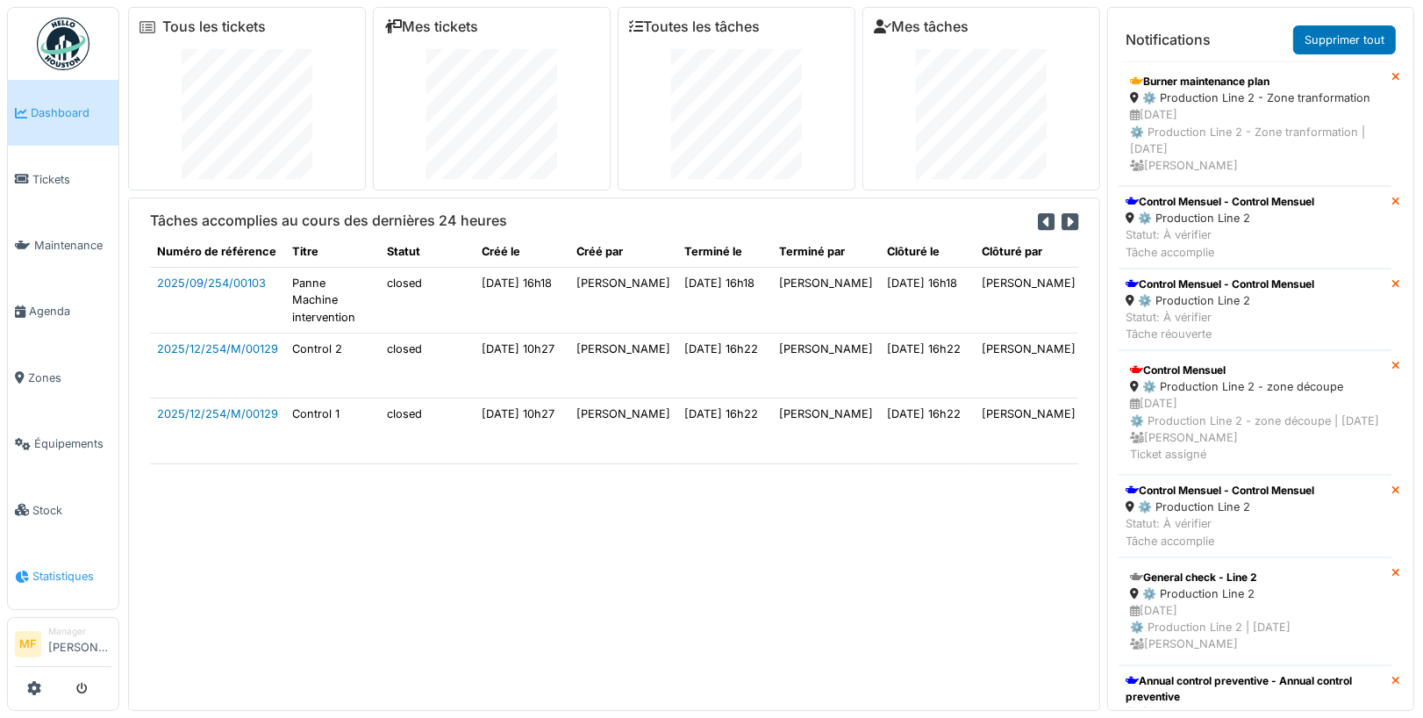
click at [47, 570] on link "Statistiques" at bounding box center [63, 576] width 111 height 66
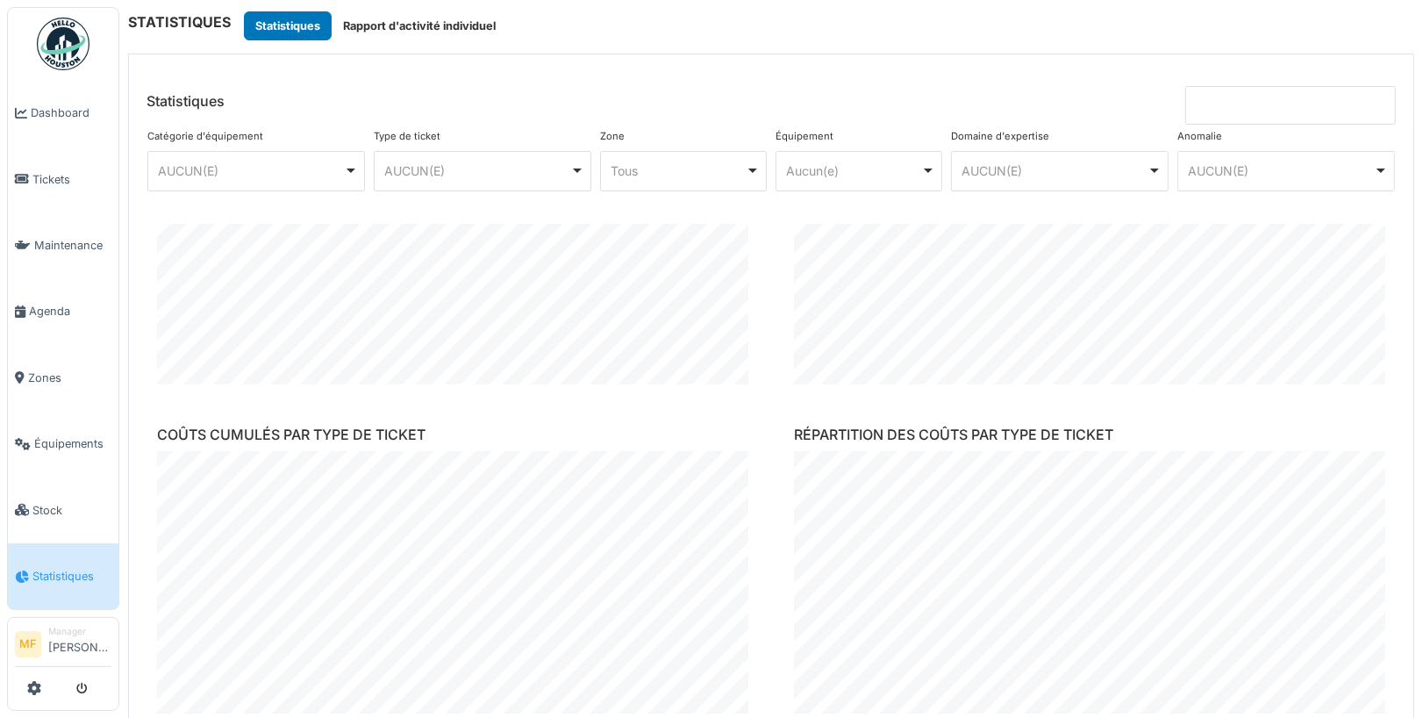
scroll to position [1264, 0]
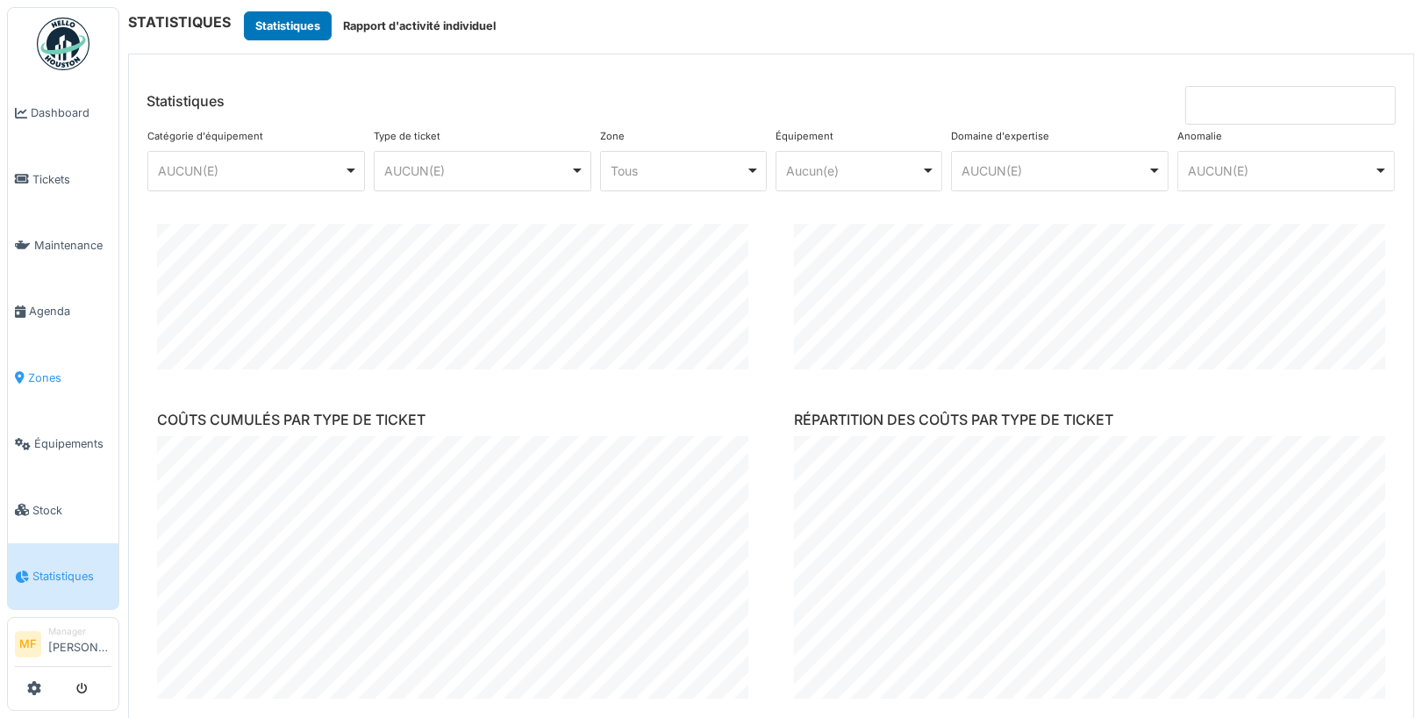
click at [58, 390] on link "Zones" at bounding box center [63, 378] width 111 height 66
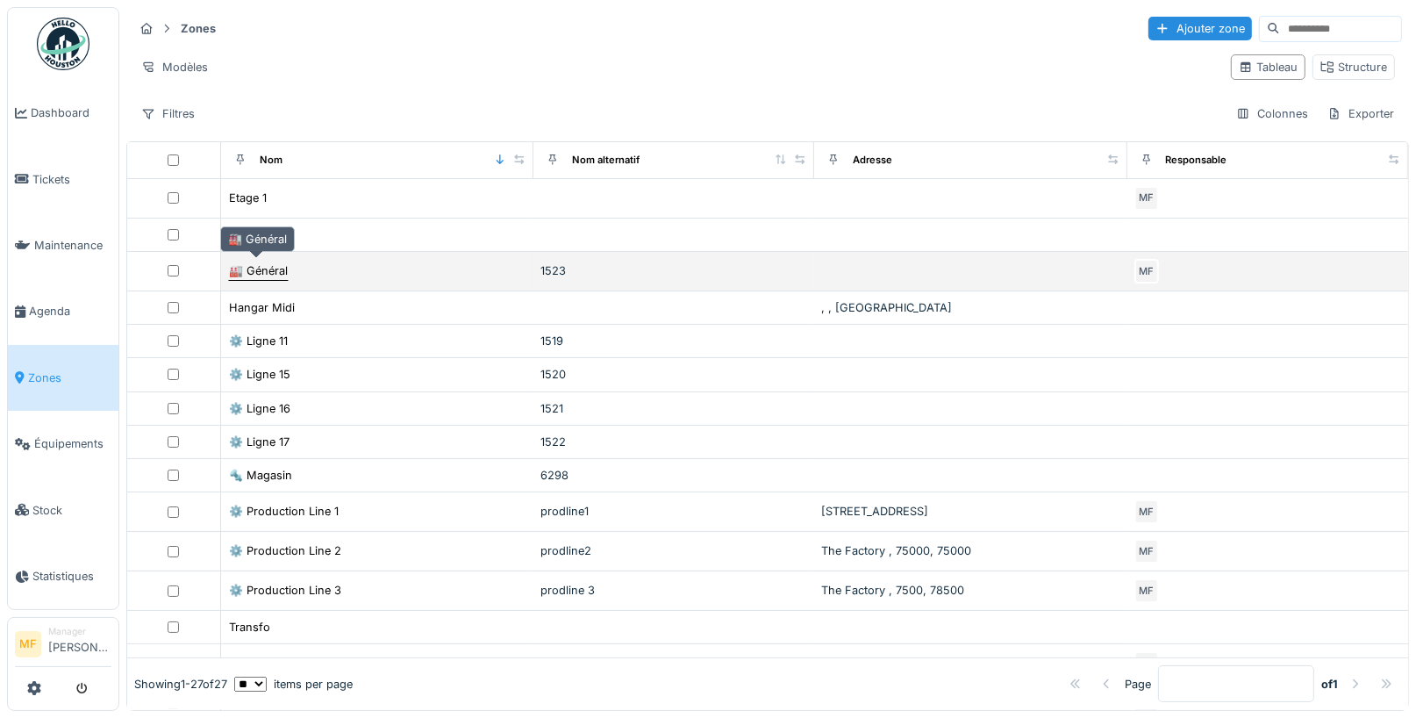
click at [254, 262] on div "🏭 Général" at bounding box center [258, 270] width 59 height 17
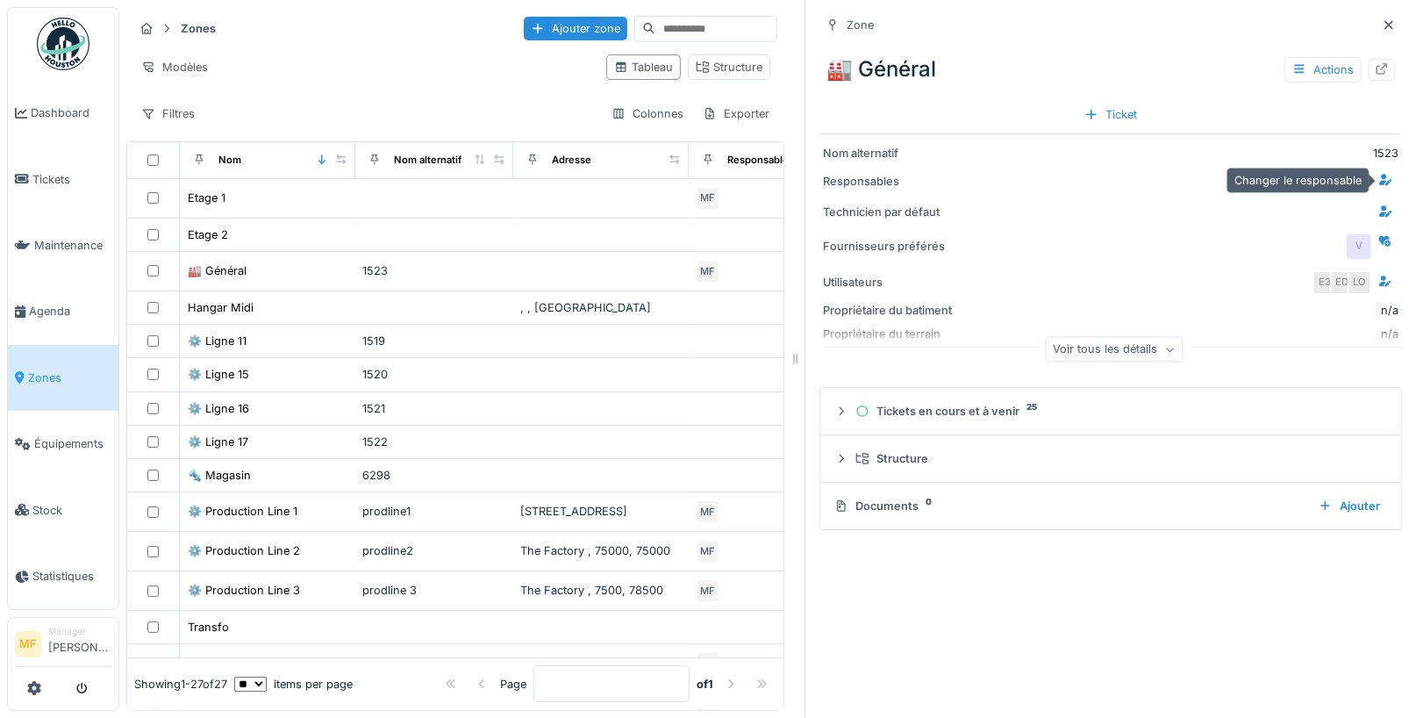
click at [1387, 181] on icon at bounding box center [1385, 180] width 12 height 11
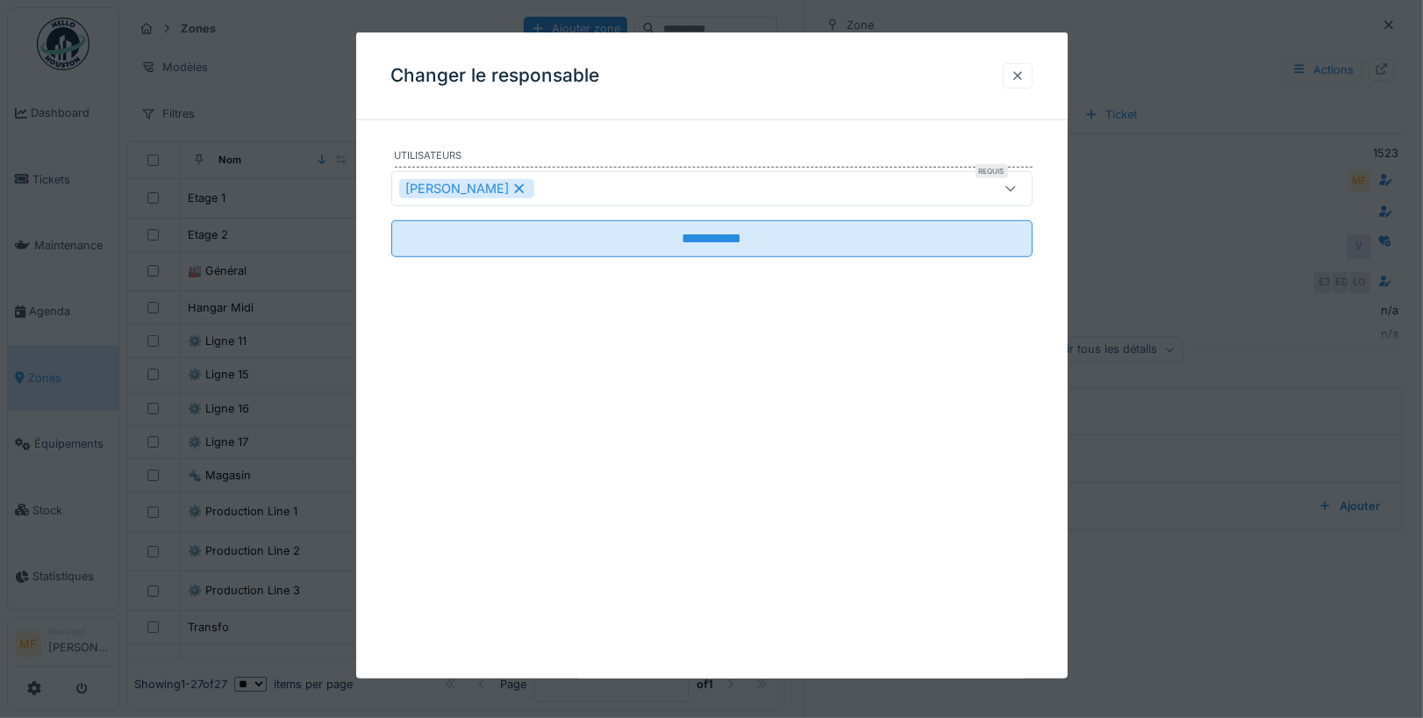
click at [1020, 70] on div at bounding box center [1018, 76] width 14 height 17
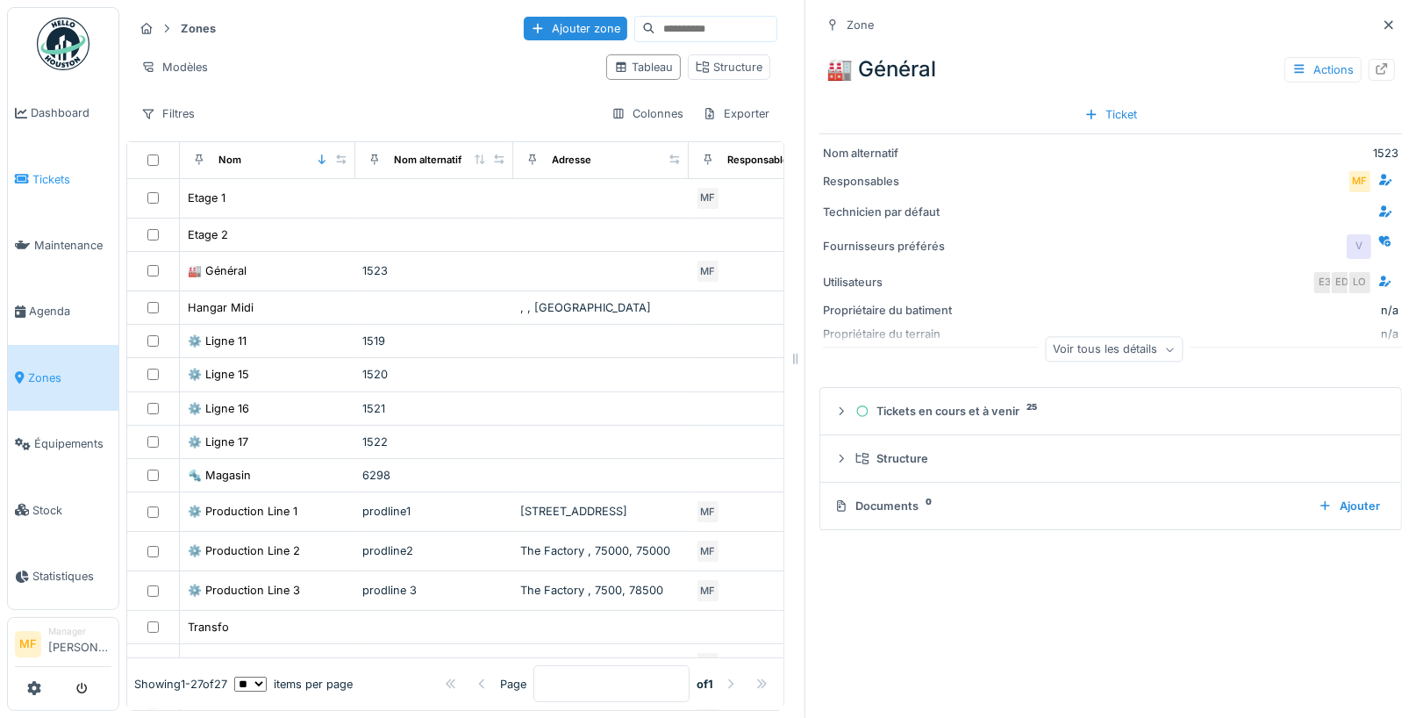
click at [82, 171] on span "Tickets" at bounding box center [71, 179] width 79 height 17
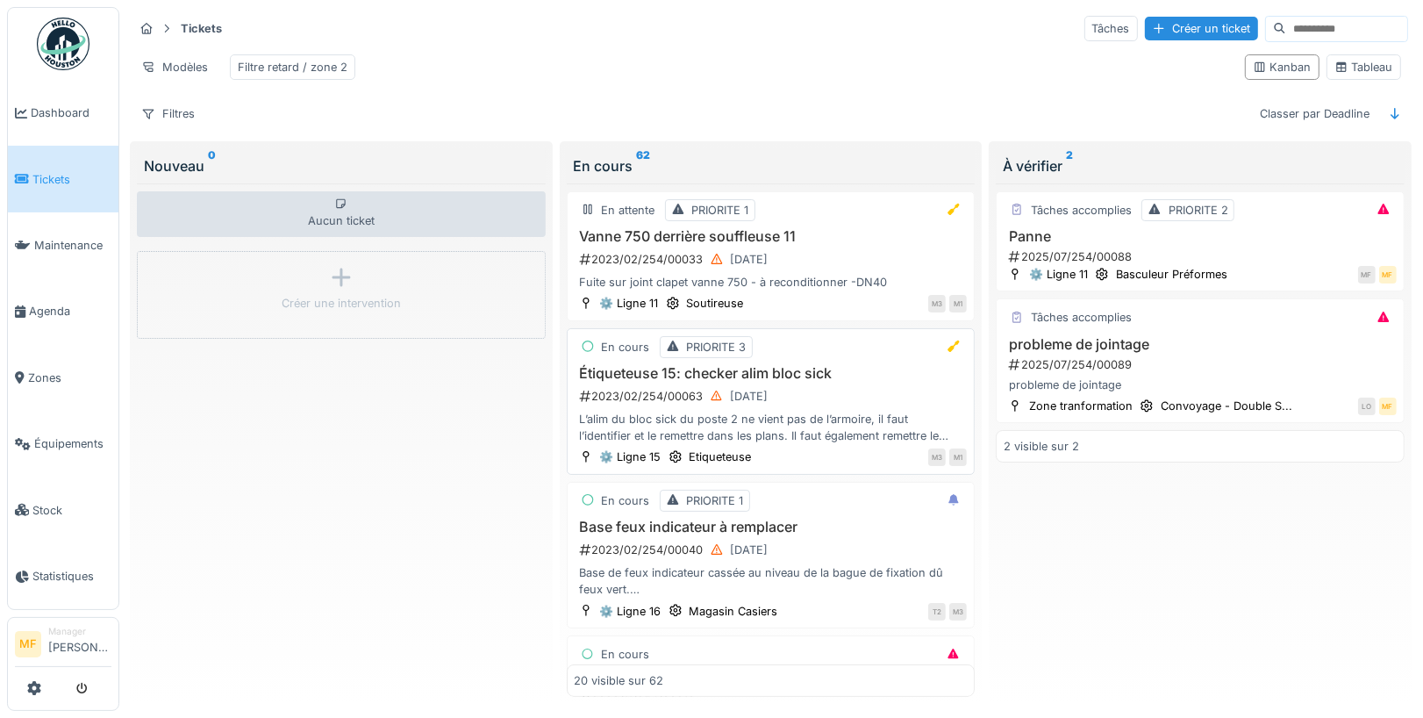
click at [687, 365] on h3 "Étiqueteuse 15: checker alim bloc sick" at bounding box center [771, 373] width 393 height 17
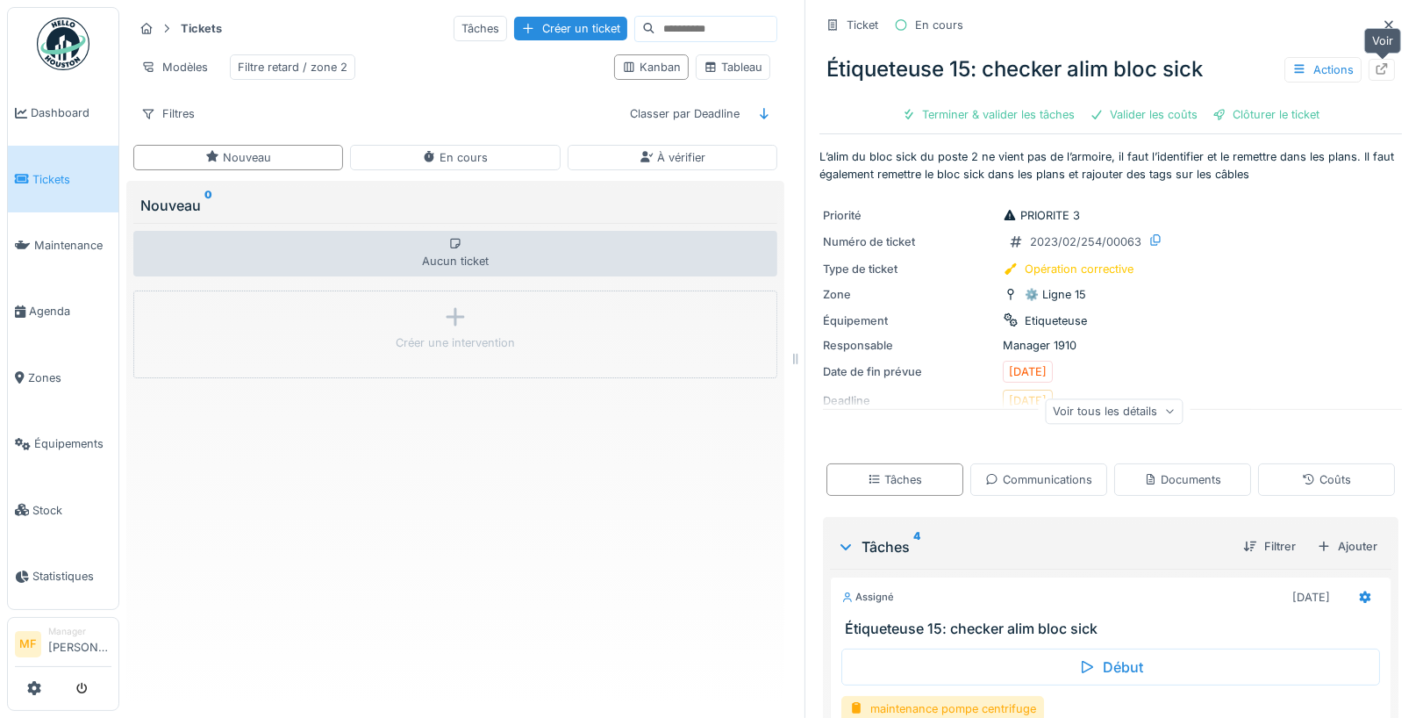
click at [1392, 72] on div at bounding box center [1382, 70] width 26 height 22
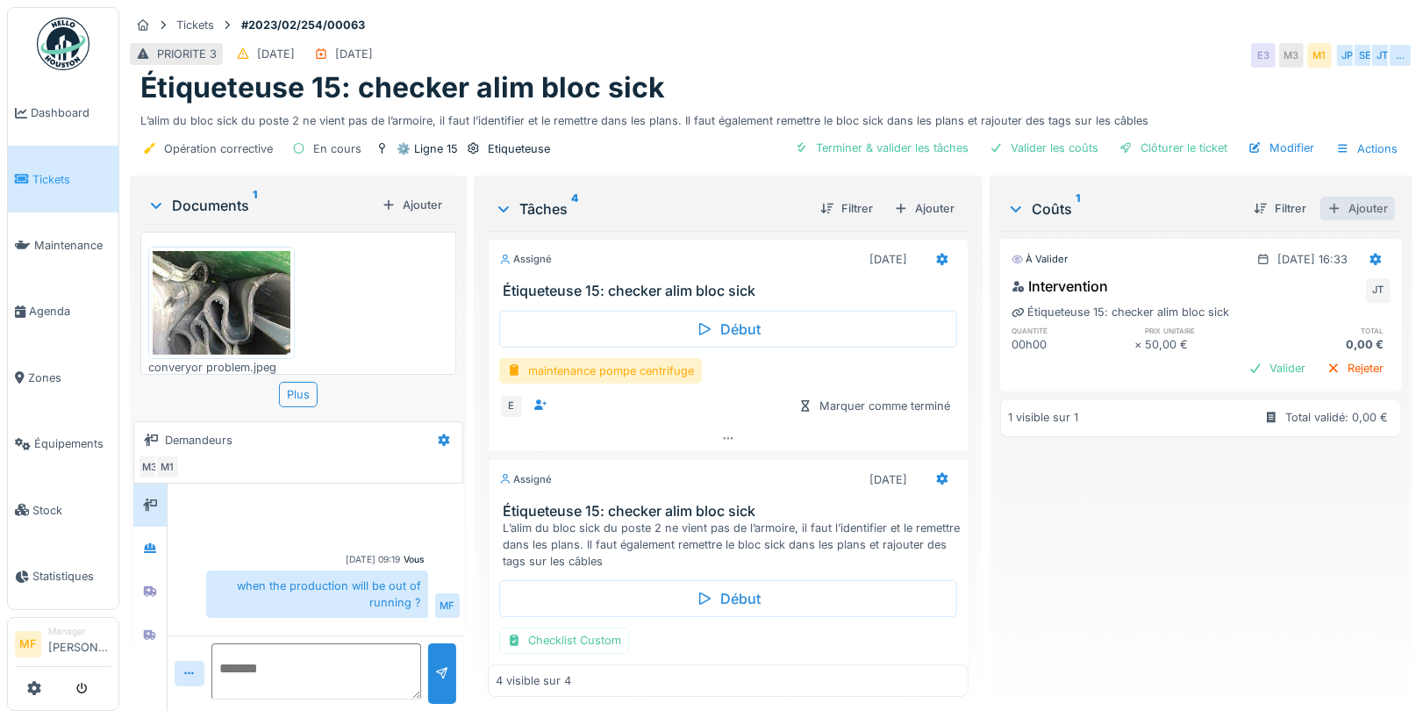
click at [1363, 206] on div "Ajouter" at bounding box center [1358, 209] width 75 height 24
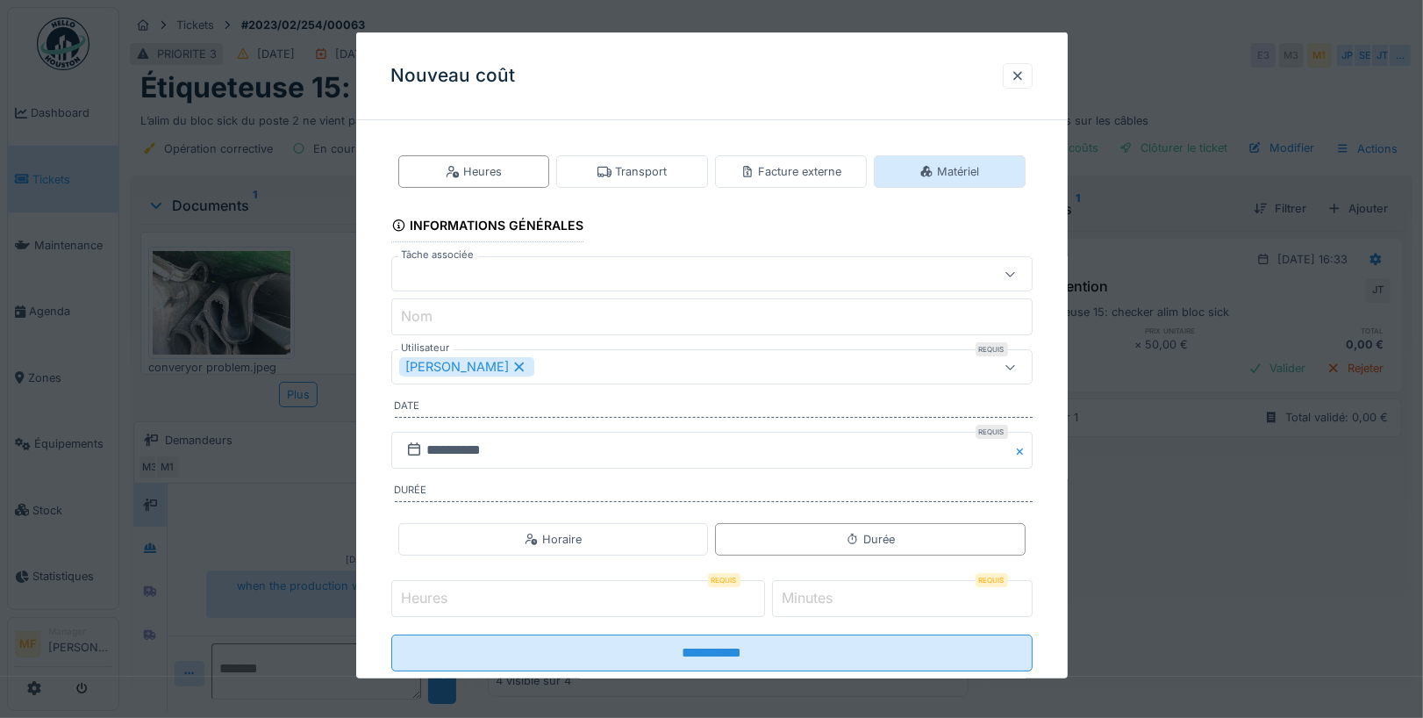
click at [941, 167] on div "Matériel" at bounding box center [950, 171] width 60 height 17
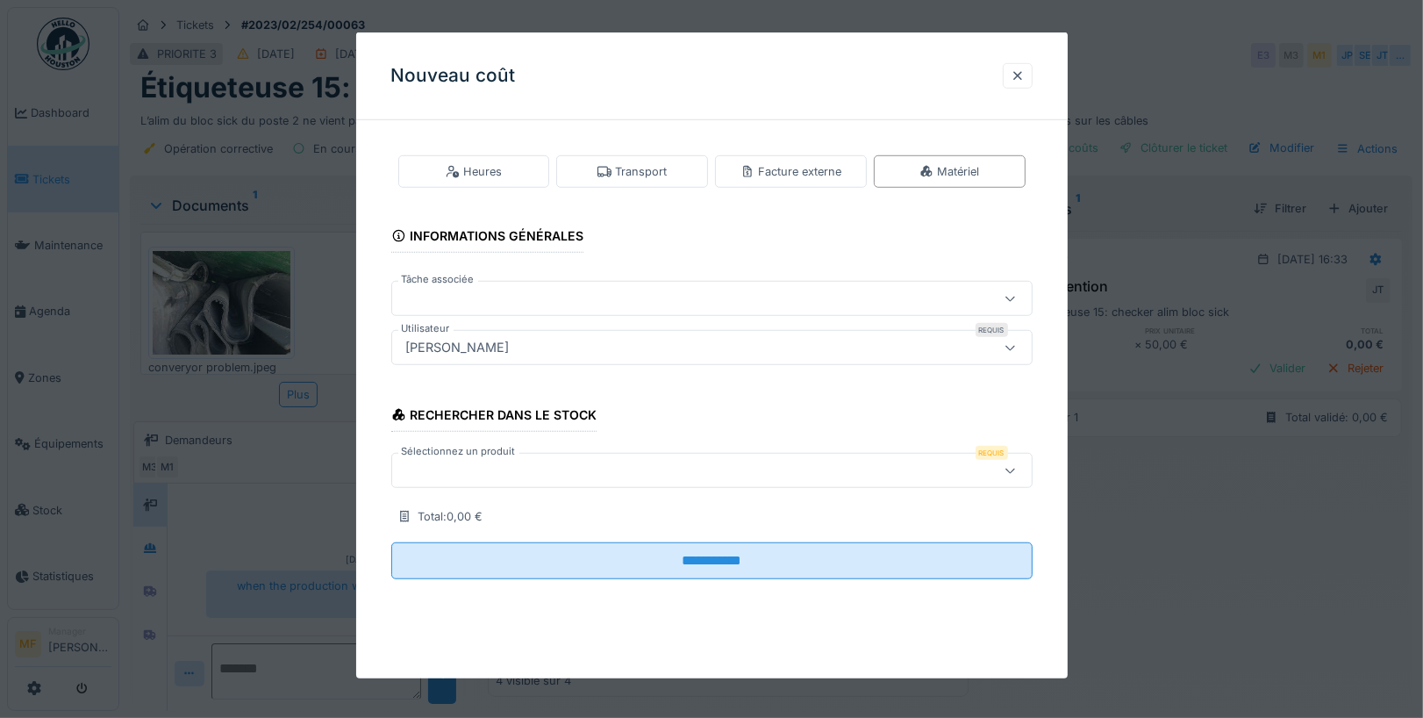
click at [497, 473] on div at bounding box center [673, 470] width 549 height 19
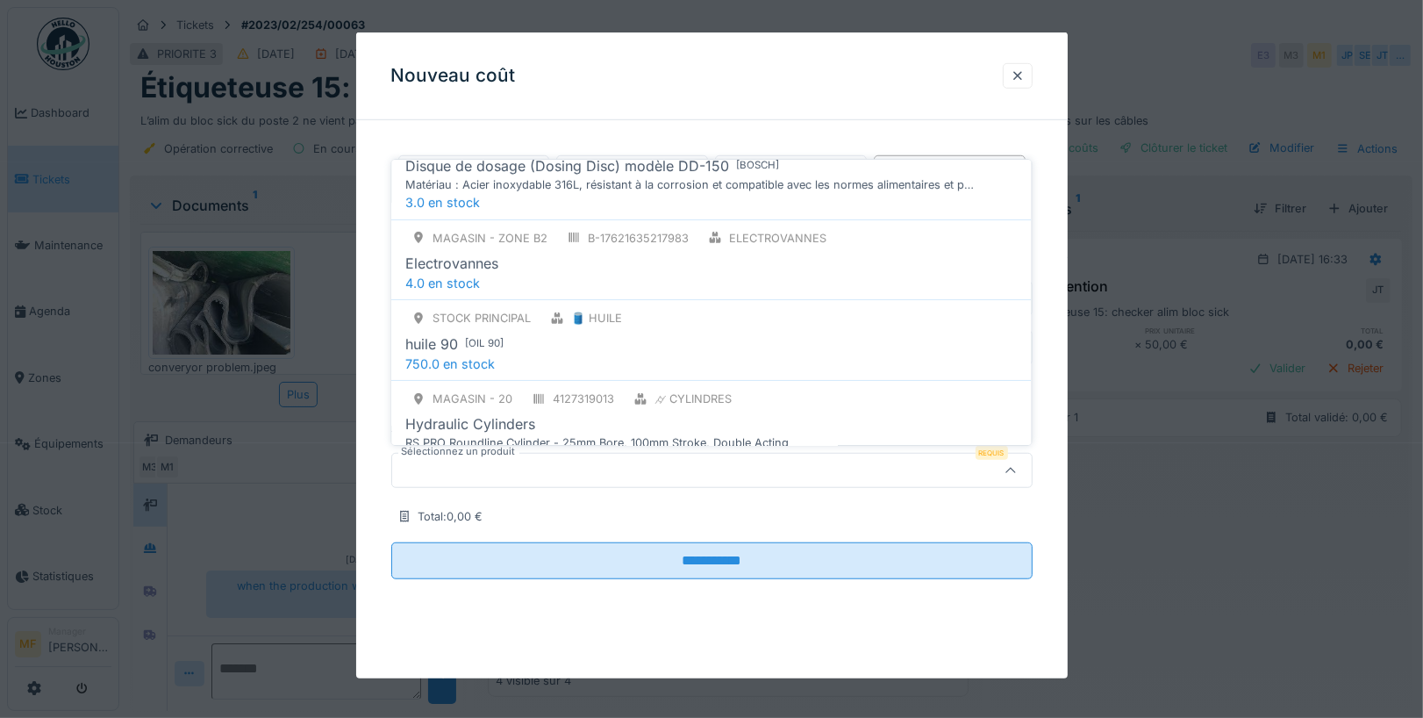
scroll to position [406, 0]
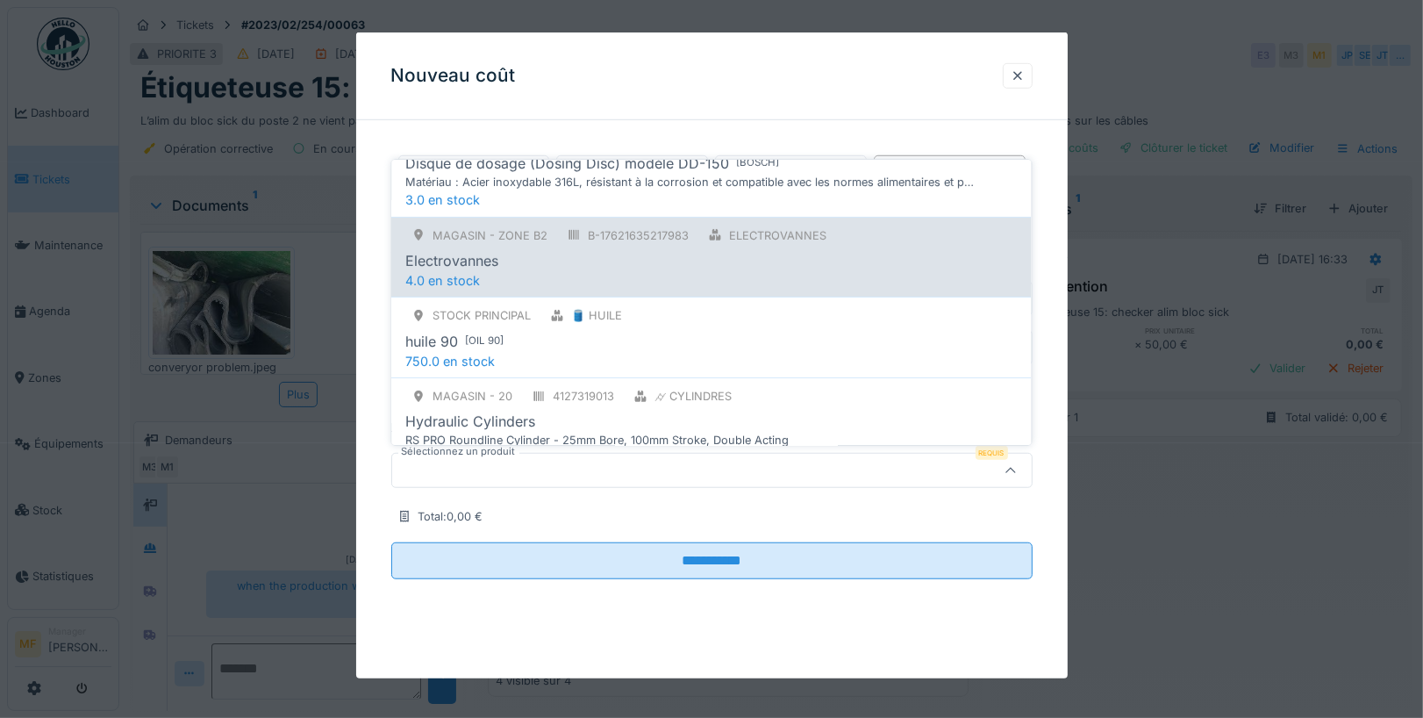
click at [646, 268] on div "Magasin - Zone B2 B-17621635217983 Electrovannes Electrovannes 4.0 en stock" at bounding box center [712, 257] width 640 height 81
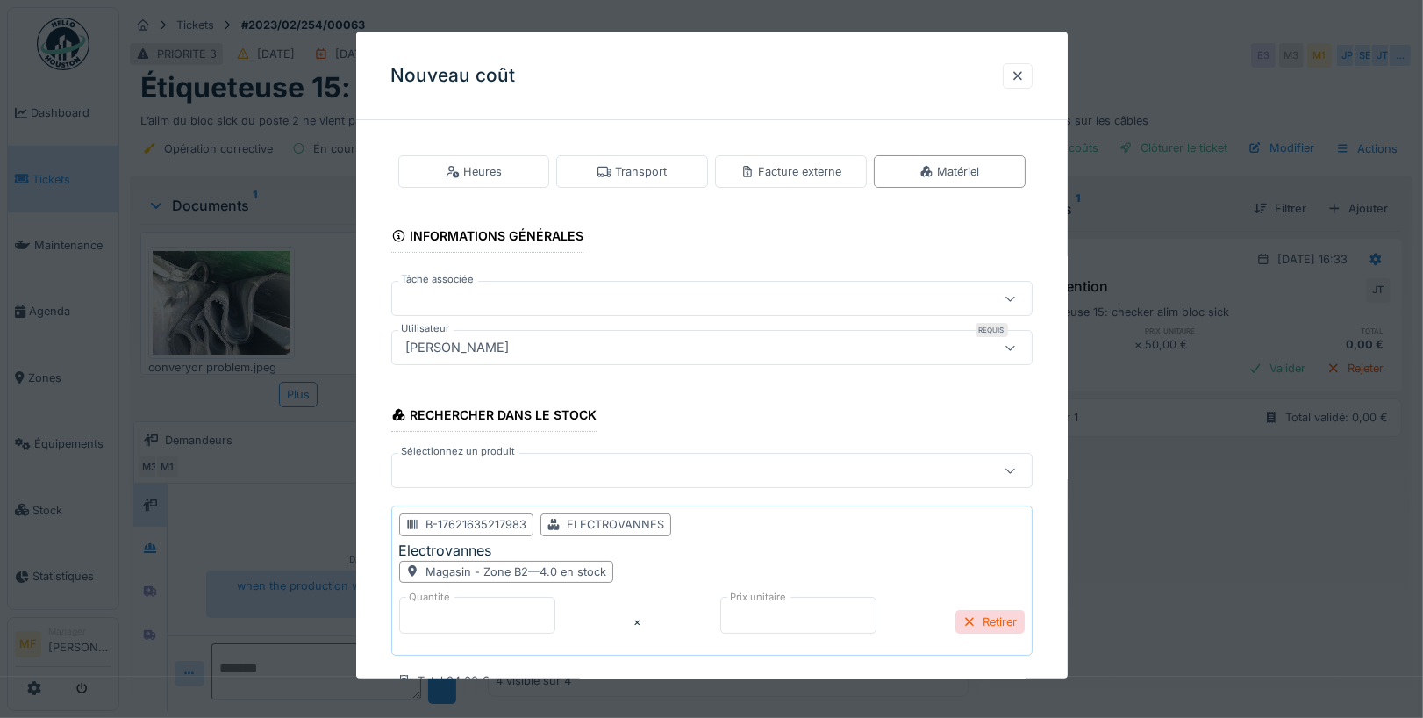
click at [428, 613] on input "*" at bounding box center [477, 615] width 156 height 37
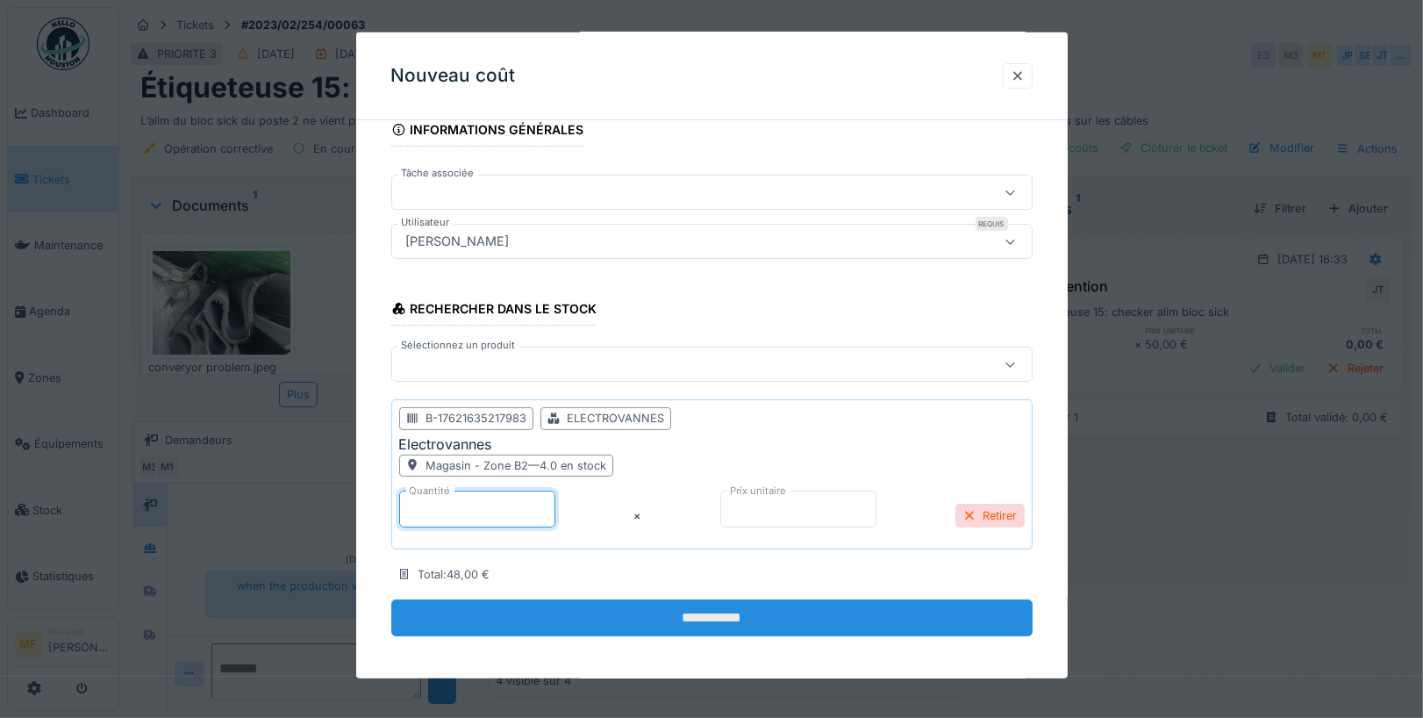
type input "*"
click at [705, 613] on input "**********" at bounding box center [711, 617] width 641 height 37
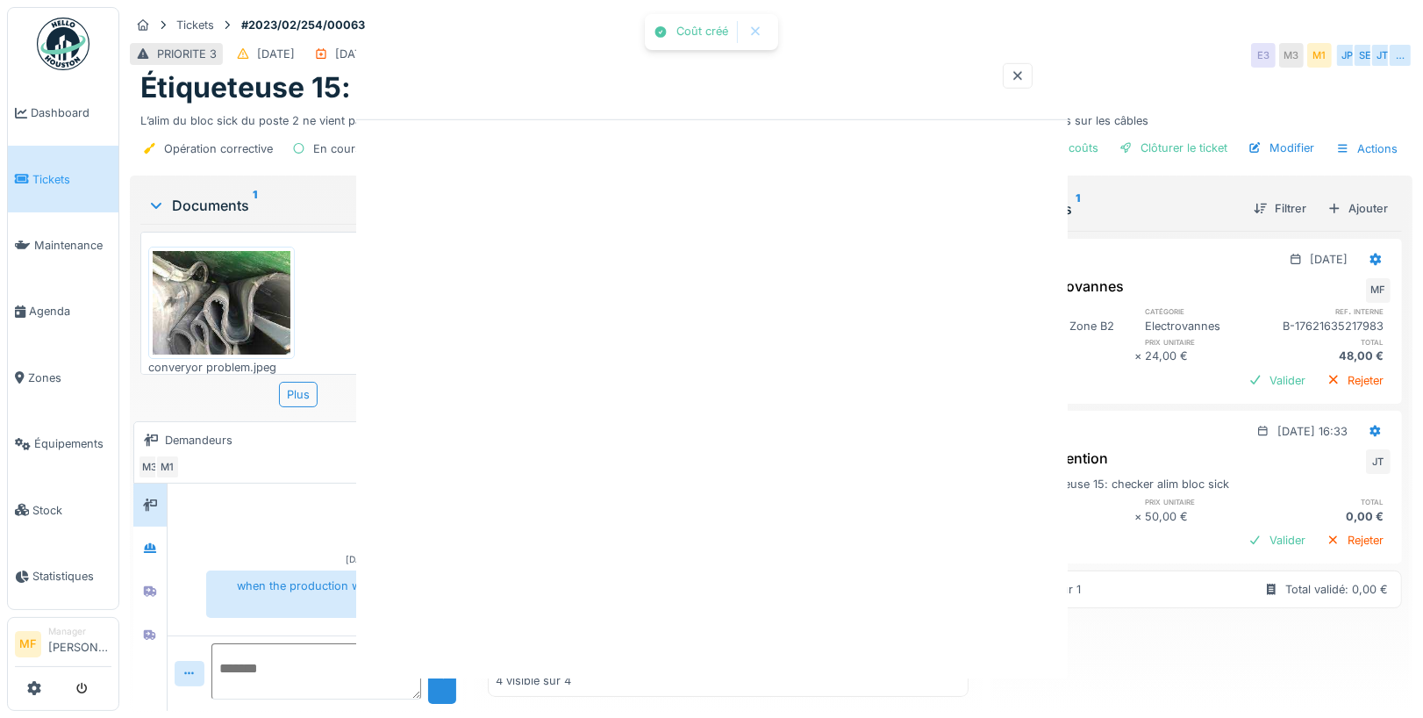
scroll to position [0, 0]
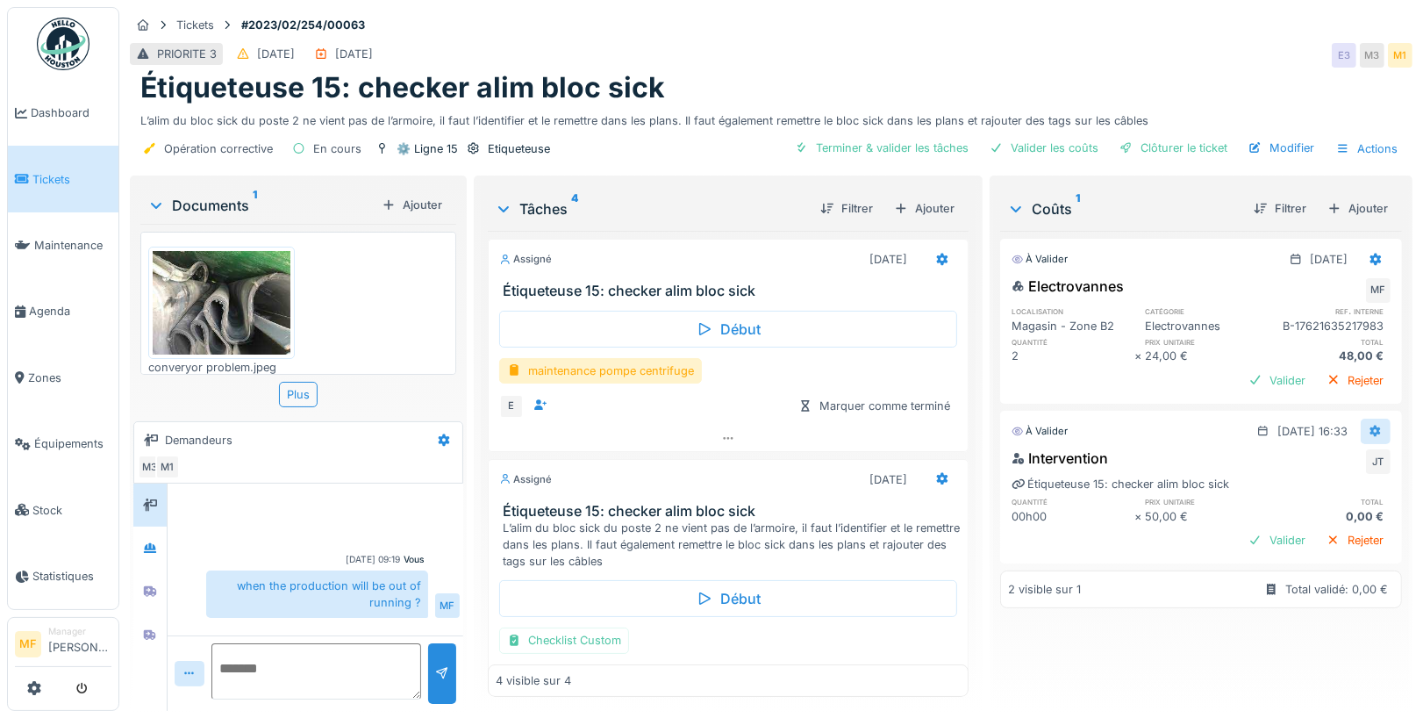
click at [1379, 426] on icon at bounding box center [1376, 431] width 11 height 12
click at [1342, 466] on div "Modifier" at bounding box center [1344, 466] width 85 height 26
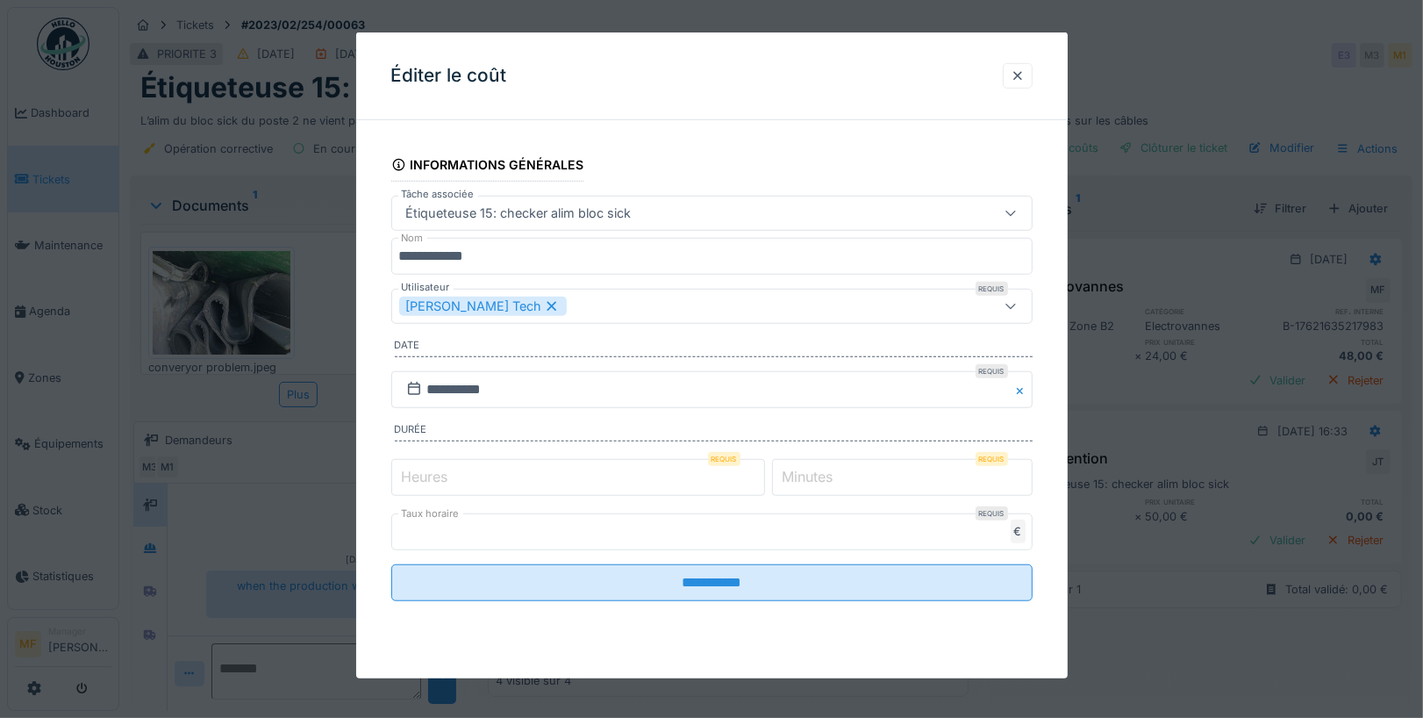
click at [416, 476] on label "Heures" at bounding box center [425, 476] width 54 height 21
click at [416, 476] on input "*" at bounding box center [578, 477] width 374 height 37
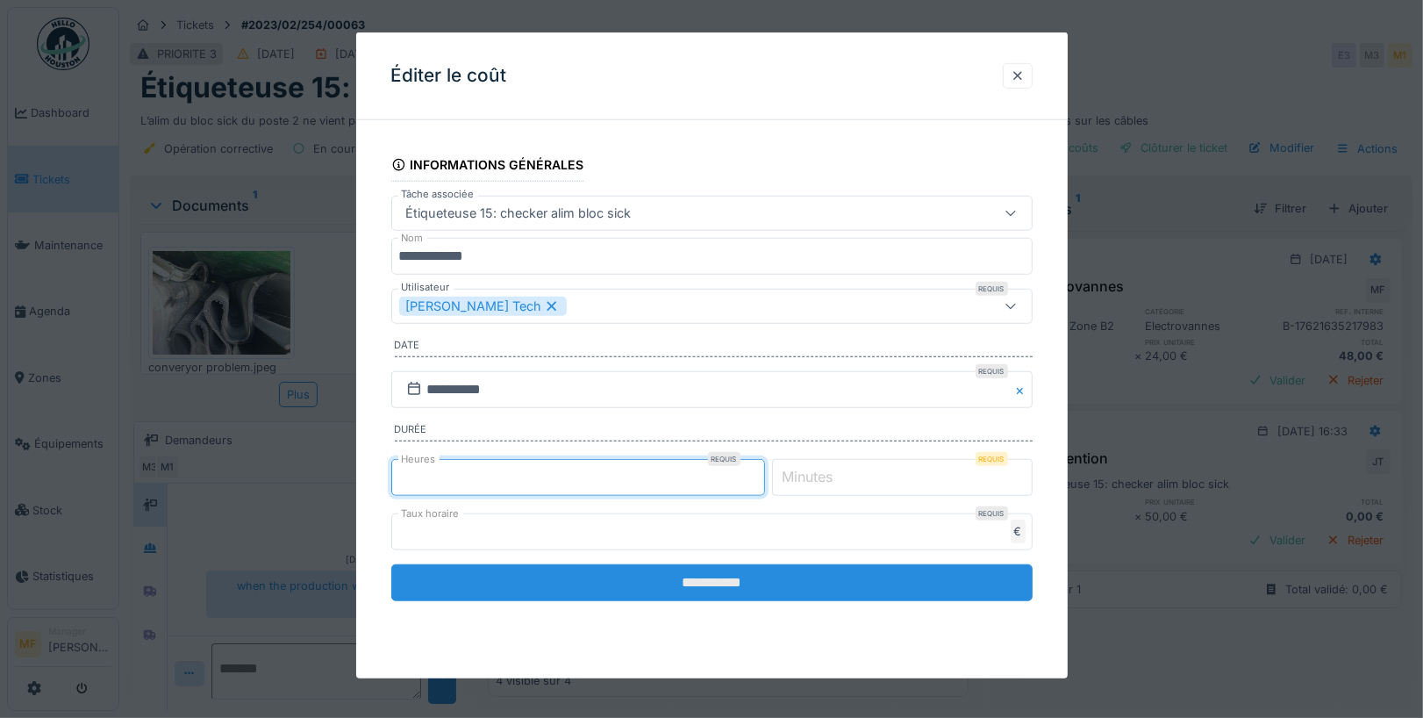
type input "*"
click at [734, 576] on input "**********" at bounding box center [711, 582] width 641 height 37
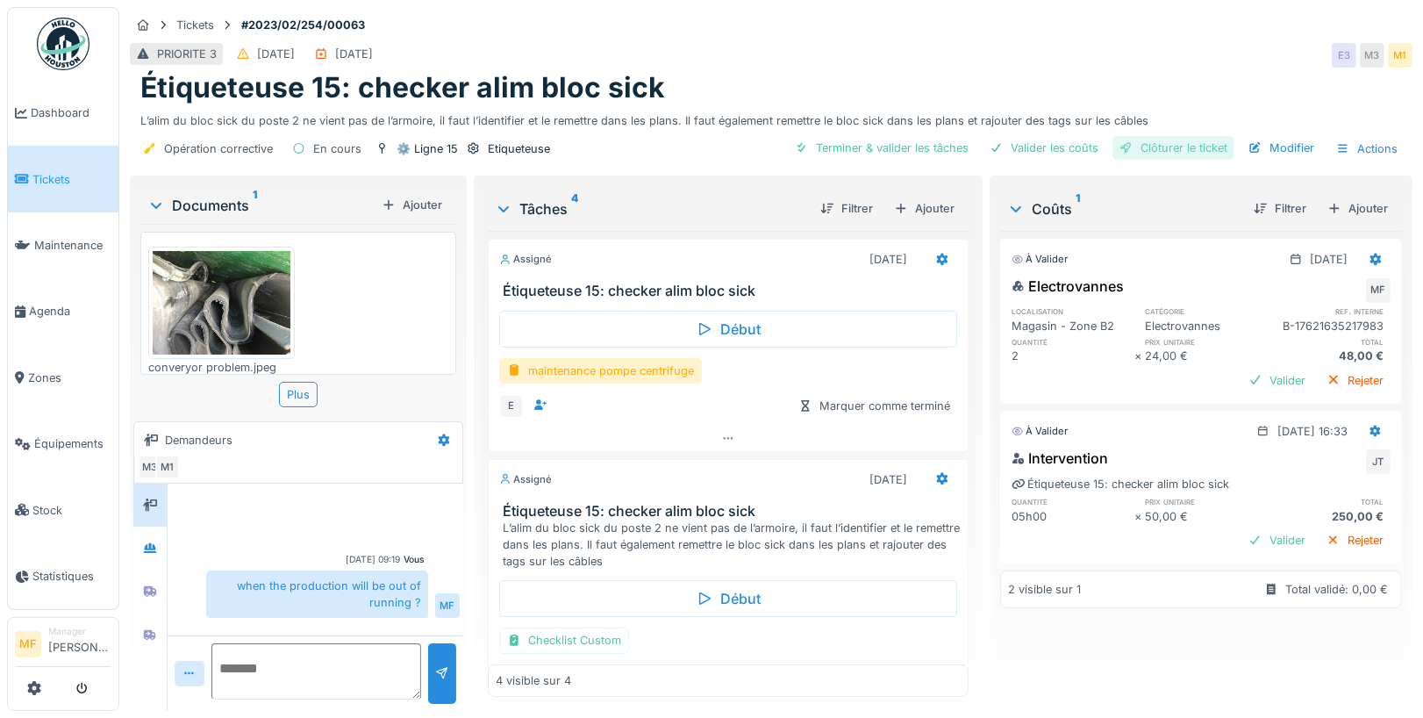
click at [1195, 148] on div "Clôturer le ticket" at bounding box center [1174, 148] width 122 height 24
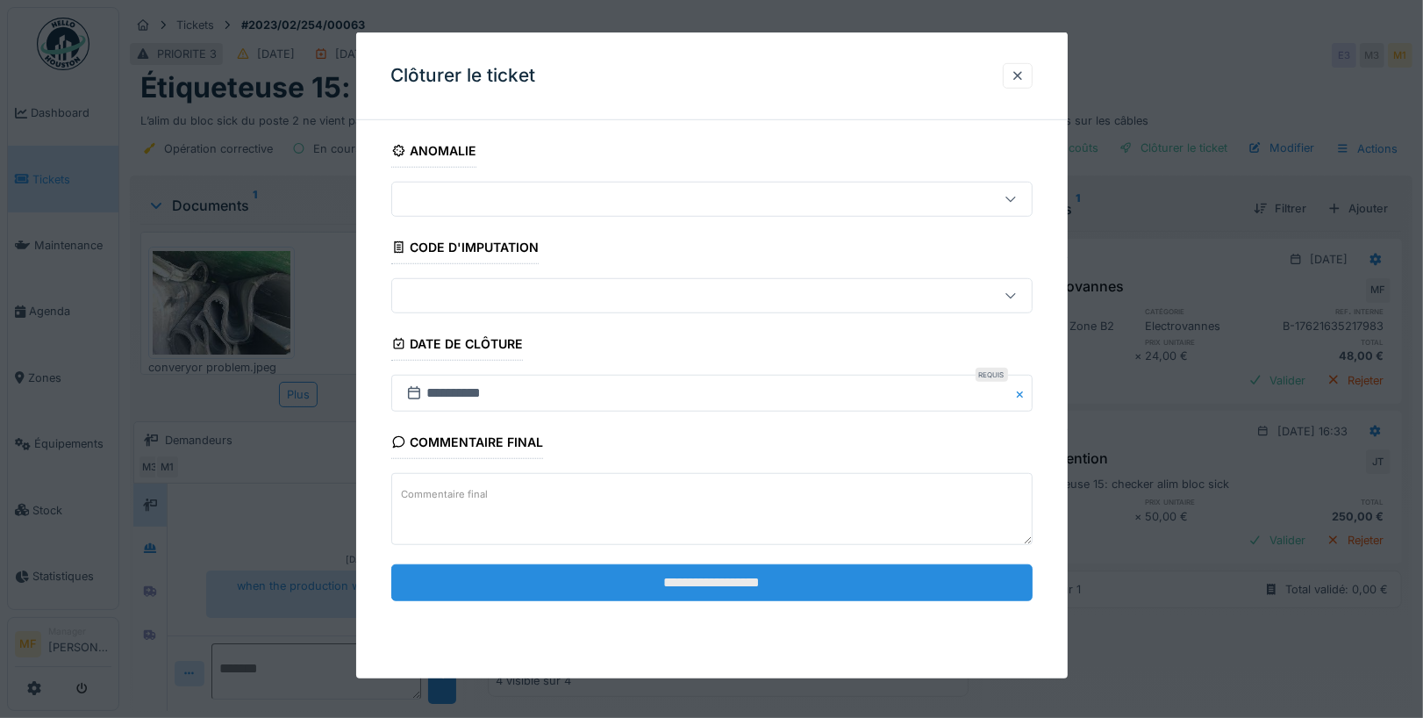
click at [704, 583] on input "**********" at bounding box center [711, 581] width 641 height 37
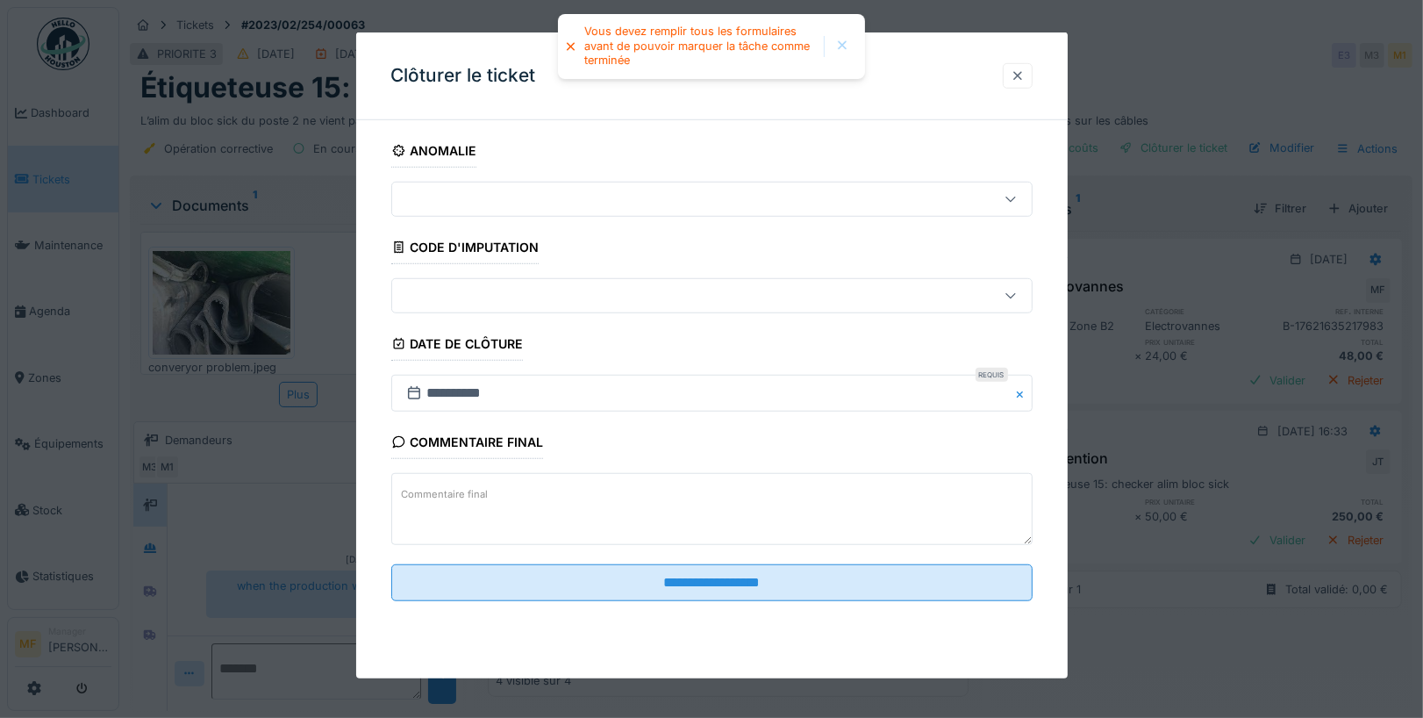
click at [1017, 73] on div at bounding box center [1018, 76] width 14 height 17
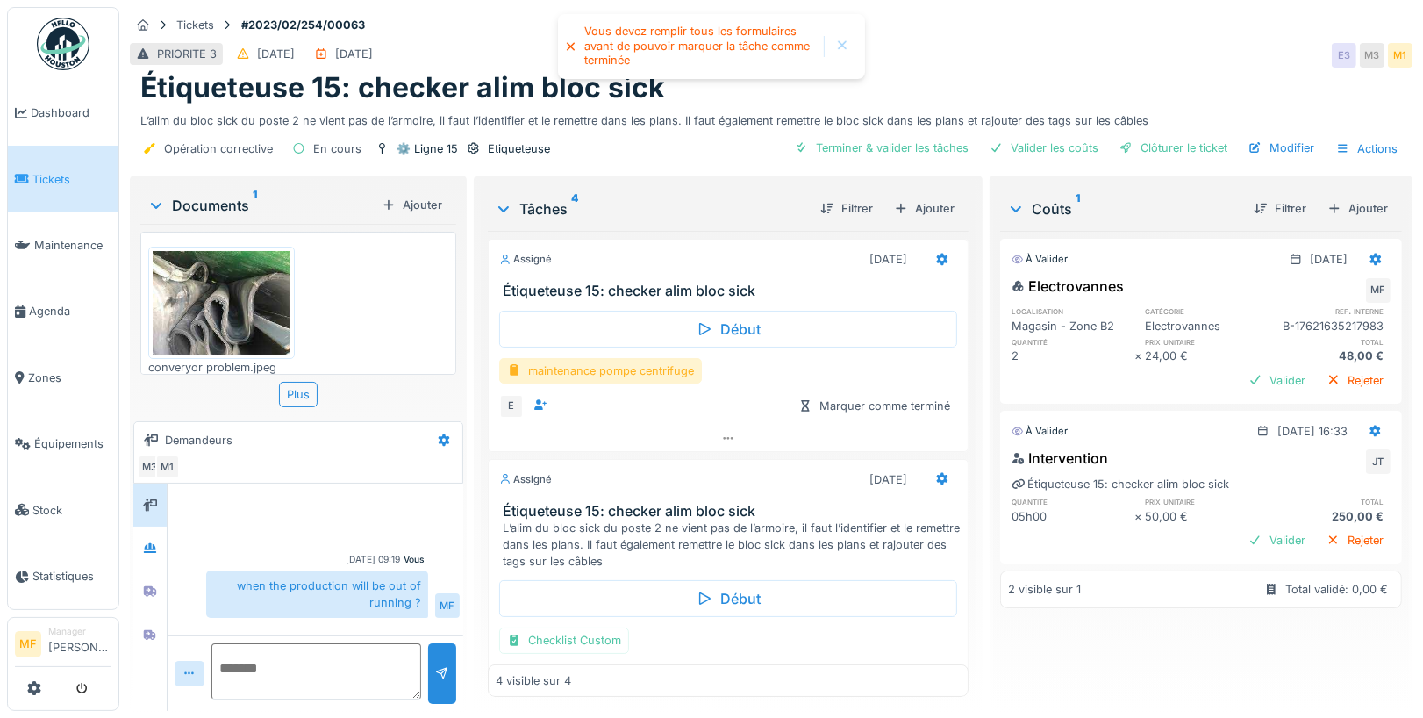
click at [631, 369] on div "maintenance pompe centrifuge" at bounding box center [600, 370] width 203 height 25
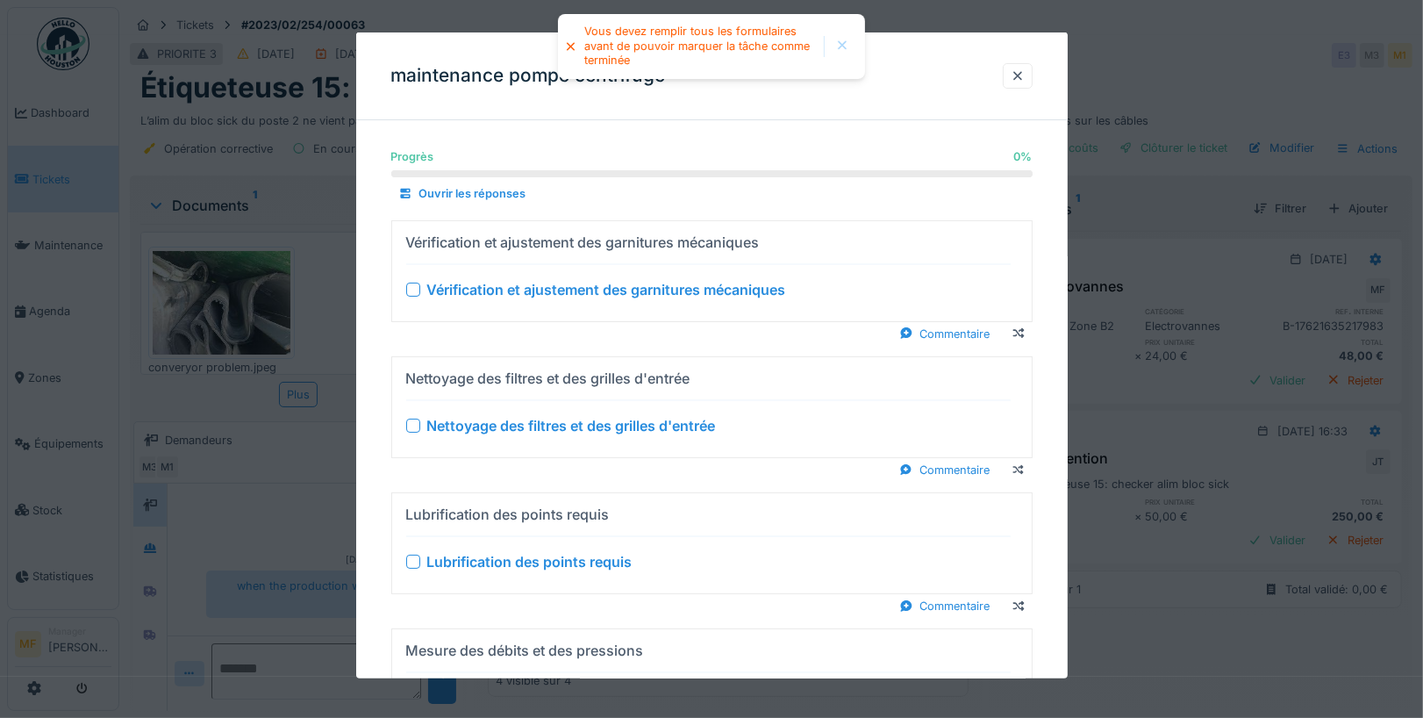
click at [407, 283] on div at bounding box center [413, 289] width 14 height 14
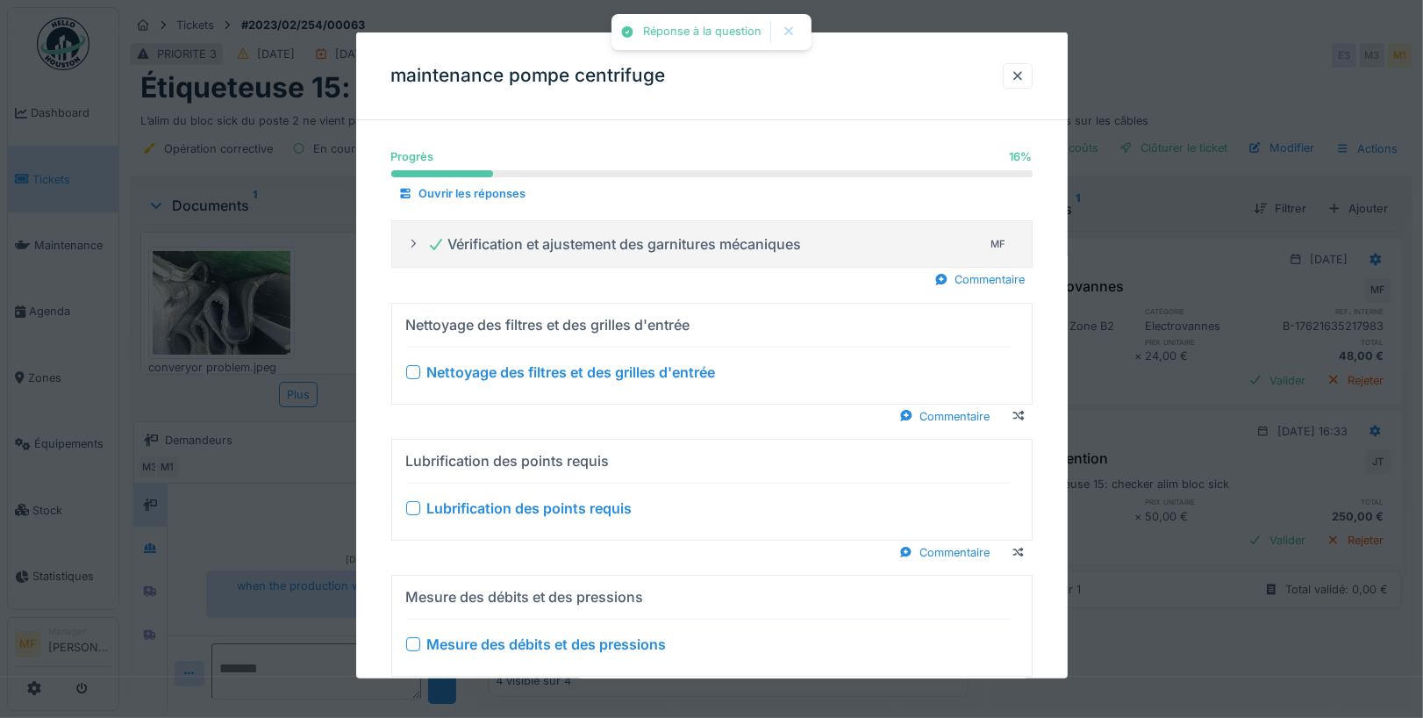
click at [413, 247] on icon at bounding box center [413, 243] width 14 height 11
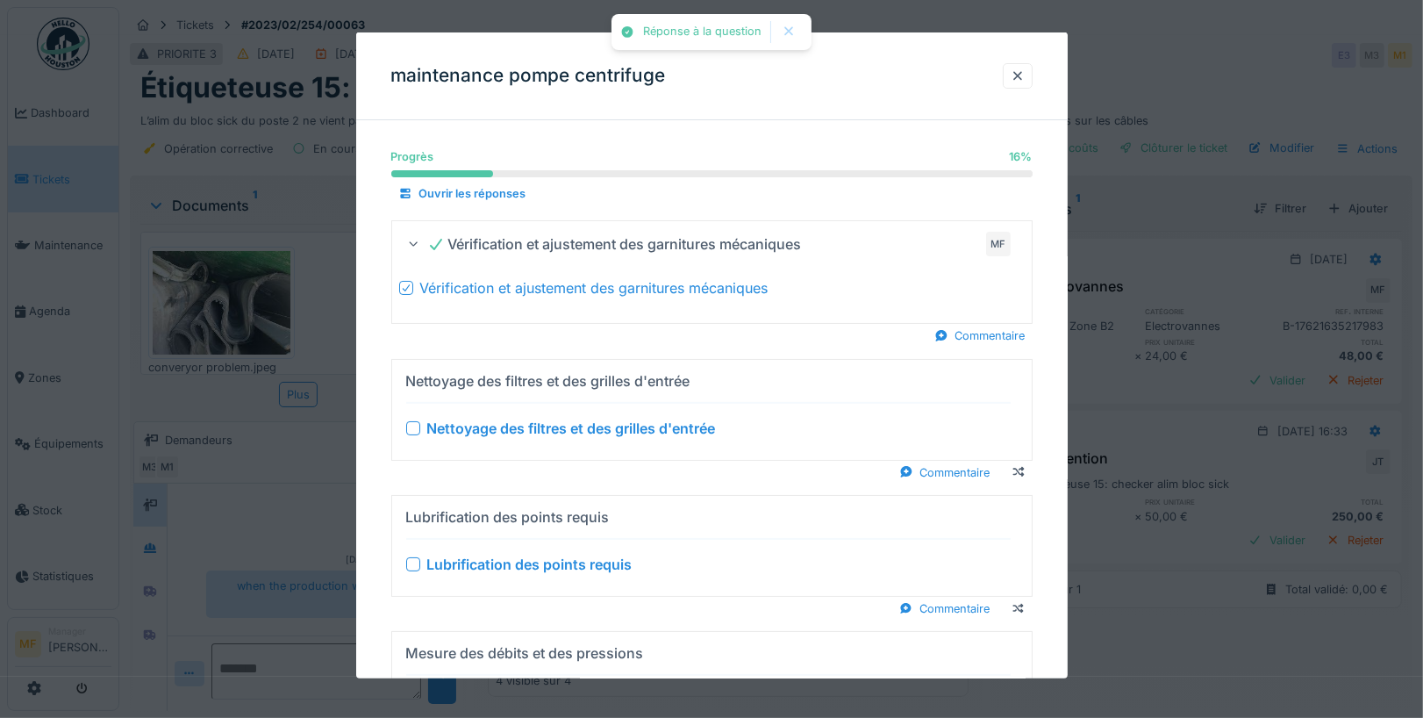
click at [534, 251] on div "Vérification et ajustement des garnitures mécaniques" at bounding box center [614, 243] width 375 height 21
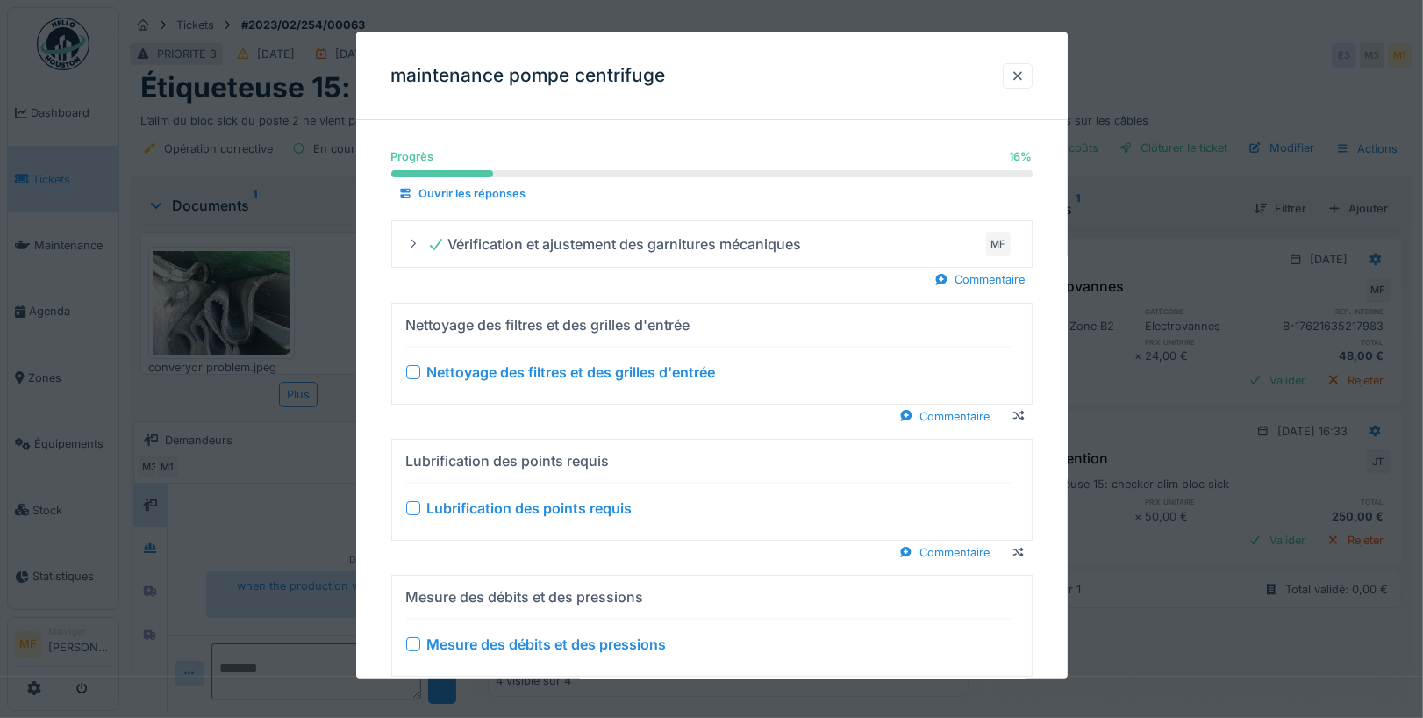
click at [412, 368] on div at bounding box center [413, 371] width 14 height 14
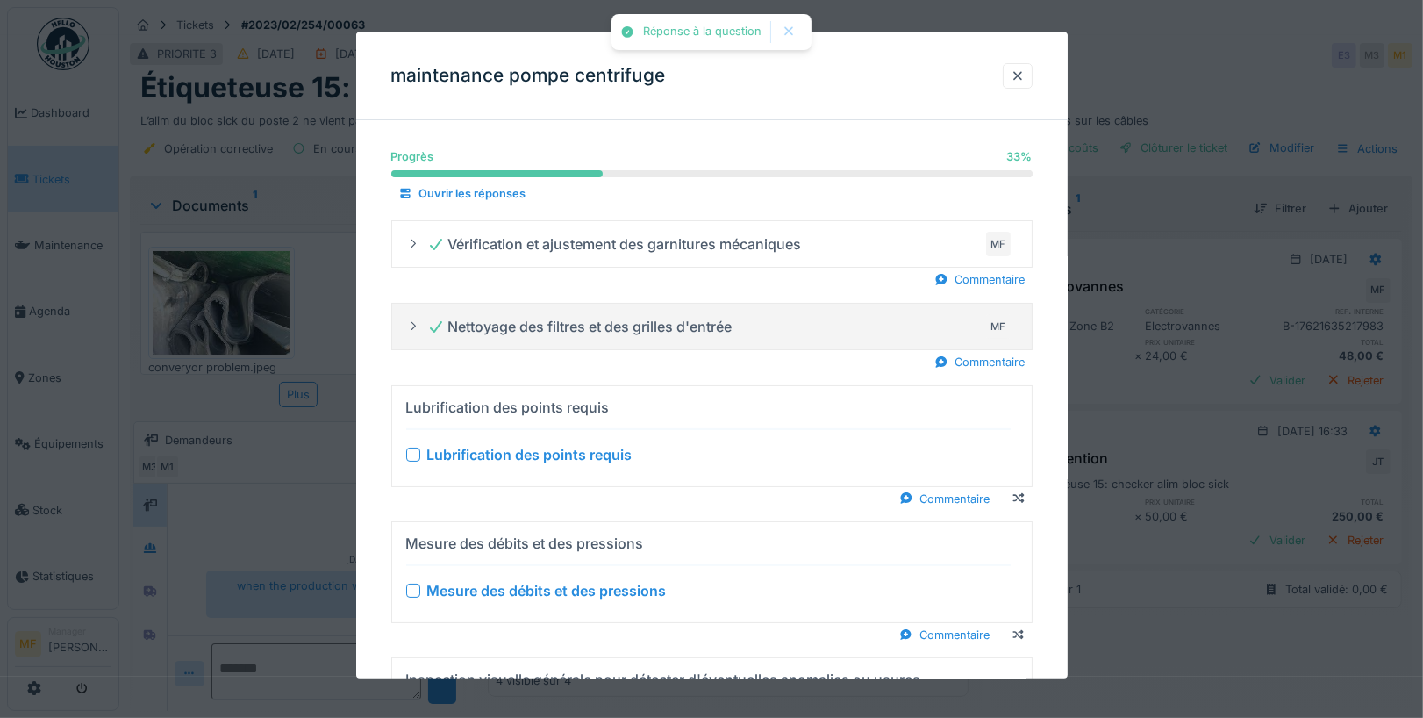
click at [416, 449] on div at bounding box center [413, 454] width 14 height 14
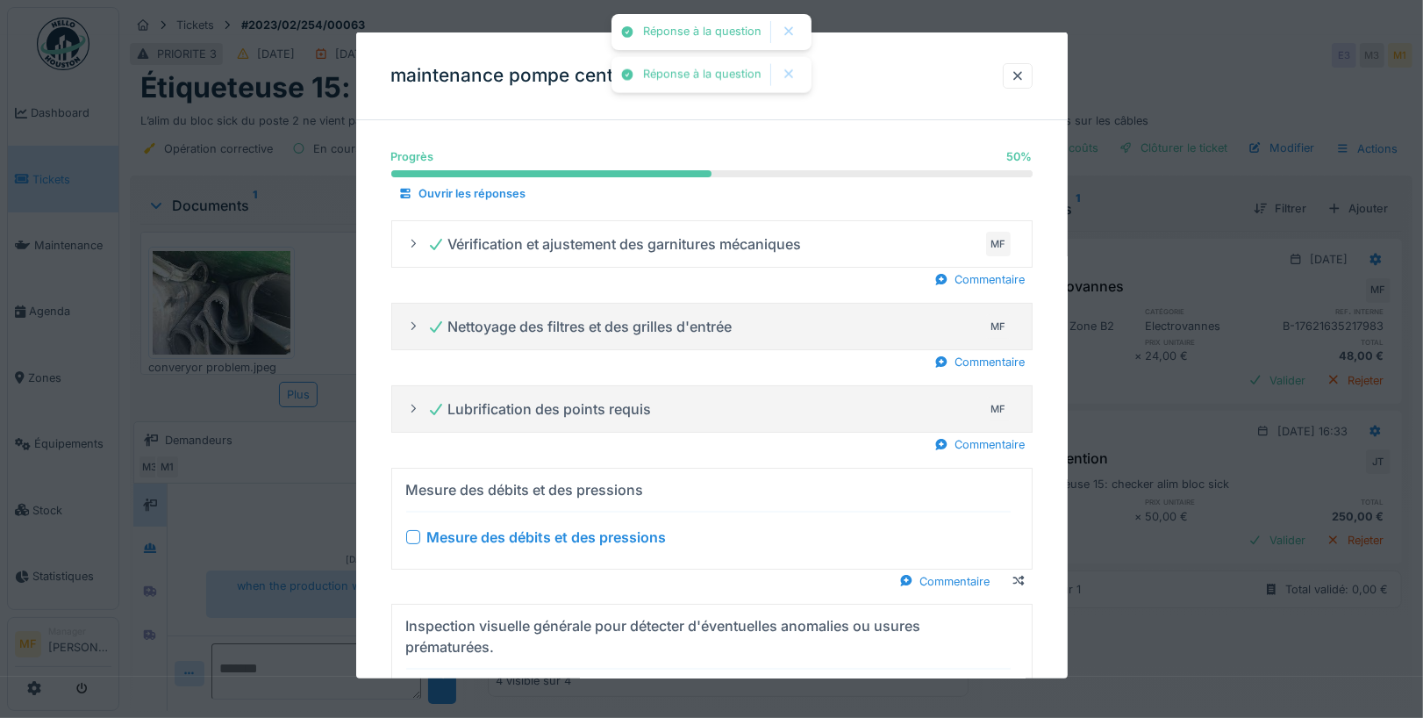
click at [413, 533] on div at bounding box center [413, 536] width 14 height 14
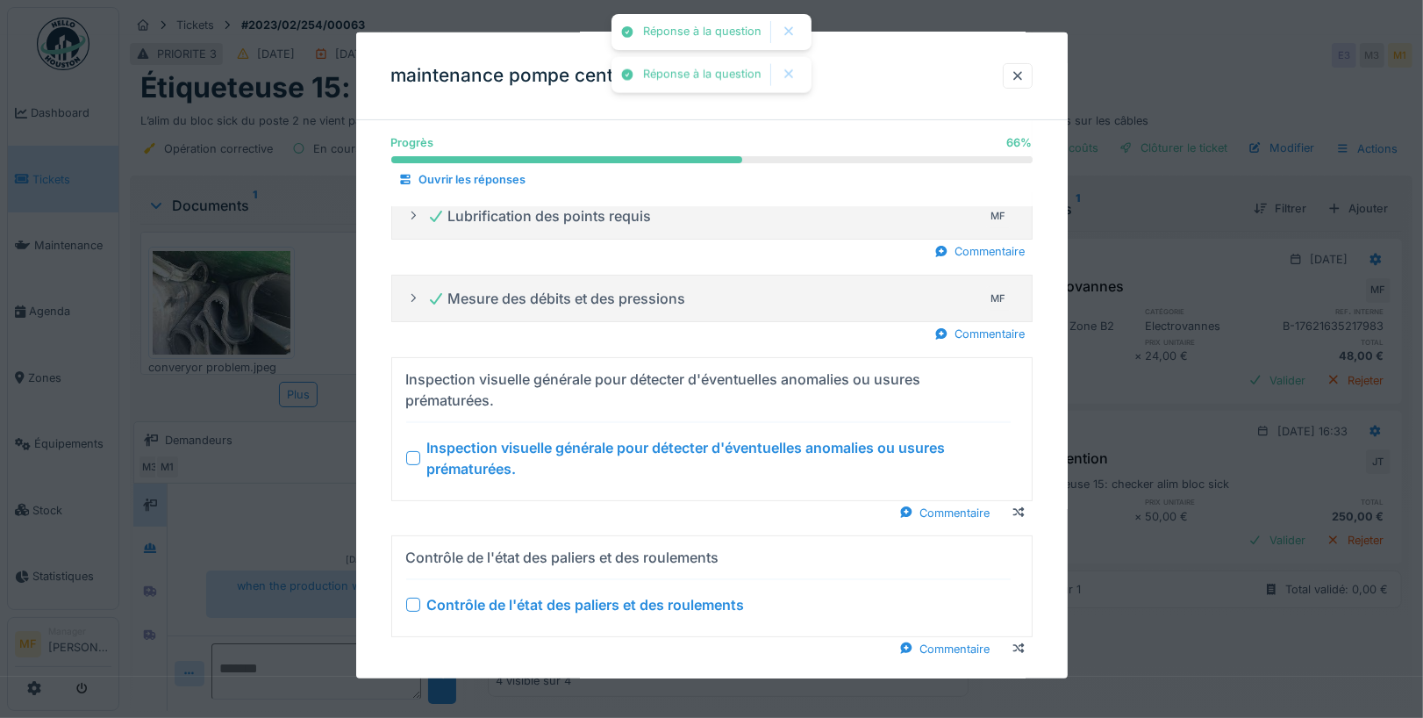
scroll to position [214, 0]
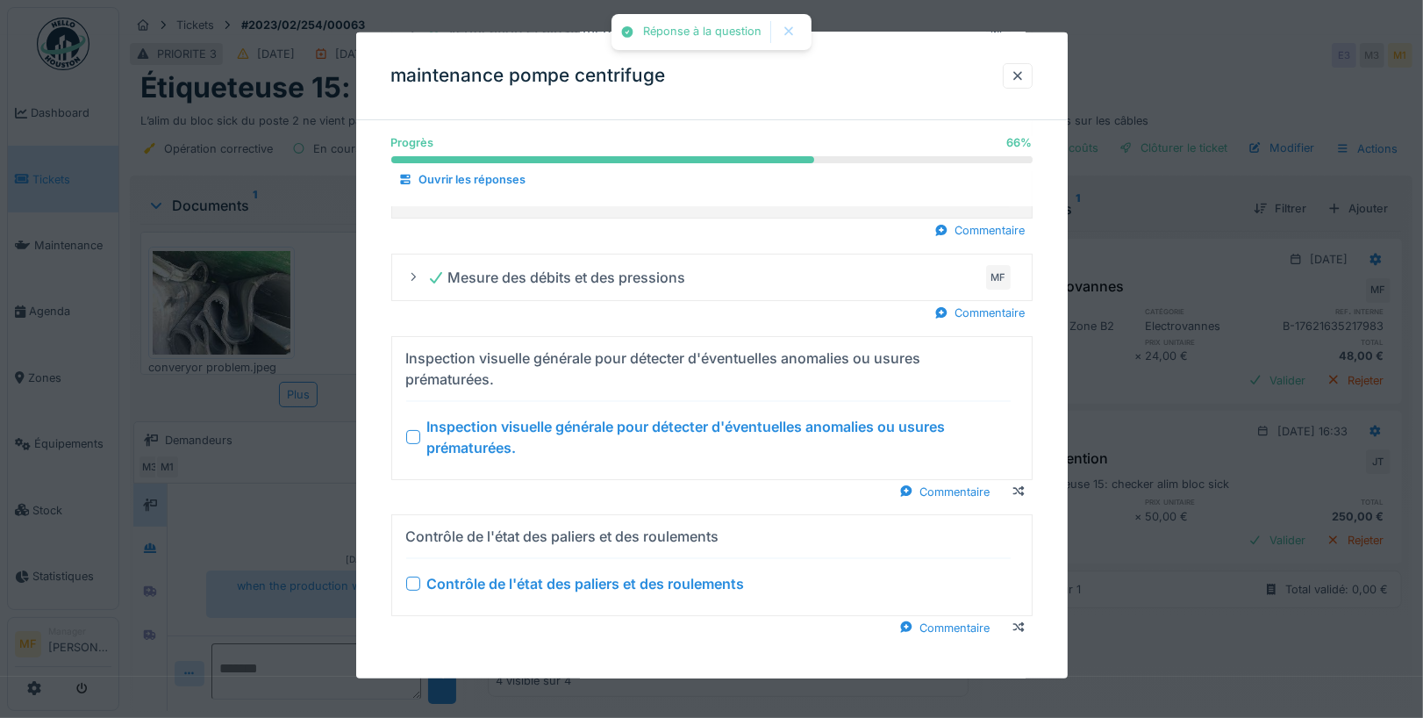
click at [420, 435] on div "Inspection visuelle générale pour détecter d'éventuelles anomalies ou usures pr…" at bounding box center [708, 436] width 605 height 42
click at [416, 440] on div "Inspection visuelle générale pour détecter d'éventuelles anomalies ou usures pr…" at bounding box center [708, 436] width 605 height 42
click at [413, 576] on div at bounding box center [413, 583] width 14 height 14
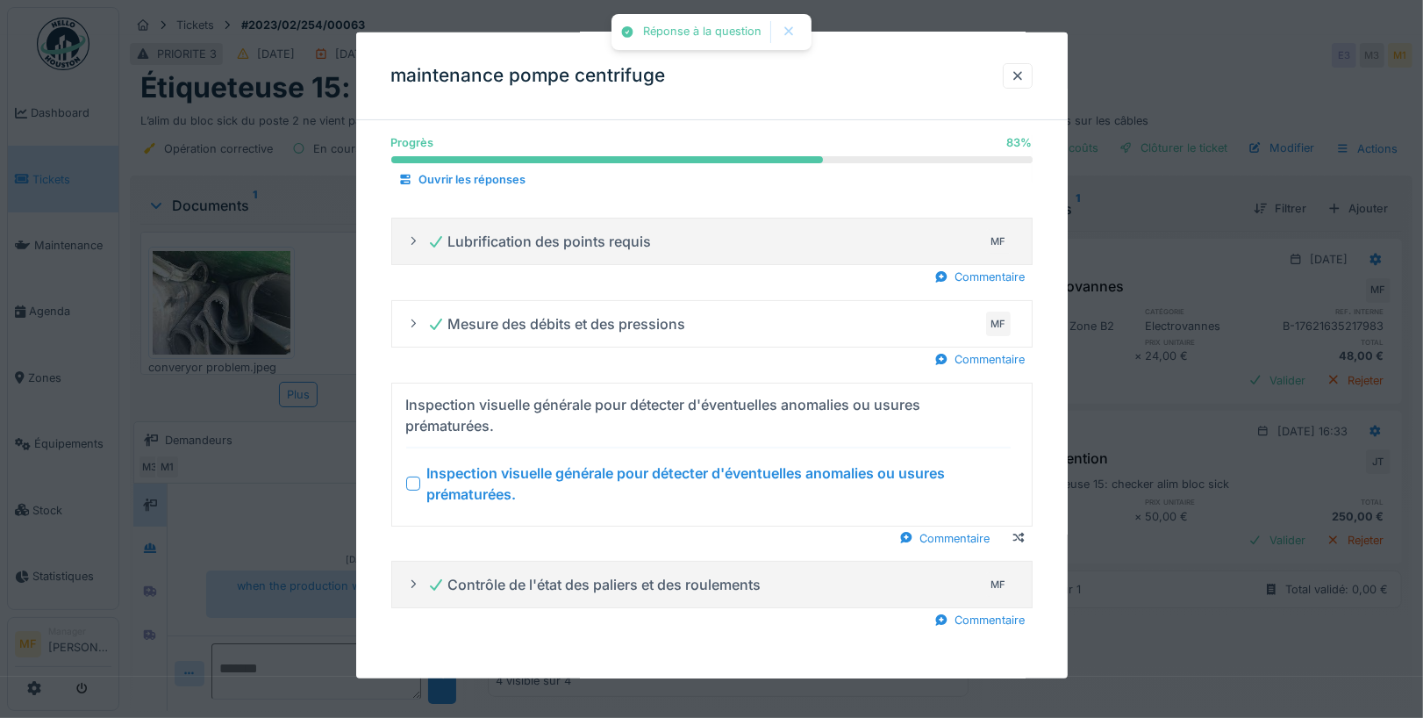
scroll to position [161, 0]
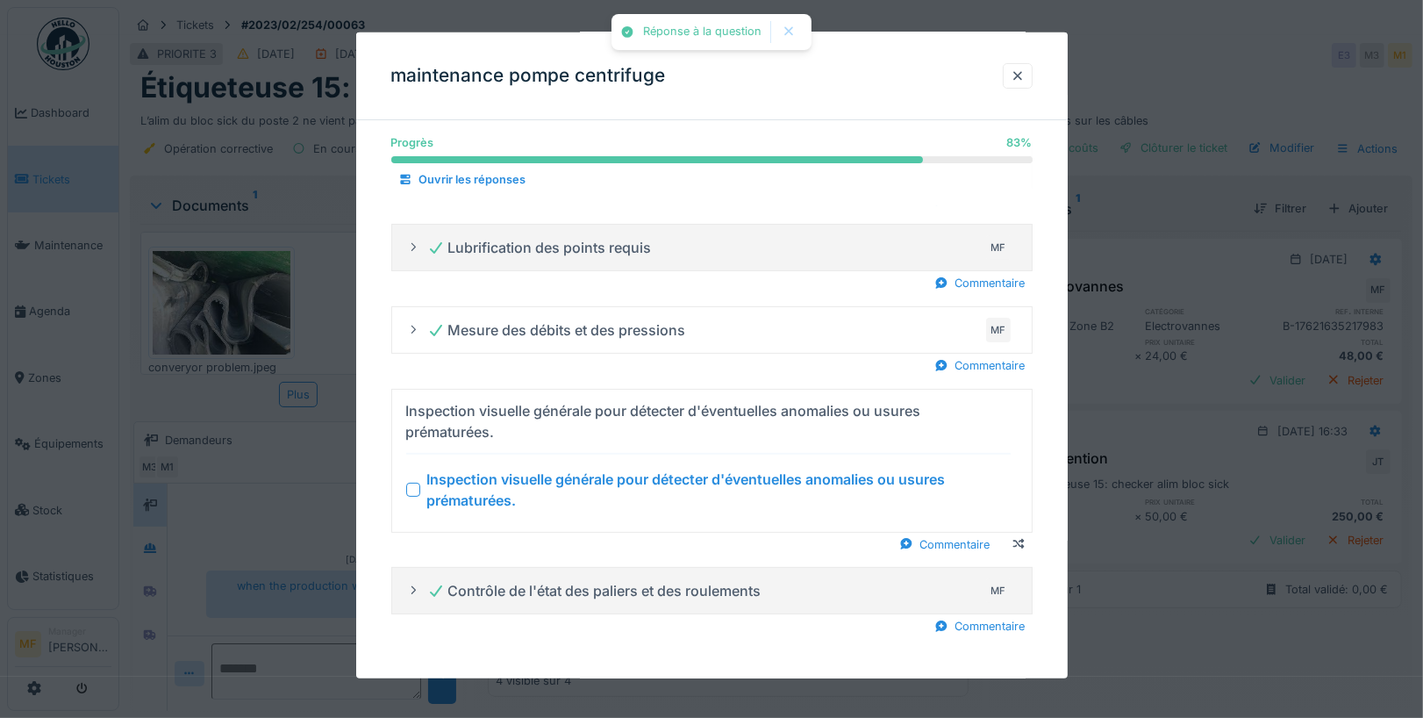
click at [412, 496] on div "Inspection visuelle générale pour détecter d'éventuelles anomalies ou usures pr…" at bounding box center [708, 489] width 605 height 42
click at [412, 484] on div at bounding box center [413, 489] width 14 height 14
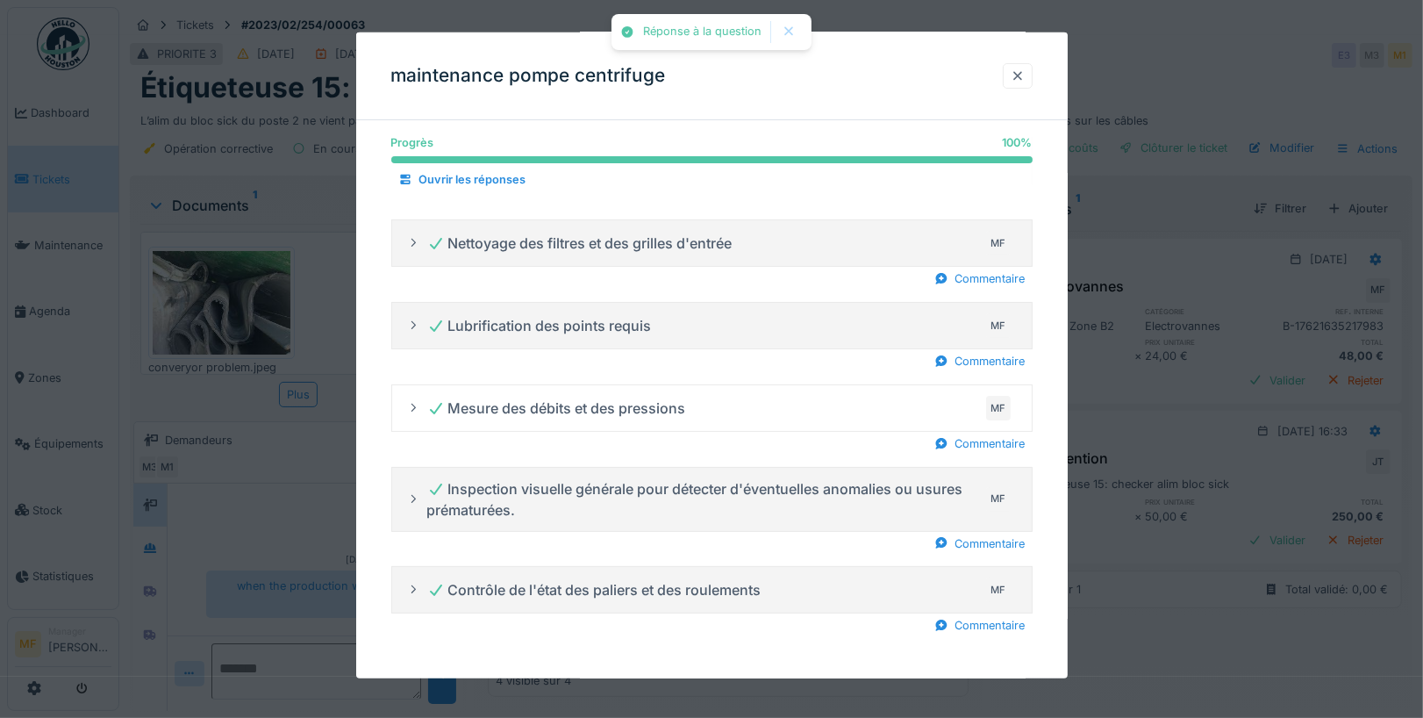
click at [1019, 76] on div at bounding box center [1018, 76] width 14 height 17
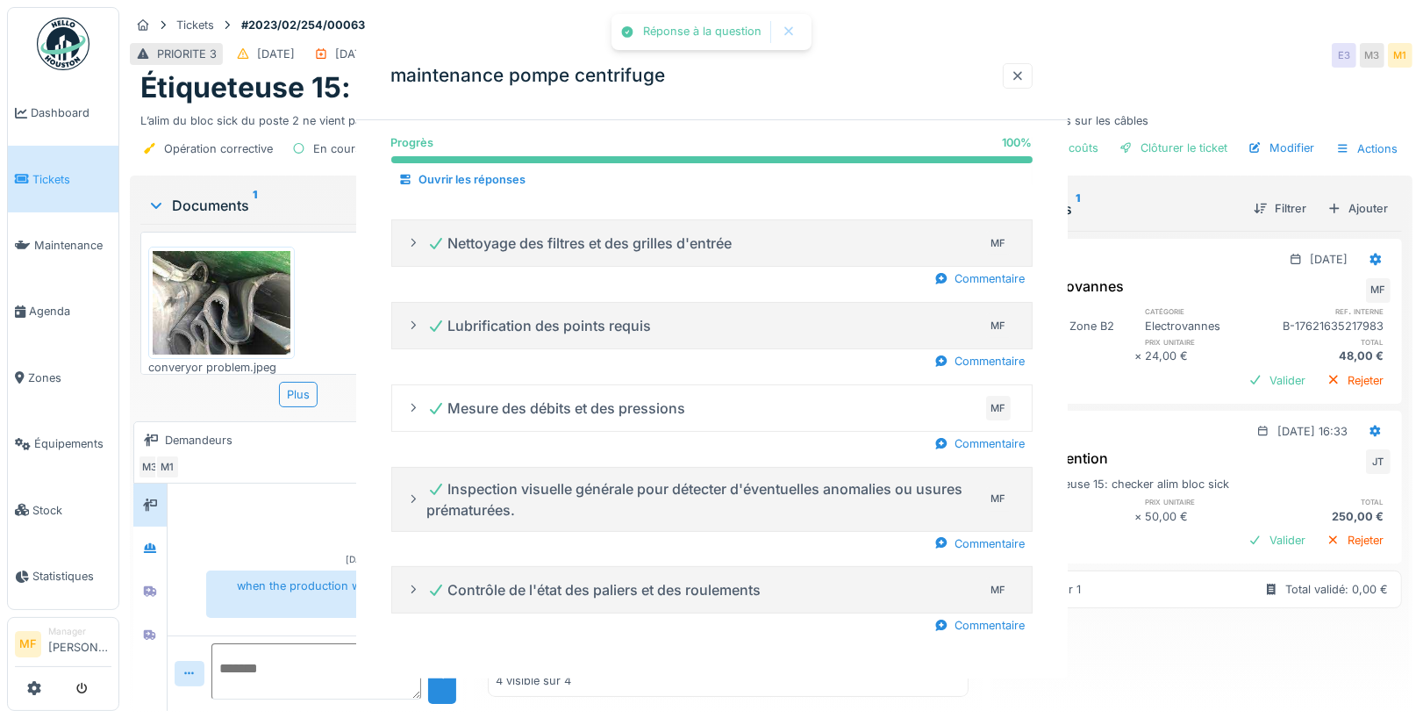
scroll to position [0, 0]
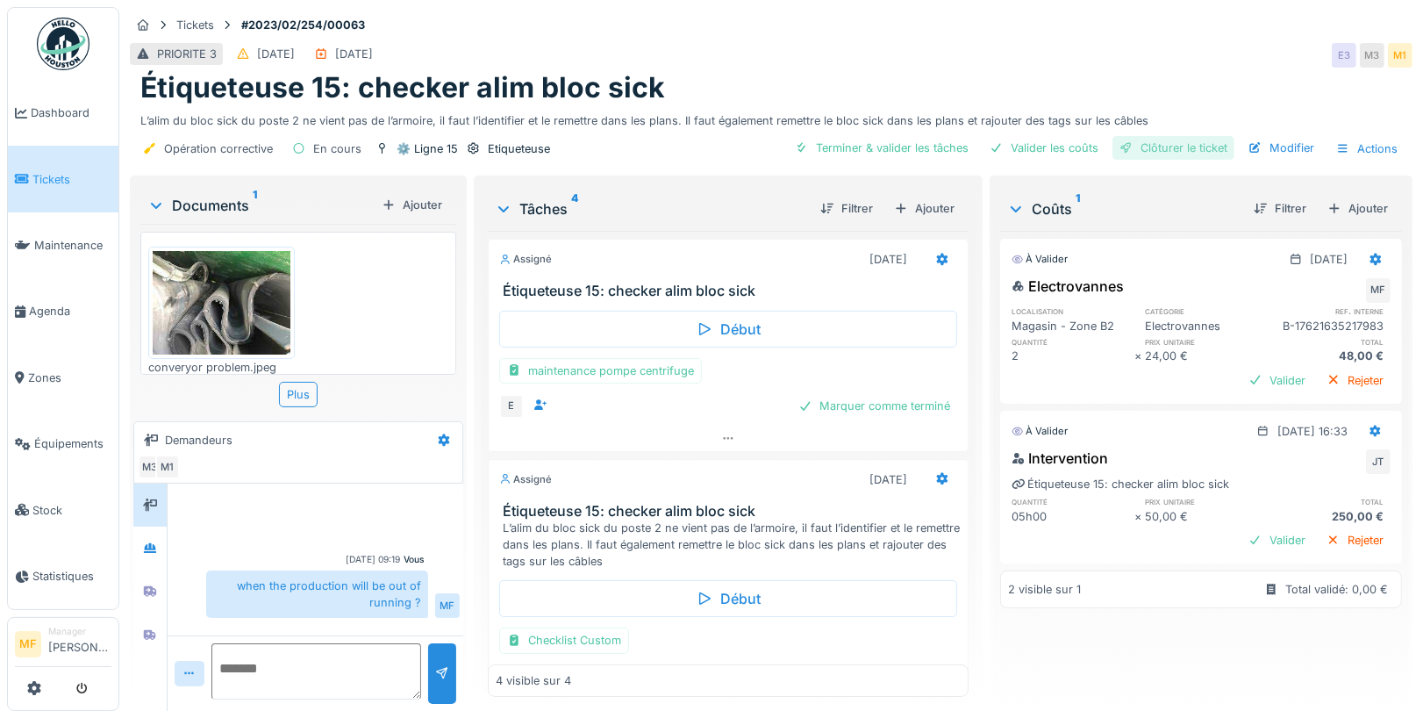
click at [1207, 149] on div "Clôturer le ticket" at bounding box center [1174, 148] width 122 height 24
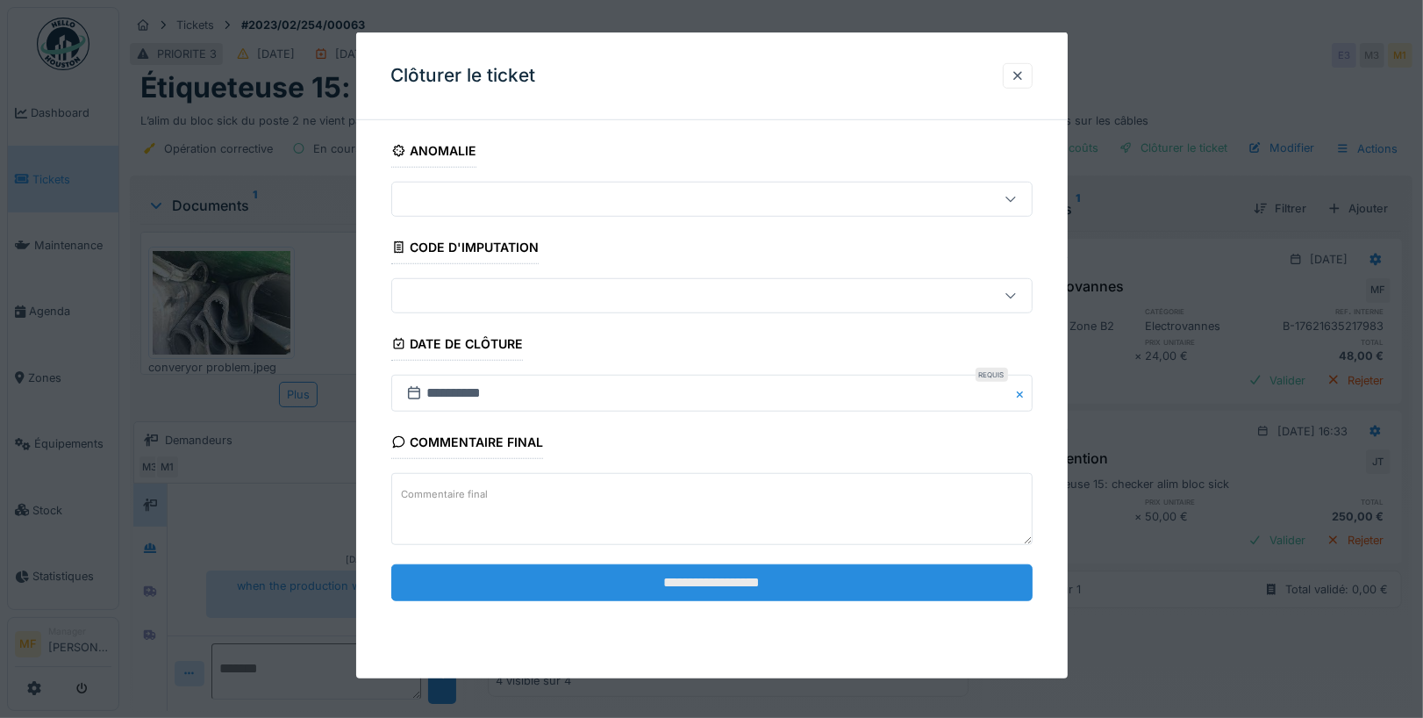
click at [714, 585] on input "**********" at bounding box center [711, 581] width 641 height 37
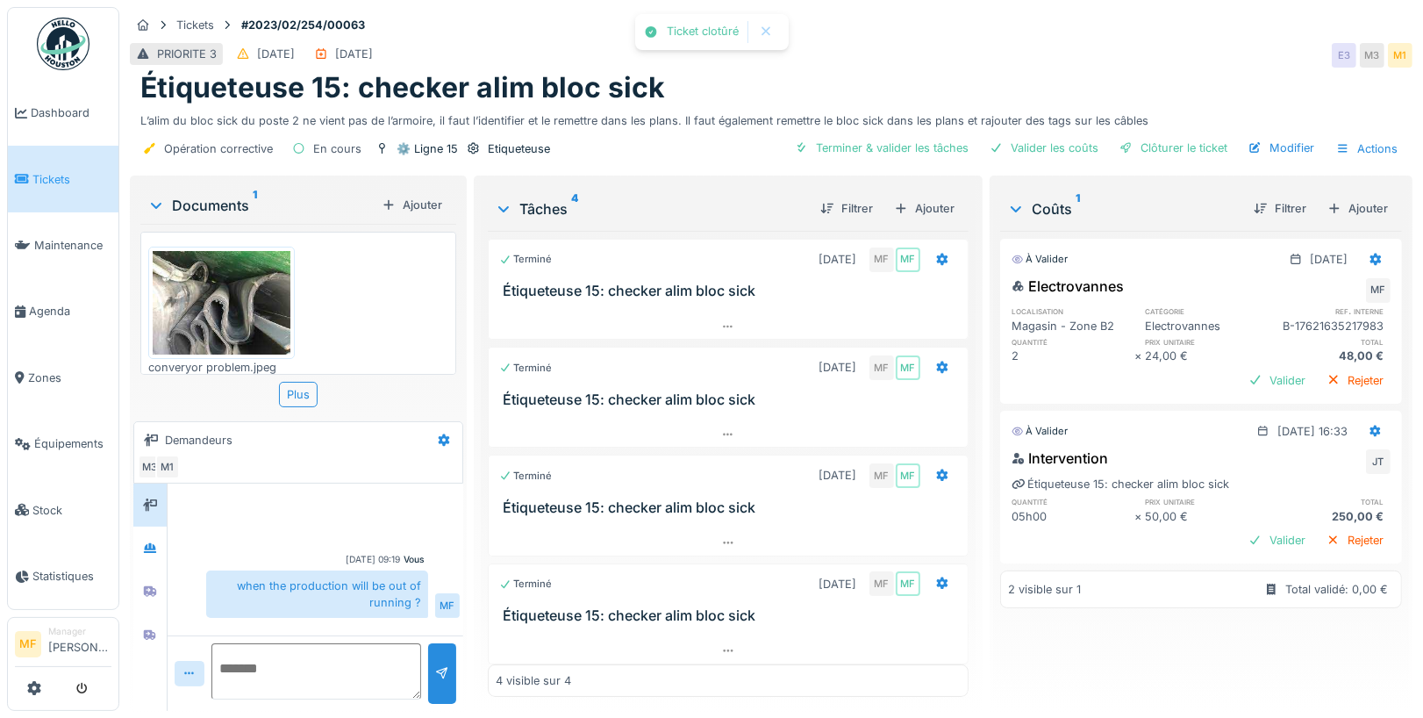
scroll to position [17, 0]
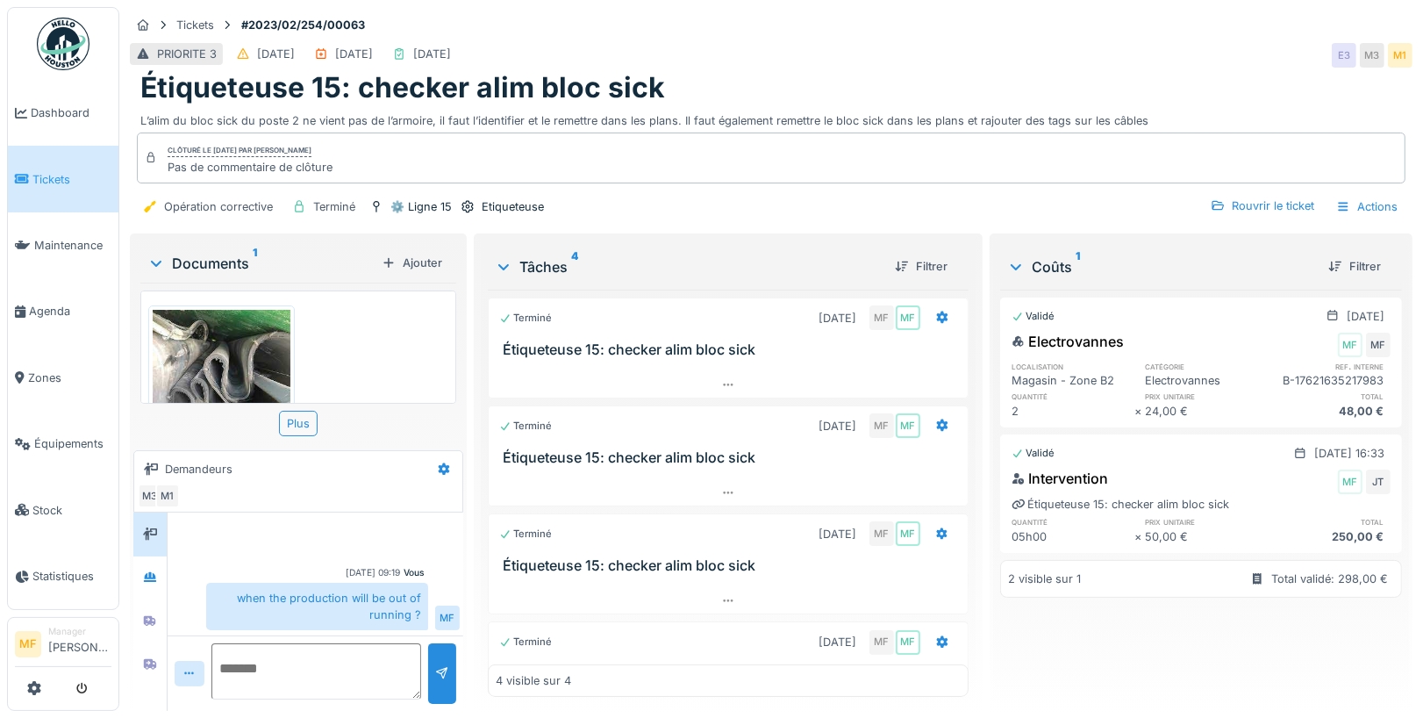
click at [54, 35] on img at bounding box center [63, 44] width 53 height 53
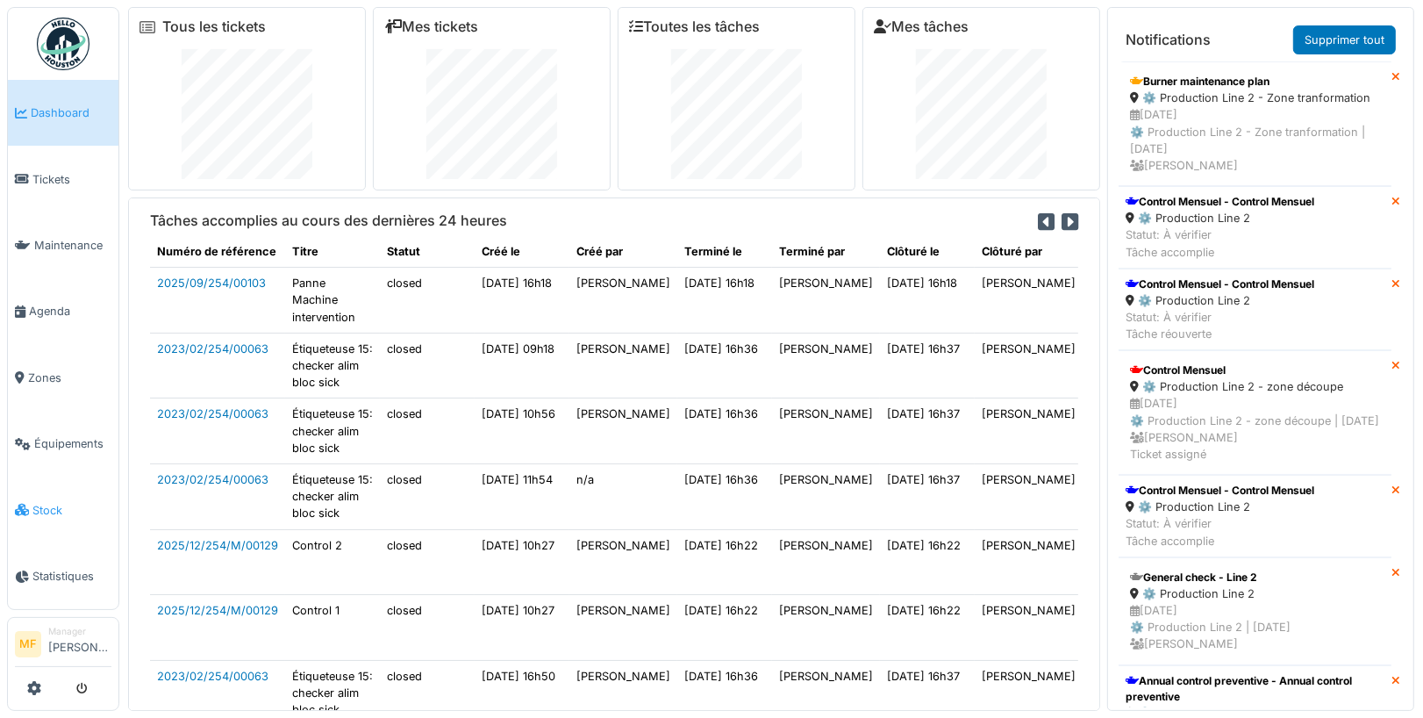
click at [60, 502] on span "Stock" at bounding box center [71, 510] width 79 height 17
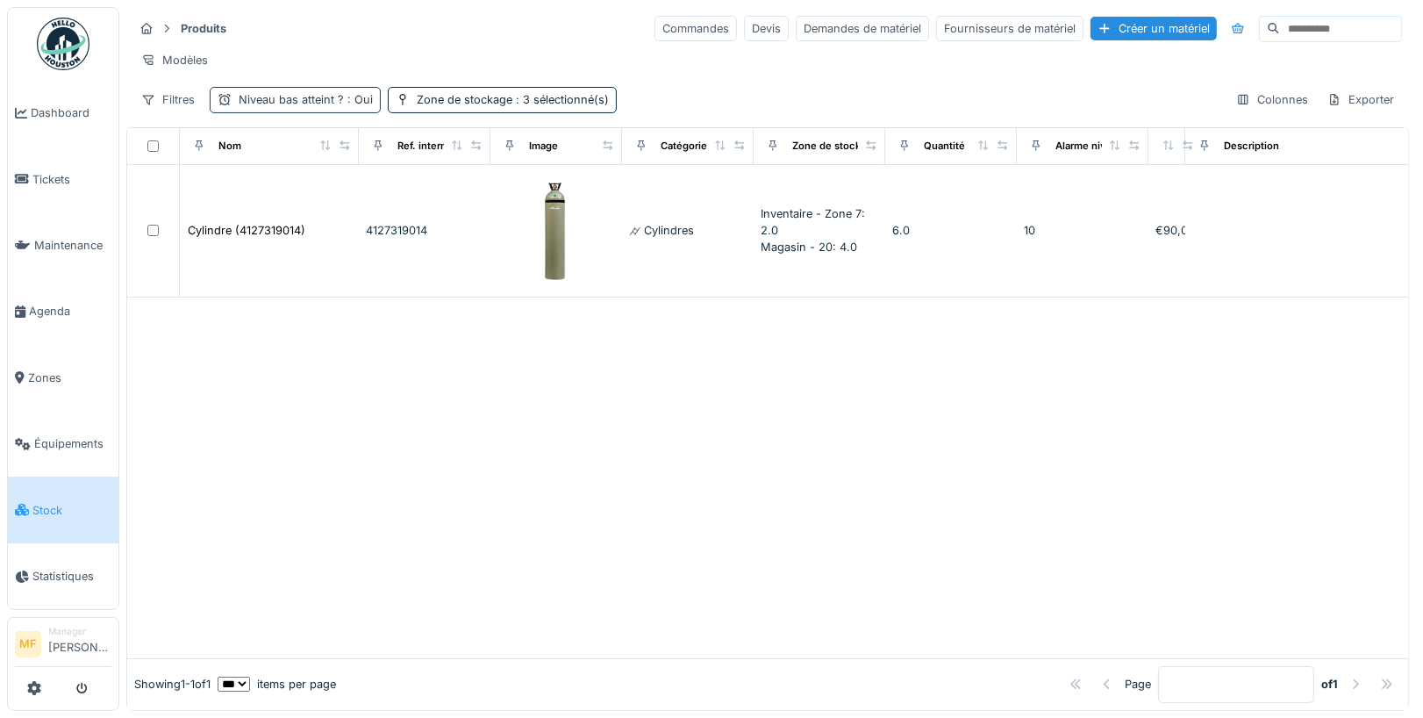
click at [348, 93] on span ": Oui" at bounding box center [358, 99] width 29 height 13
click at [604, 67] on div "Modèles" at bounding box center [767, 59] width 1269 height 25
click at [569, 103] on span ": 3 sélectionné(s)" at bounding box center [560, 99] width 97 height 13
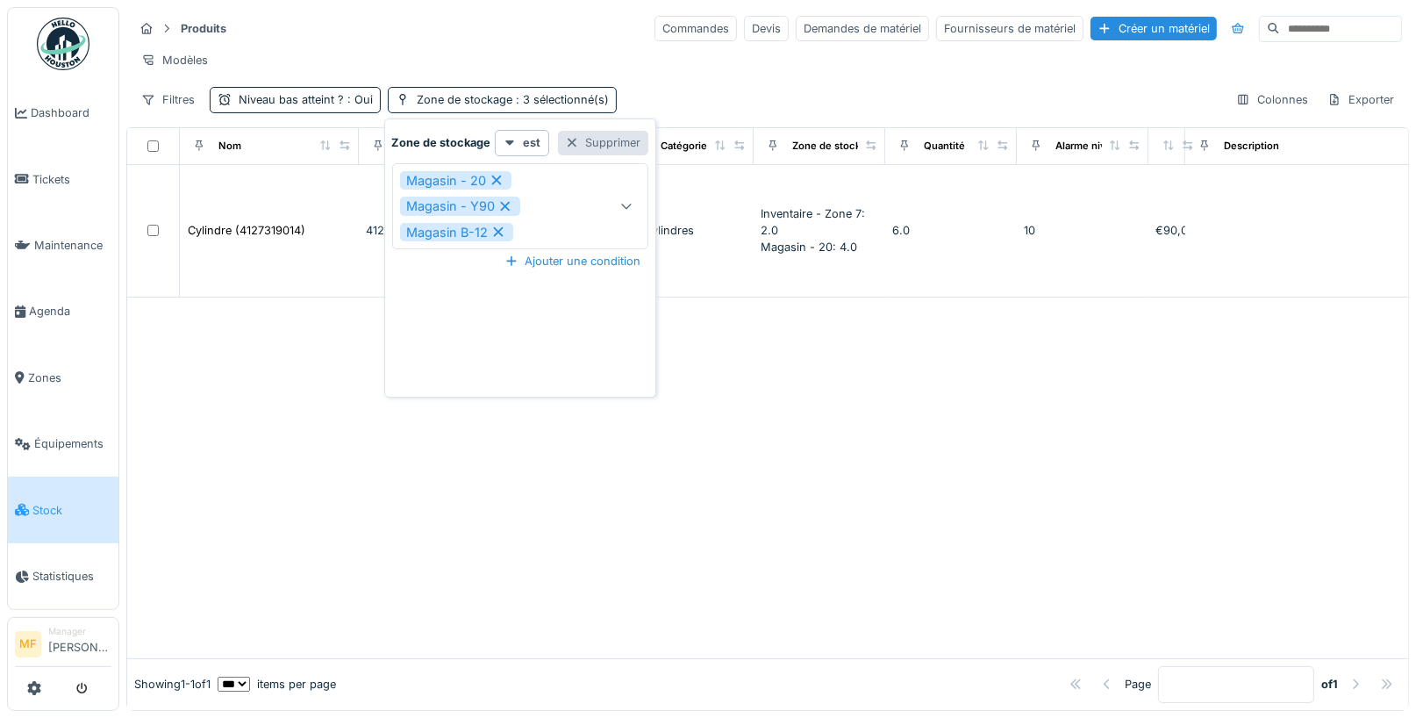
click at [608, 131] on div "Supprimer" at bounding box center [603, 143] width 90 height 24
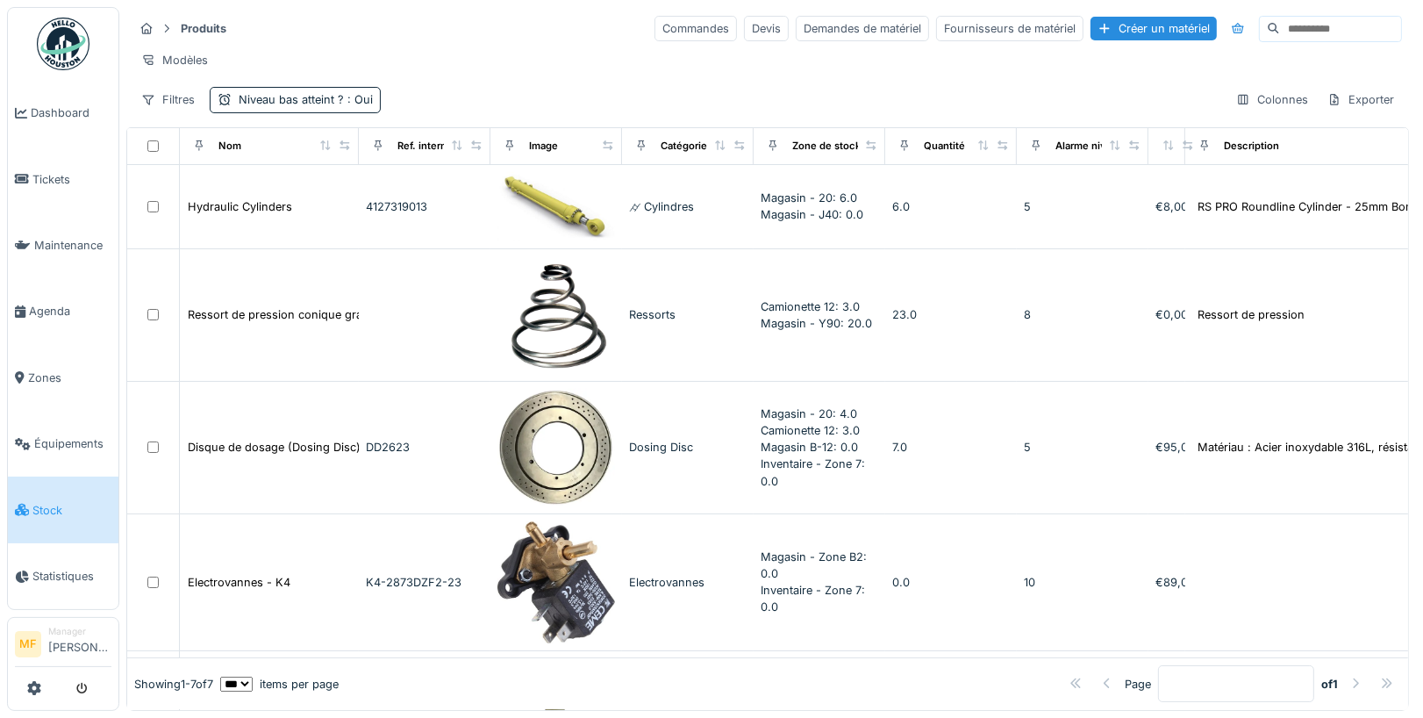
click at [347, 79] on div "Produits Commandes Devis Demandes de matériel Fournisseurs de matériel Créer un…" at bounding box center [767, 63] width 1283 height 113
click at [347, 96] on span ": Oui" at bounding box center [358, 99] width 29 height 13
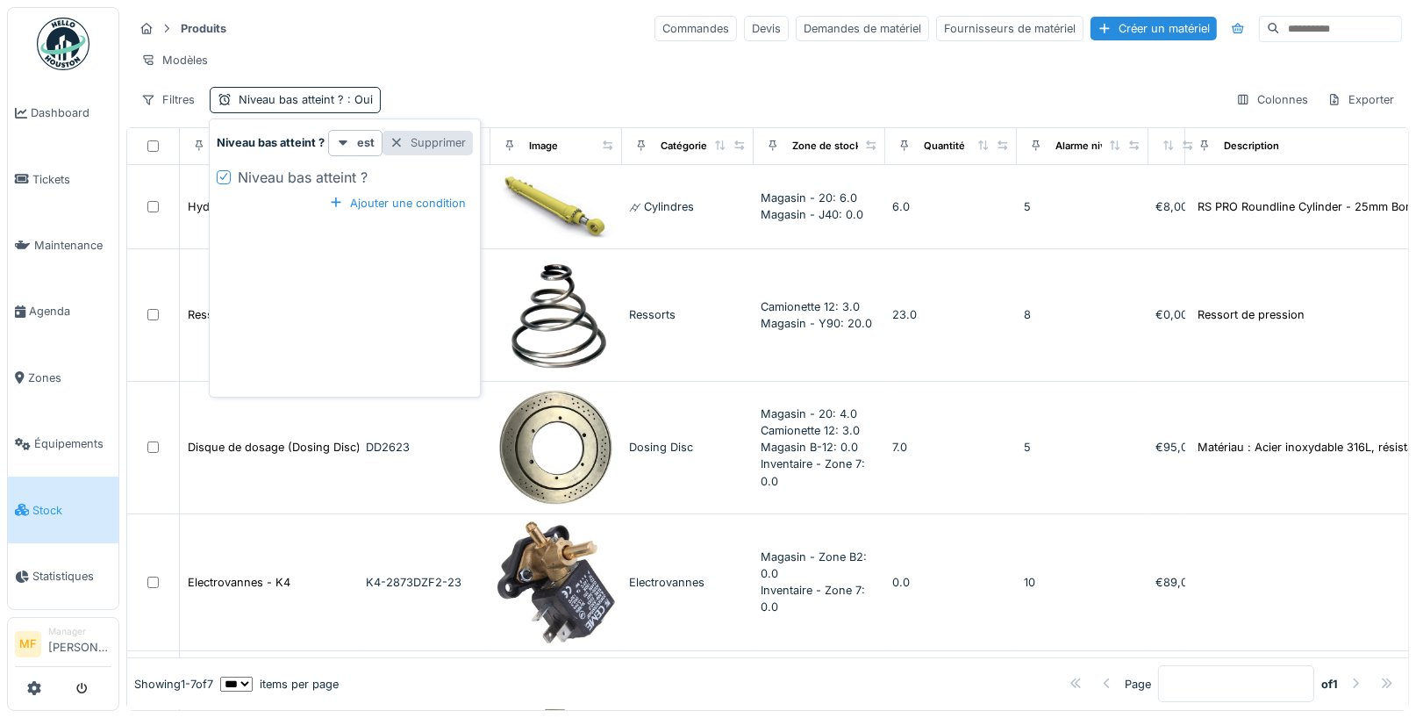
click at [422, 147] on div "Supprimer" at bounding box center [428, 143] width 90 height 24
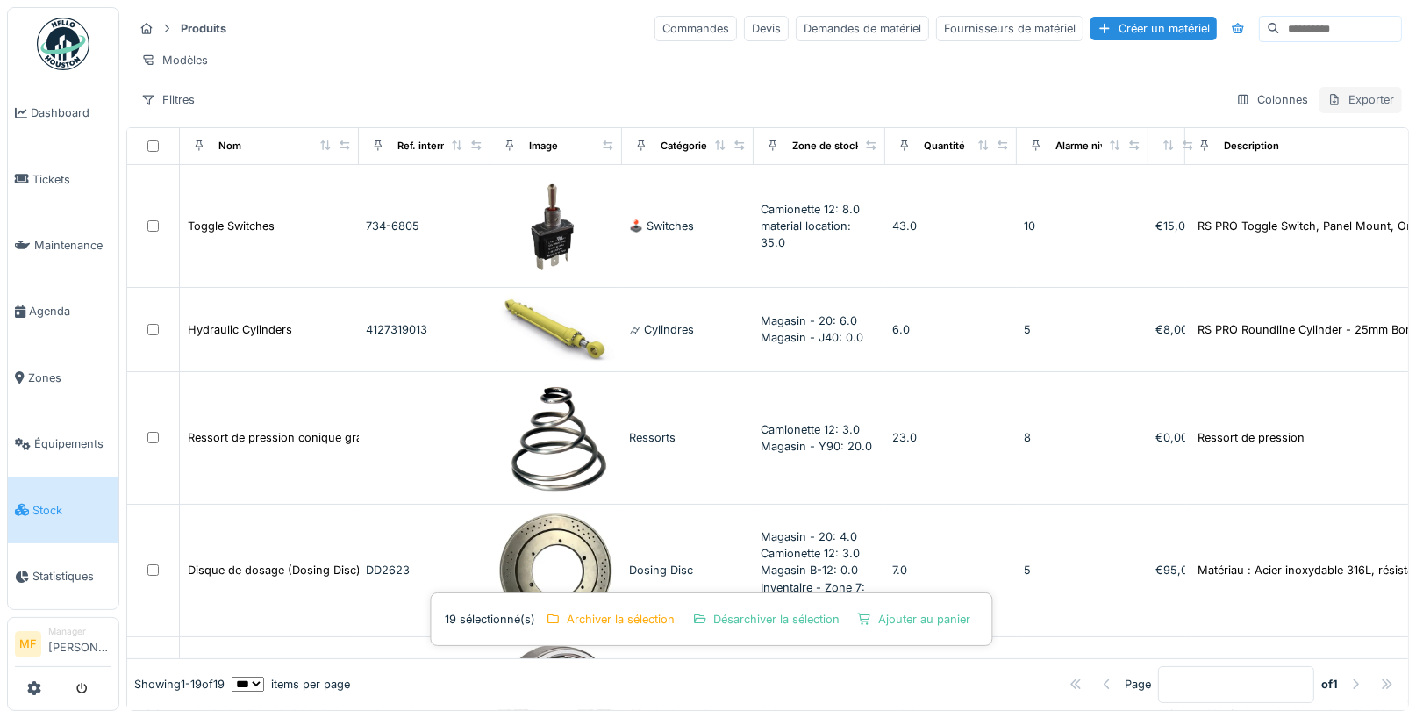
click at [1365, 94] on div "Exporter" at bounding box center [1361, 99] width 82 height 25
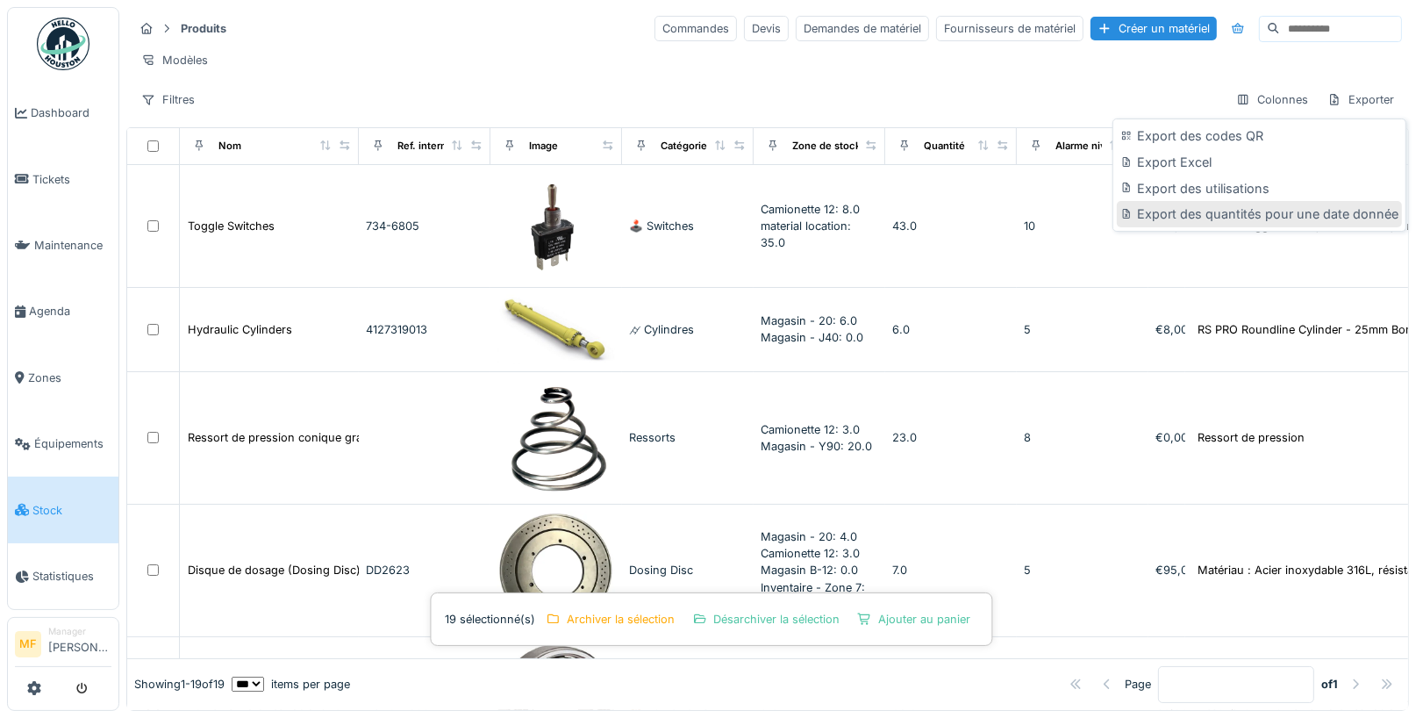
click at [1237, 220] on div "Export des quantités pour une date donnée" at bounding box center [1259, 214] width 285 height 26
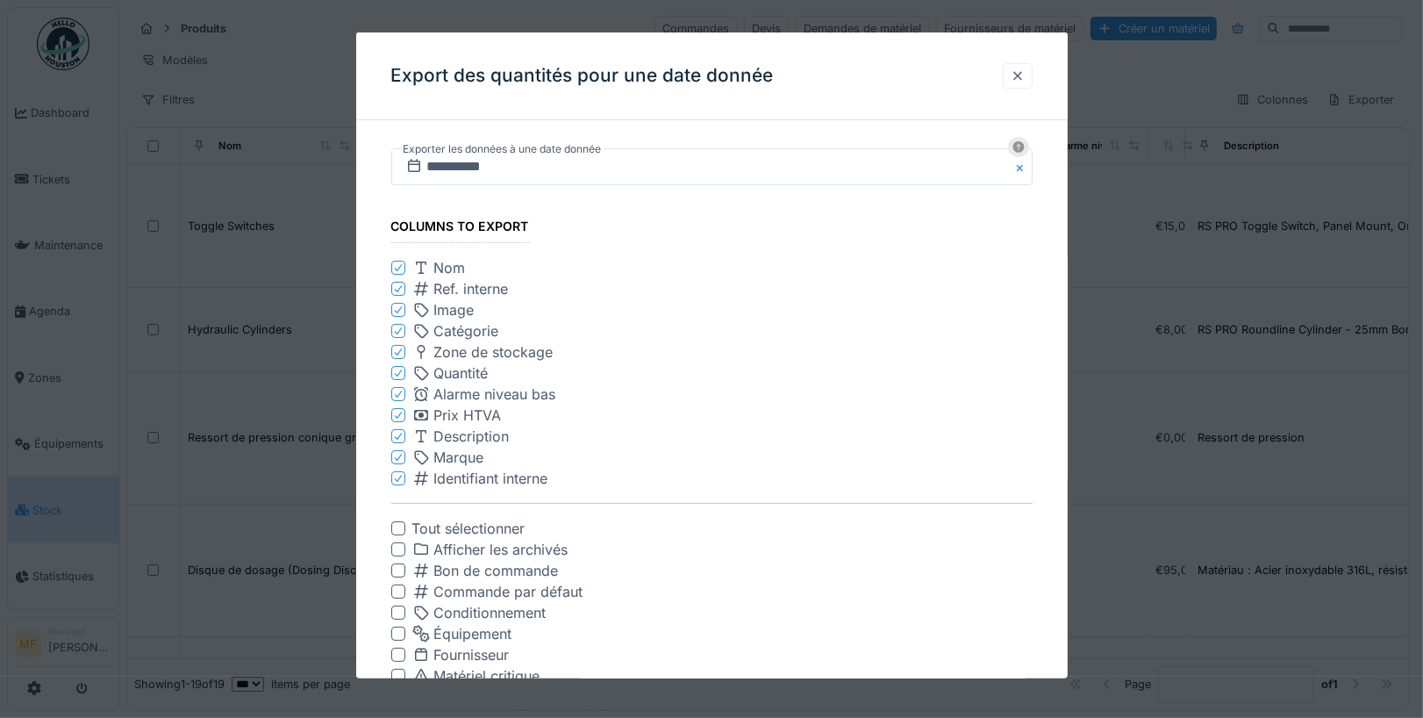
click at [1018, 72] on div at bounding box center [1018, 76] width 14 height 17
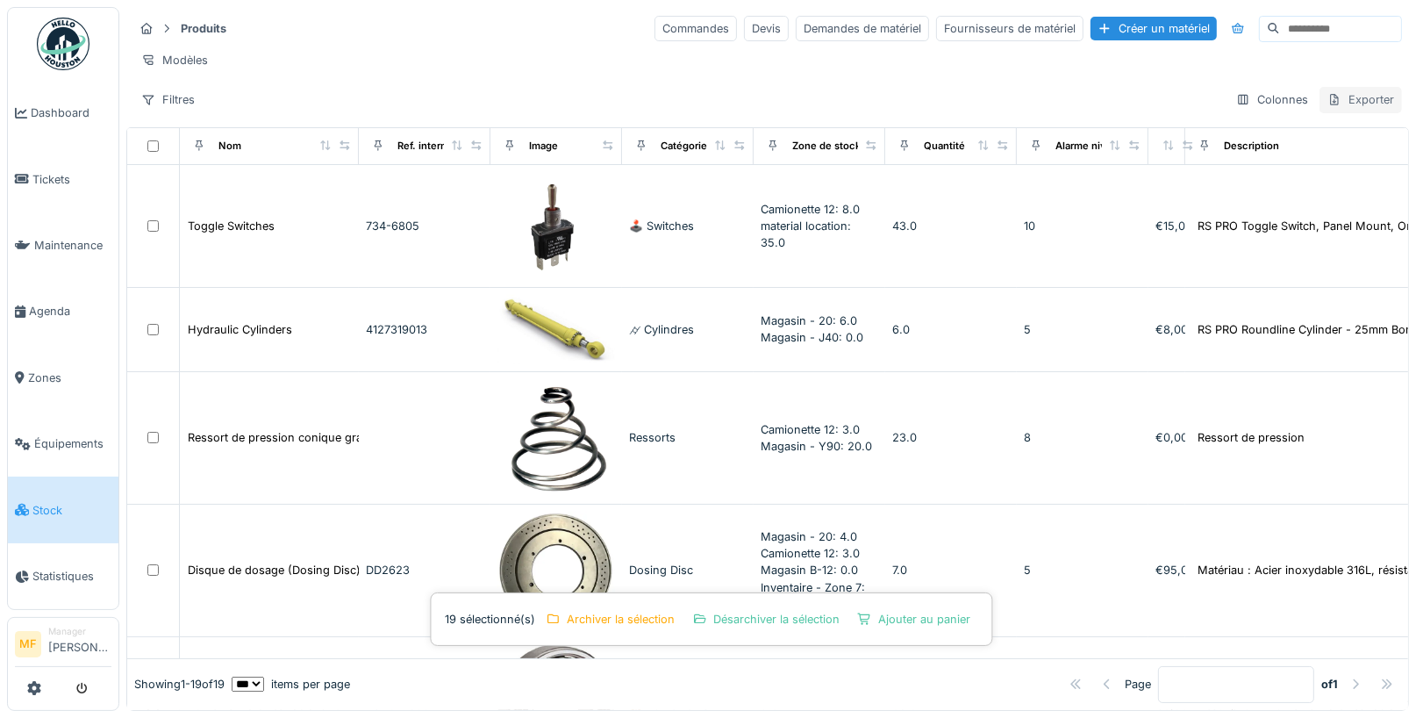
click at [1361, 105] on div "Exporter" at bounding box center [1361, 99] width 82 height 25
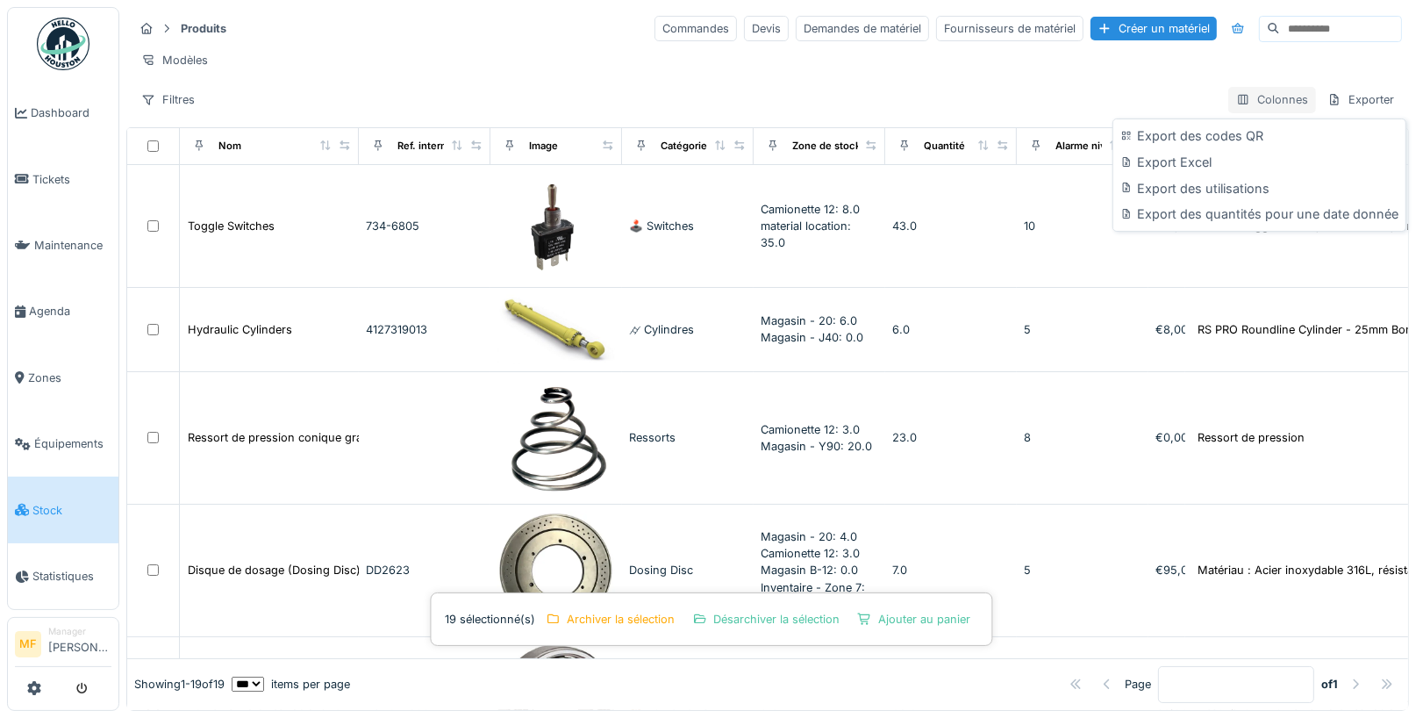
click at [1249, 99] on icon at bounding box center [1243, 99] width 14 height 11
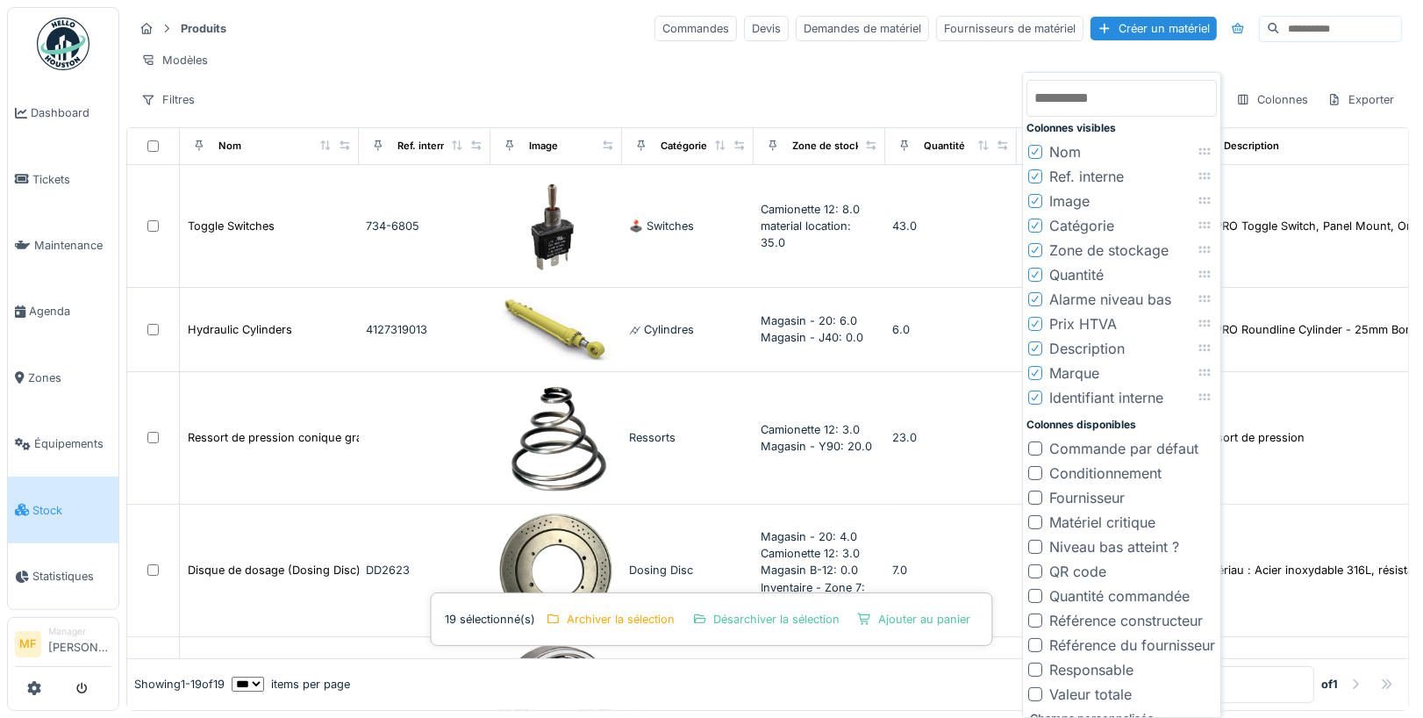
click at [1033, 174] on icon at bounding box center [1035, 176] width 11 height 9
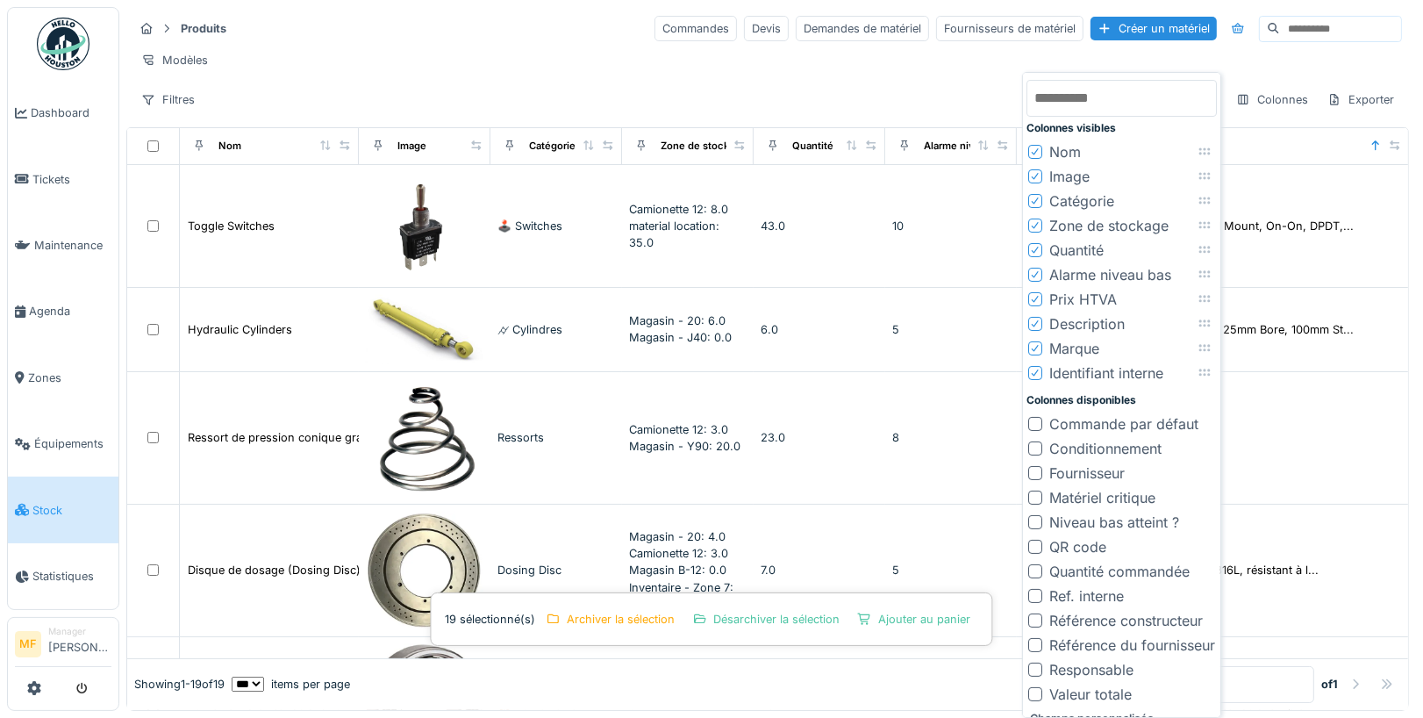
click at [1031, 369] on icon at bounding box center [1035, 373] width 11 height 9
click at [1036, 347] on icon at bounding box center [1035, 348] width 11 height 9
click at [1034, 328] on div at bounding box center [1035, 323] width 11 height 17
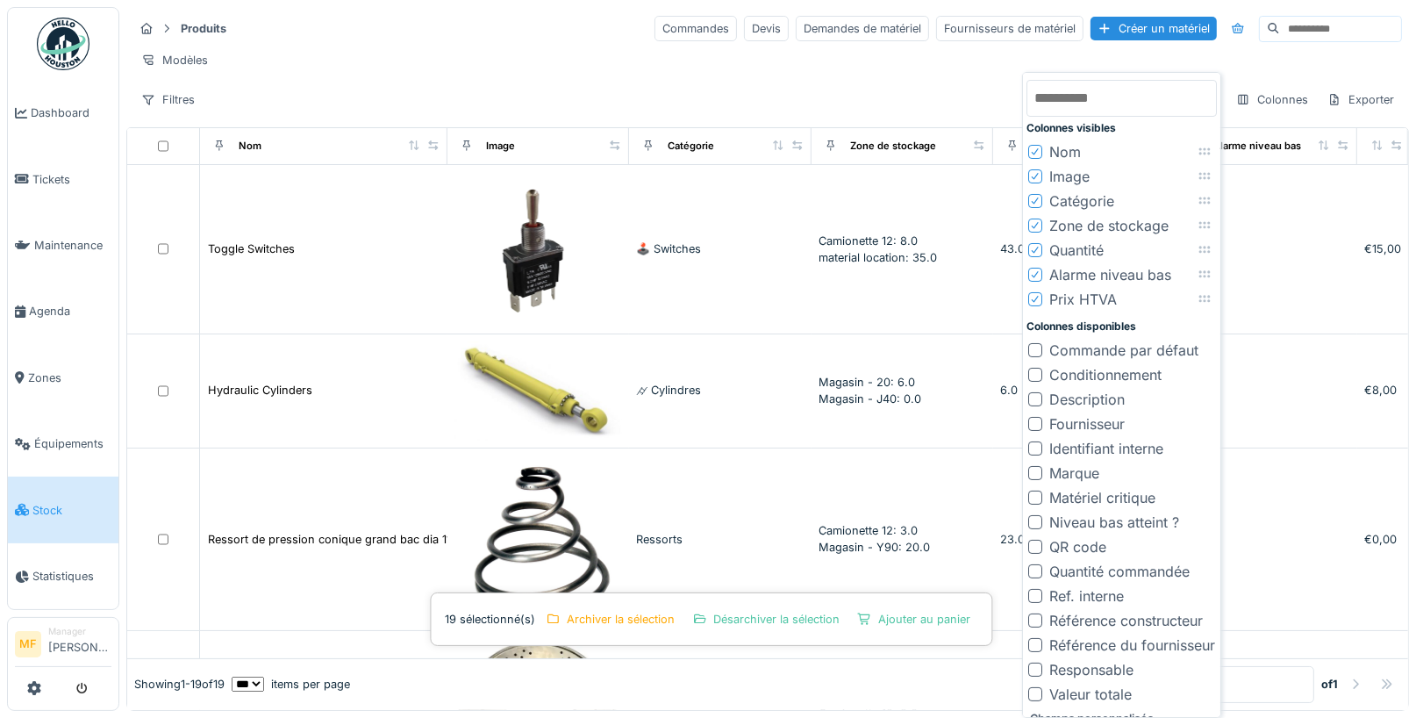
click at [1038, 223] on icon at bounding box center [1035, 225] width 11 height 9
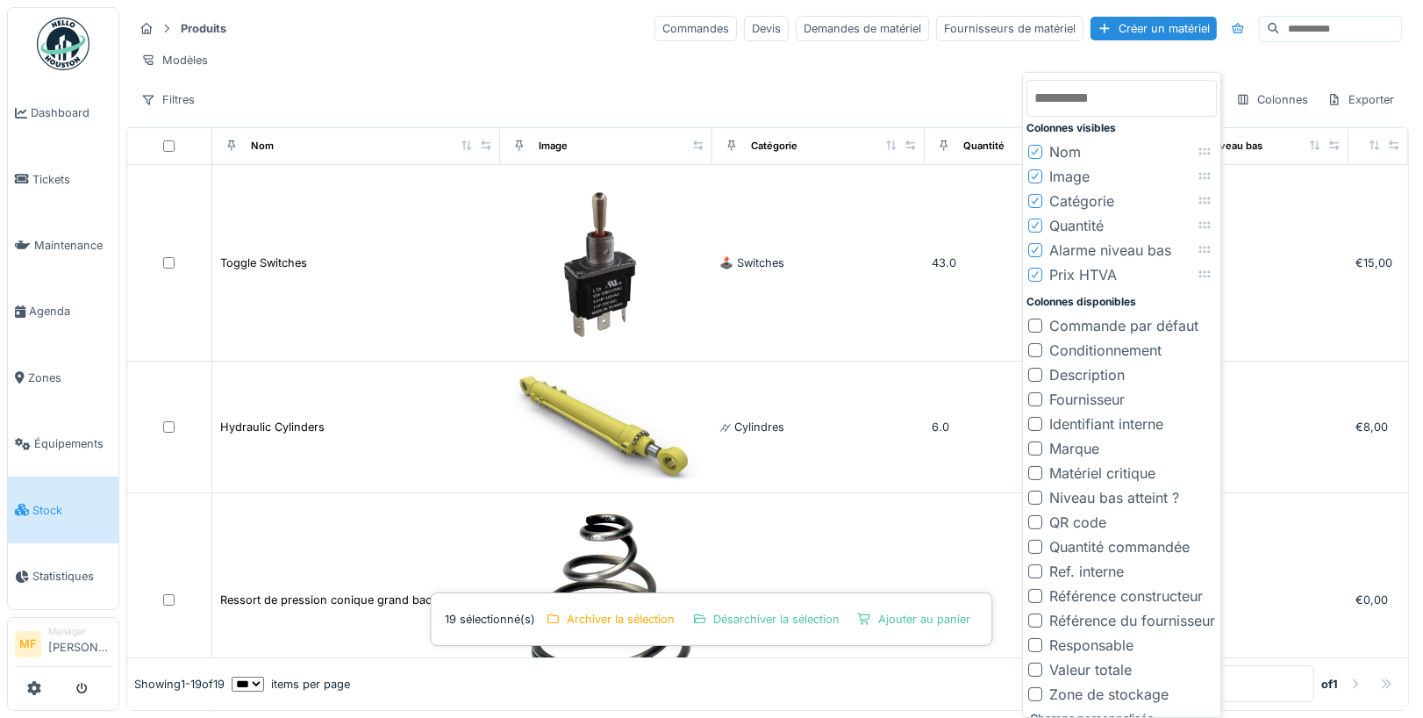
click at [1041, 195] on div at bounding box center [1035, 201] width 14 height 14
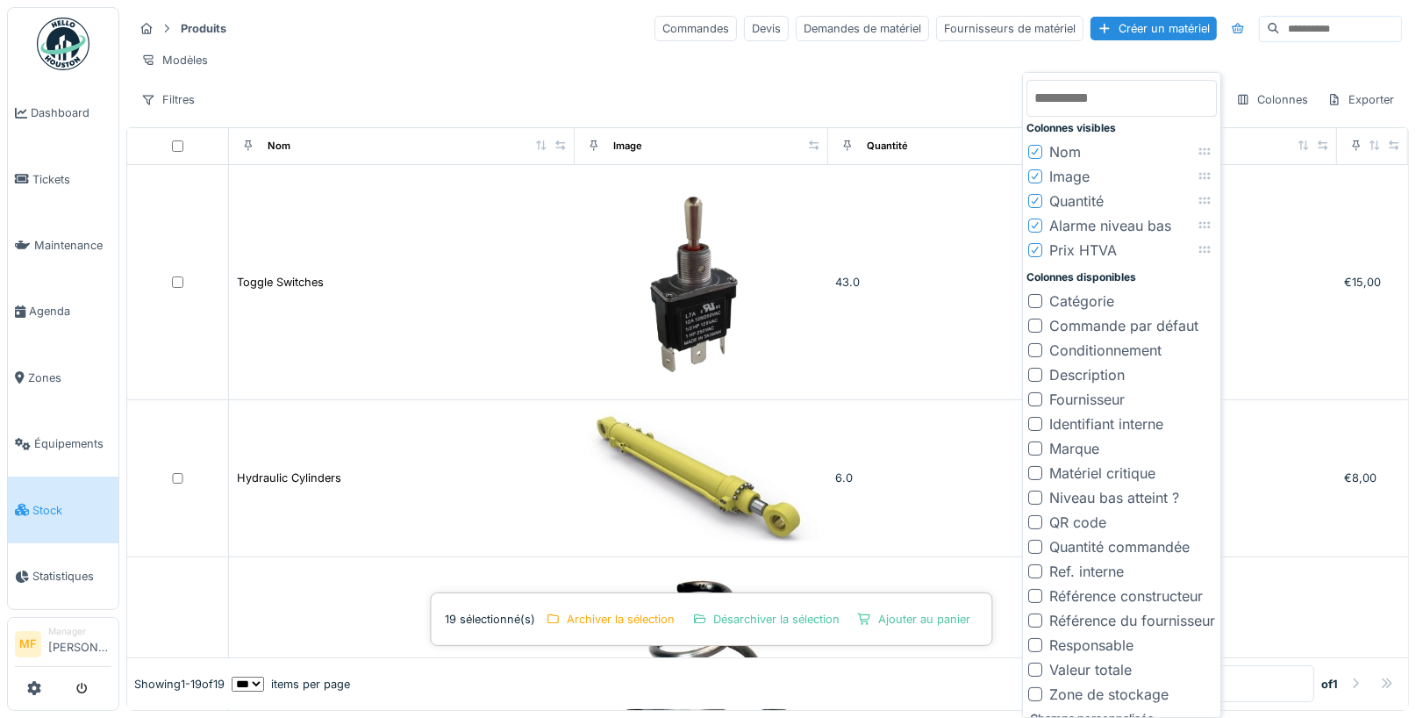
click at [1036, 176] on icon at bounding box center [1035, 176] width 11 height 9
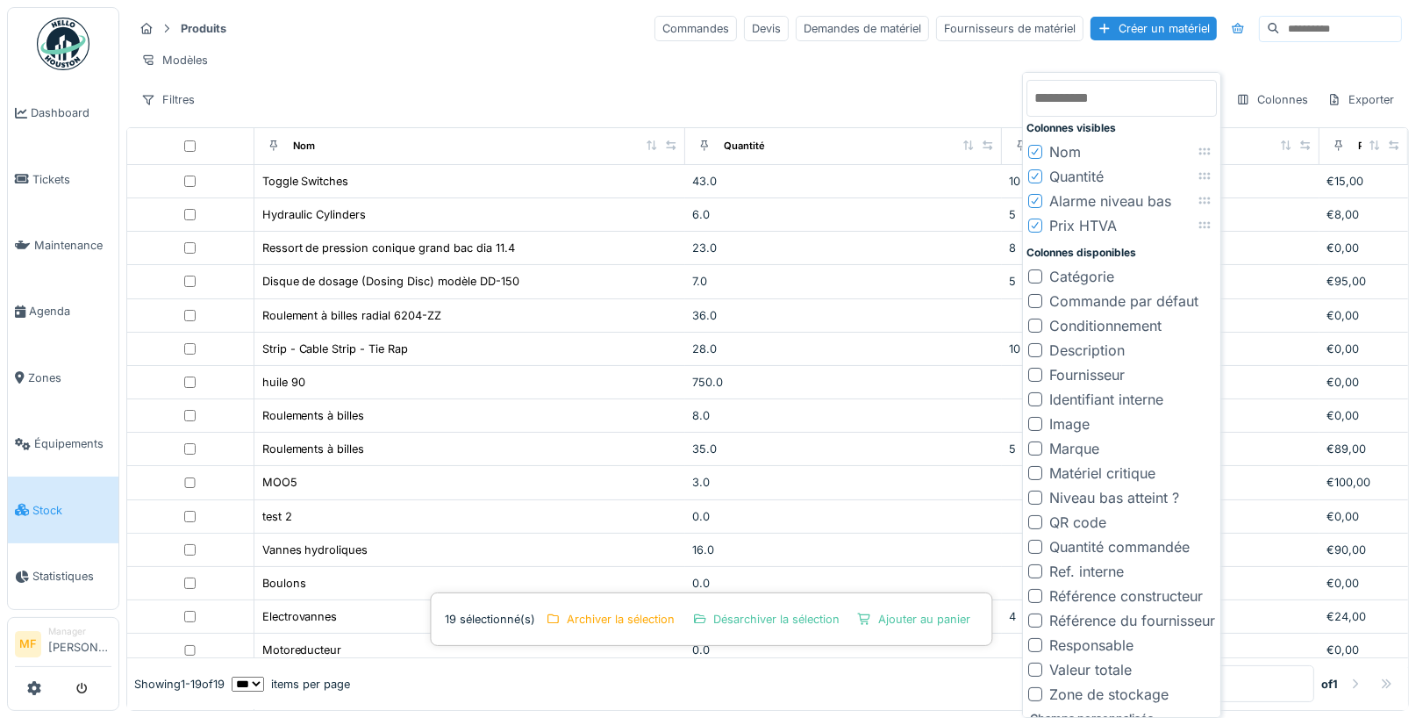
click at [1035, 199] on icon at bounding box center [1035, 200] width 7 height 7
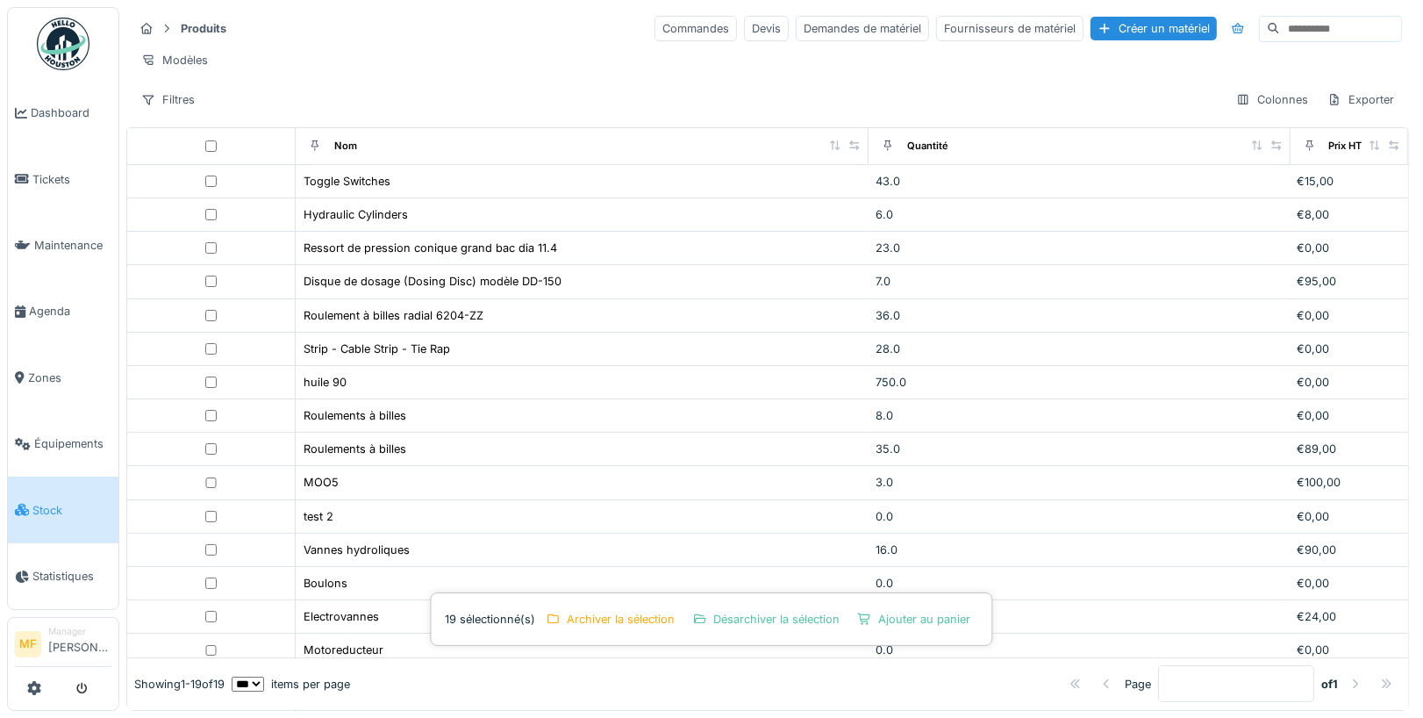
click at [1209, 40] on div "Produits Commandes Devis Demandes de matériel Fournisseurs de matériel Créer un…" at bounding box center [767, 28] width 1269 height 29
click at [1371, 89] on div "Exporter" at bounding box center [1361, 99] width 82 height 25
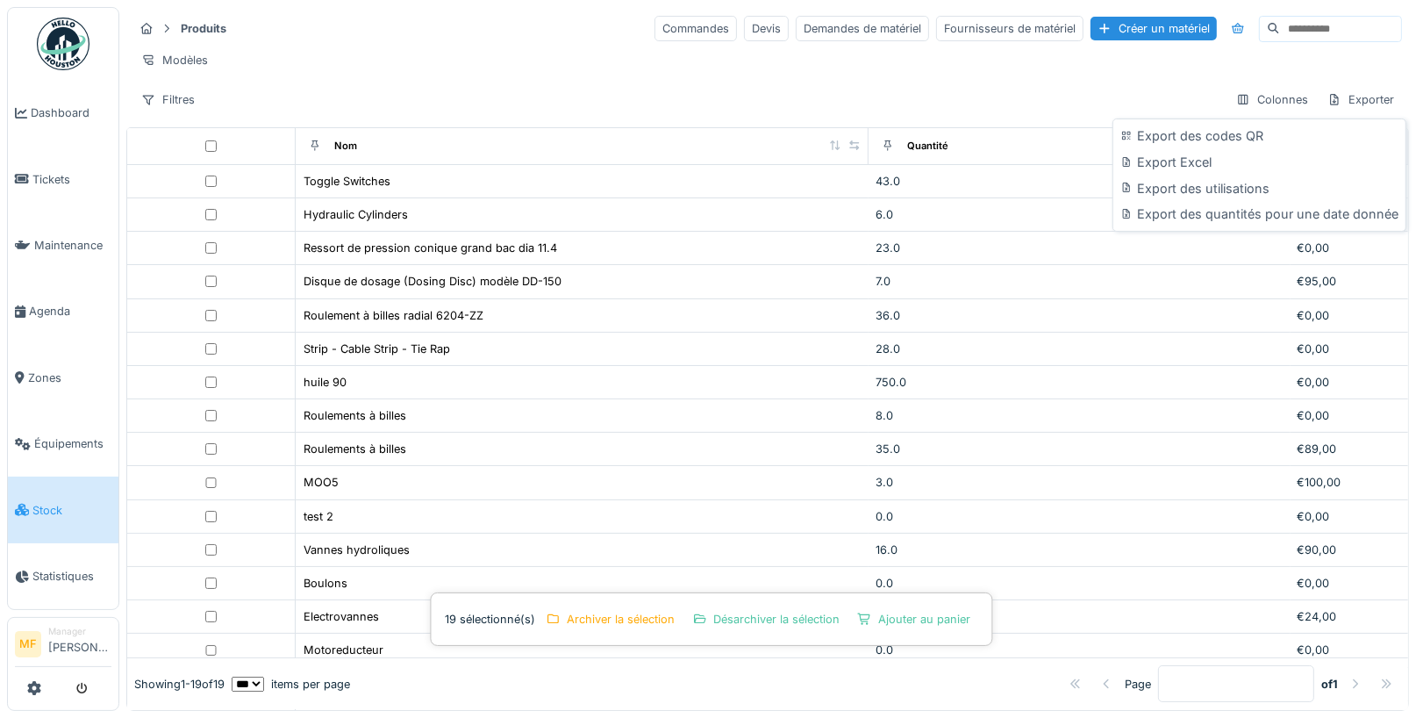
click at [1050, 103] on div "Filtres Colonnes Exporter" at bounding box center [767, 99] width 1269 height 25
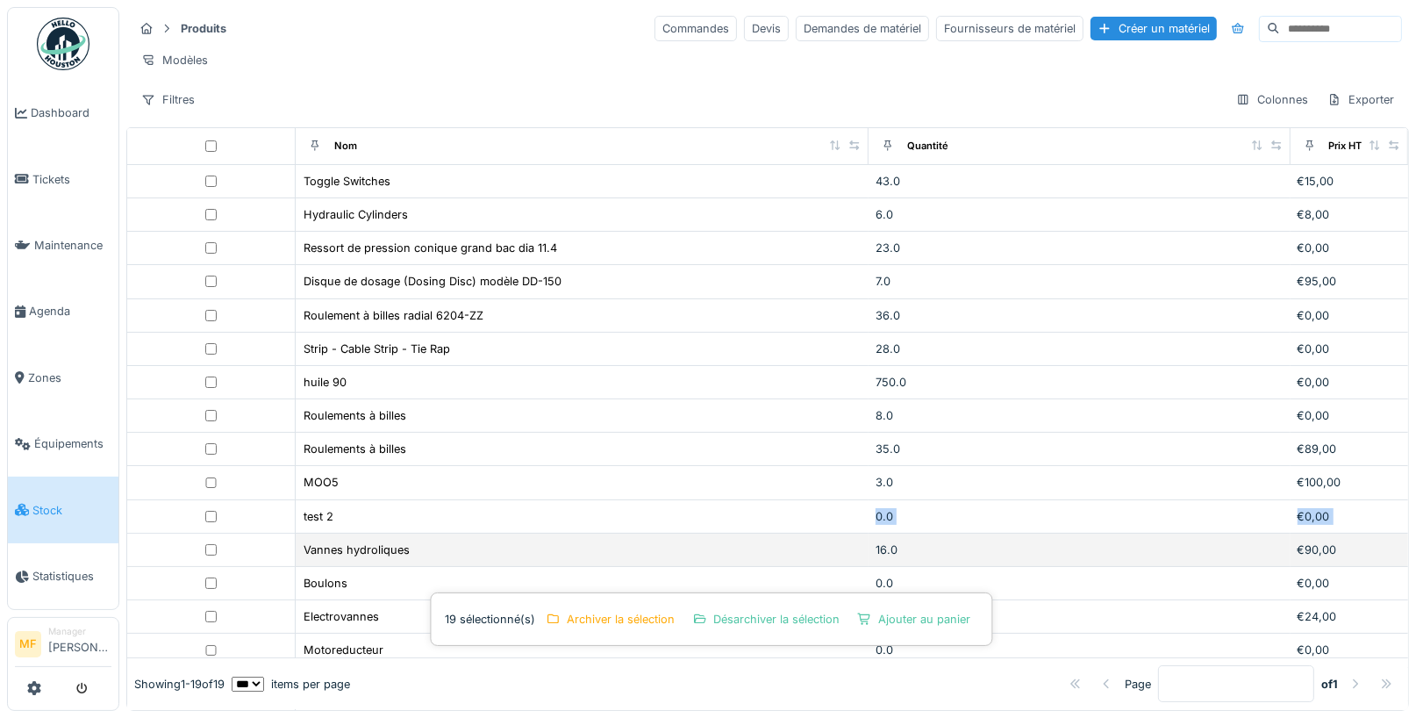
drag, startPoint x: 790, startPoint y: 499, endPoint x: 782, endPoint y: 518, distance: 20.0
click at [782, 518] on tbody "Toggle Switches 43.0 €15,00 Hydraulic Cylinders 6.0 €8,00 Ressort de pression c…" at bounding box center [767, 483] width 1281 height 637
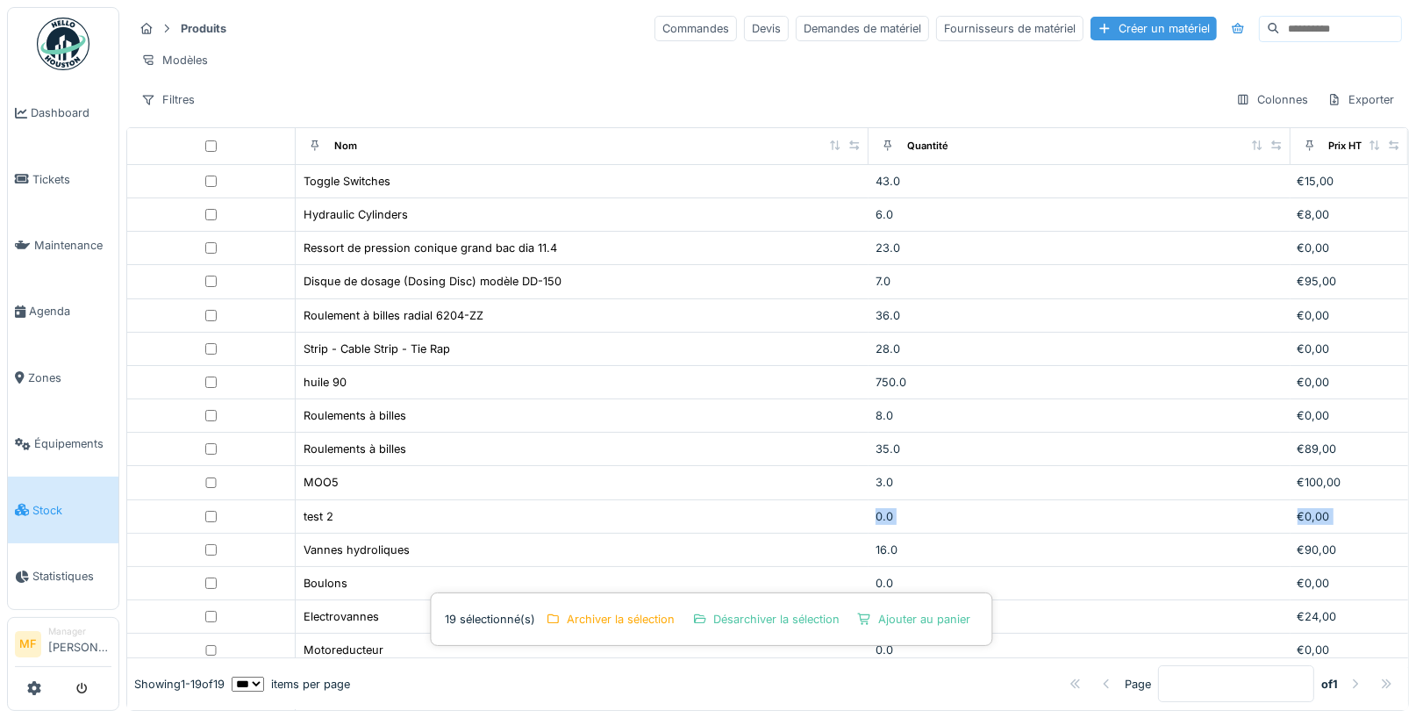
click at [1120, 32] on div "Créer un matériel" at bounding box center [1154, 29] width 126 height 24
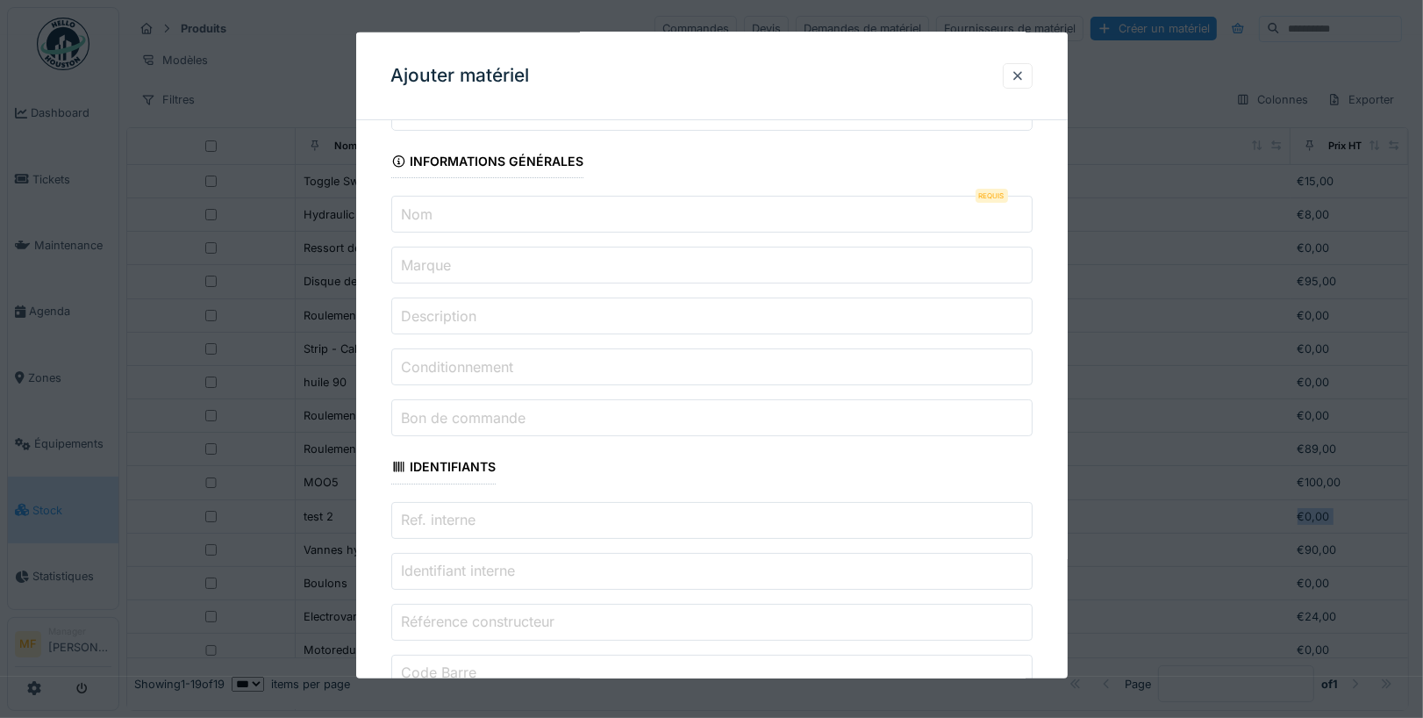
scroll to position [204, 0]
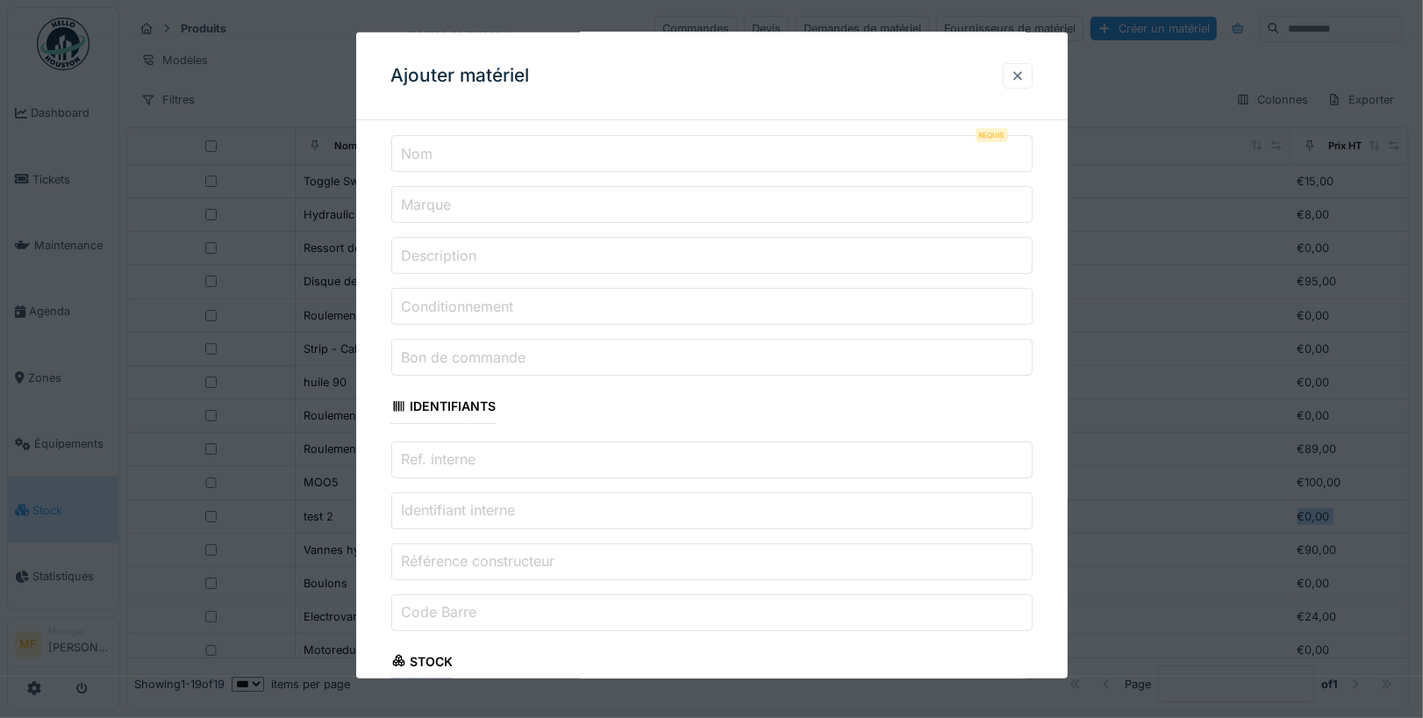
click at [1019, 74] on div at bounding box center [1018, 76] width 14 height 17
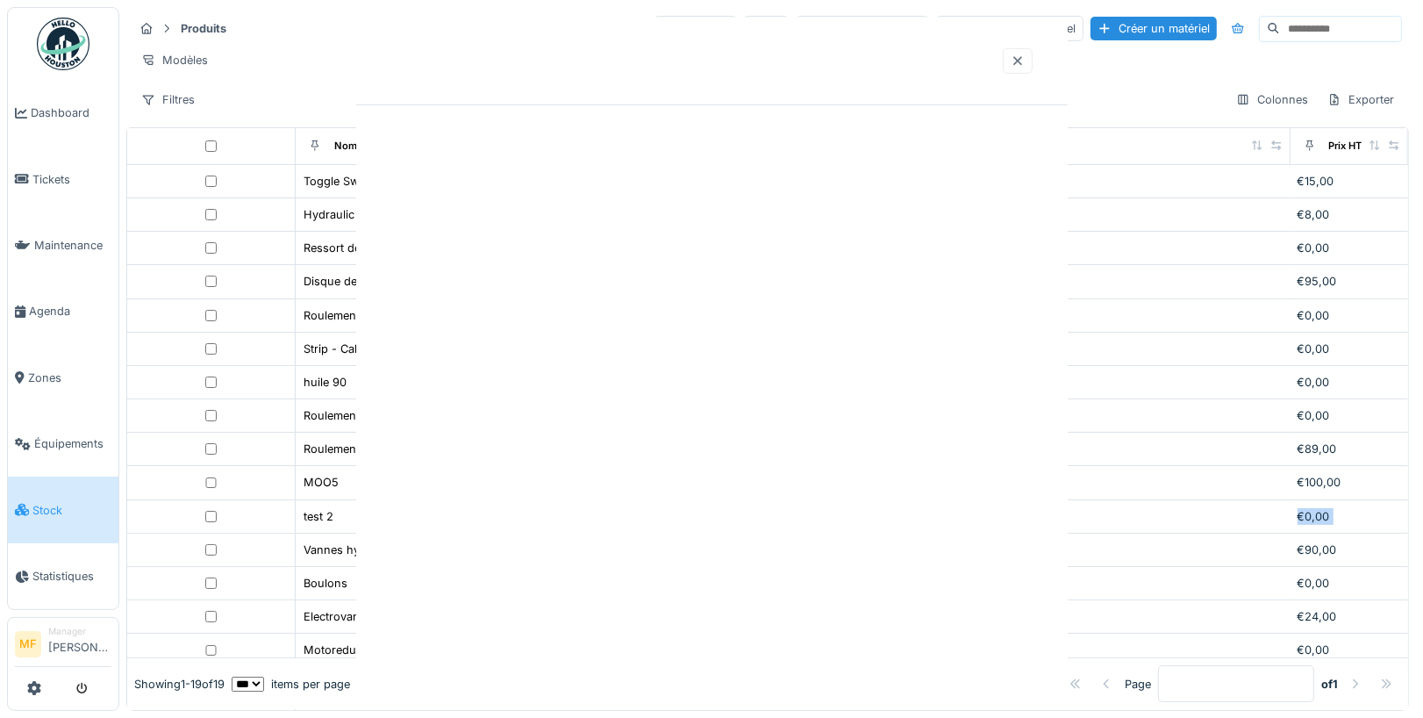
scroll to position [0, 0]
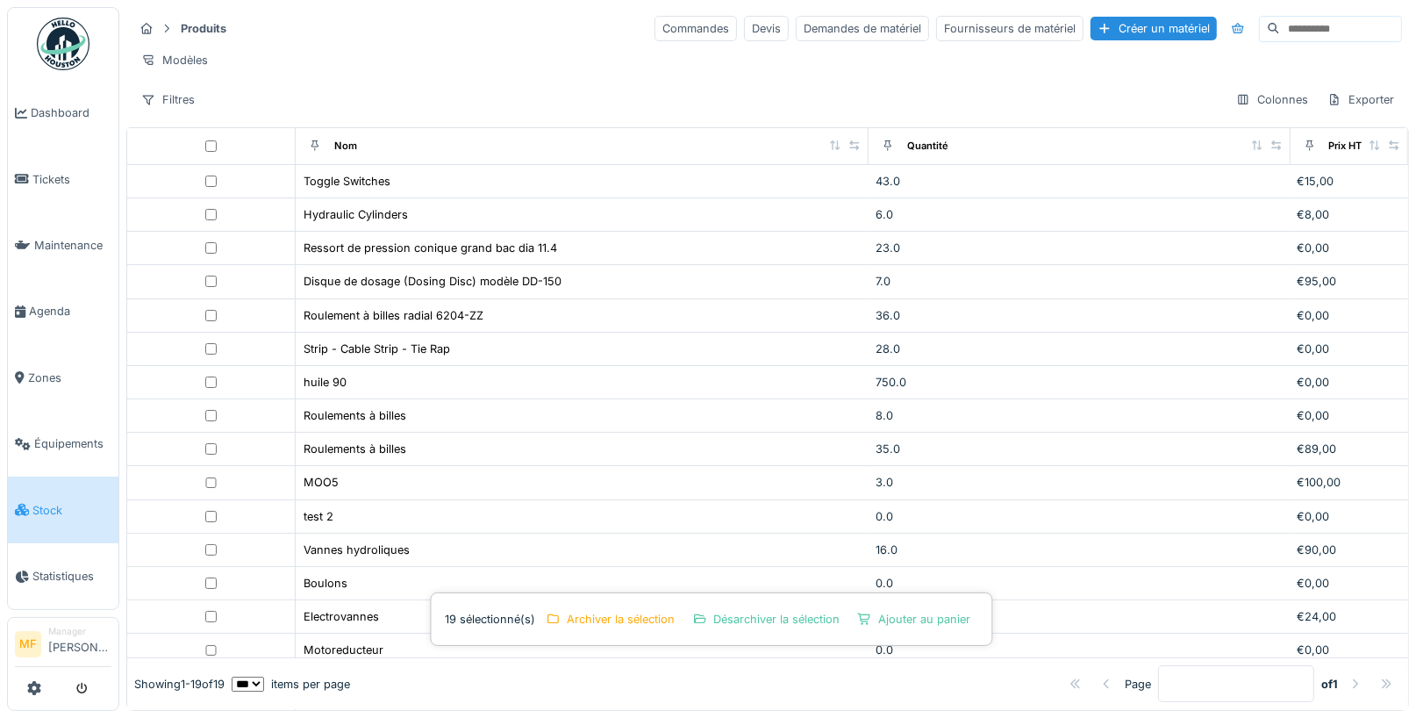
click at [182, 111] on div "Produits Commandes Devis Demandes de matériel Fournisseurs de matériel Créer un…" at bounding box center [767, 63] width 1283 height 113
click at [178, 108] on div "Filtres" at bounding box center [167, 99] width 69 height 25
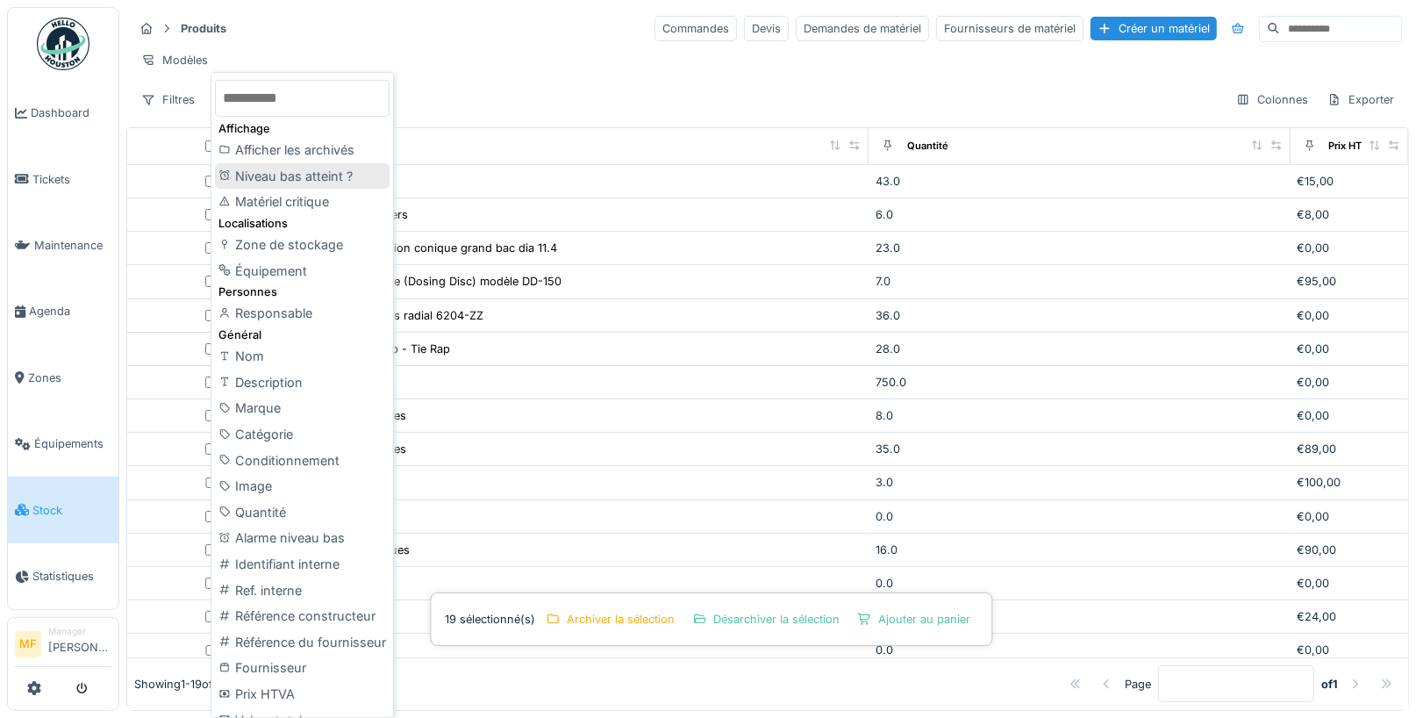
click at [303, 168] on div "Niveau bas atteint ?" at bounding box center [302, 176] width 175 height 26
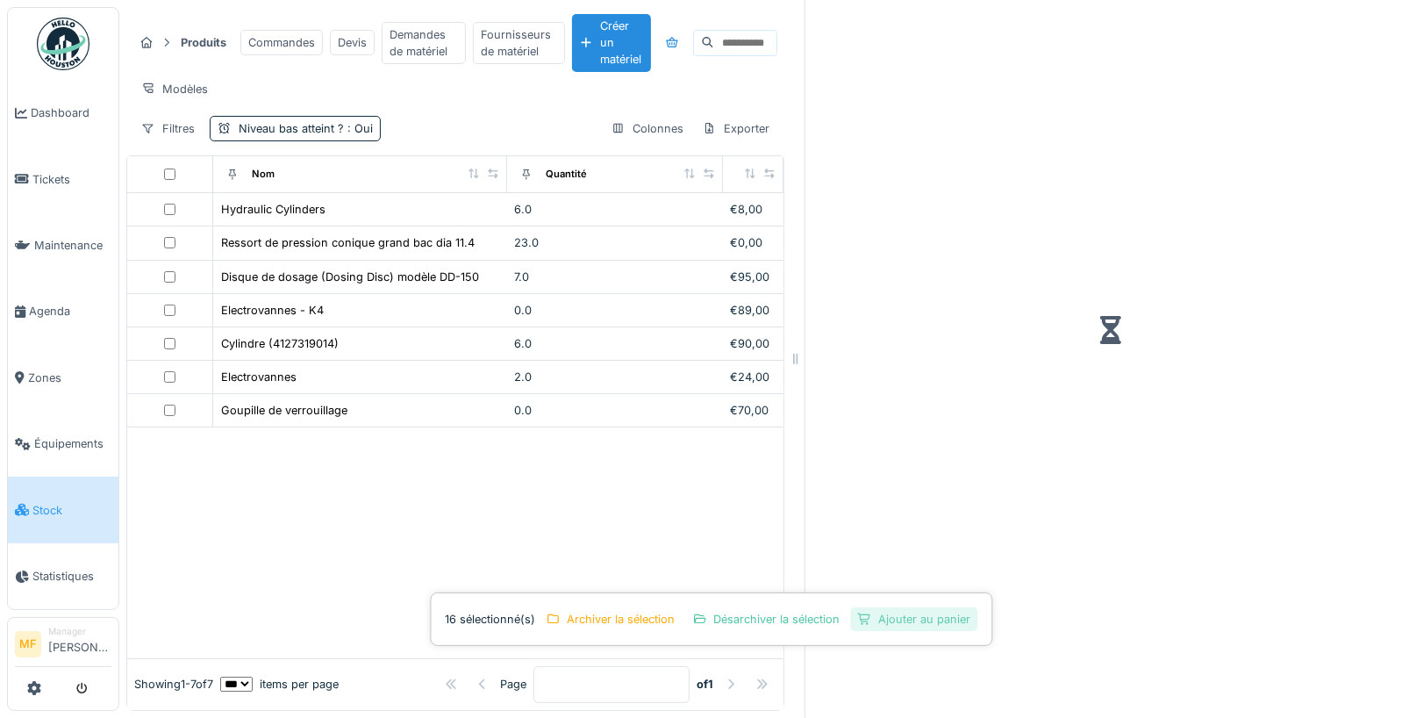
click at [906, 622] on div "Ajouter au panier" at bounding box center [914, 619] width 127 height 24
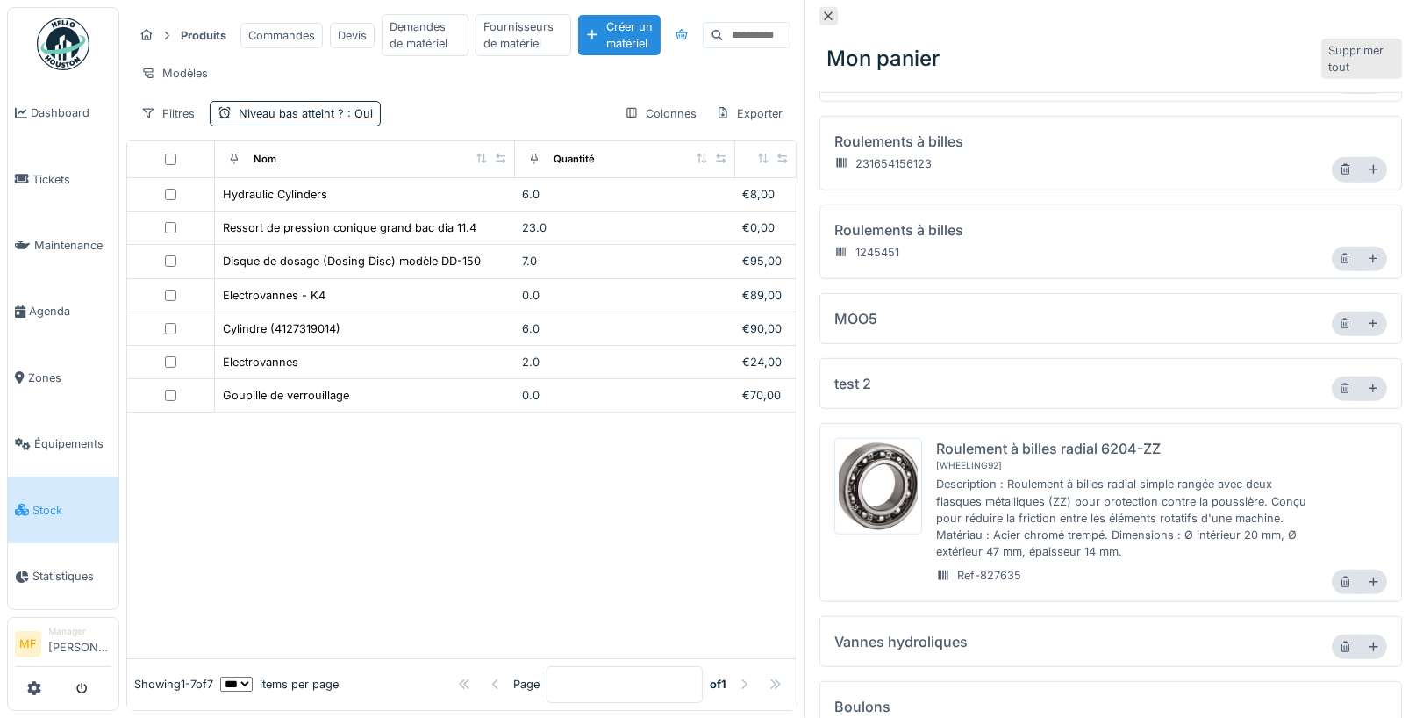
scroll to position [914, 0]
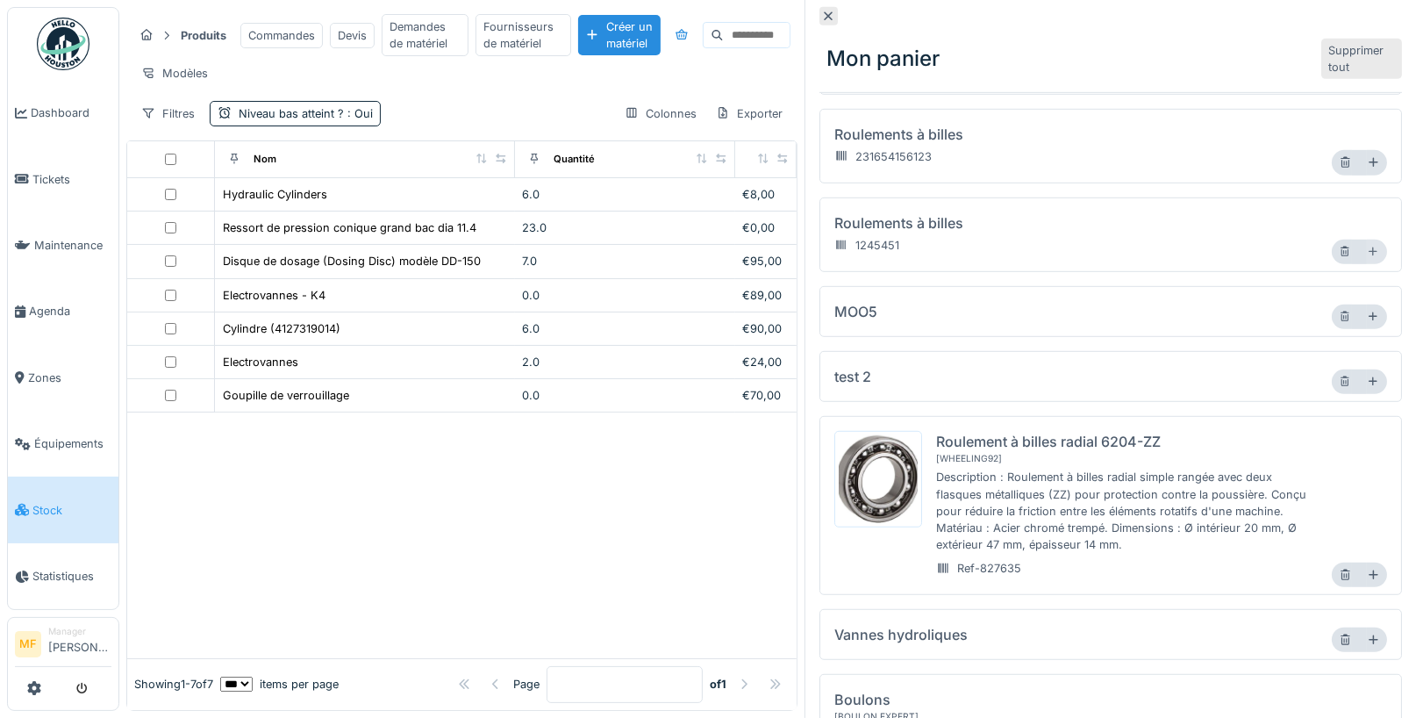
click at [1374, 247] on icon at bounding box center [1373, 251] width 9 height 9
type input "*"
click at [1373, 150] on div at bounding box center [1377, 162] width 20 height 25
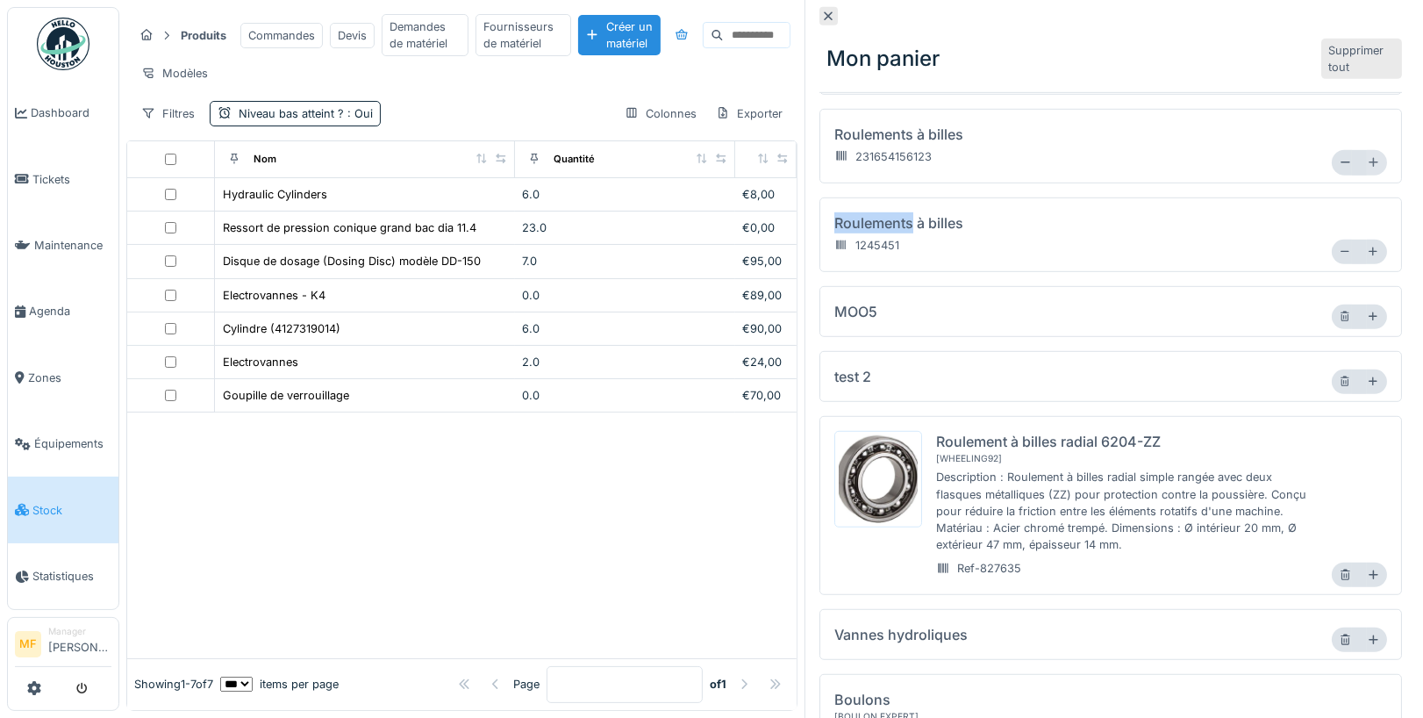
type input "*"
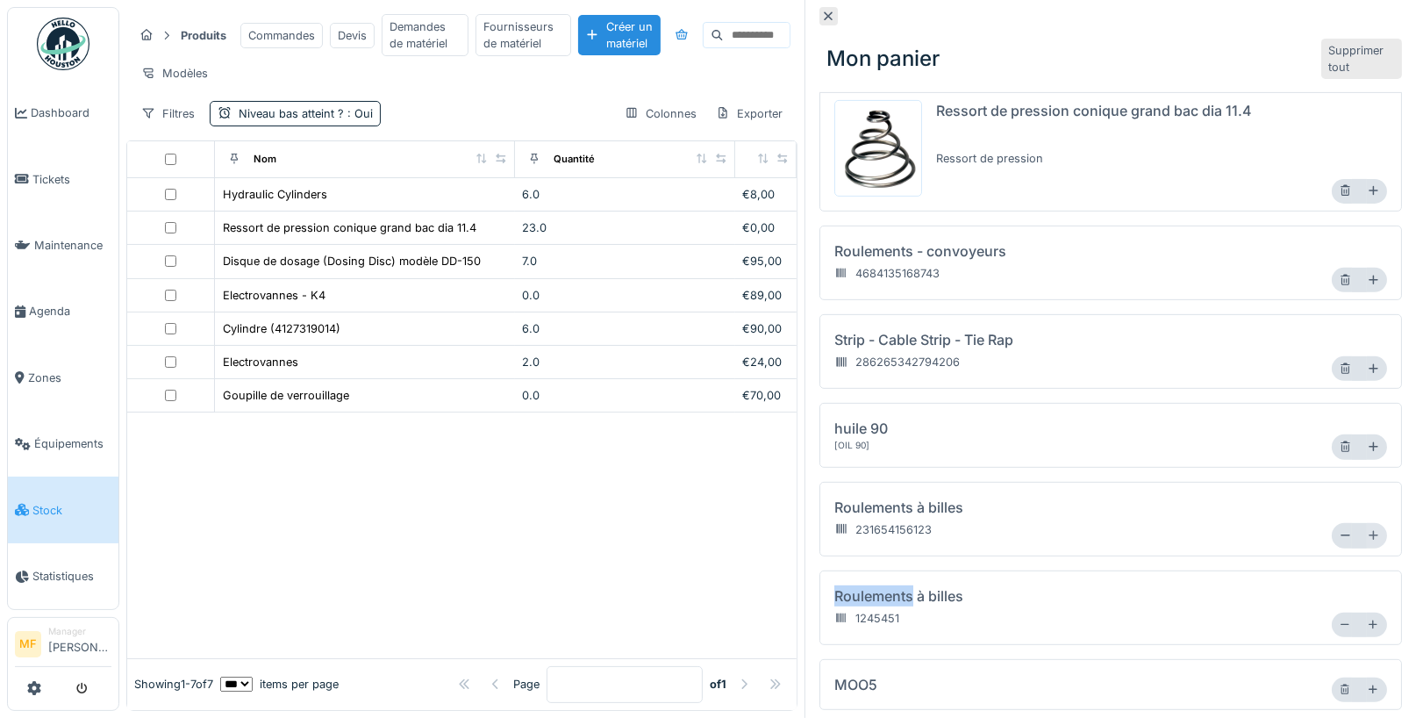
scroll to position [448, 0]
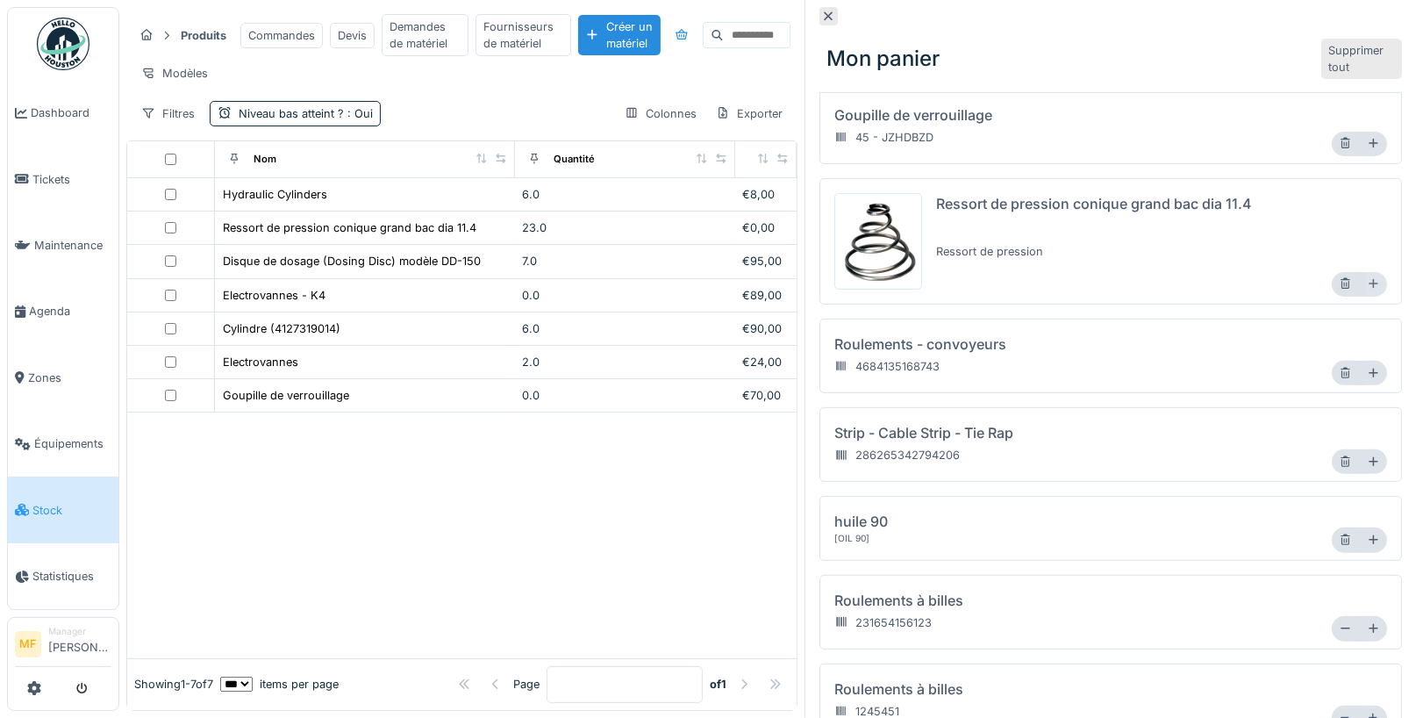
click at [1378, 279] on icon at bounding box center [1373, 283] width 13 height 11
type input "*"
click at [1377, 138] on icon at bounding box center [1373, 143] width 13 height 11
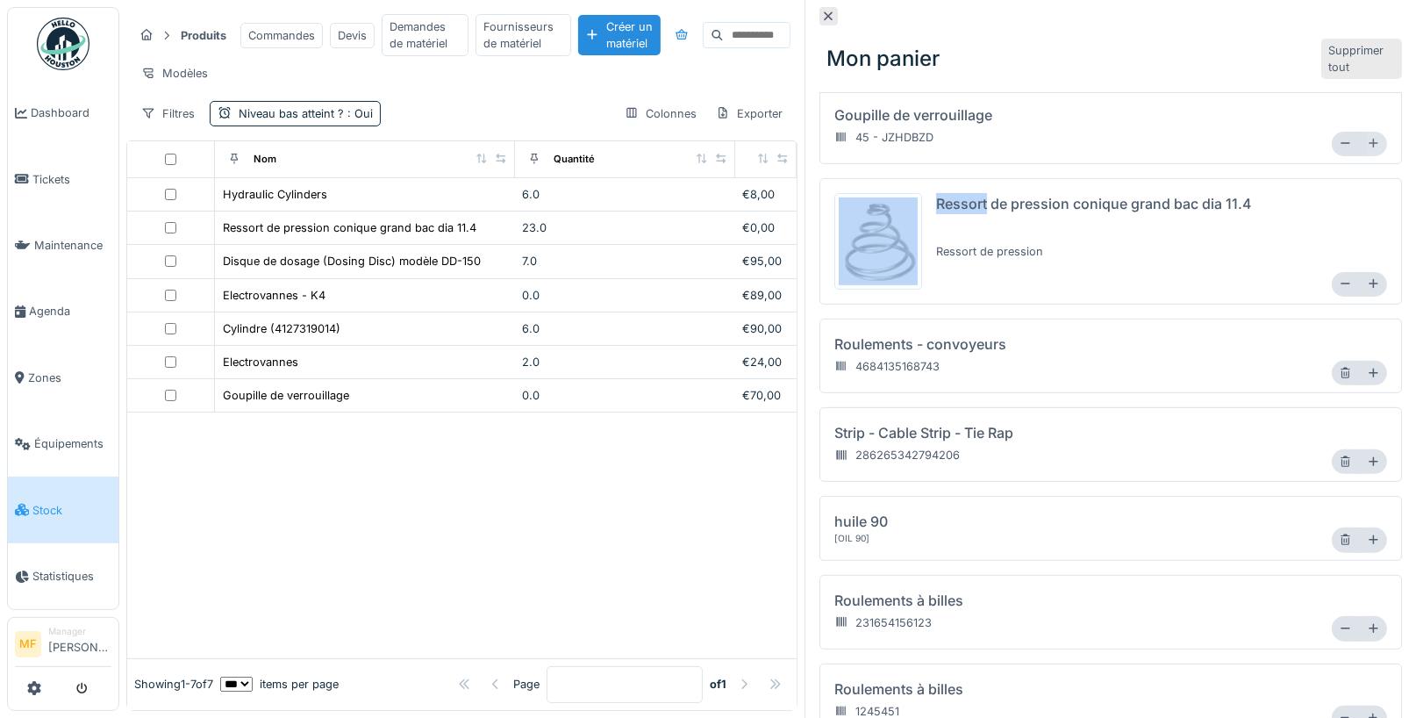
type input "*"
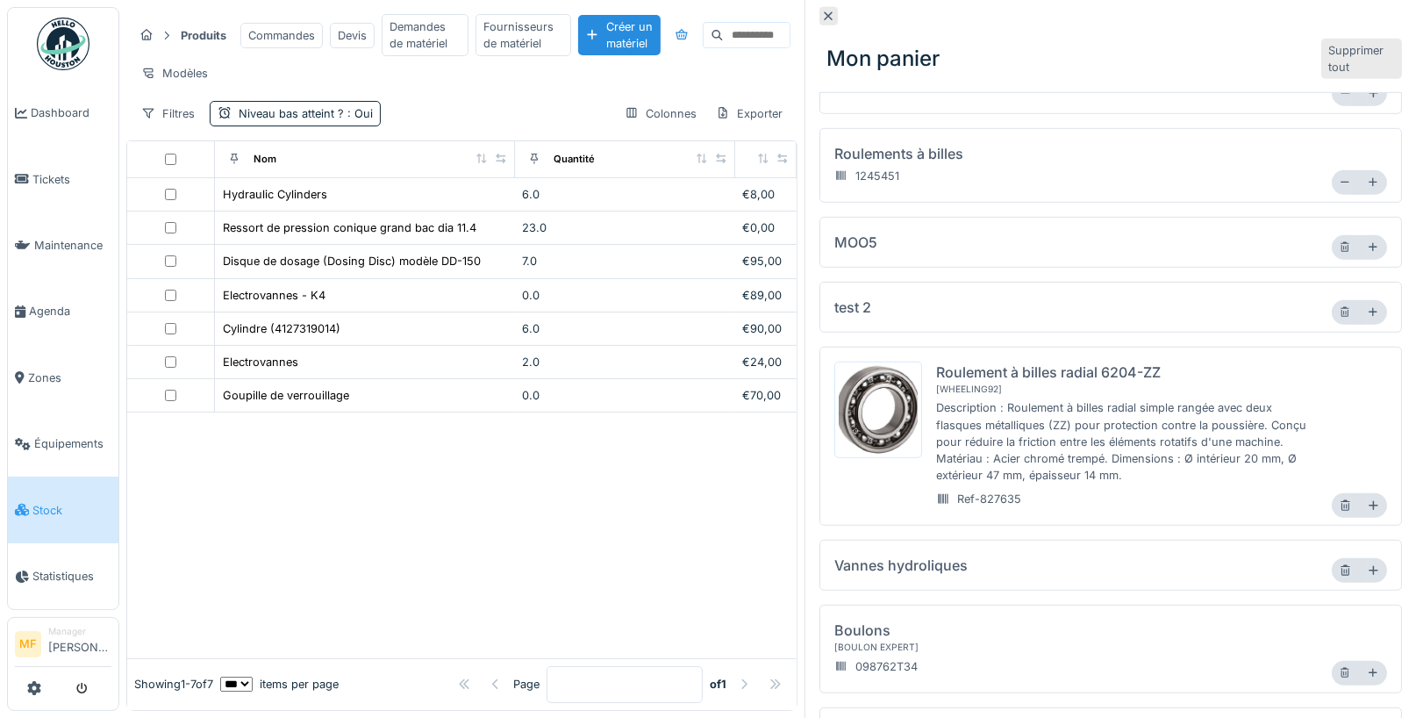
scroll to position [1151, 0]
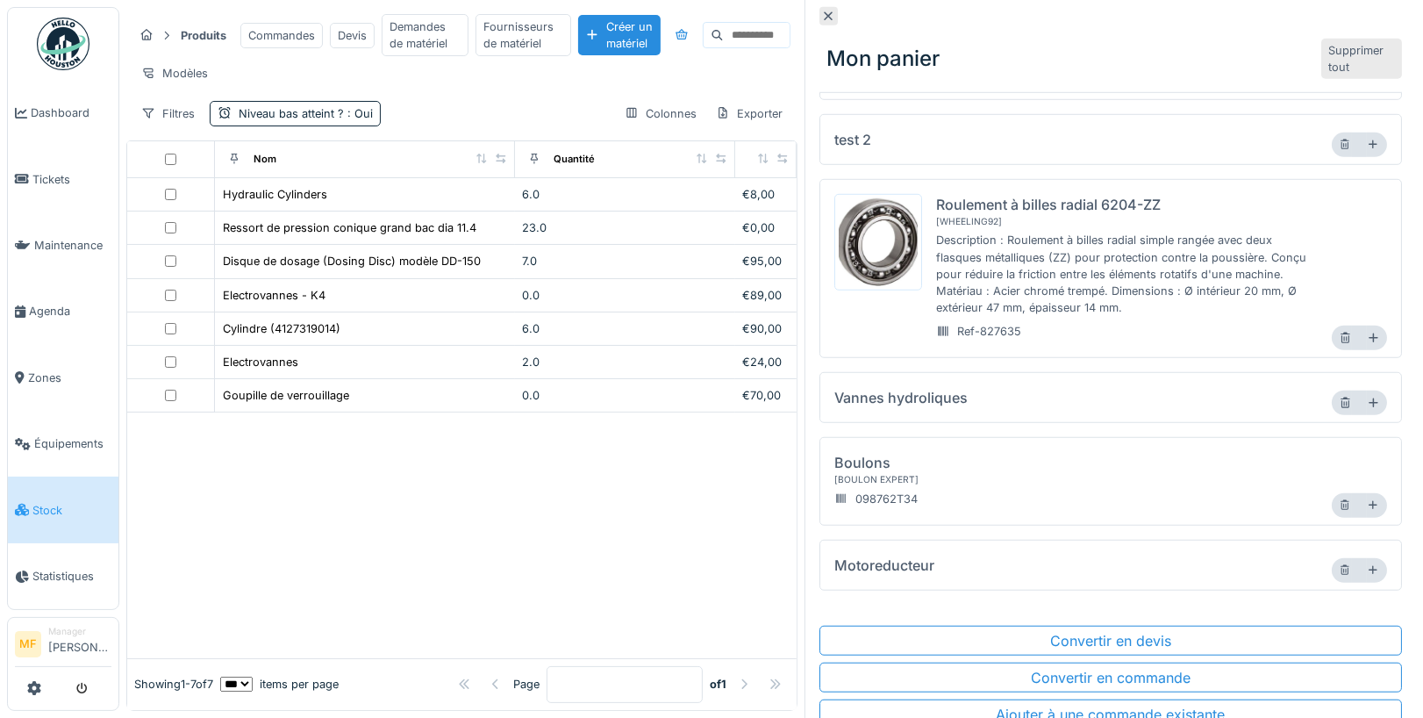
click at [829, 5] on div "Mon panier Supprimer tout" at bounding box center [1111, 46] width 583 height 93
click at [828, 15] on icon at bounding box center [829, 16] width 9 height 9
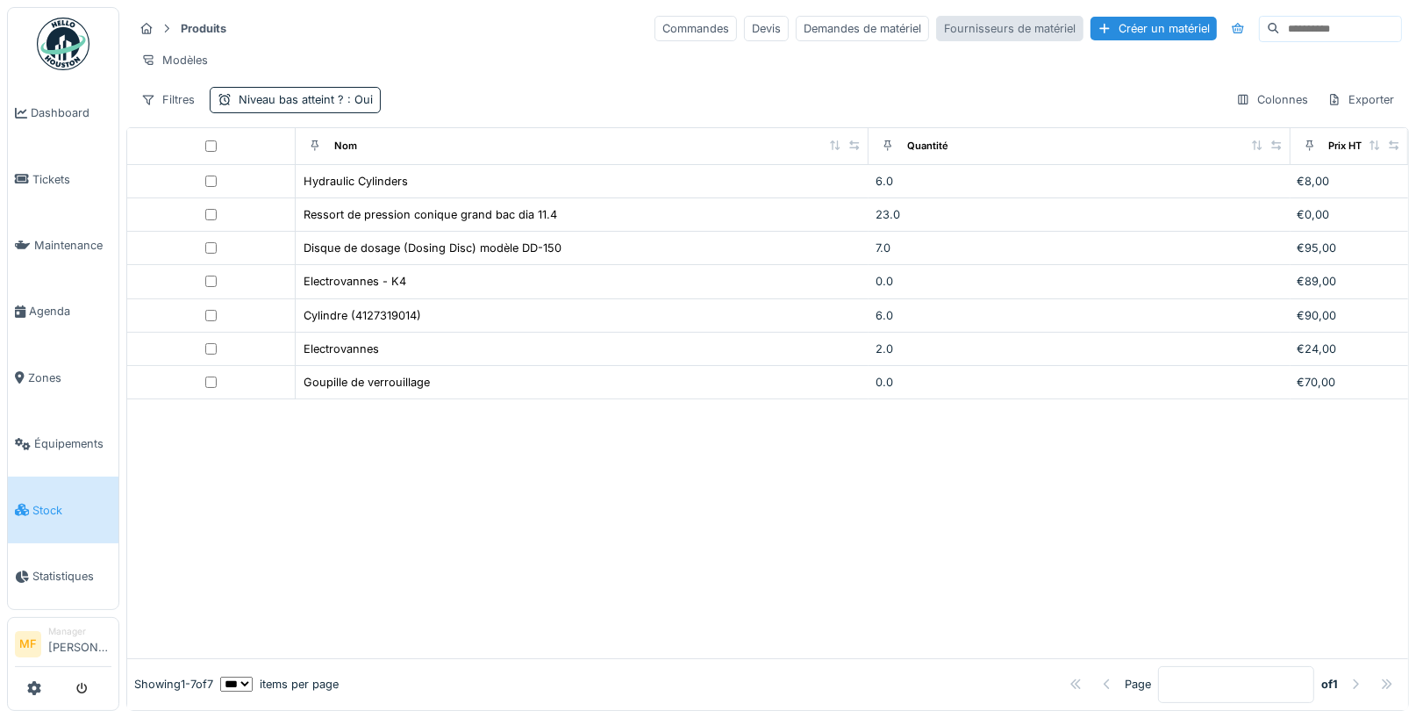
click at [990, 36] on div "Fournisseurs de matériel" at bounding box center [1009, 28] width 147 height 25
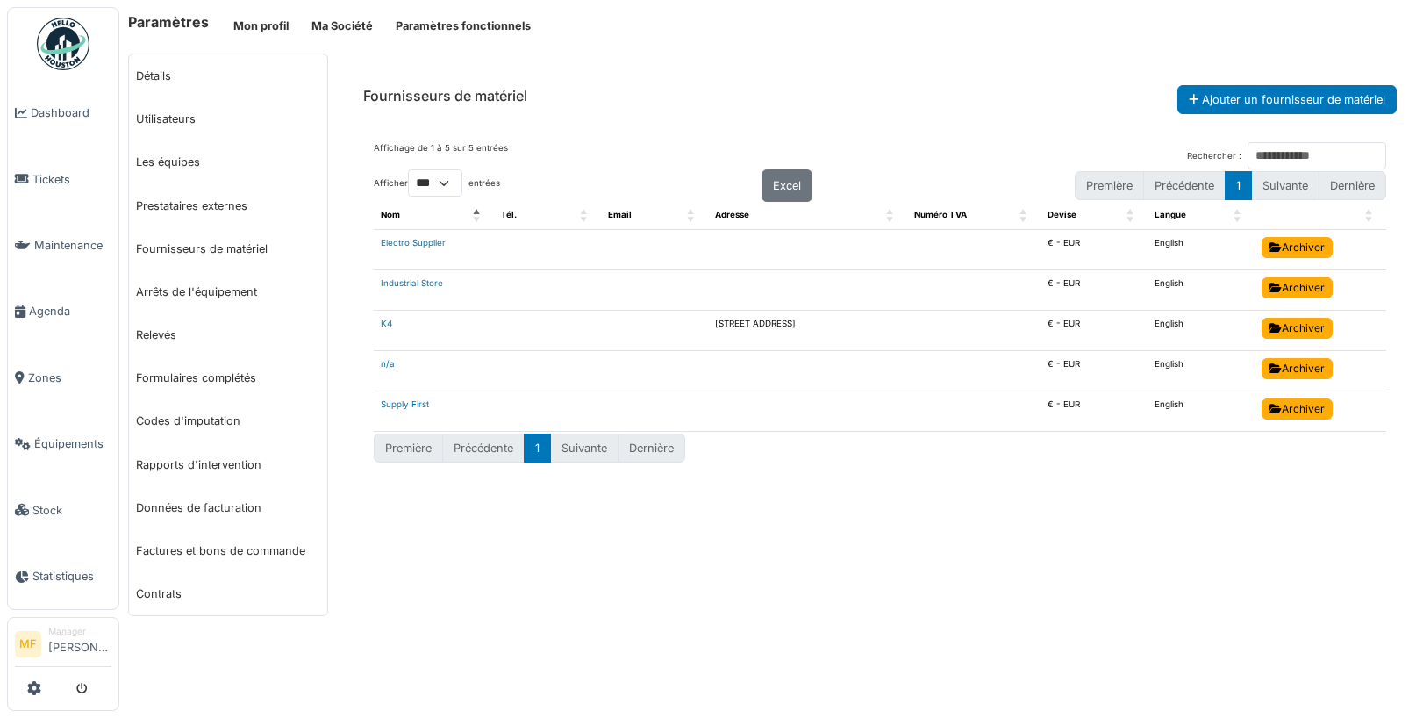
select select "***"
click at [415, 278] on link "Industrial Store" at bounding box center [412, 283] width 62 height 10
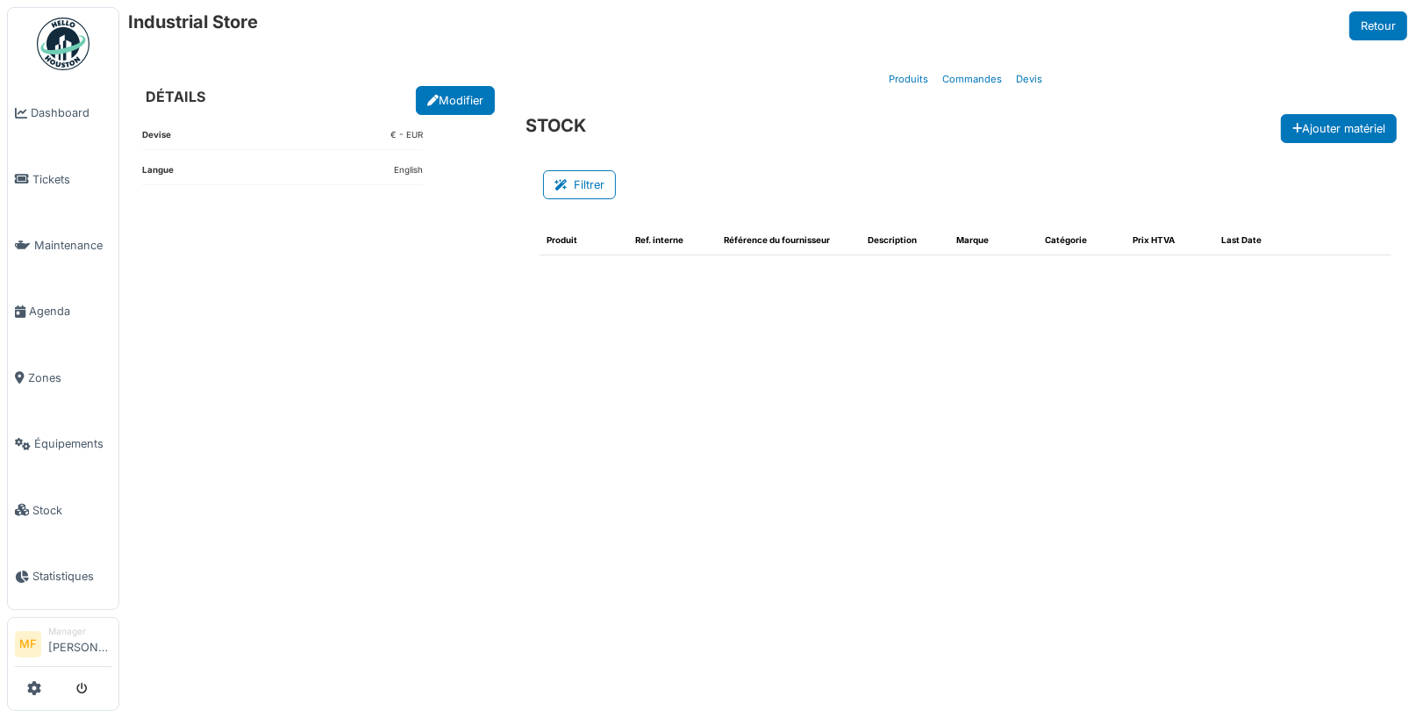
select select "***"
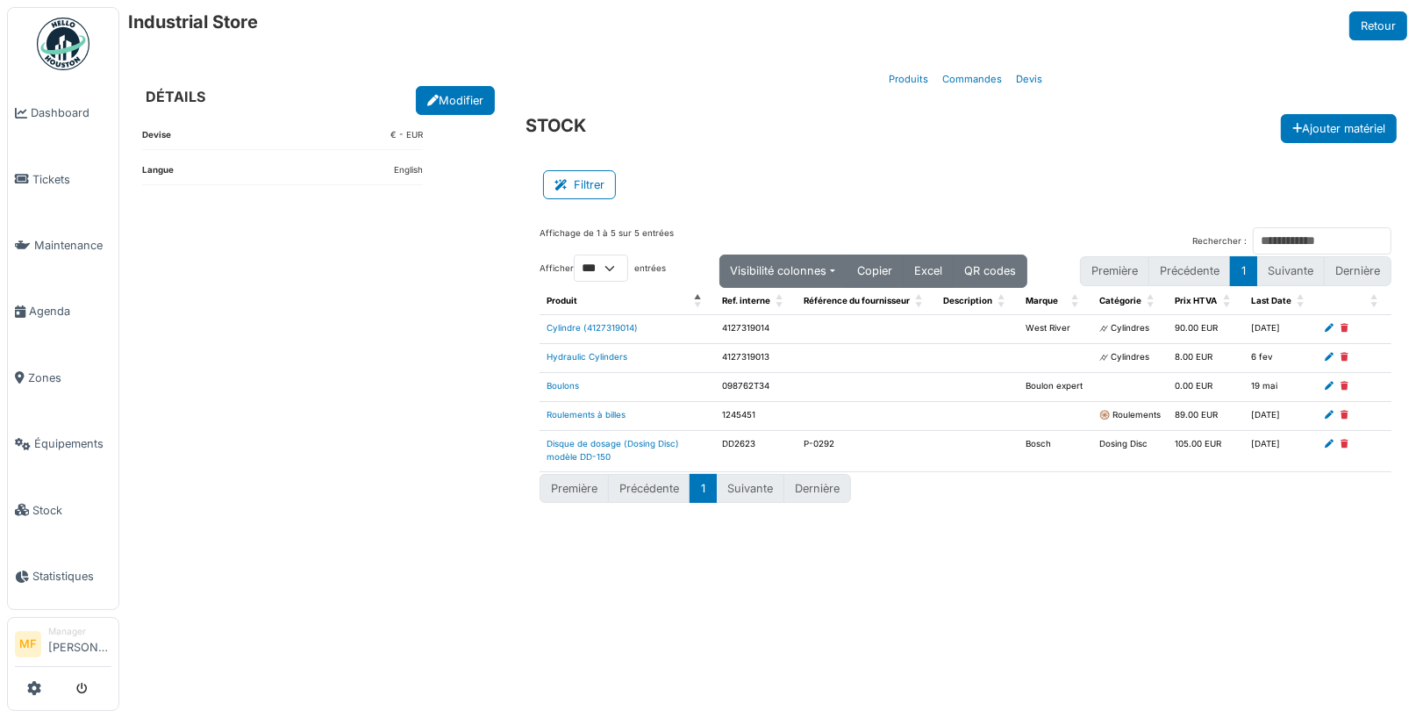
click at [415, 281] on div "Devise € - EUR Langue English" at bounding box center [320, 400] width 384 height 571
click at [941, 85] on link "Commandes" at bounding box center [972, 79] width 74 height 41
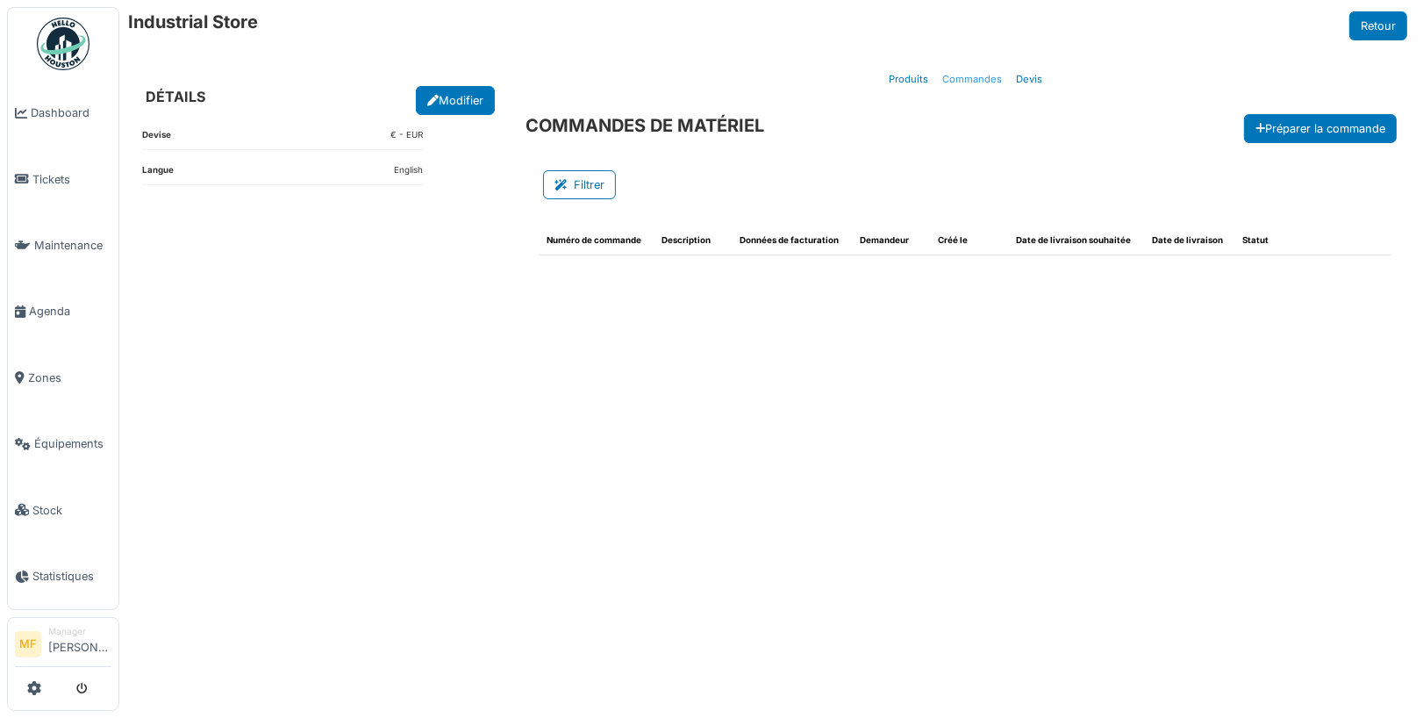
select select "***"
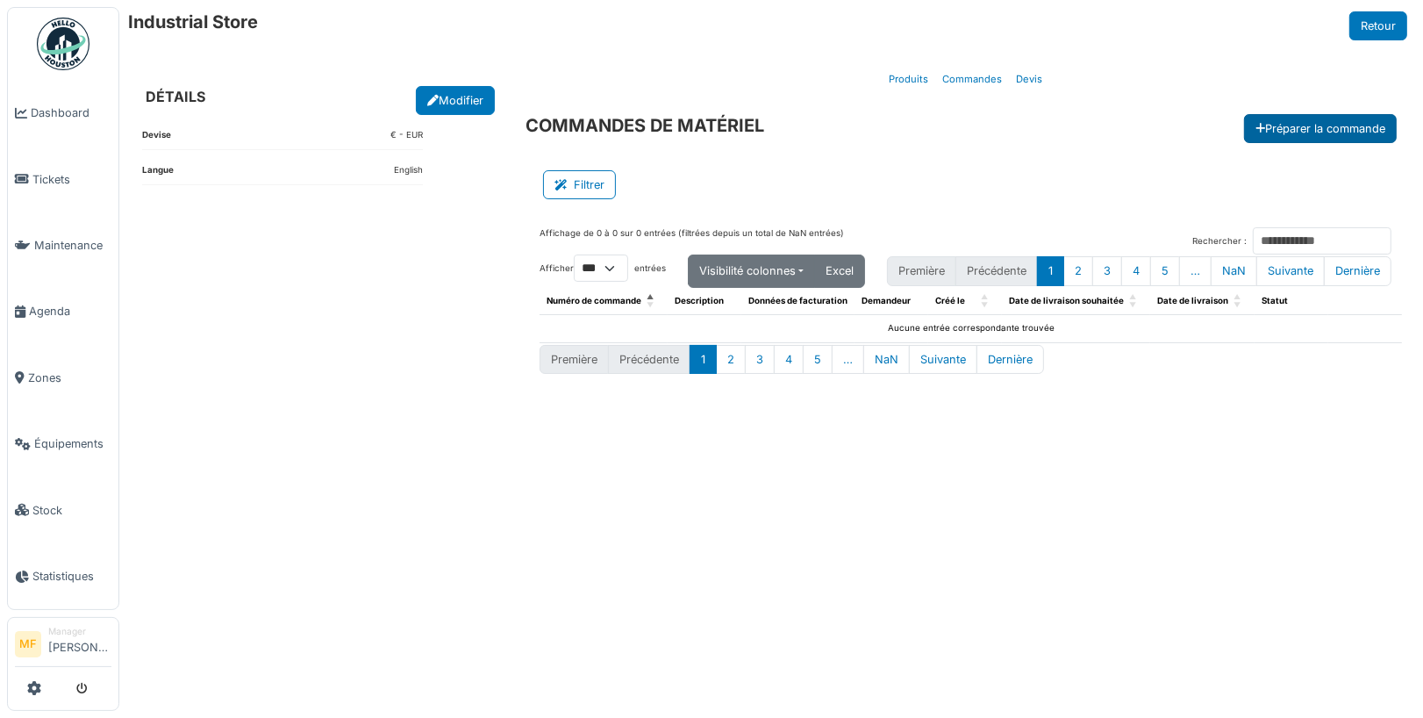
click at [1328, 125] on button "Préparer la commande" at bounding box center [1320, 128] width 153 height 29
click at [1284, 126] on button "Préparer la commande" at bounding box center [1320, 128] width 153 height 29
click at [48, 502] on span "Stock" at bounding box center [71, 510] width 79 height 17
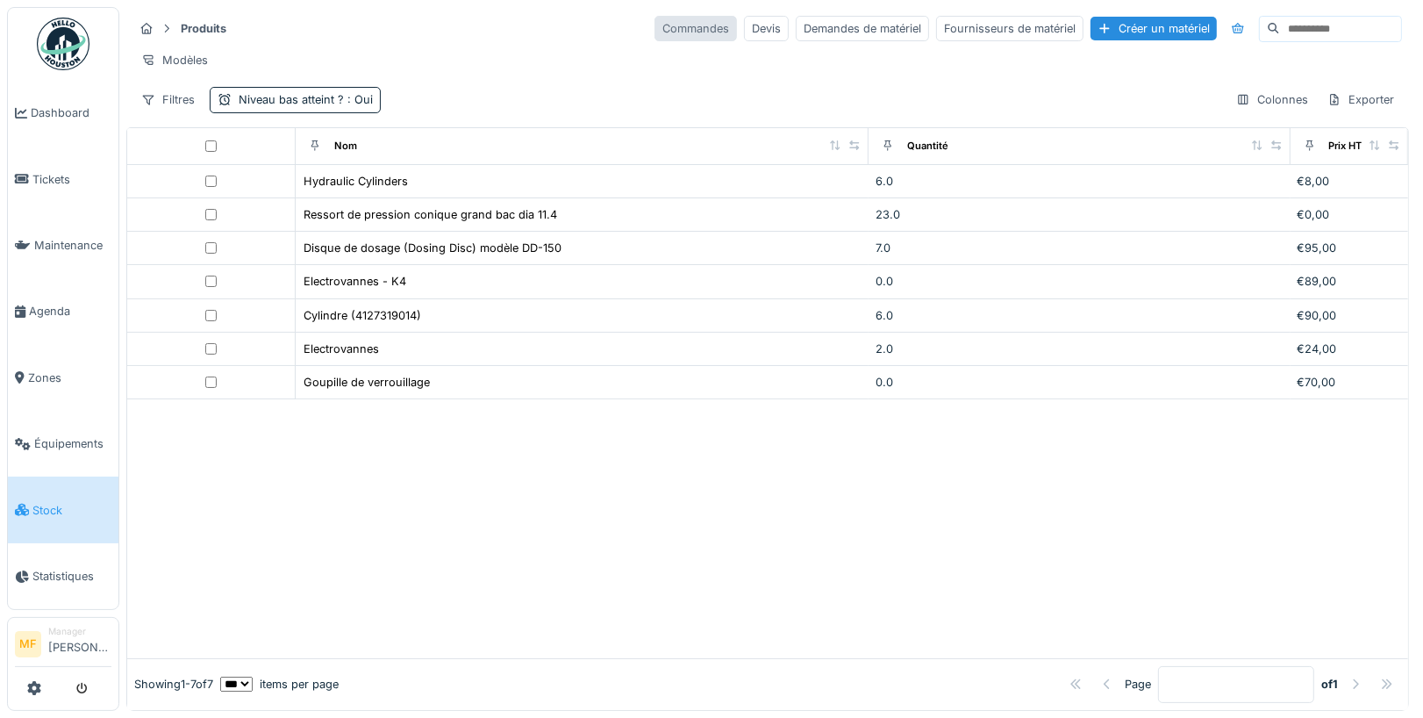
click at [690, 29] on div "Commandes" at bounding box center [696, 28] width 82 height 25
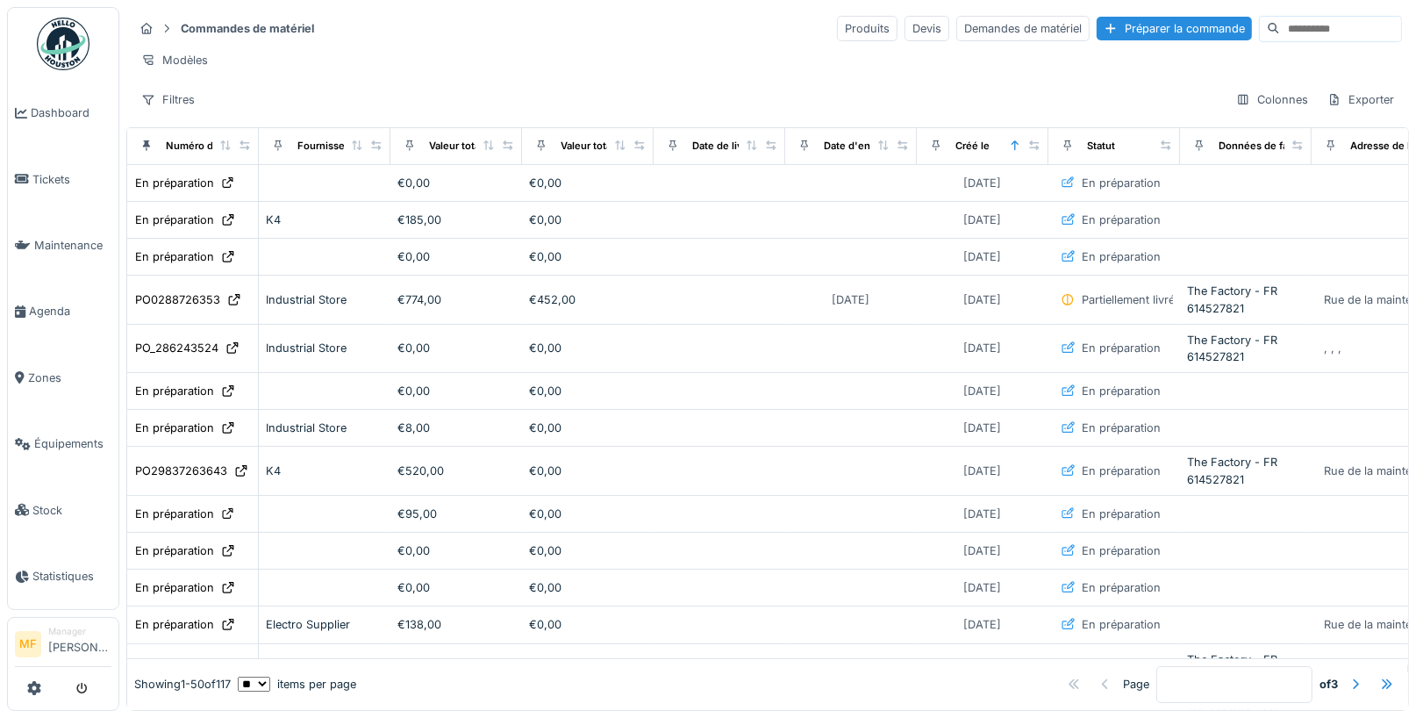
click at [1146, 40] on div "Commandes de matériel Produits Devis Demandes de matériel Préparer la commande" at bounding box center [767, 28] width 1269 height 29
click at [1129, 32] on div "Préparer la commande" at bounding box center [1174, 29] width 155 height 24
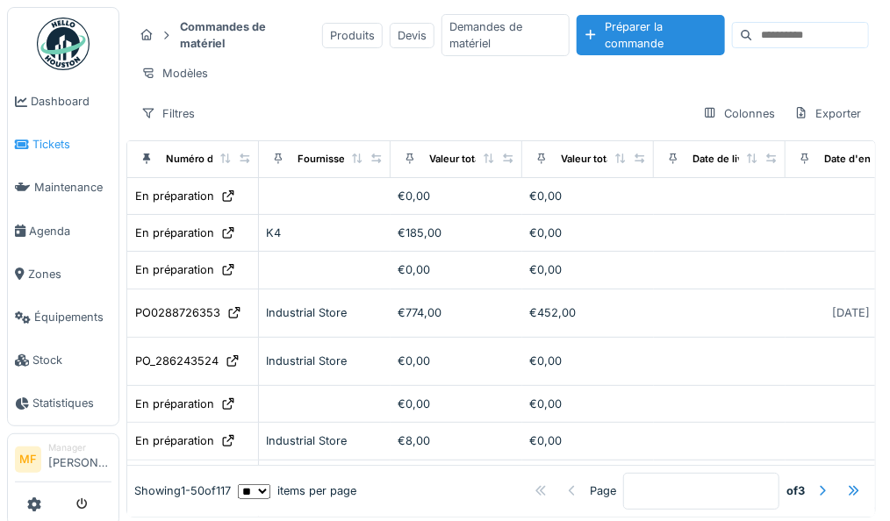
click at [45, 147] on span "Tickets" at bounding box center [71, 144] width 79 height 17
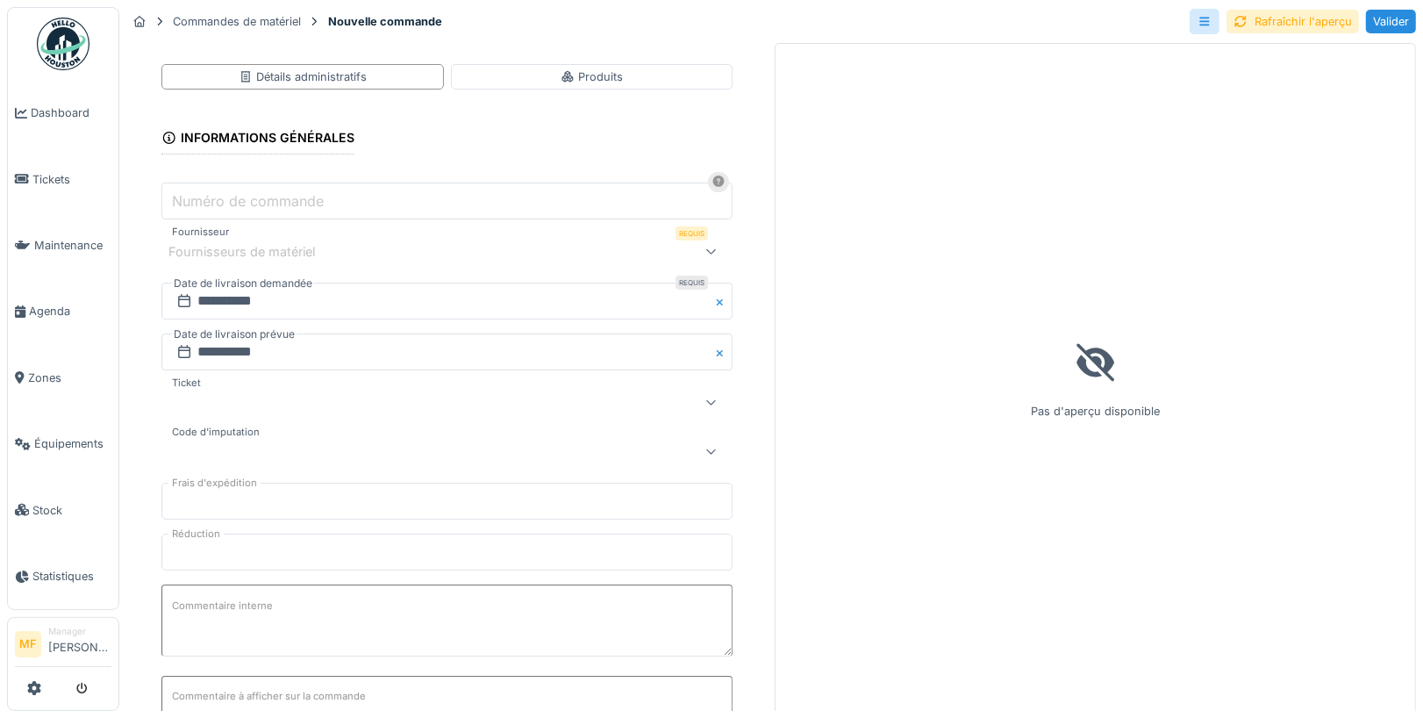
click at [352, 250] on div "Fournisseurs de matériel" at bounding box center [412, 250] width 488 height 21
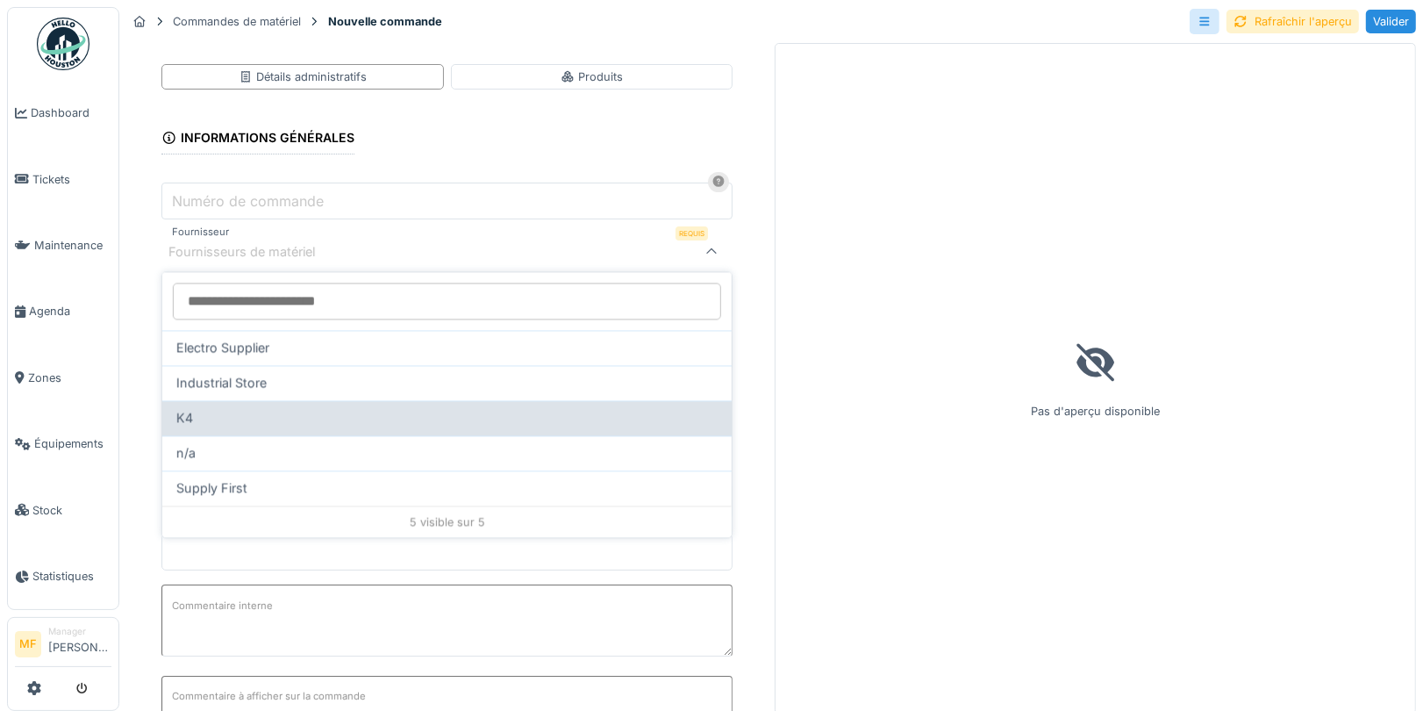
click at [300, 425] on div "K4" at bounding box center [446, 417] width 541 height 19
type input "***"
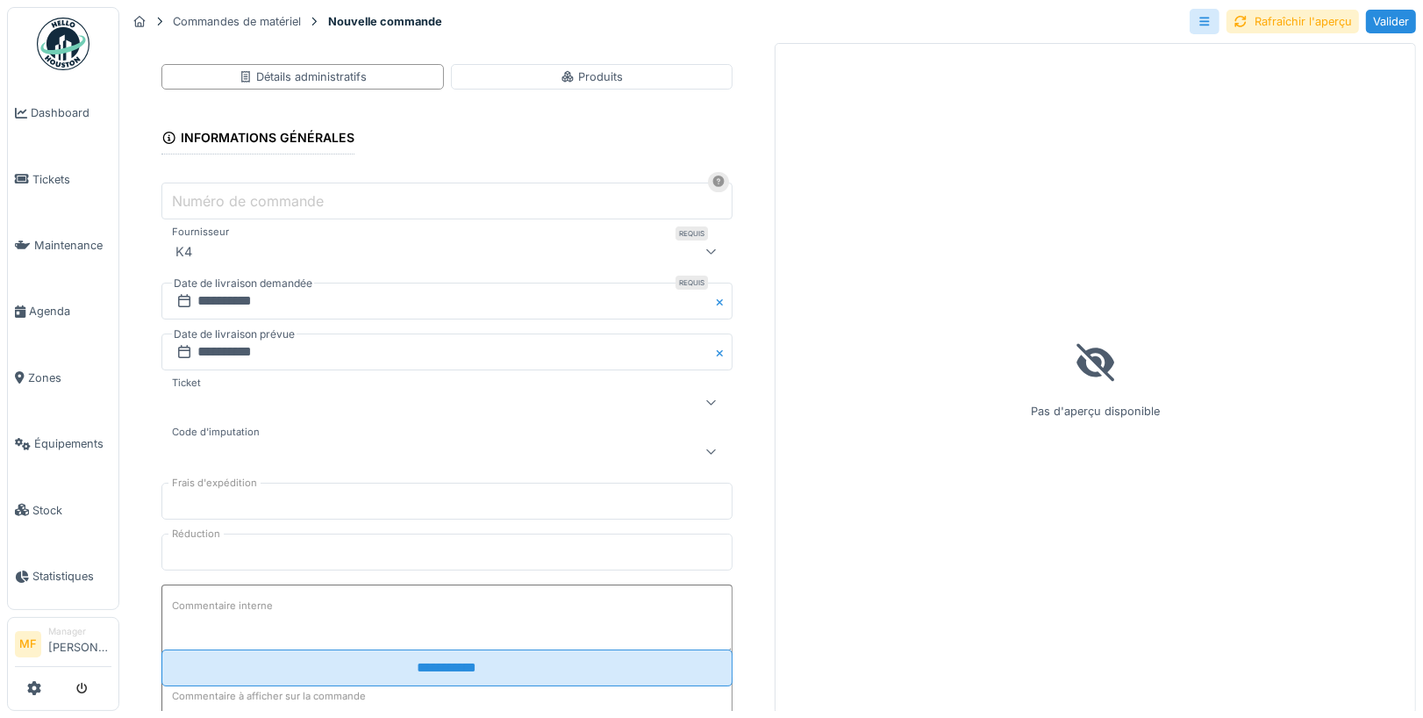
click at [276, 399] on div at bounding box center [412, 401] width 488 height 21
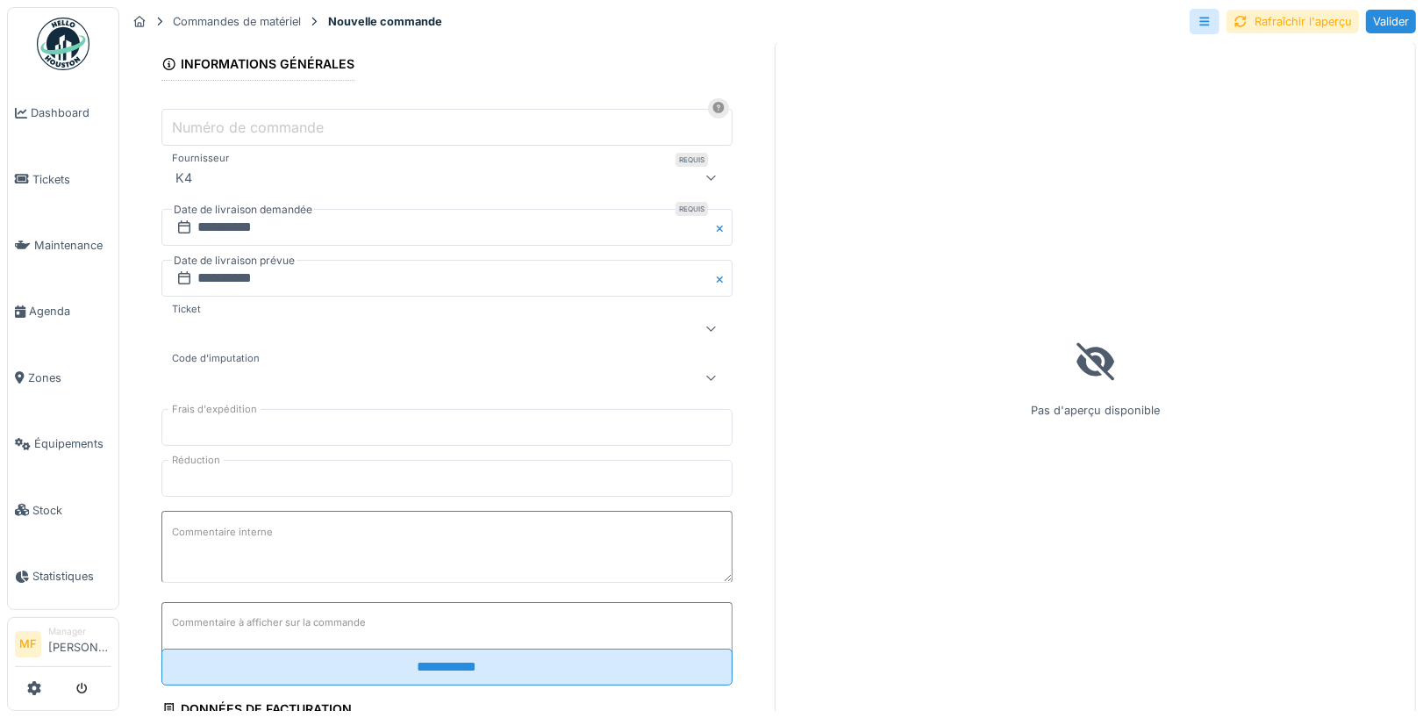
scroll to position [48, 0]
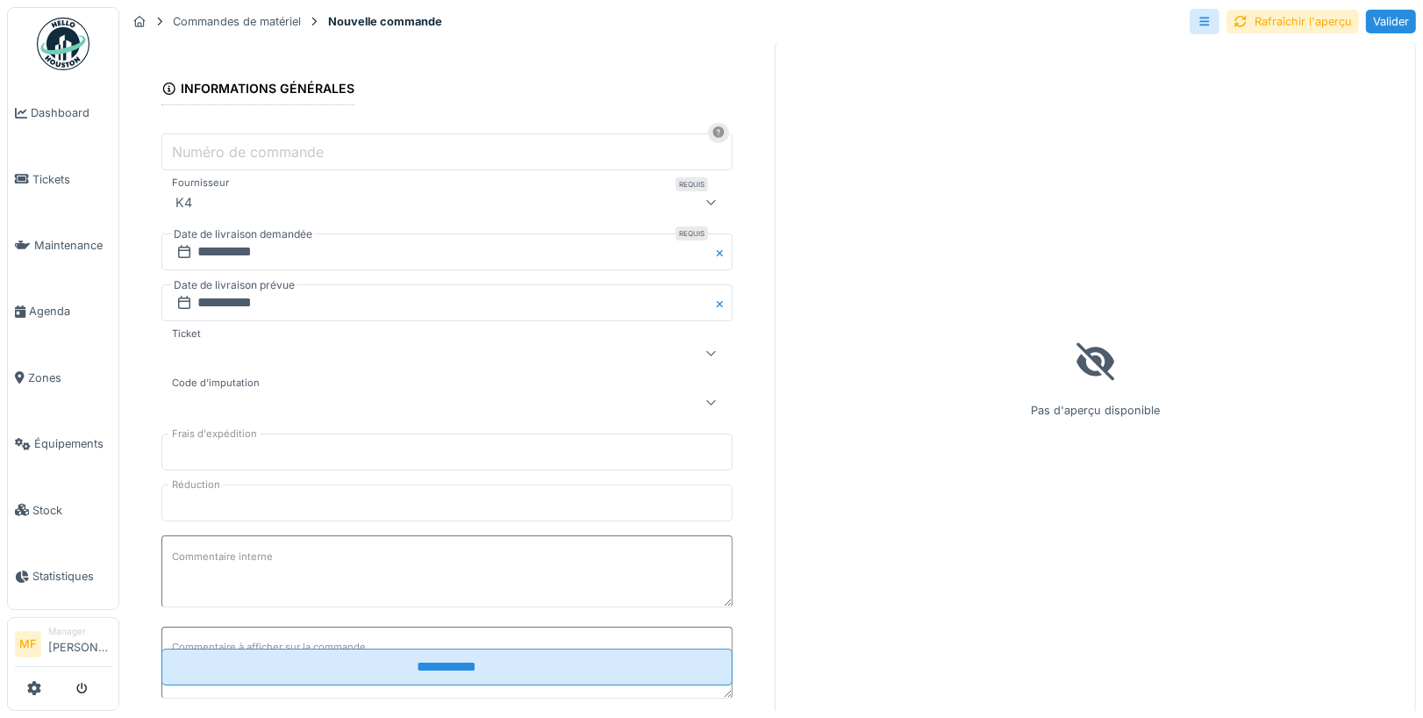
click at [247, 141] on label "Numéro de commande" at bounding box center [247, 151] width 159 height 21
click at [247, 139] on input "Numéro de commande" at bounding box center [446, 151] width 571 height 37
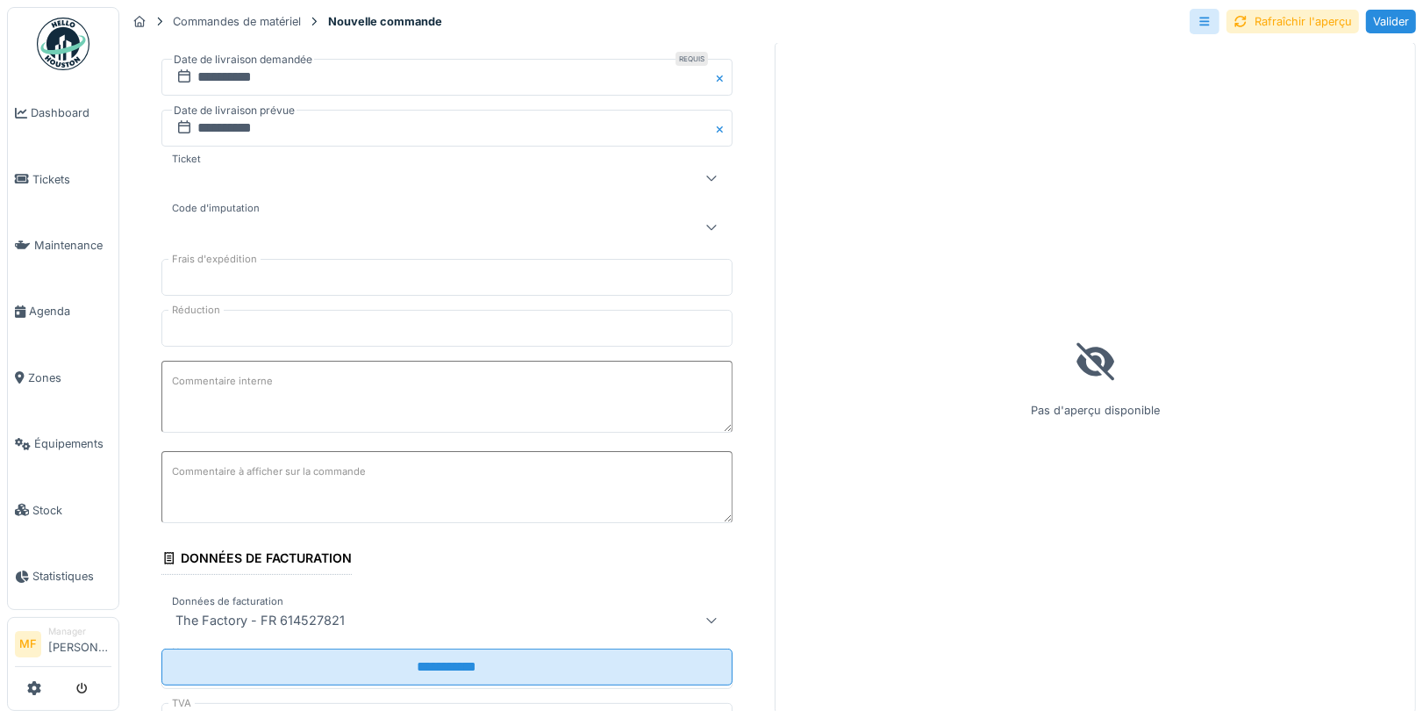
type input "********"
click at [236, 245] on div at bounding box center [446, 227] width 571 height 35
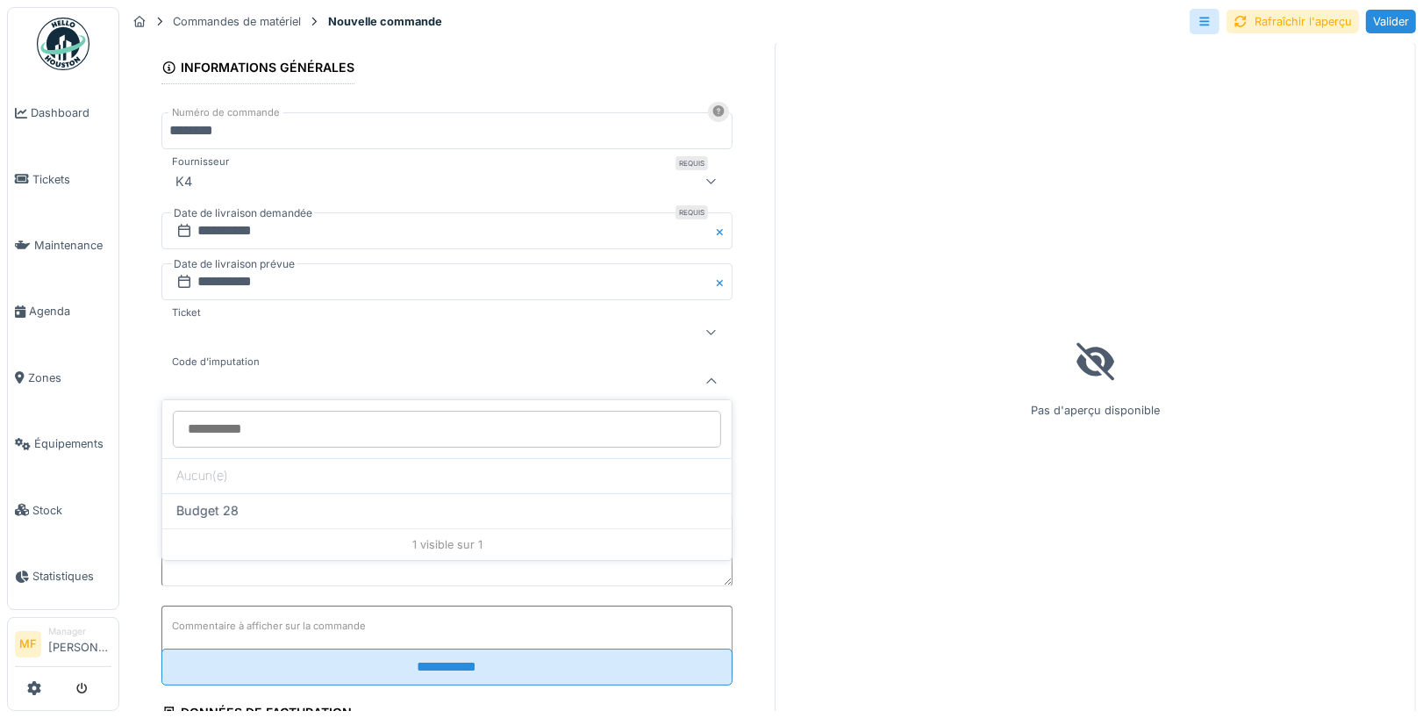
scroll to position [68, 0]
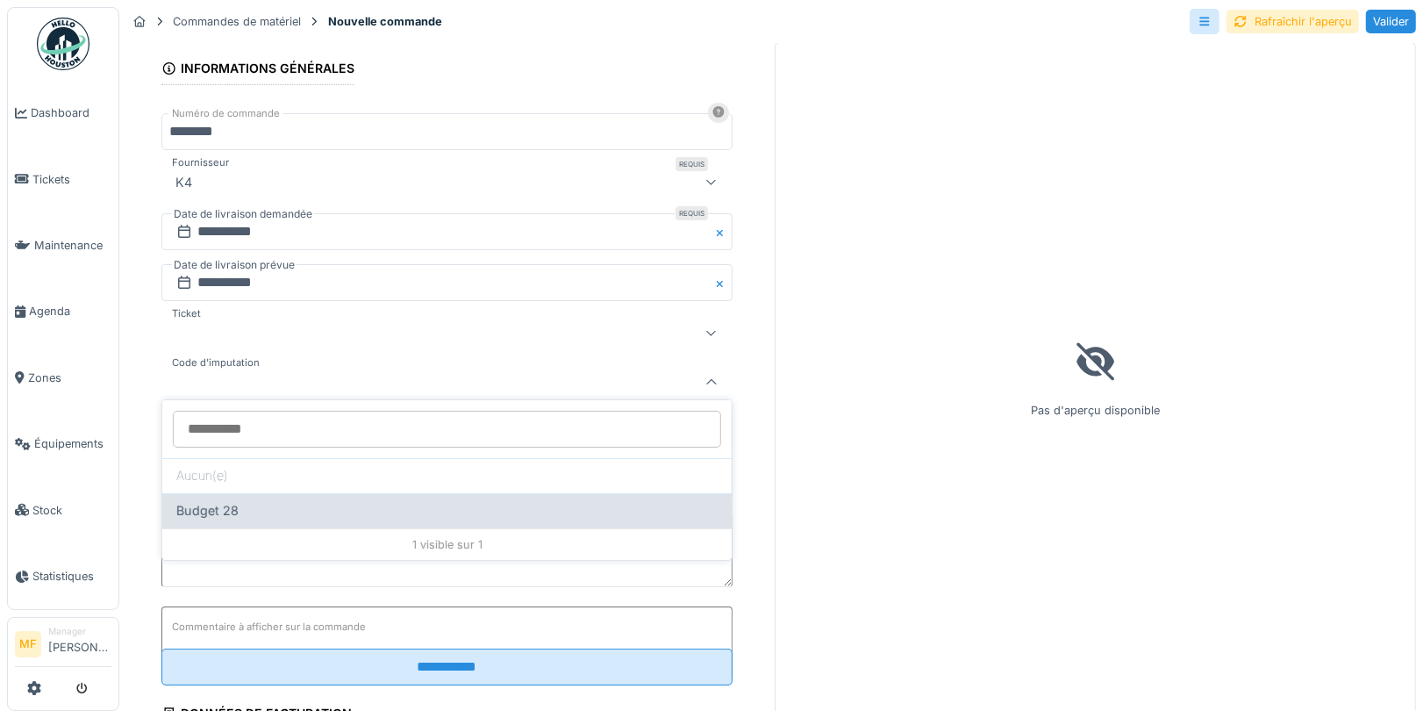
drag, startPoint x: 243, startPoint y: 490, endPoint x: 243, endPoint y: 500, distance: 10.5
click at [243, 500] on div "Aucun(e) Budget 28 1 visible sur 1" at bounding box center [446, 480] width 569 height 160
click at [243, 501] on div "Budget 28" at bounding box center [446, 510] width 541 height 19
type input "****"
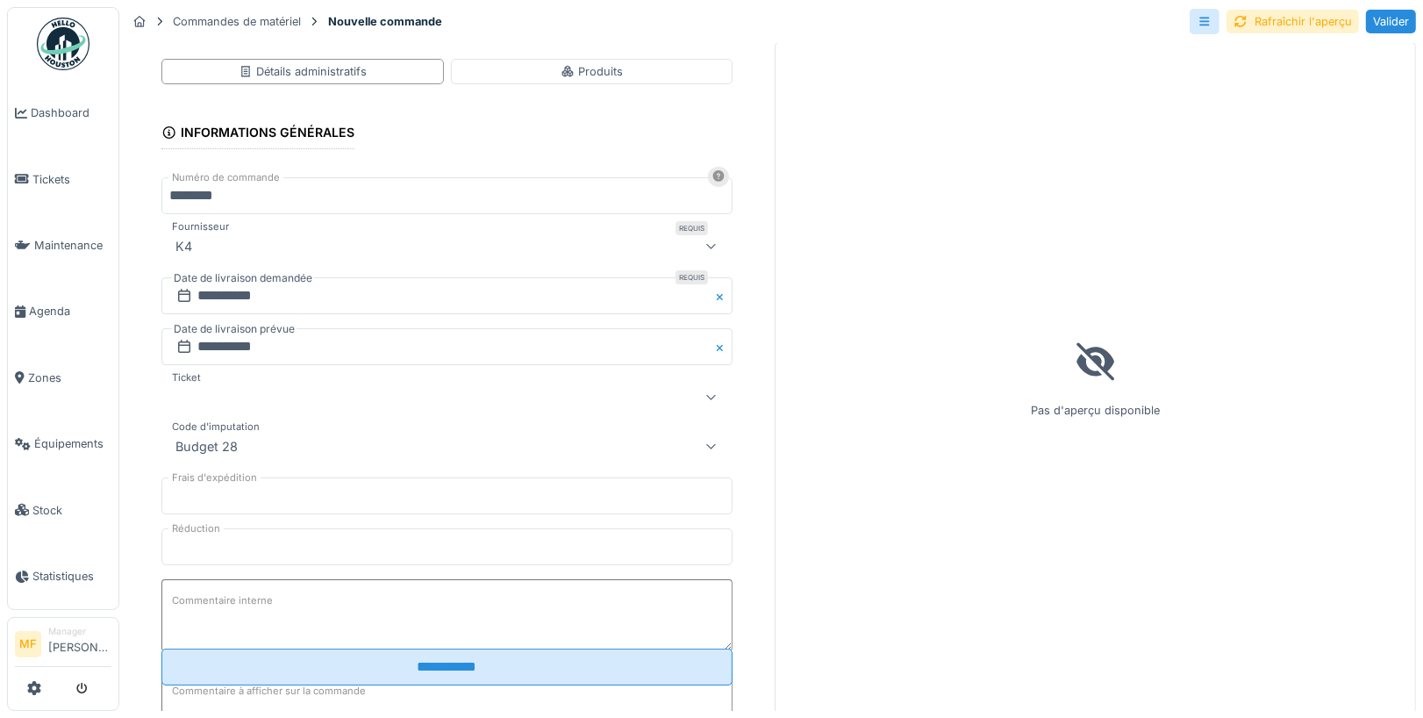
scroll to position [0, 0]
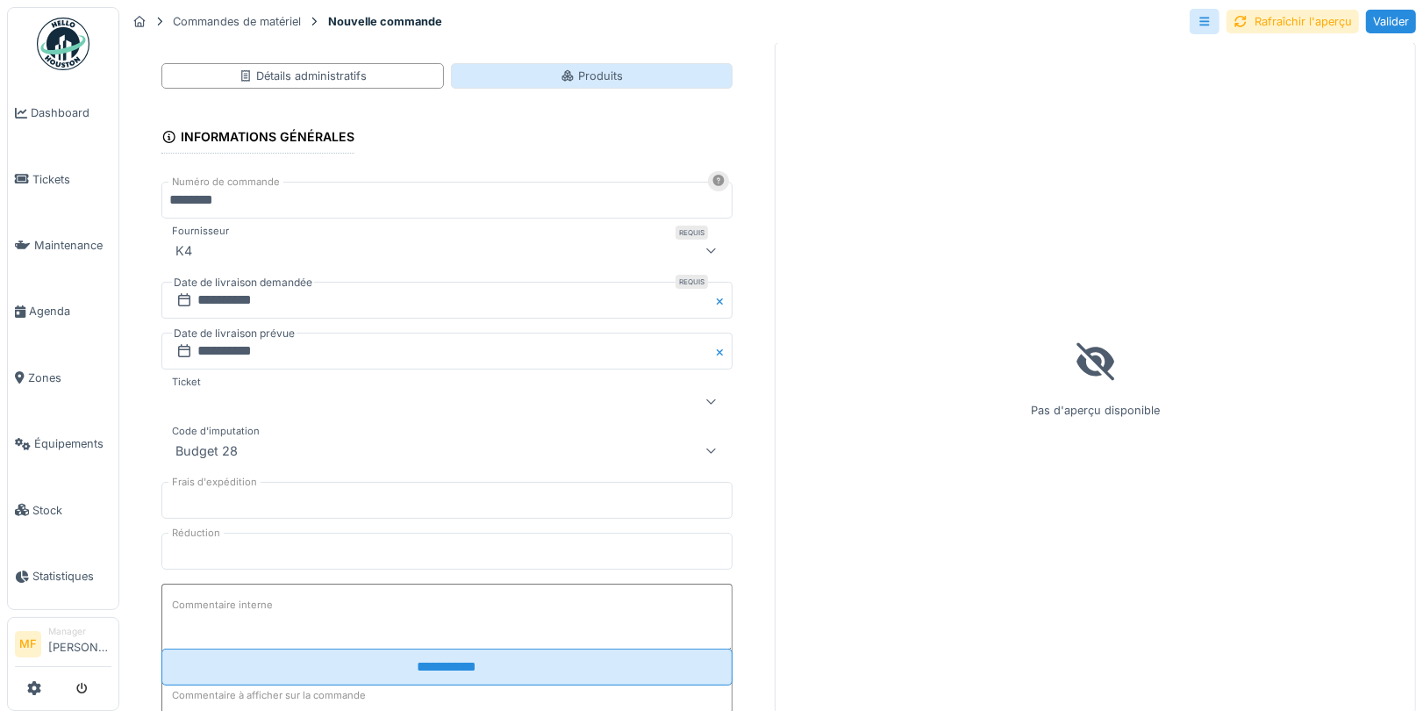
click at [568, 73] on icon at bounding box center [567, 75] width 11 height 11
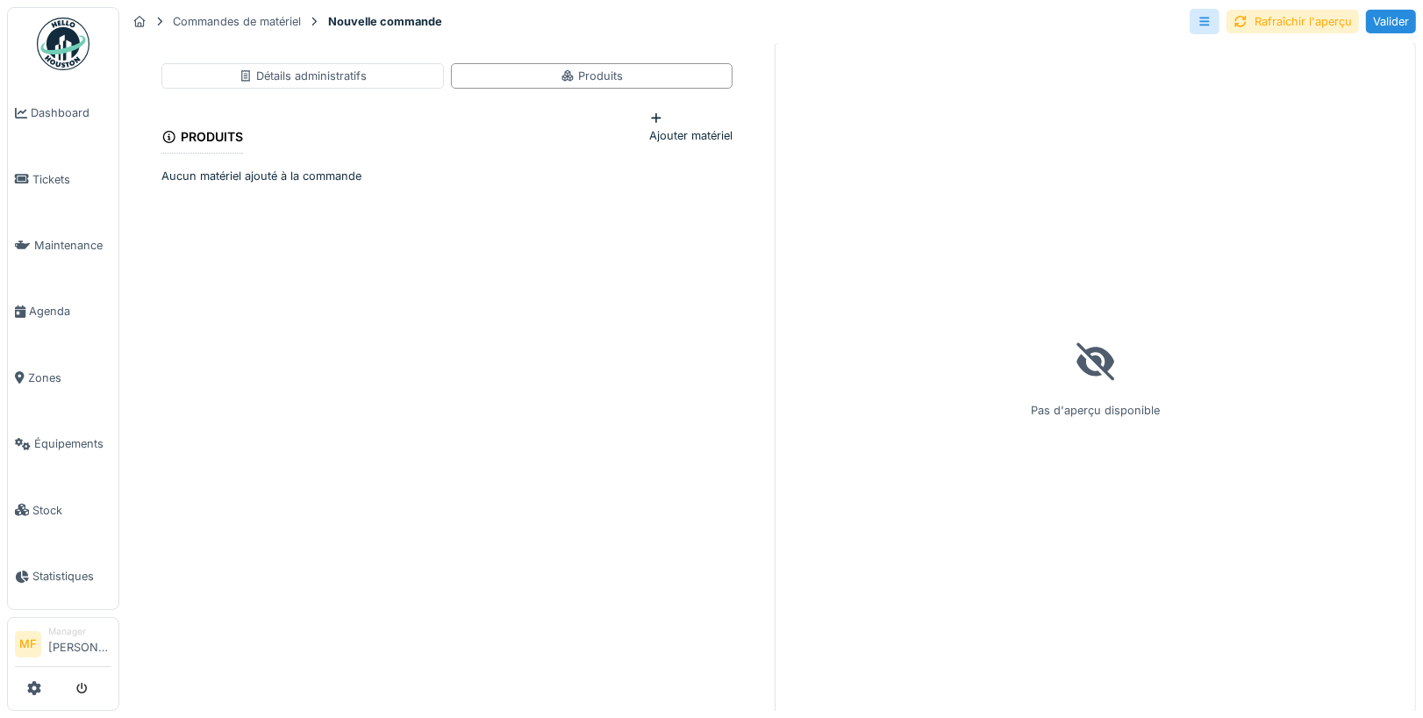
click at [655, 143] on div "Ajouter matériel" at bounding box center [690, 126] width 83 height 33
click at [454, 184] on div "Aucun matériel ajouté à la commande" at bounding box center [446, 176] width 571 height 17
click at [372, 184] on div "Aucun matériel ajouté à la commande" at bounding box center [446, 176] width 571 height 17
click at [327, 79] on div "Détails administratifs" at bounding box center [303, 76] width 128 height 17
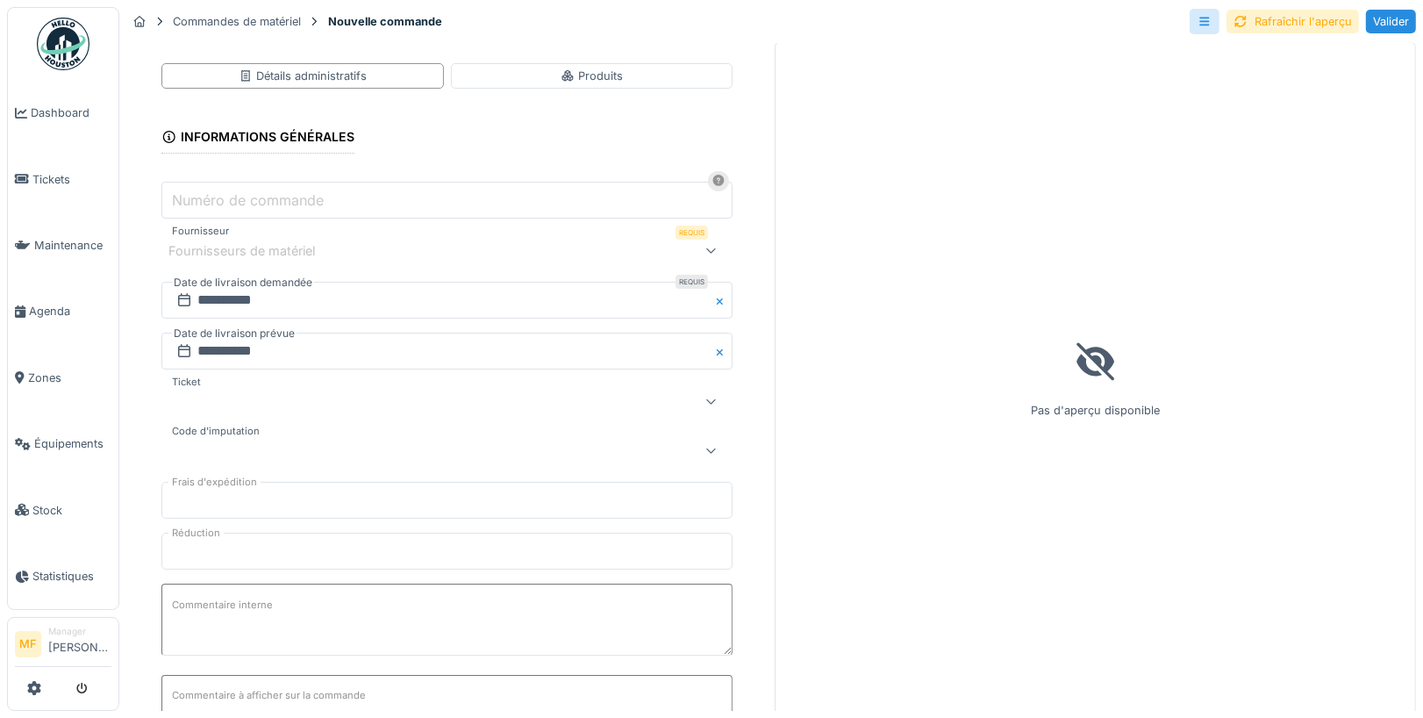
click at [323, 248] on div "Fournisseurs de matériel" at bounding box center [253, 250] width 171 height 19
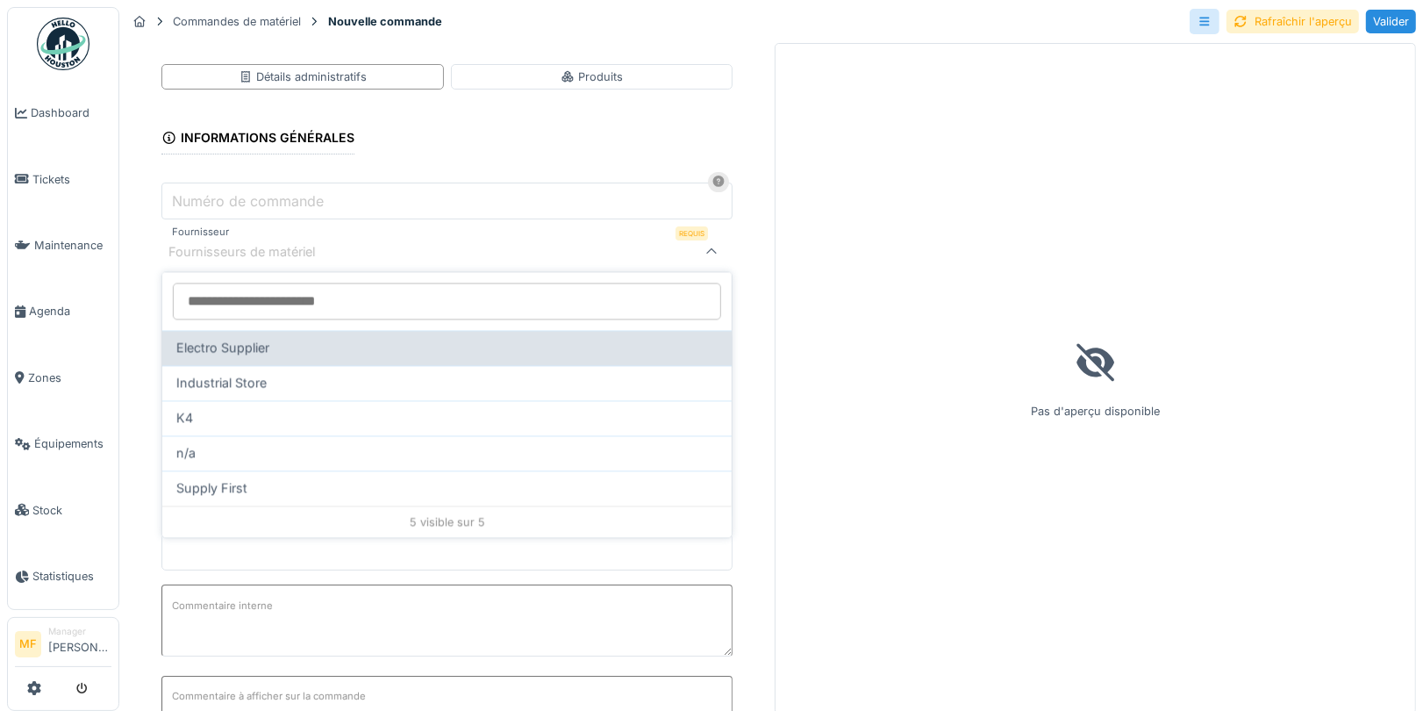
click at [282, 347] on div "Electro Supplier" at bounding box center [446, 347] width 541 height 19
type input "**"
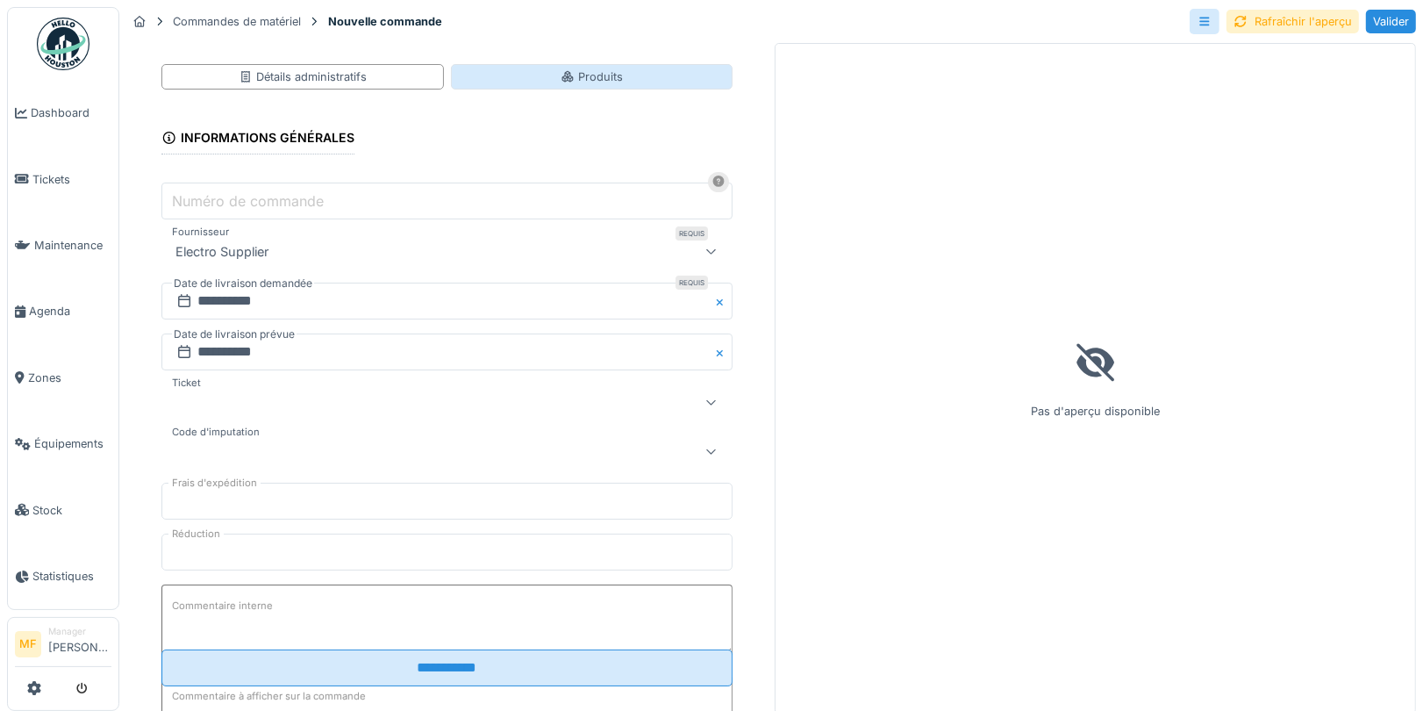
click at [640, 68] on div "Produits" at bounding box center [592, 76] width 283 height 25
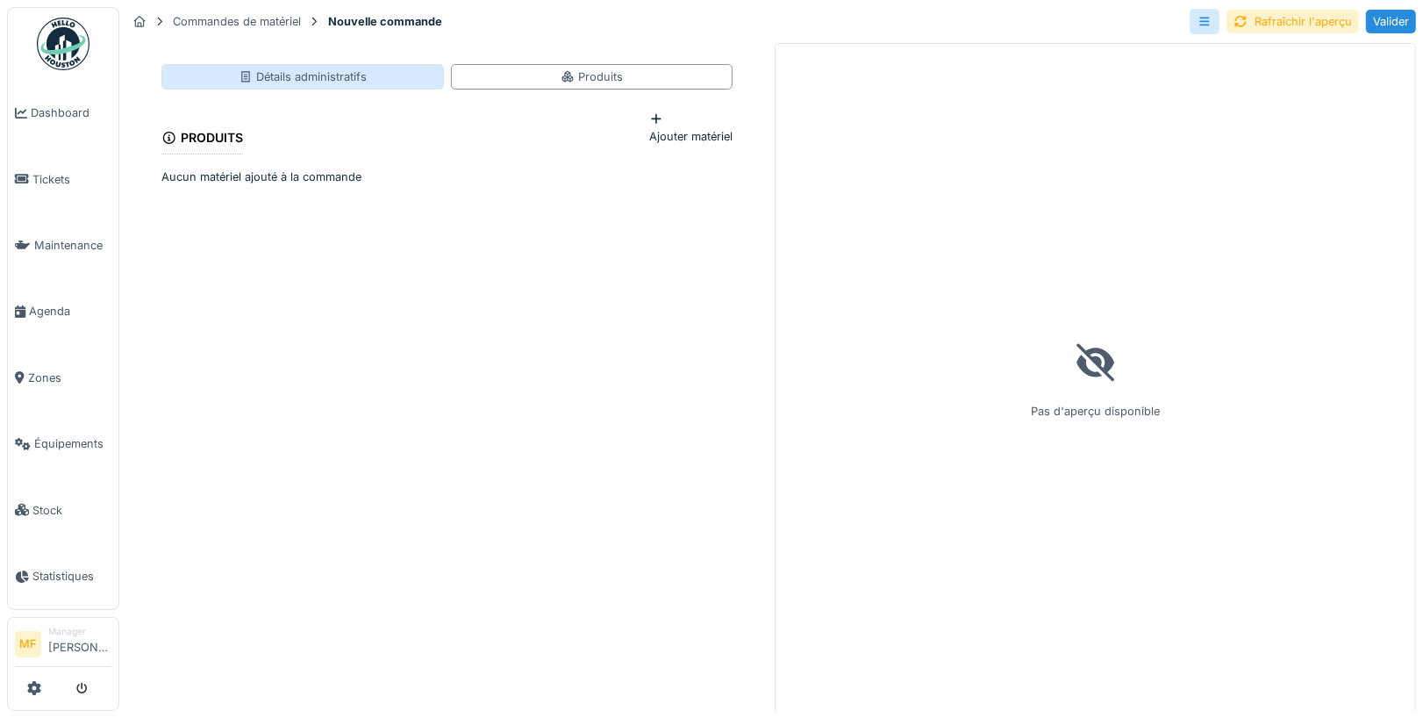
click at [376, 64] on div "Détails administratifs" at bounding box center [302, 76] width 283 height 25
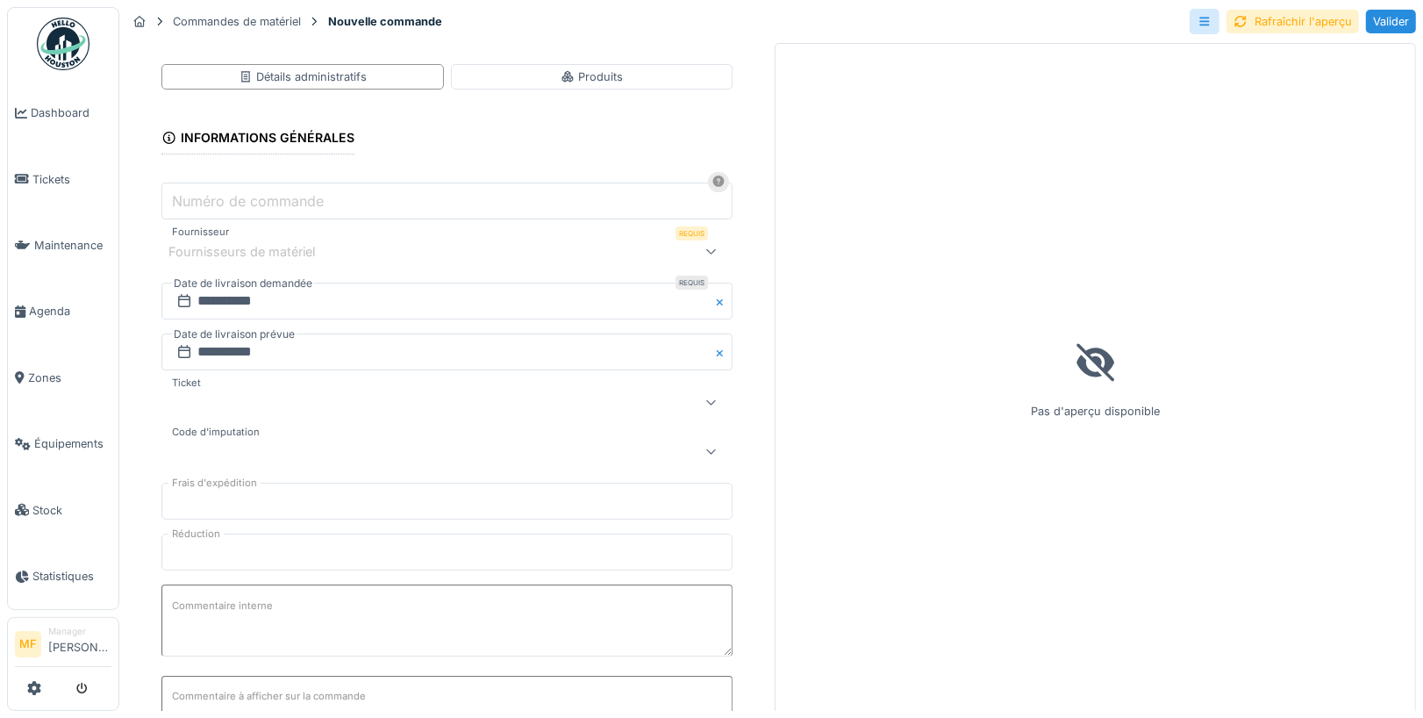
click at [331, 258] on div "Fournisseurs de matériel" at bounding box center [446, 250] width 571 height 35
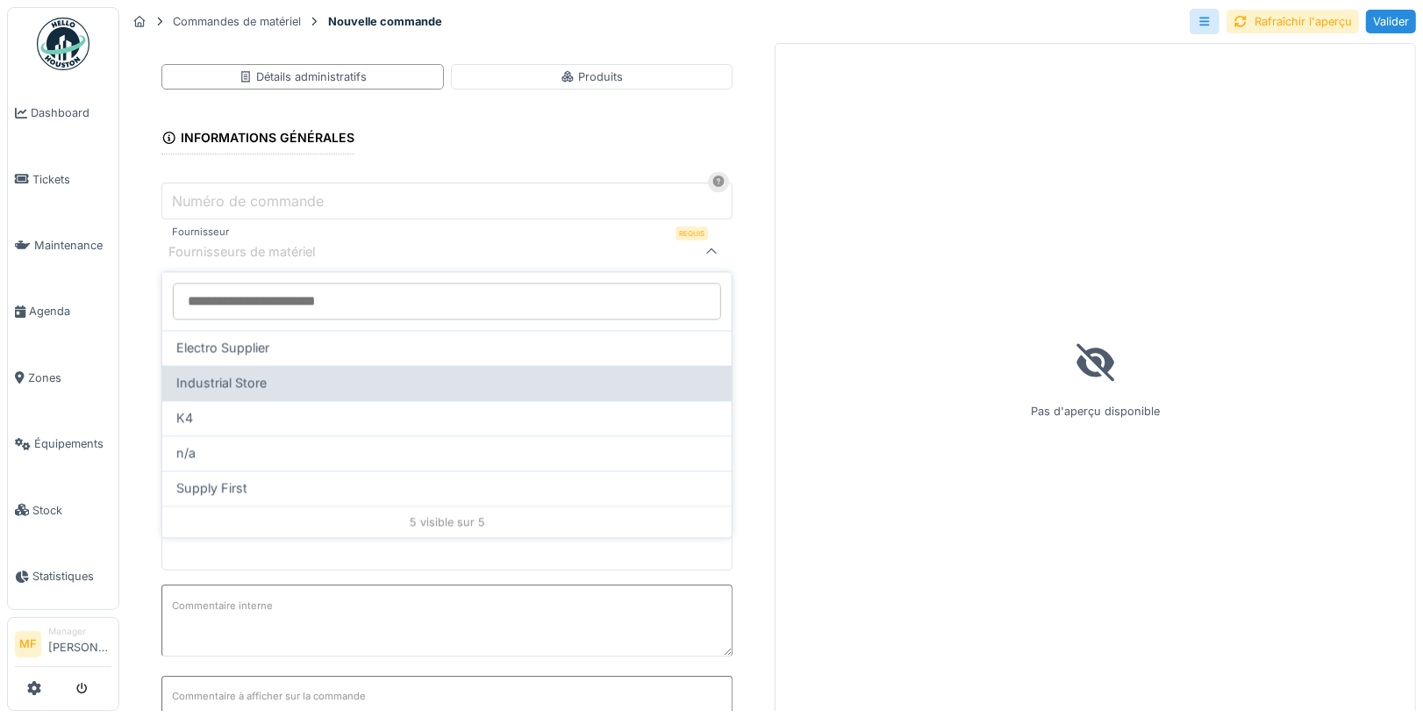
click at [339, 390] on div "Industrial Store" at bounding box center [446, 382] width 541 height 19
type input "***"
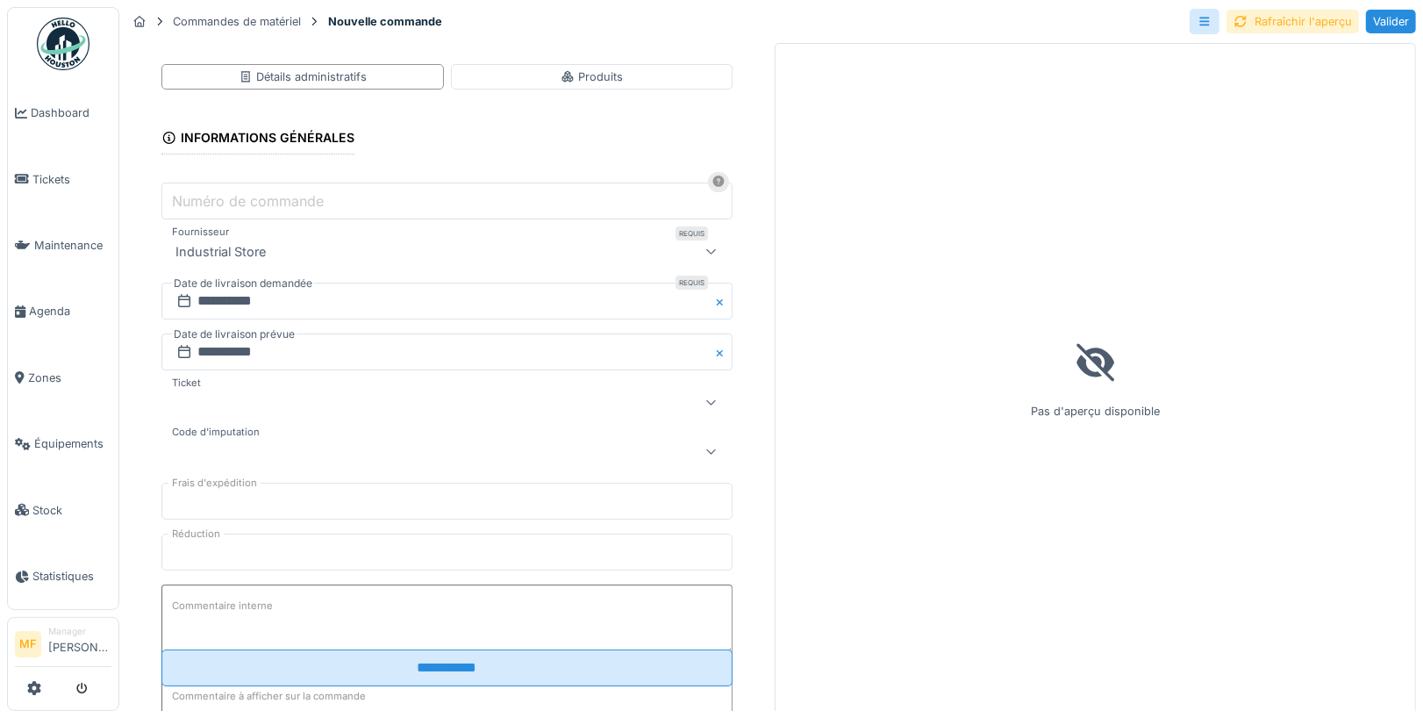
click at [1301, 27] on div "Rafraîchir l'aperçu" at bounding box center [1293, 22] width 132 height 24
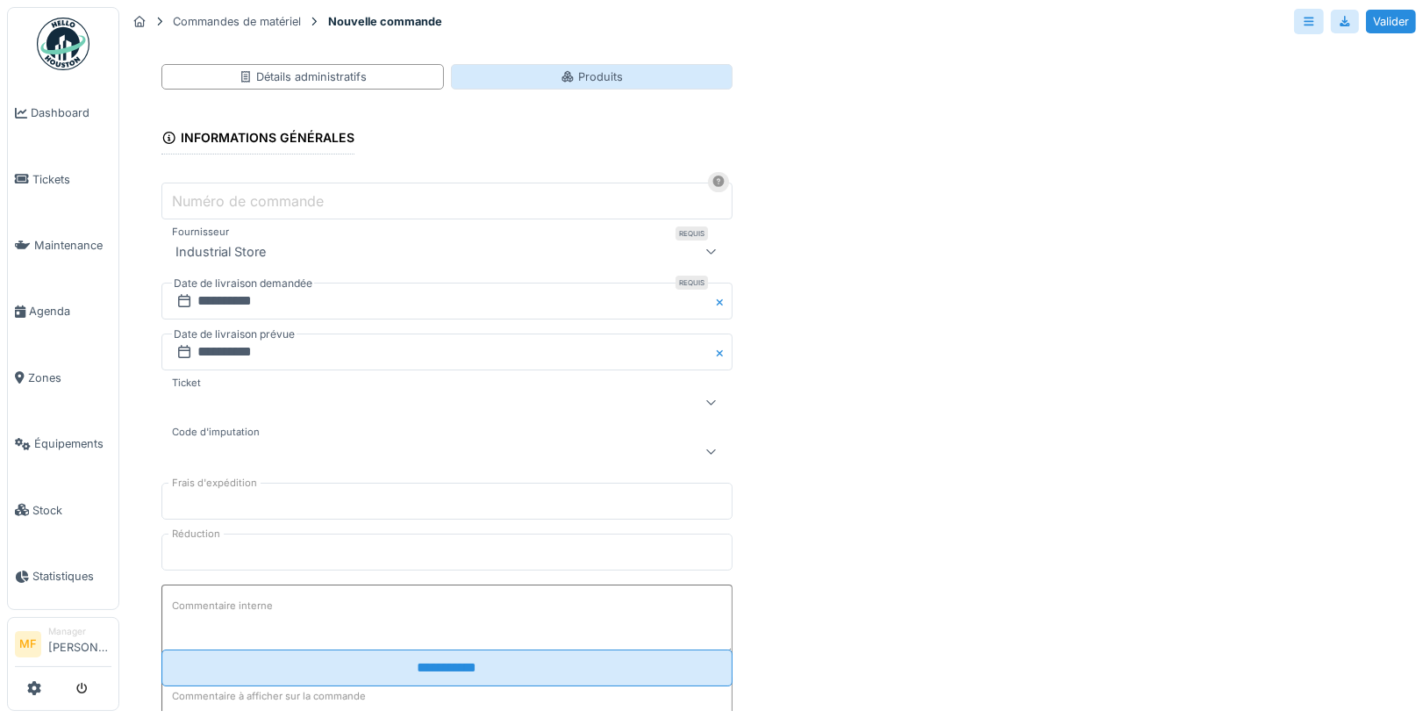
click at [603, 68] on div "Produits" at bounding box center [592, 76] width 62 height 17
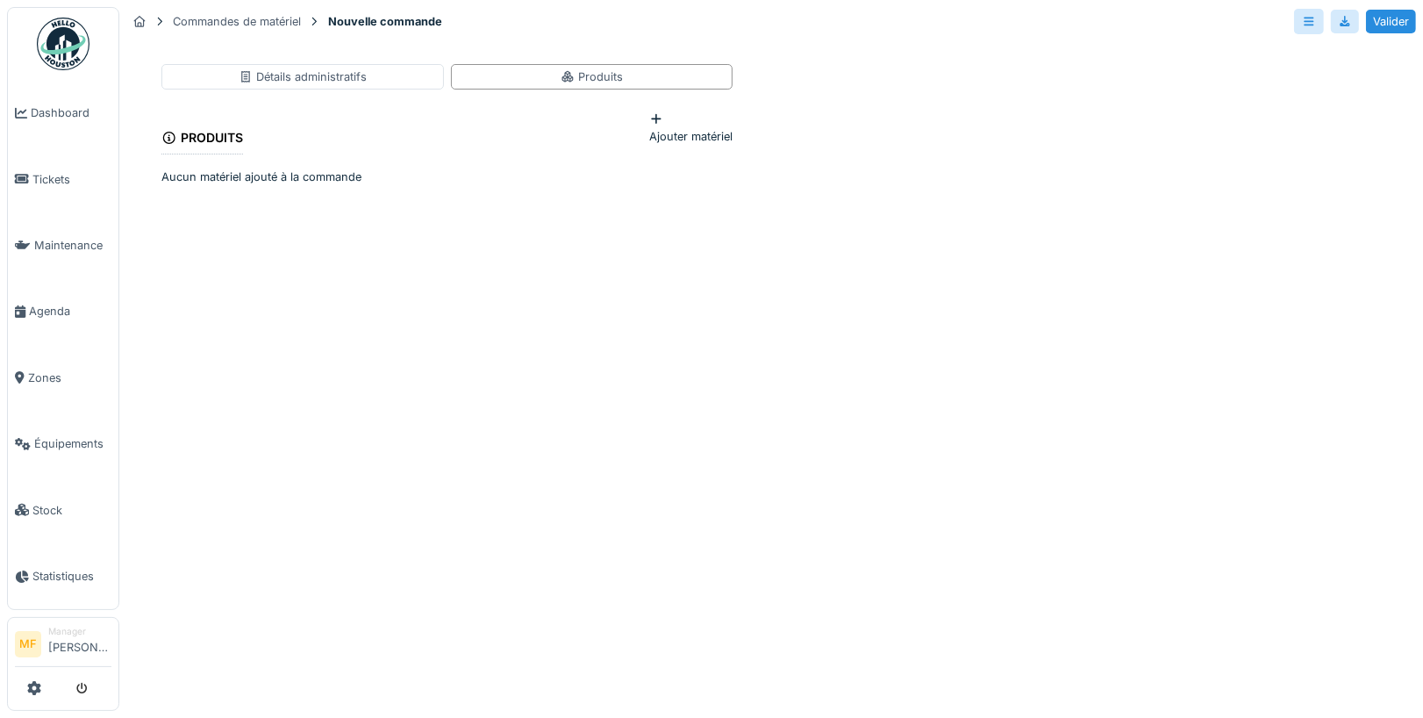
click at [649, 138] on div "Ajouter matériel" at bounding box center [690, 127] width 83 height 33
drag, startPoint x: 680, startPoint y: 212, endPoint x: 683, endPoint y: 190, distance: 22.1
click at [683, 193] on div "Ajouter une nouvelle référence" at bounding box center [700, 209] width 177 height 33
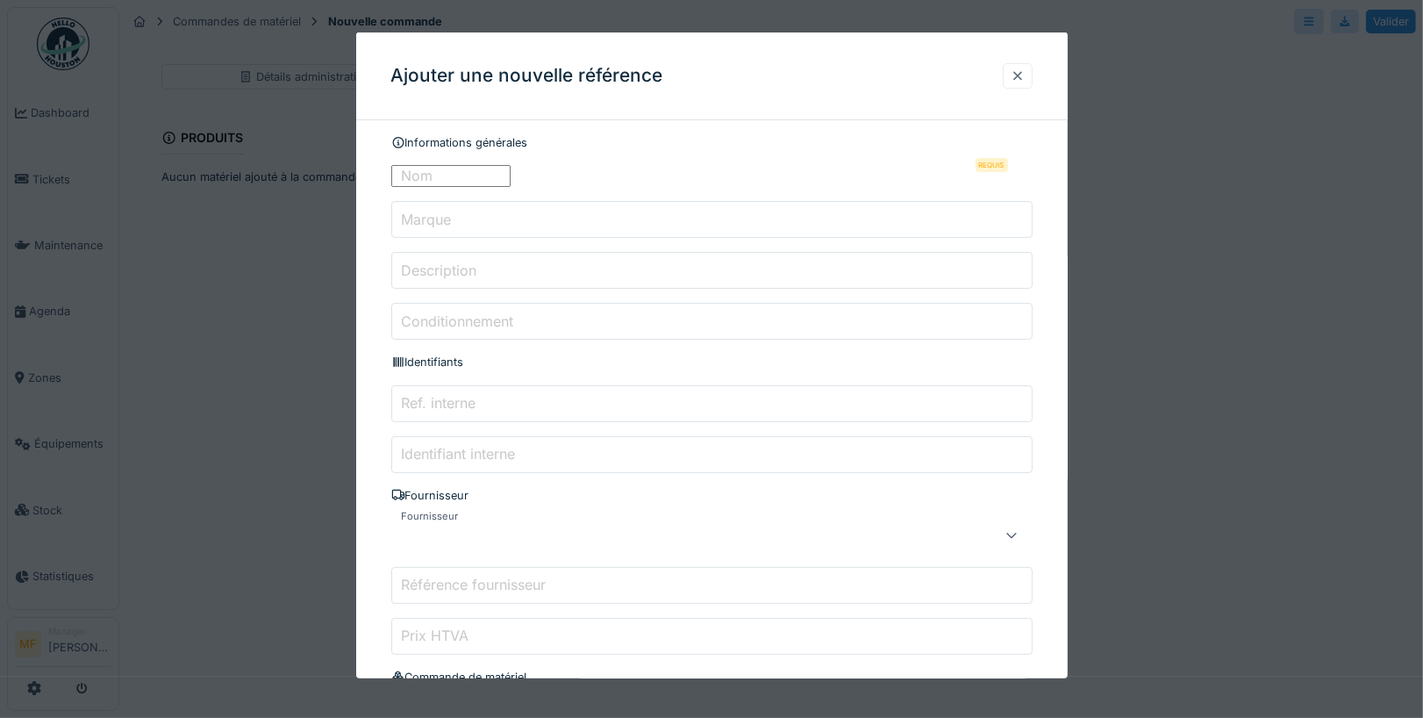
click at [1009, 71] on div at bounding box center [1018, 75] width 30 height 25
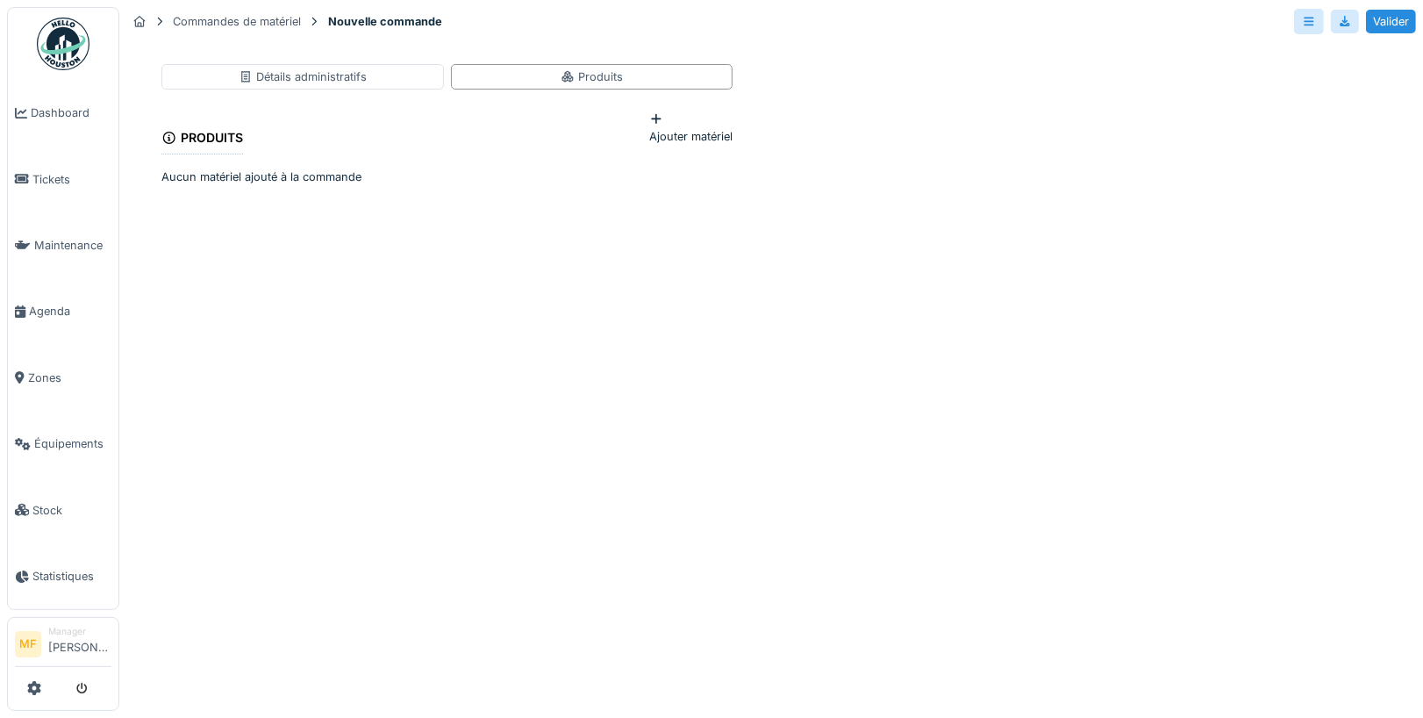
click at [671, 134] on div "Ajouter matériel" at bounding box center [690, 127] width 83 height 33
click at [666, 169] on div "Sélectionner un matériau existant" at bounding box center [700, 176] width 177 height 33
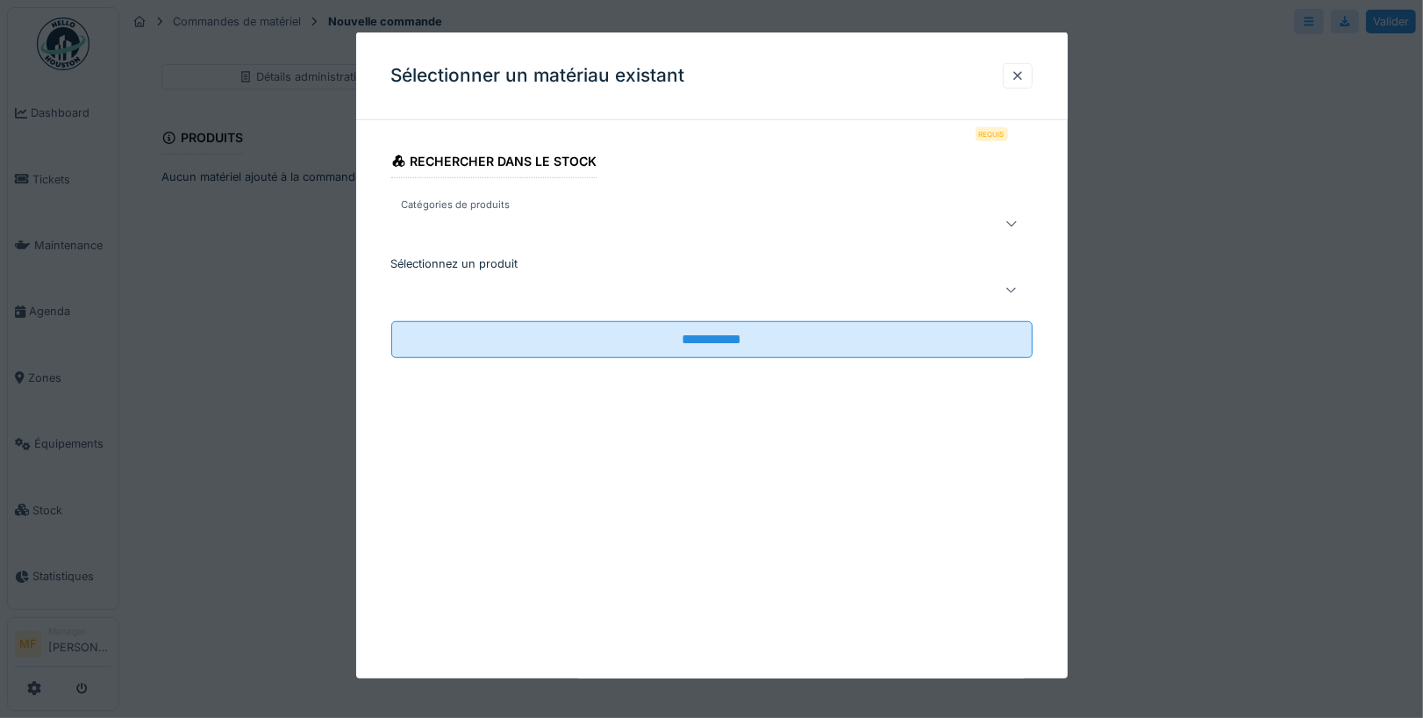
click at [516, 286] on div at bounding box center [711, 289] width 641 height 35
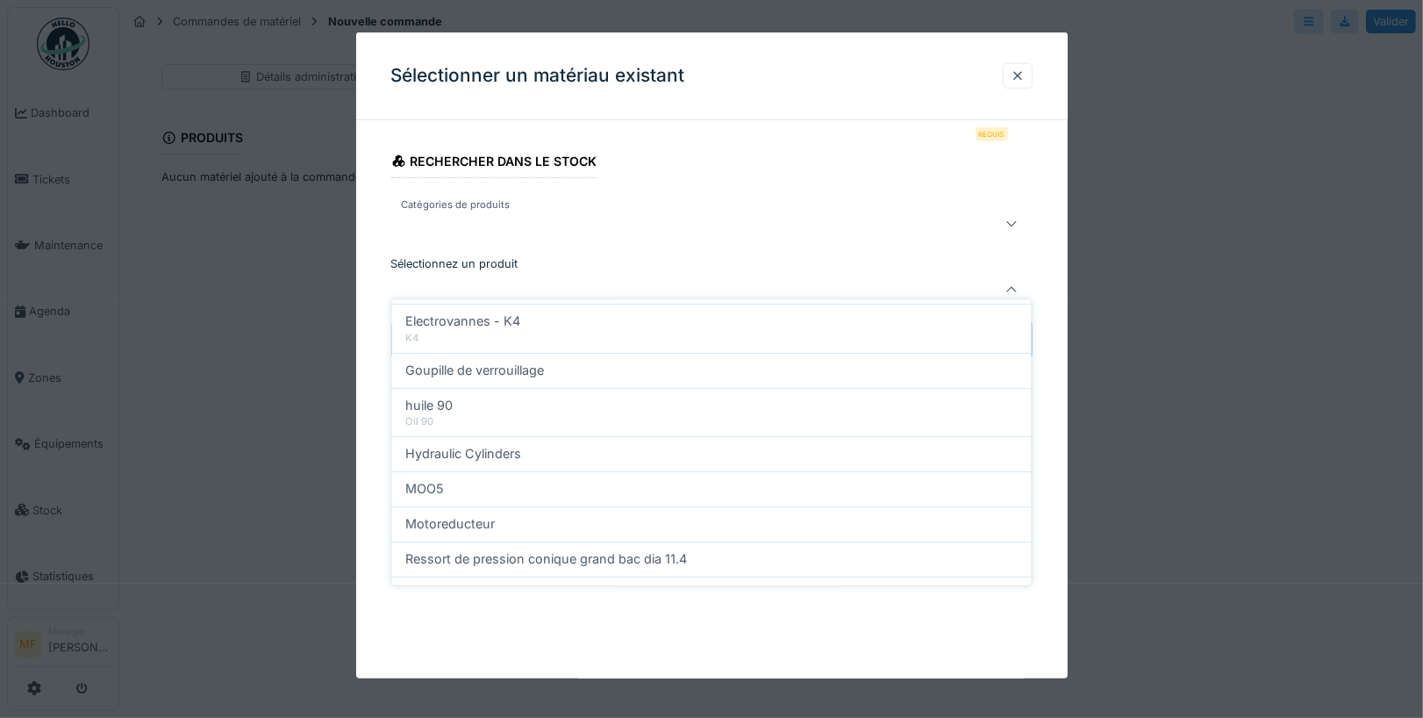
scroll to position [270, 0]
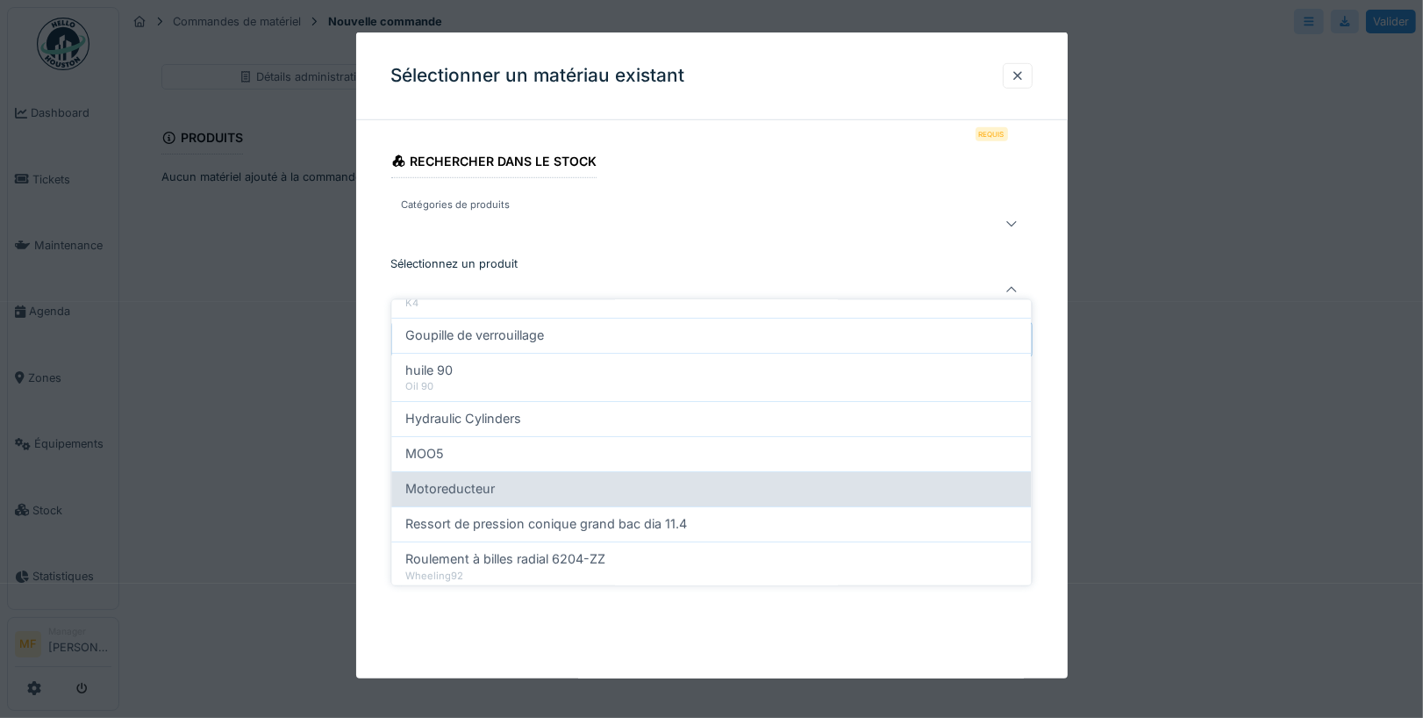
click at [530, 479] on div "Motoreducteur" at bounding box center [712, 488] width 612 height 19
type input "******"
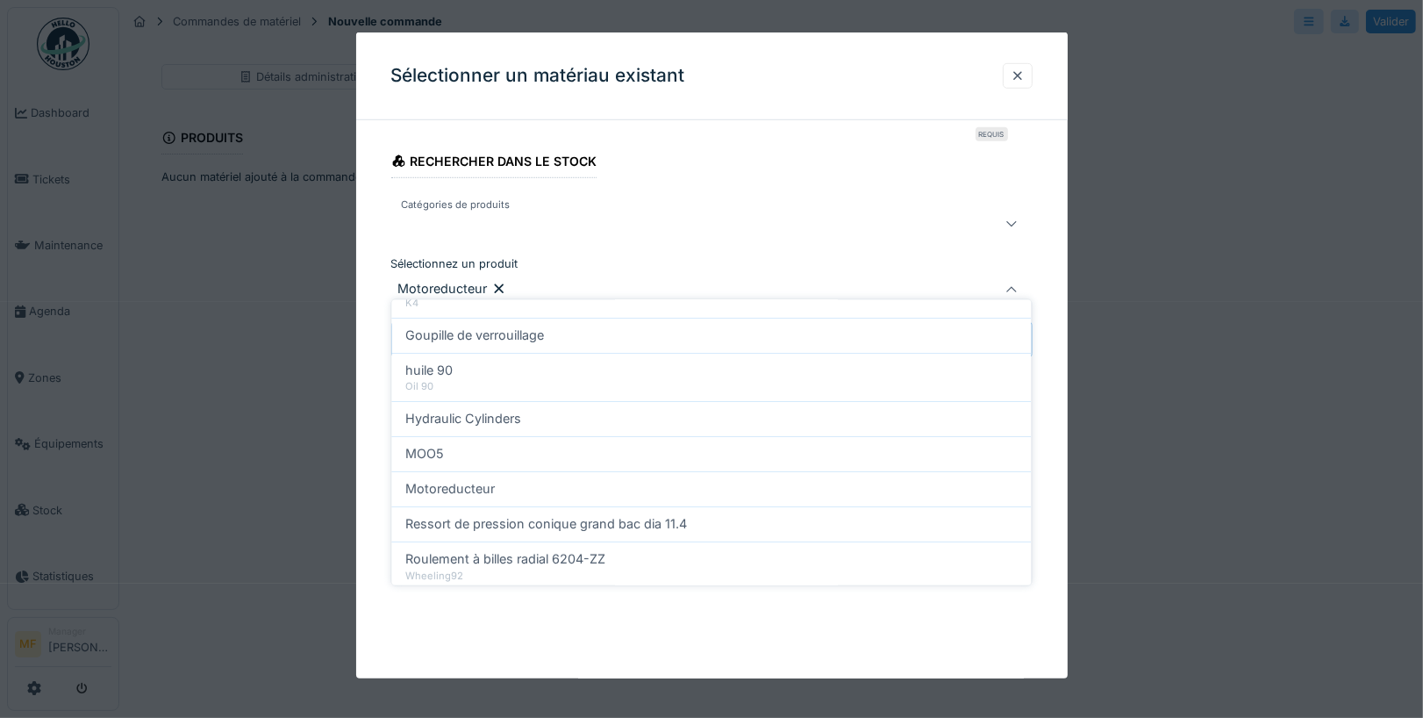
click at [829, 106] on div "Sélectionner un matériau existant" at bounding box center [712, 76] width 712 height 88
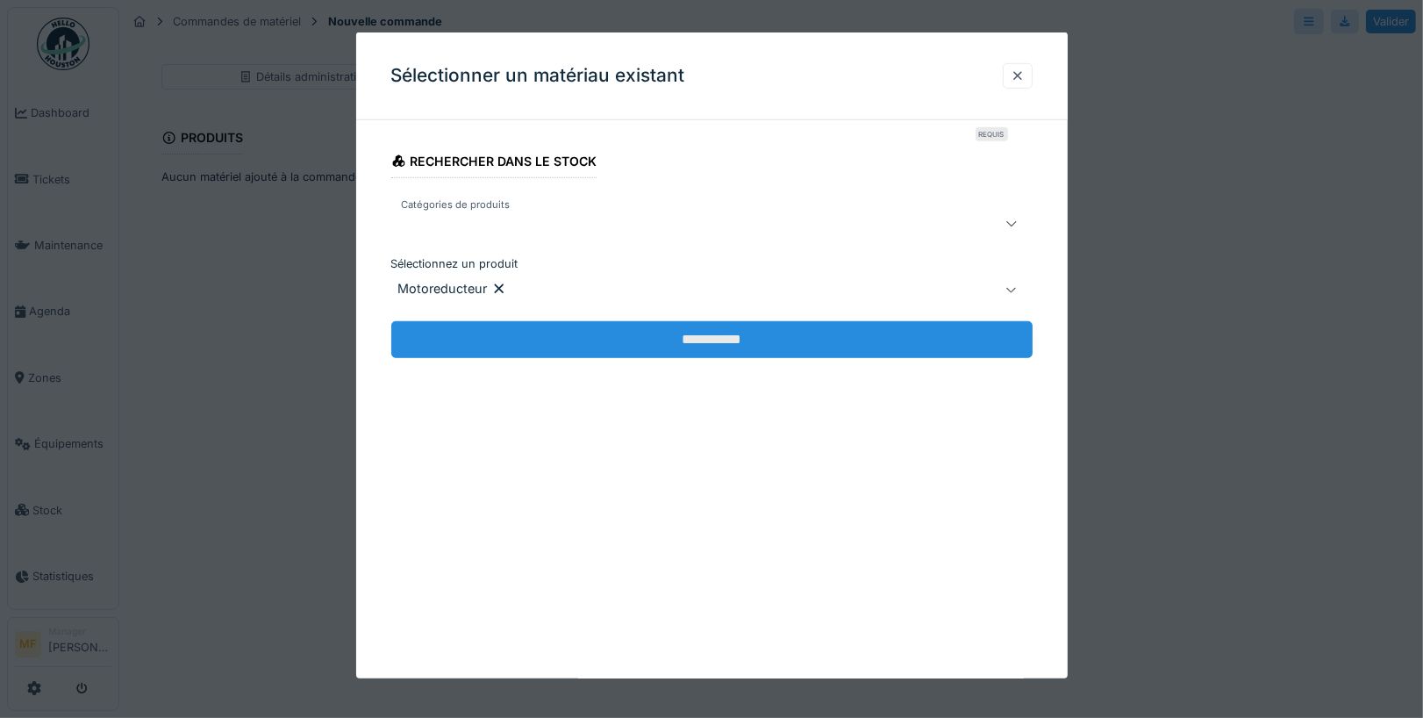
click at [727, 334] on input "**********" at bounding box center [711, 339] width 641 height 37
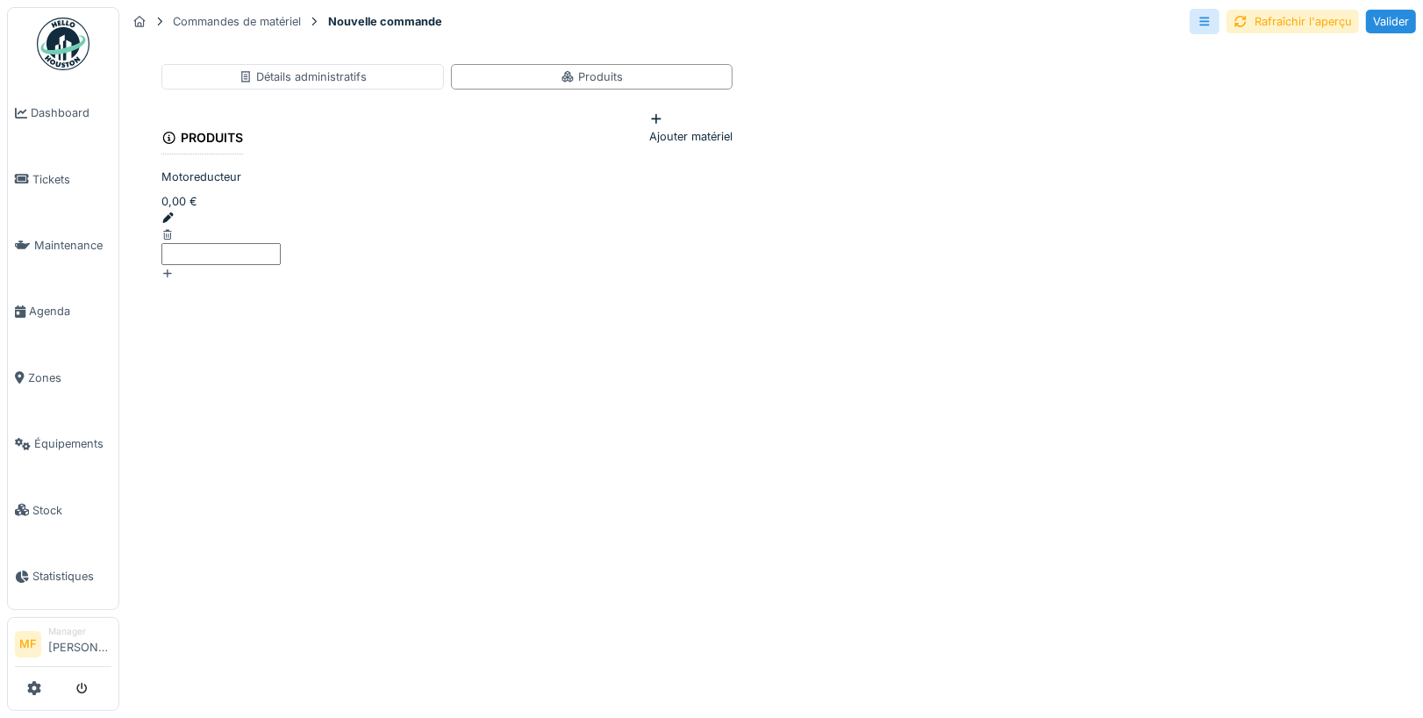
click at [222, 226] on div at bounding box center [446, 218] width 571 height 17
type input "*"
type input "***"
click at [505, 462] on div "Détails administratifs Produits Produits Ajouter matériel Motoreducteur 100,00 …" at bounding box center [446, 378] width 641 height 671
click at [174, 268] on icon at bounding box center [167, 273] width 12 height 10
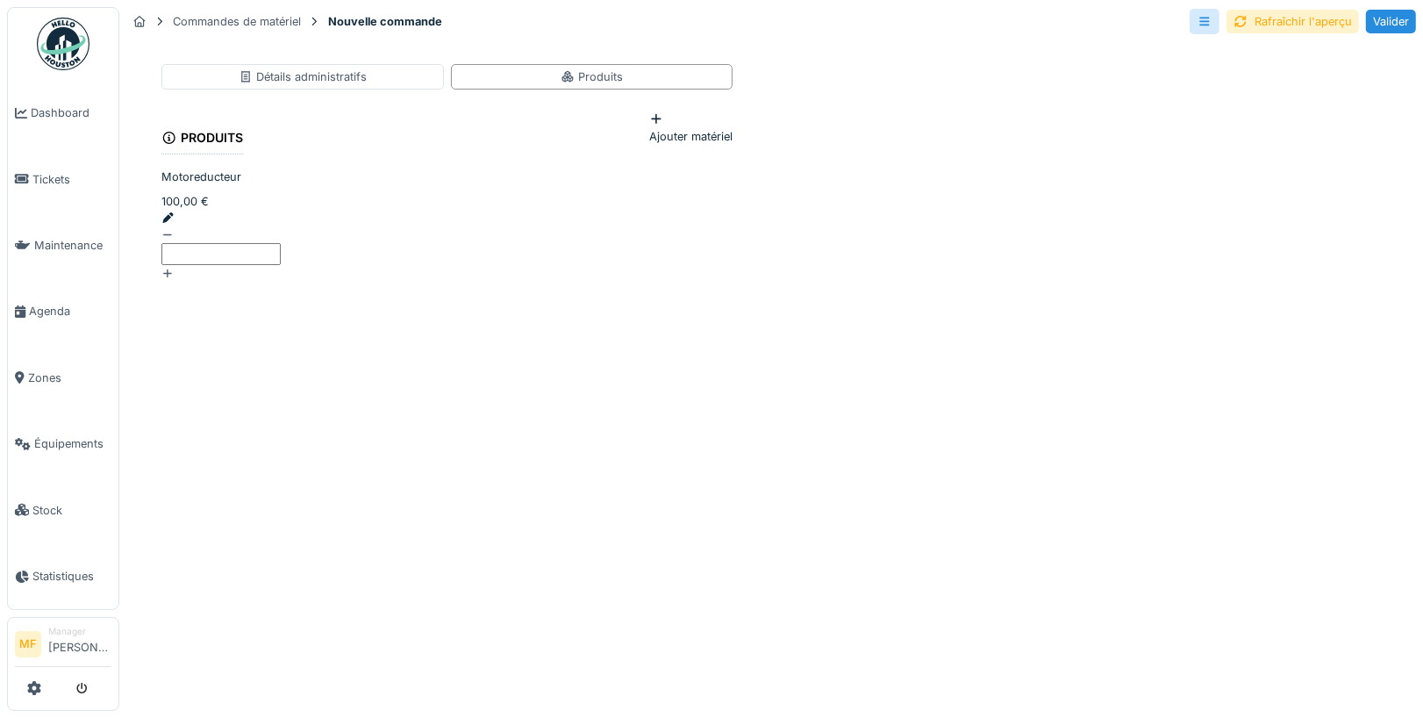
click at [174, 268] on icon at bounding box center [167, 273] width 12 height 10
type input "*"
click at [621, 493] on div "Détails administratifs Produits Produits Ajouter matériel Motoreducteur 100,00 …" at bounding box center [446, 378] width 641 height 671
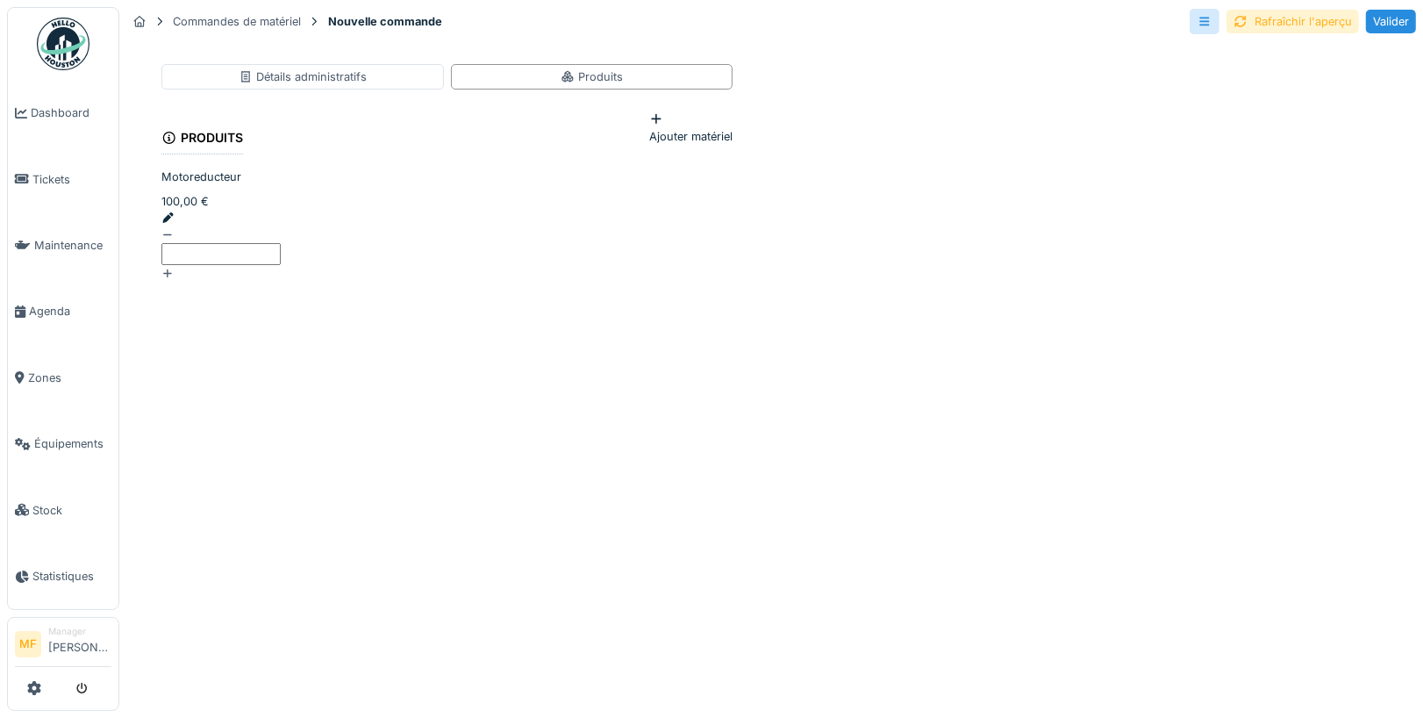
click at [1310, 21] on div "Rafraîchir l'aperçu" at bounding box center [1293, 22] width 132 height 24
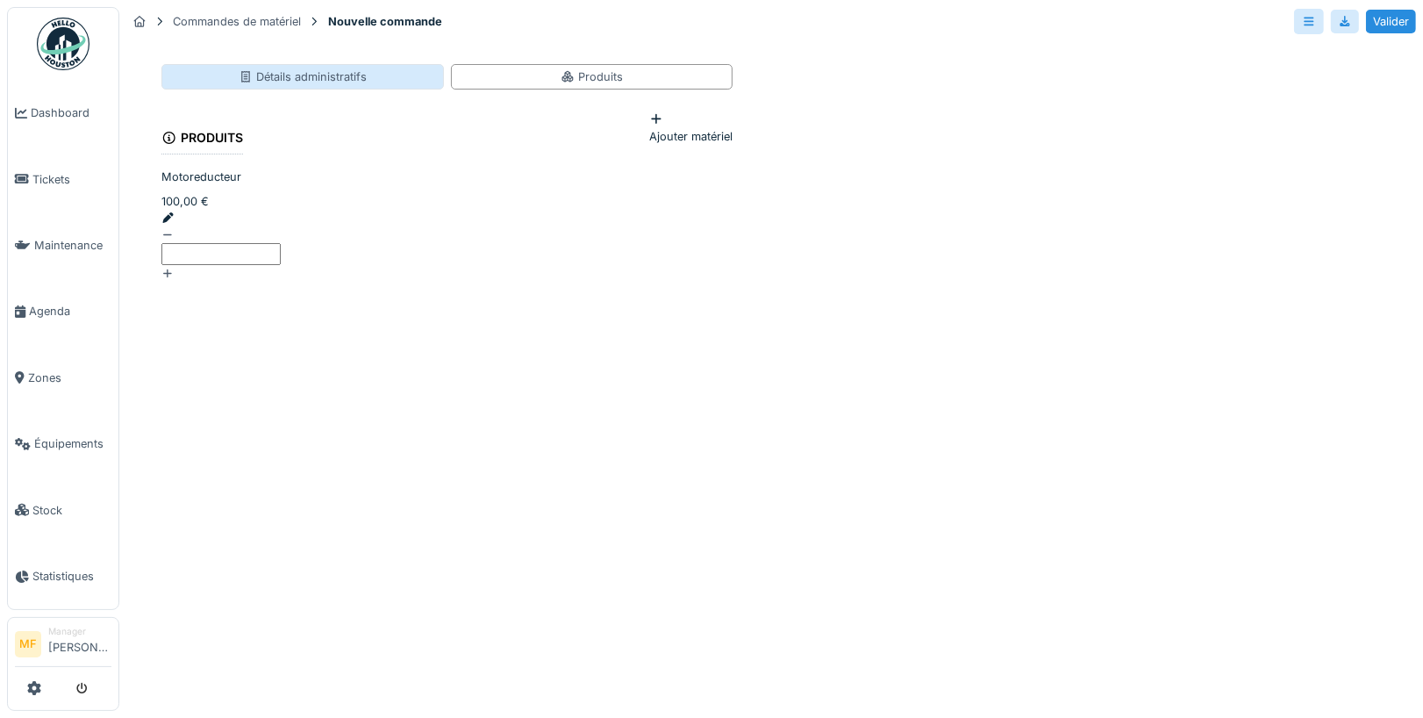
click at [304, 75] on div "Détails administratifs" at bounding box center [303, 76] width 128 height 17
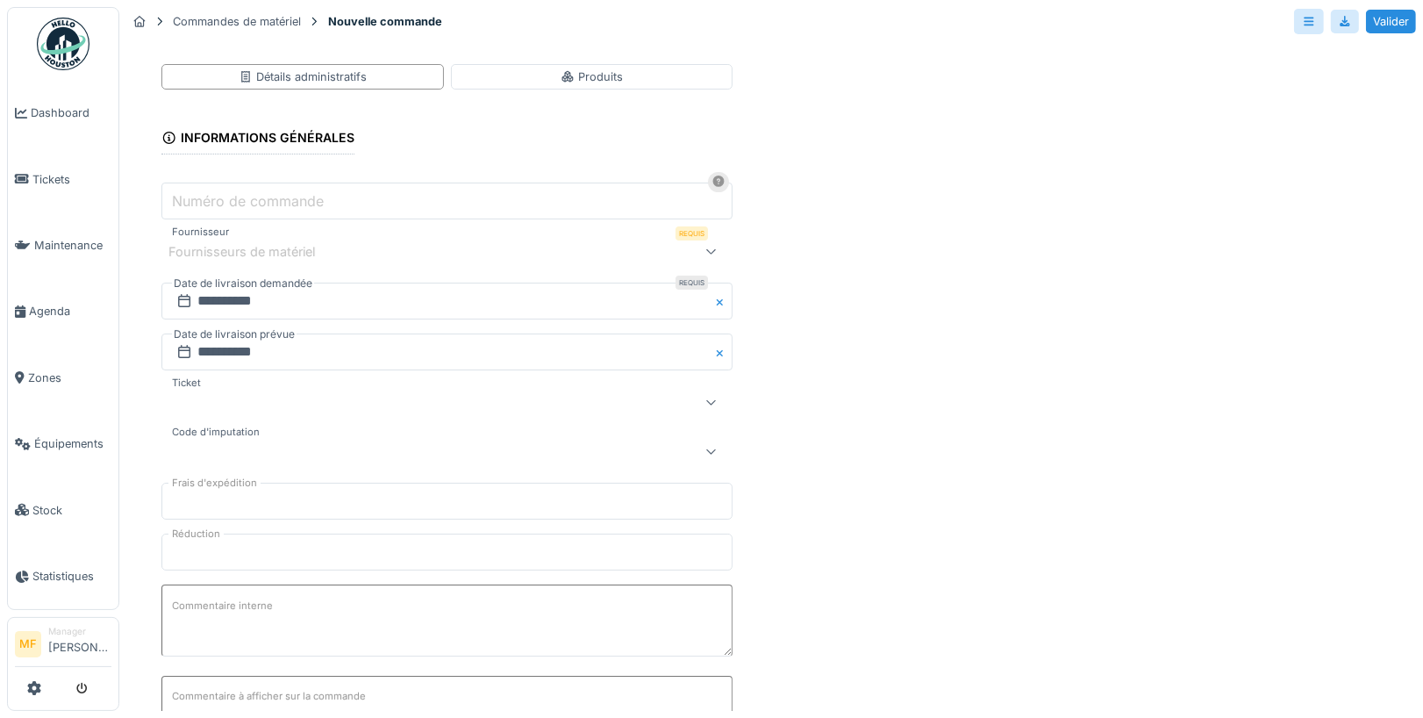
click at [304, 260] on div "Fournisseurs de matériel" at bounding box center [446, 250] width 571 height 35
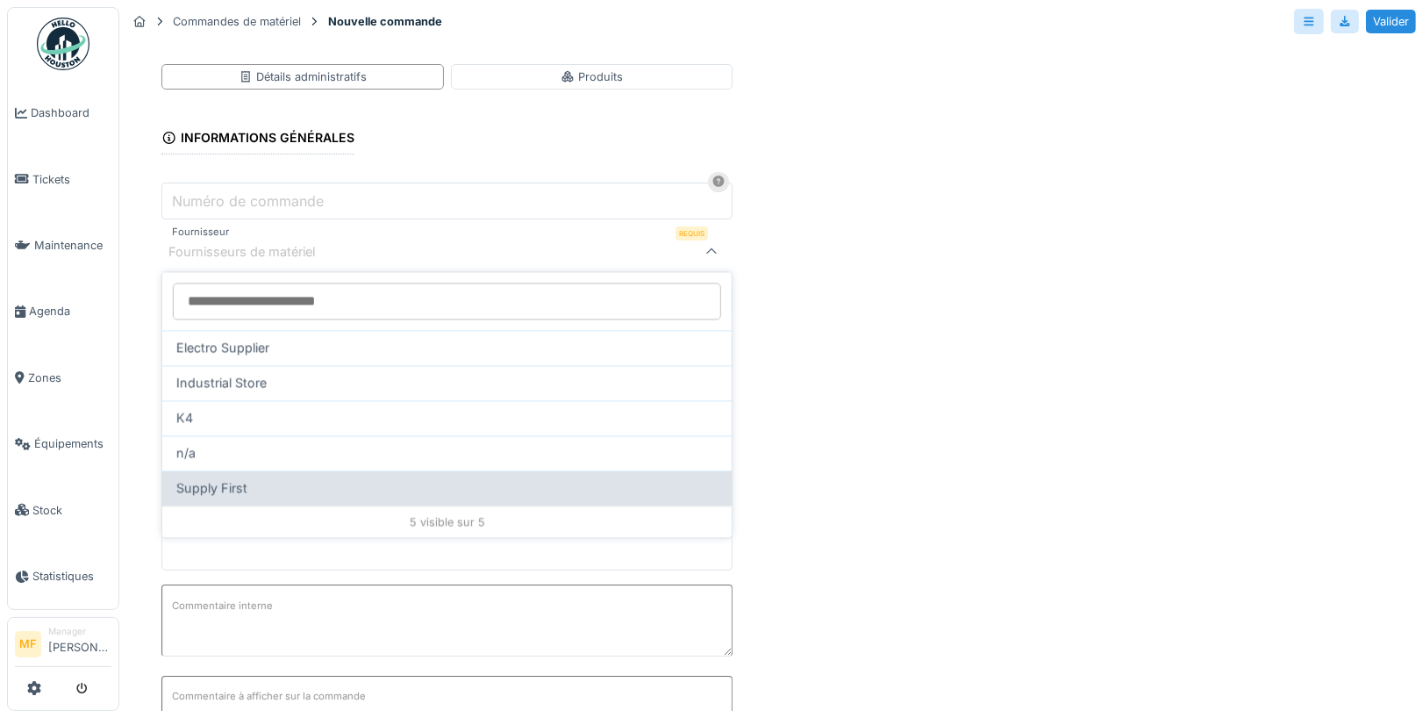
drag, startPoint x: 255, startPoint y: 451, endPoint x: 255, endPoint y: 482, distance: 30.7
click at [255, 482] on div "Electro Supplier Industrial Store K4 n/a Supply First 5 visible sur 5" at bounding box center [446, 404] width 569 height 265
click at [255, 482] on div "Supply First" at bounding box center [446, 487] width 541 height 19
type input "**"
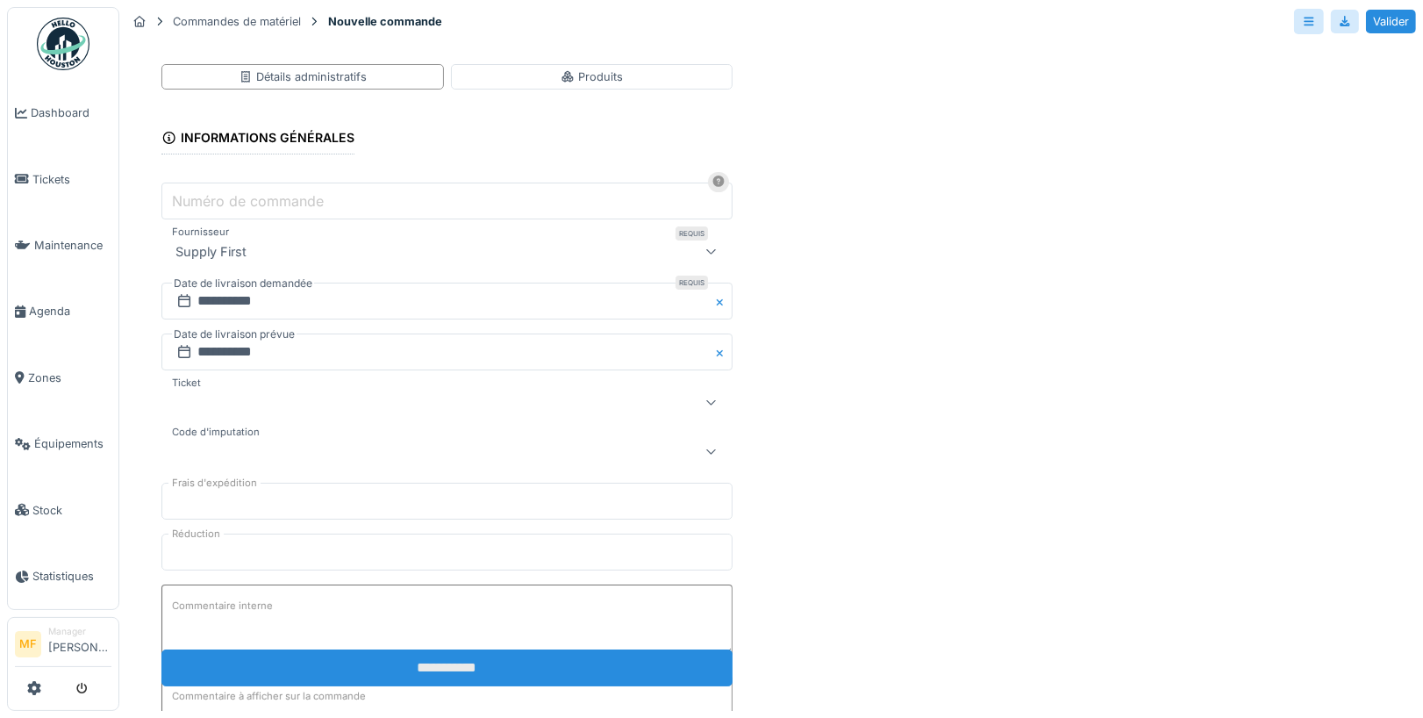
click at [409, 678] on input "**********" at bounding box center [446, 667] width 571 height 37
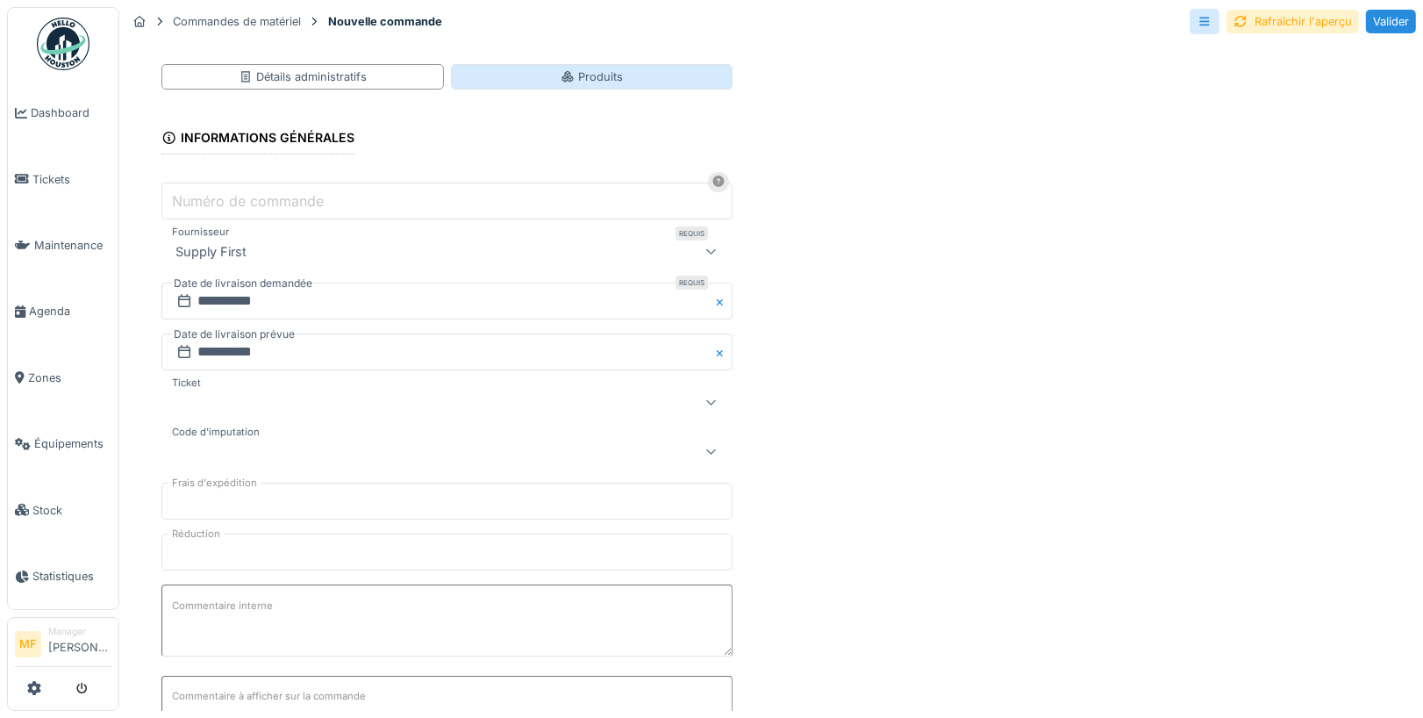
click at [534, 77] on div "Produits" at bounding box center [592, 76] width 283 height 25
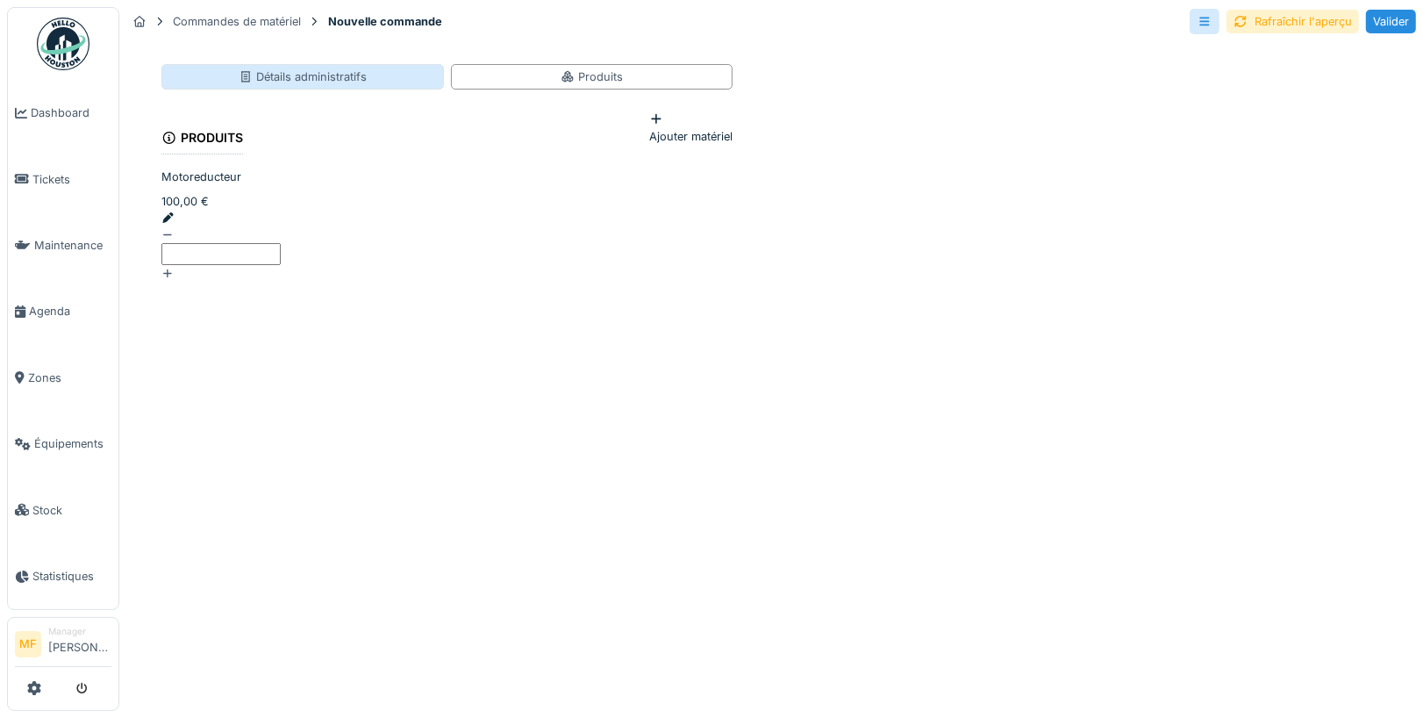
click at [332, 80] on div "Détails administratifs" at bounding box center [303, 76] width 128 height 17
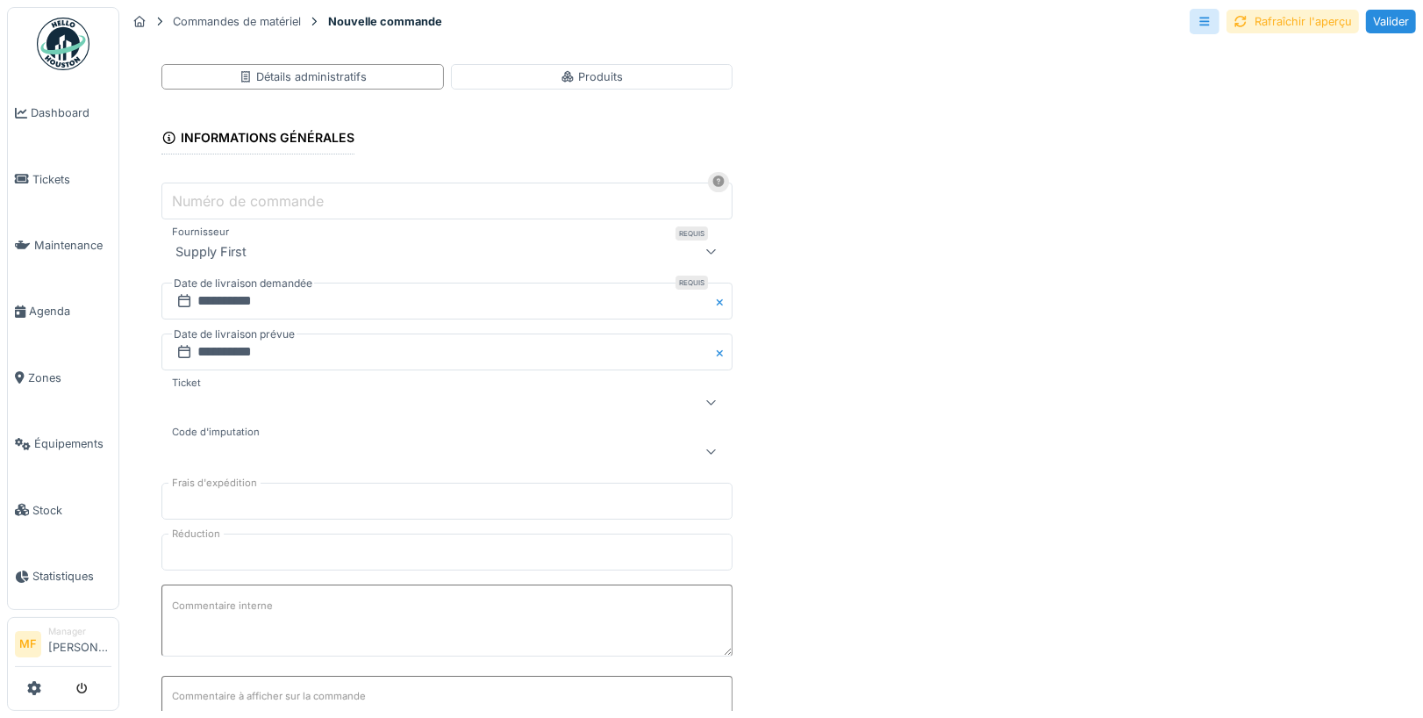
click at [1306, 22] on div "Rafraîchir l'aperçu" at bounding box center [1293, 22] width 132 height 24
click at [235, 605] on label "Commentaire interne" at bounding box center [222, 606] width 108 height 22
click at [235, 605] on textarea "Commentaire interne" at bounding box center [446, 620] width 571 height 72
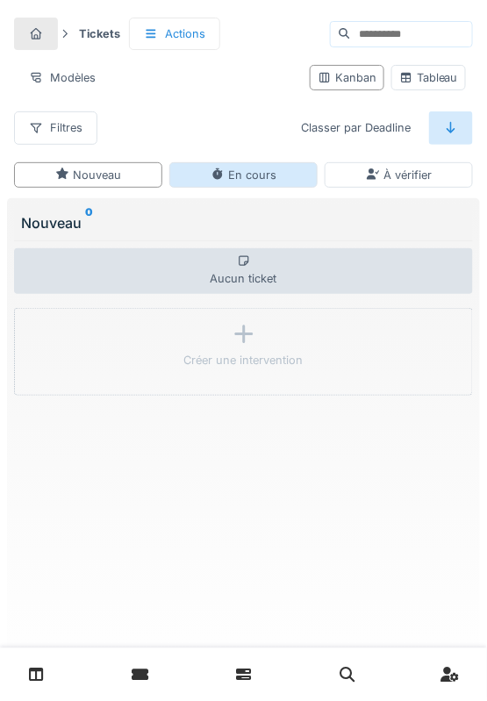
click at [268, 175] on div "En cours" at bounding box center [244, 175] width 66 height 17
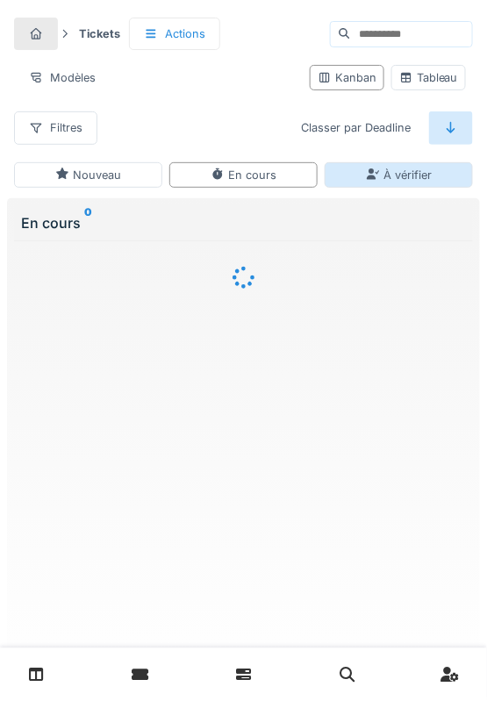
click at [382, 162] on div "À vérifier" at bounding box center [399, 174] width 148 height 25
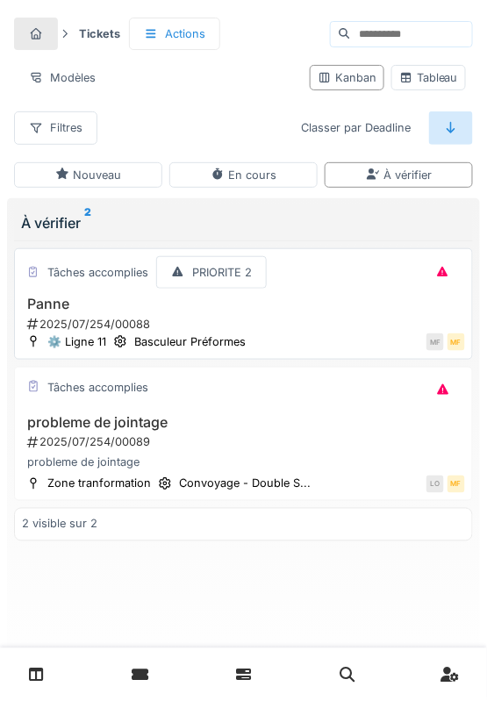
click at [172, 316] on div "2025/07/254/00088" at bounding box center [245, 324] width 440 height 17
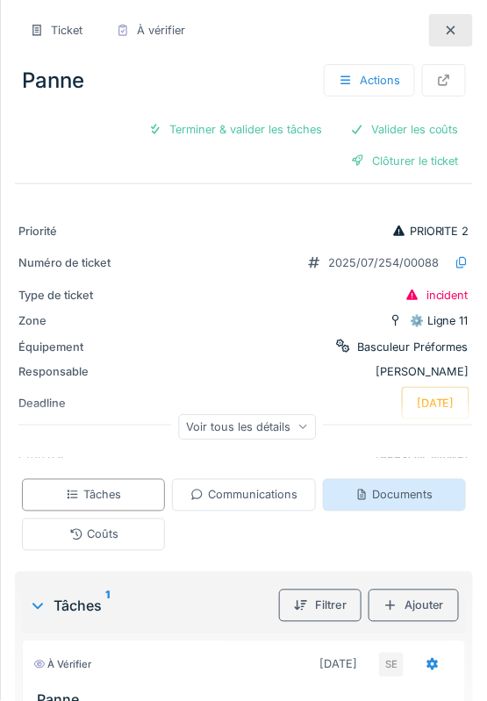
scroll to position [135, 0]
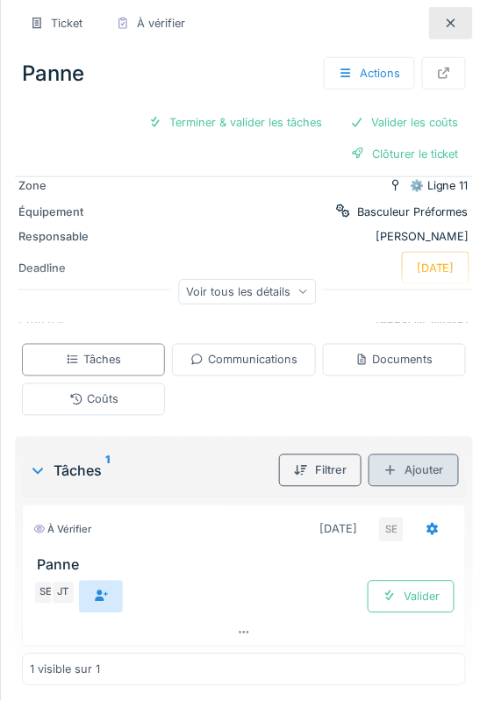
click at [426, 475] on div "Ajouter" at bounding box center [414, 470] width 90 height 32
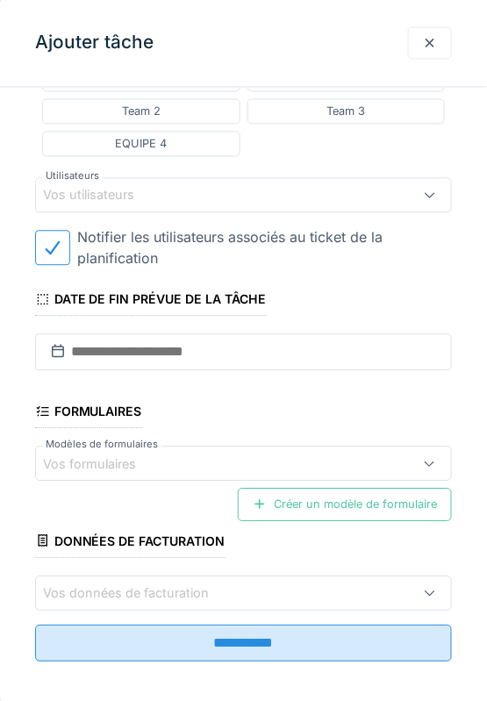
scroll to position [0, 0]
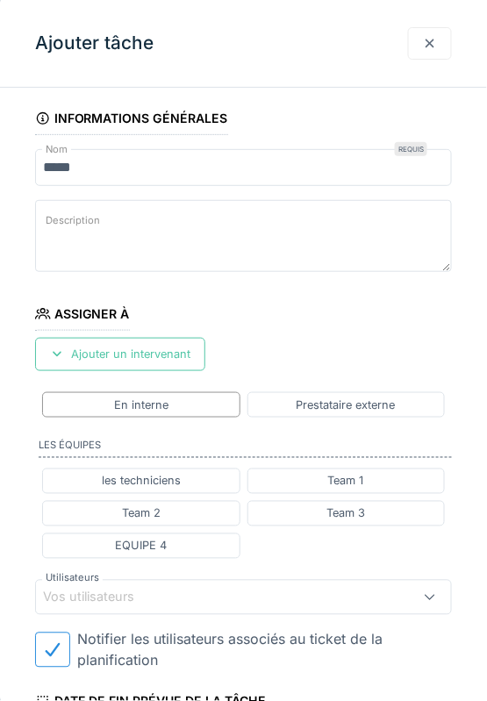
click at [427, 39] on div at bounding box center [430, 43] width 14 height 17
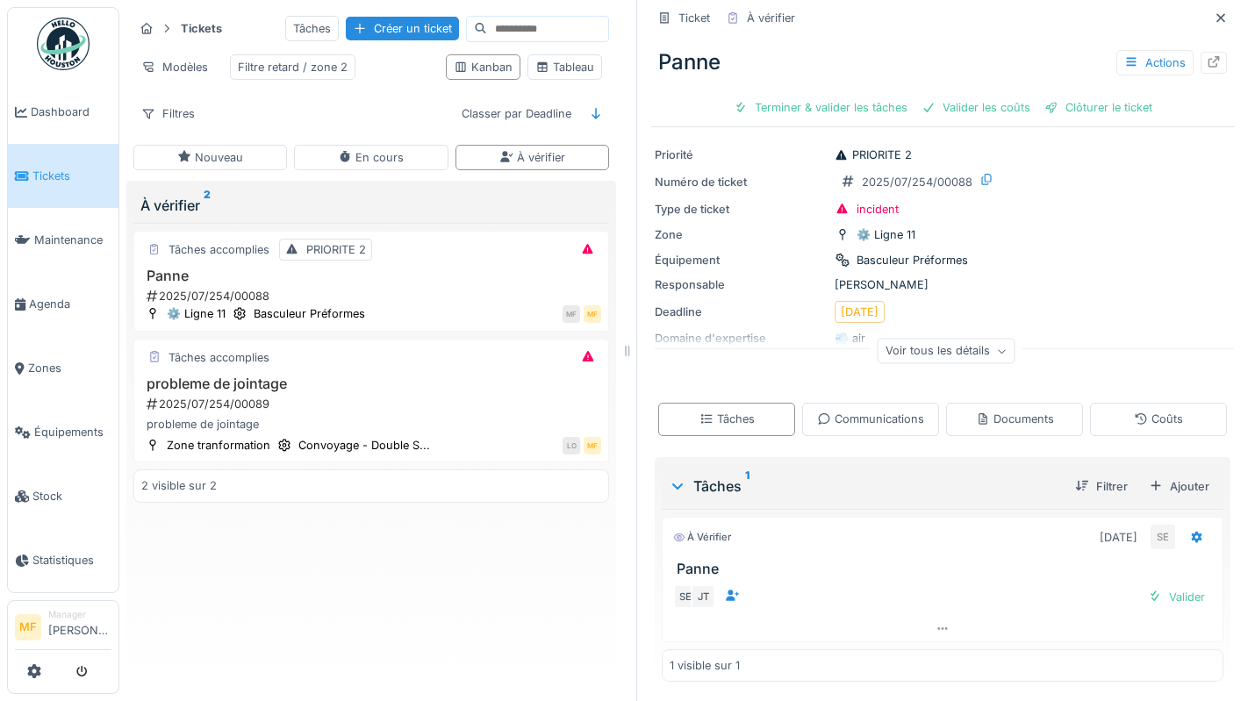
scroll to position [25, 0]
click at [77, 520] on icon "submit" at bounding box center [81, 672] width 11 height 11
